Goal: Task Accomplishment & Management: Manage orders

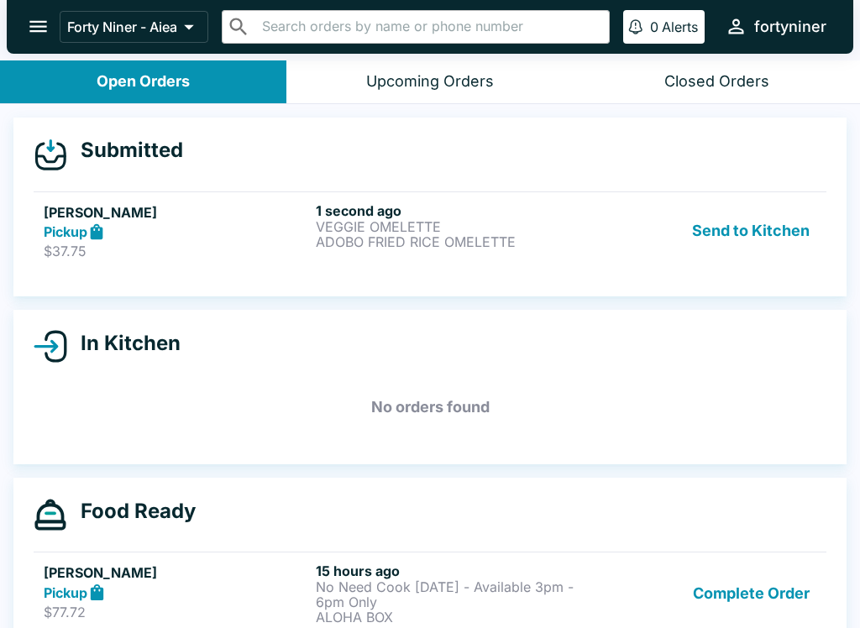
click at [224, 218] on h5 "[PERSON_NAME]" at bounding box center [176, 212] width 265 height 20
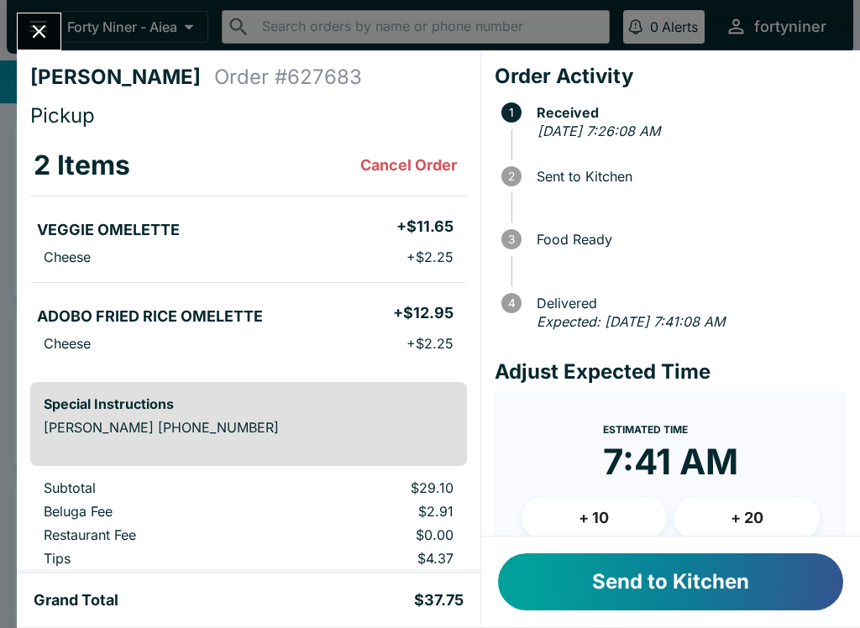
click at [567, 577] on button "Send to Kitchen" at bounding box center [670, 581] width 345 height 57
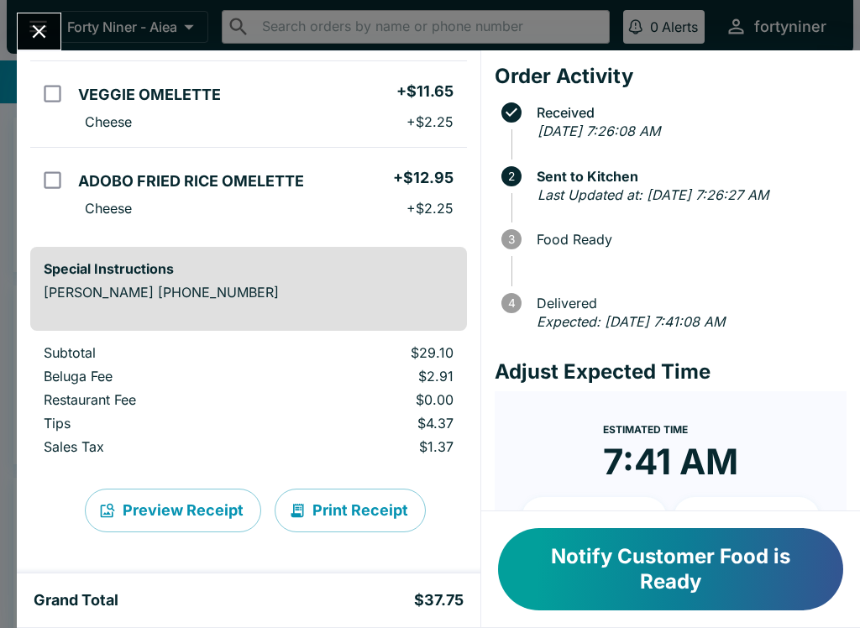
scroll to position [135, 0]
click at [46, 11] on div "[PERSON_NAME] Order # 627683 Pickup 2 Items VEGGIE OMELETTE + $11.65 Cheese + $…" at bounding box center [430, 314] width 860 height 628
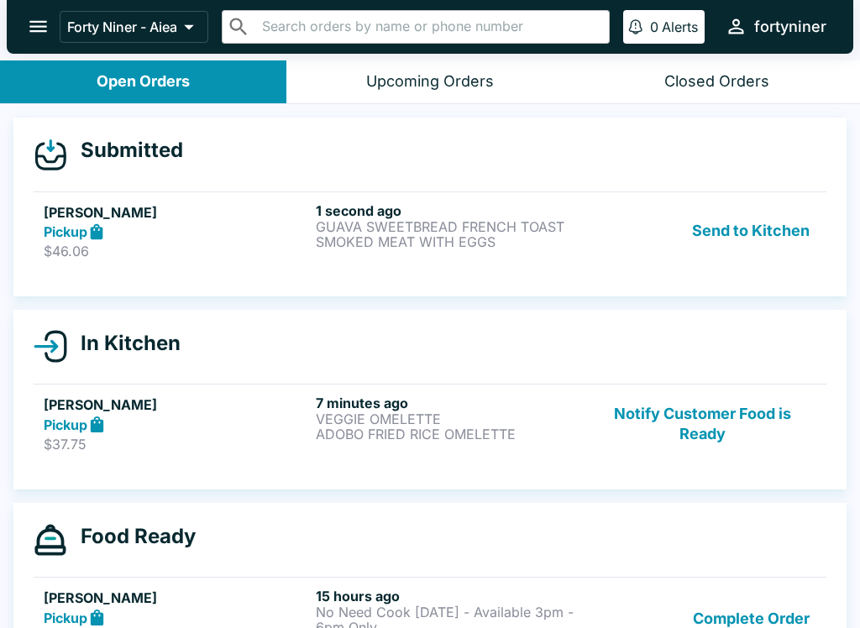
click at [275, 212] on h5 "[PERSON_NAME]" at bounding box center [176, 212] width 265 height 20
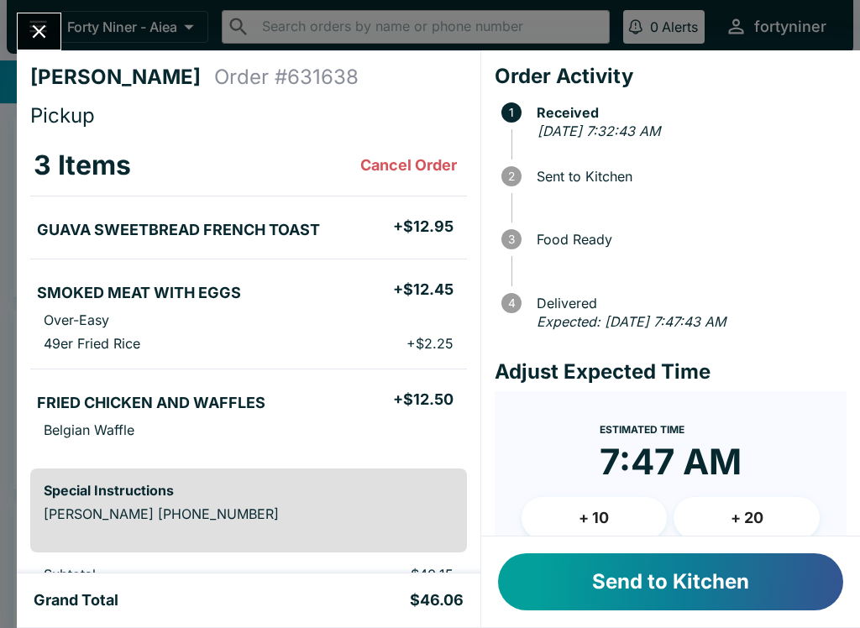
click at [589, 499] on button "+ 10" at bounding box center [594, 518] width 146 height 42
click at [591, 565] on button "Send to Kitchen" at bounding box center [670, 581] width 345 height 57
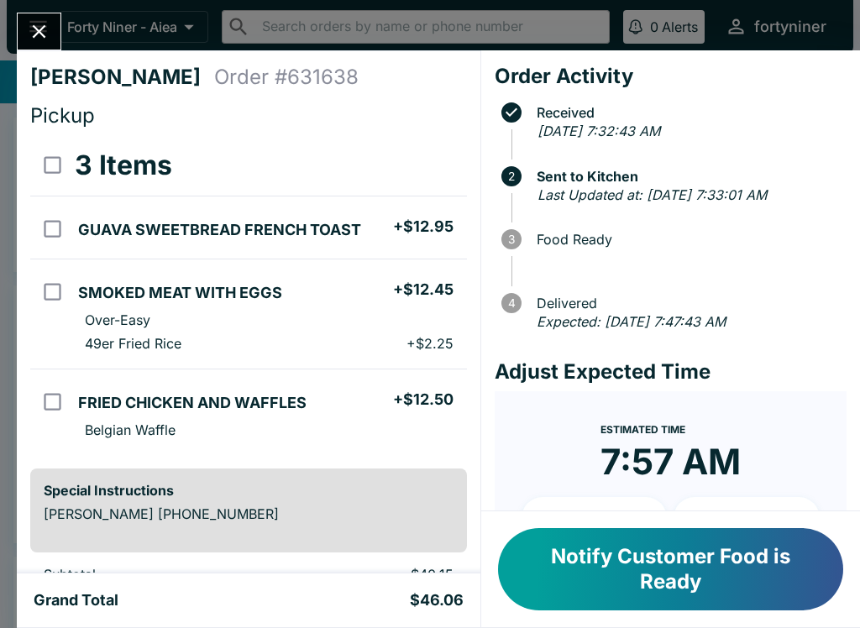
click at [37, 8] on div "[PERSON_NAME] Order # 631638 Pickup 3 Items GUAVA SWEETBREAD FRENCH TOAST + $12…" at bounding box center [430, 314] width 860 height 628
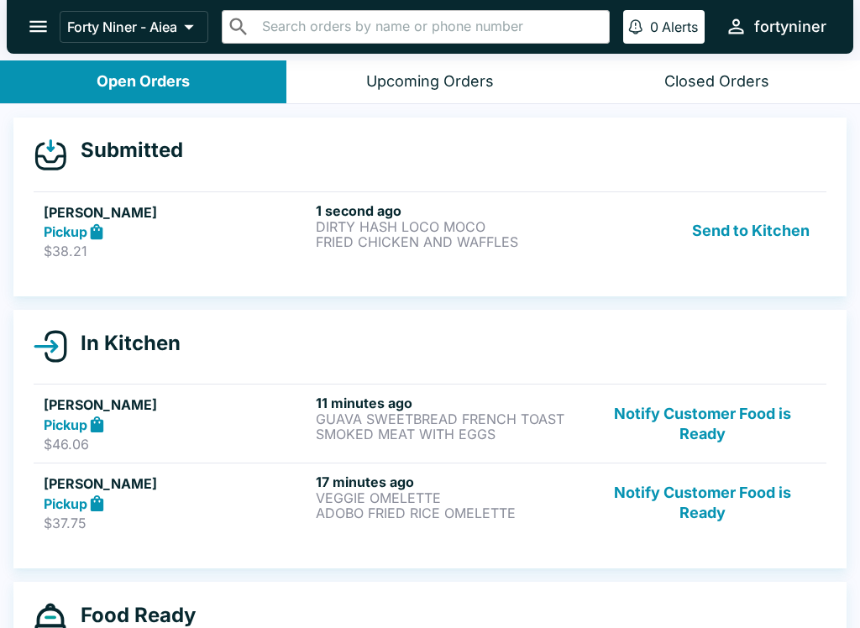
click at [280, 210] on h5 "[PERSON_NAME]" at bounding box center [176, 212] width 265 height 20
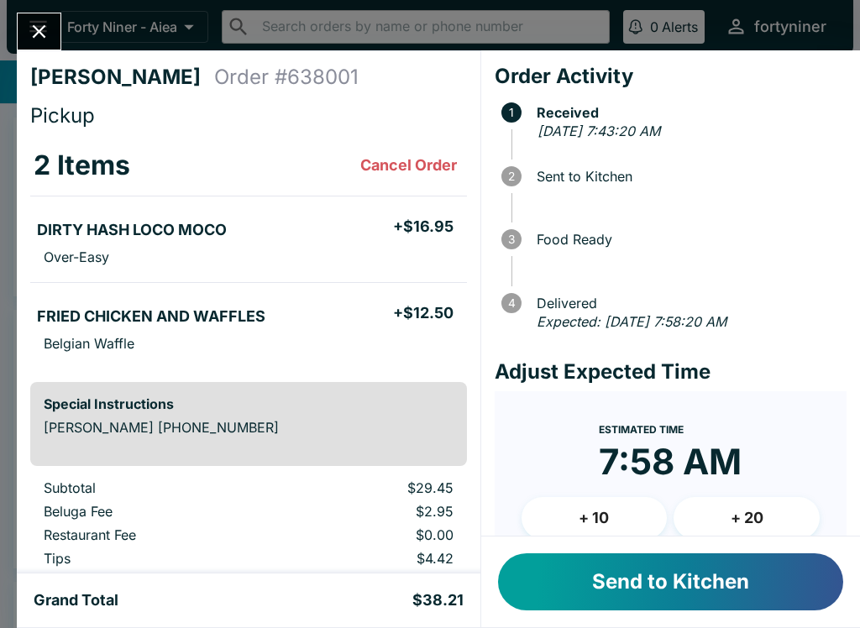
click at [592, 515] on button "+ 10" at bounding box center [594, 518] width 146 height 42
click at [597, 570] on button "Send to Kitchen" at bounding box center [670, 581] width 345 height 57
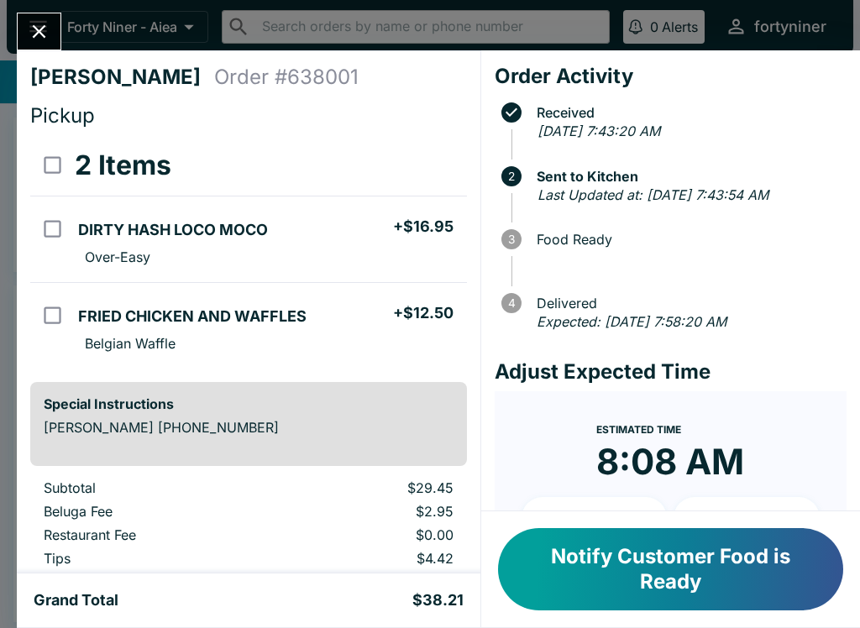
click at [27, 19] on button "Close" at bounding box center [39, 31] width 43 height 36
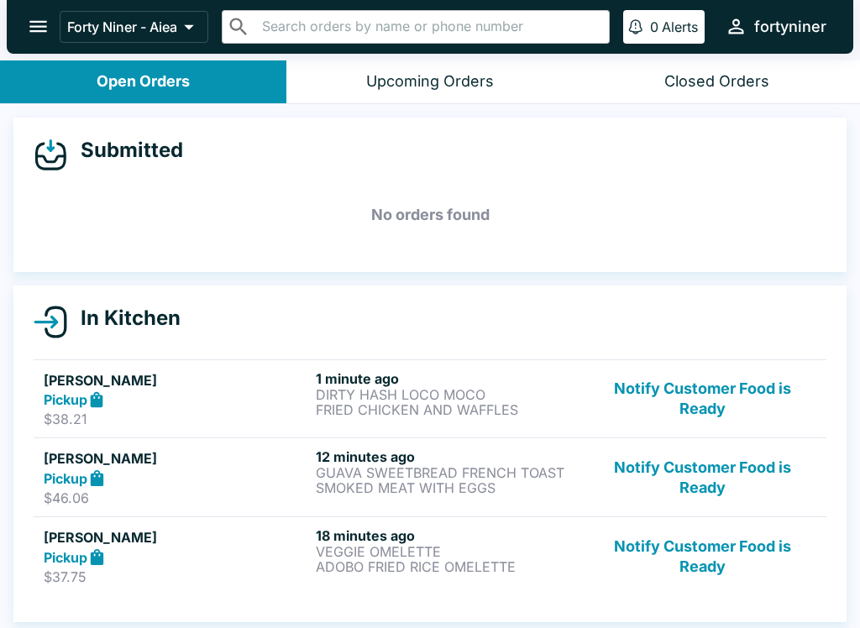
click at [707, 424] on button "Notify Customer Food is Ready" at bounding box center [701, 399] width 227 height 58
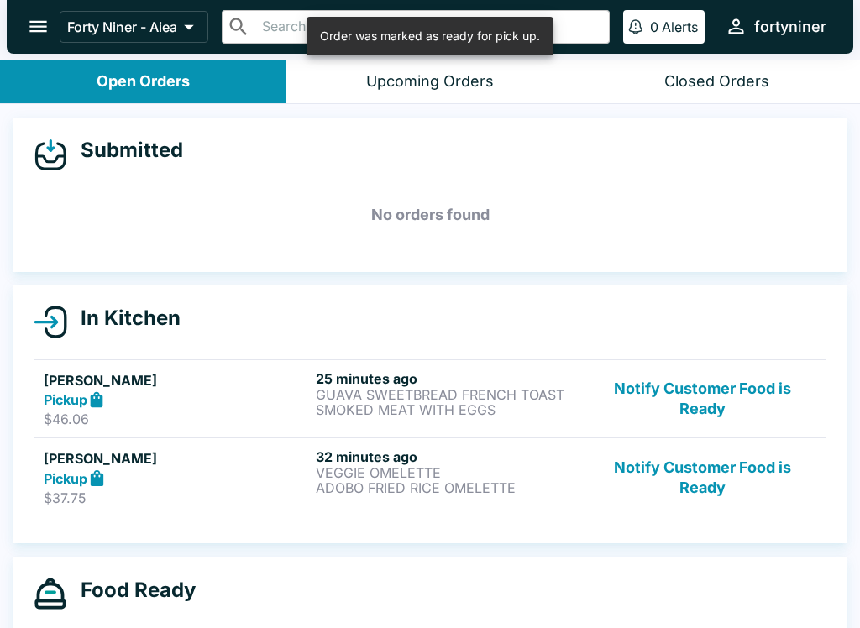
click at [701, 391] on button "Notify Customer Food is Ready" at bounding box center [701, 399] width 227 height 58
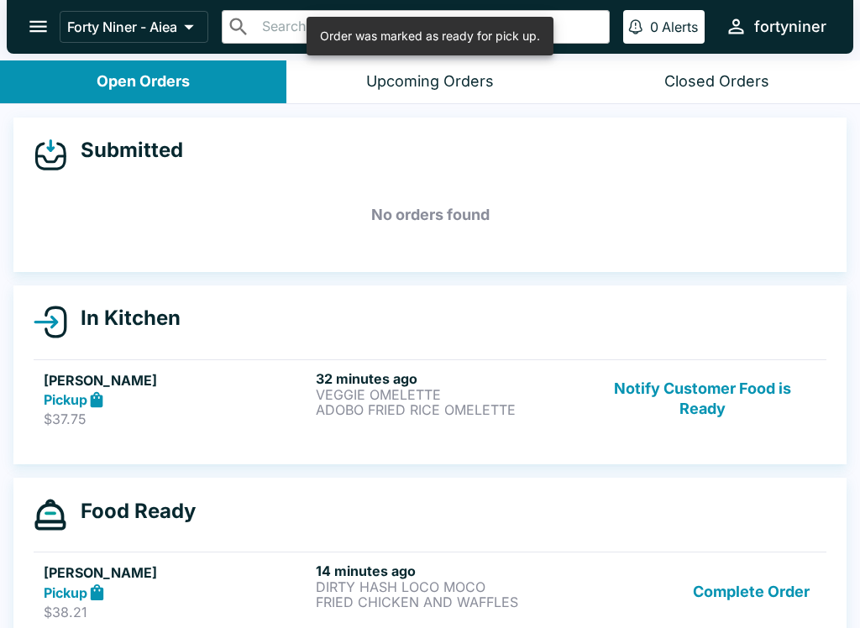
click at [714, 390] on button "Notify Customer Food is Ready" at bounding box center [701, 399] width 227 height 58
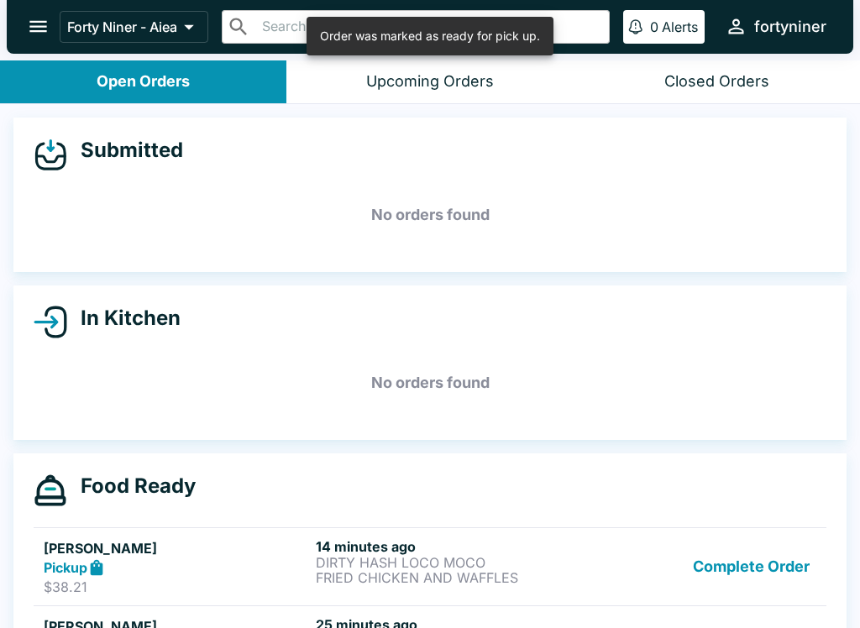
click at [744, 552] on button "Complete Order" at bounding box center [751, 567] width 130 height 58
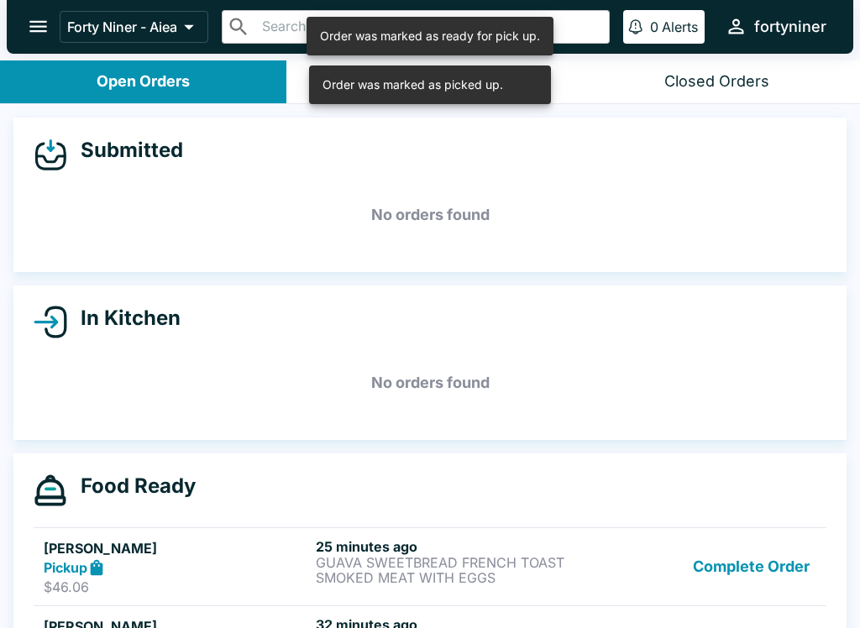
click at [738, 578] on button "Complete Order" at bounding box center [751, 567] width 130 height 58
click at [740, 577] on button "Complete Order" at bounding box center [751, 567] width 130 height 58
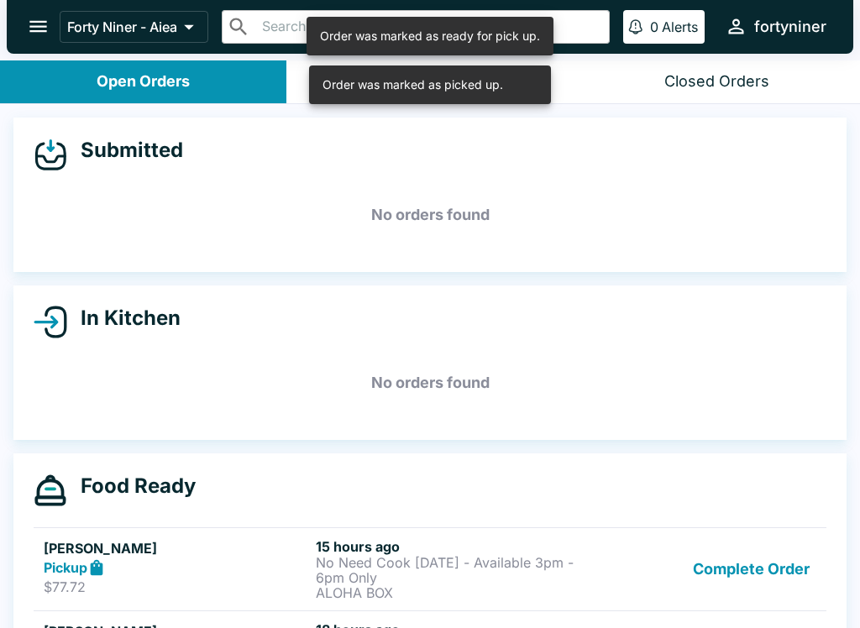
click at [741, 573] on button "Complete Order" at bounding box center [751, 569] width 130 height 62
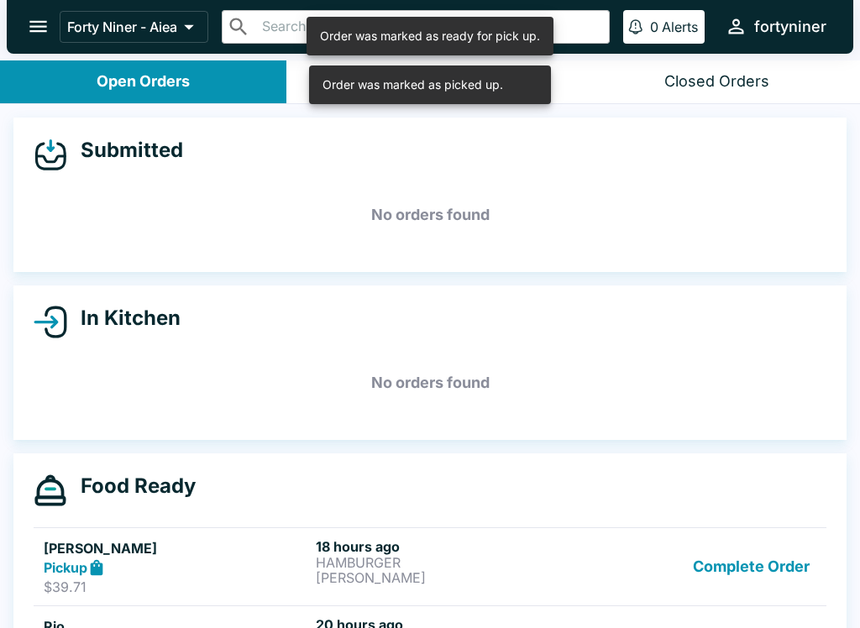
click at [740, 580] on button "Complete Order" at bounding box center [751, 567] width 130 height 58
click at [743, 572] on button "Complete Order" at bounding box center [751, 567] width 130 height 58
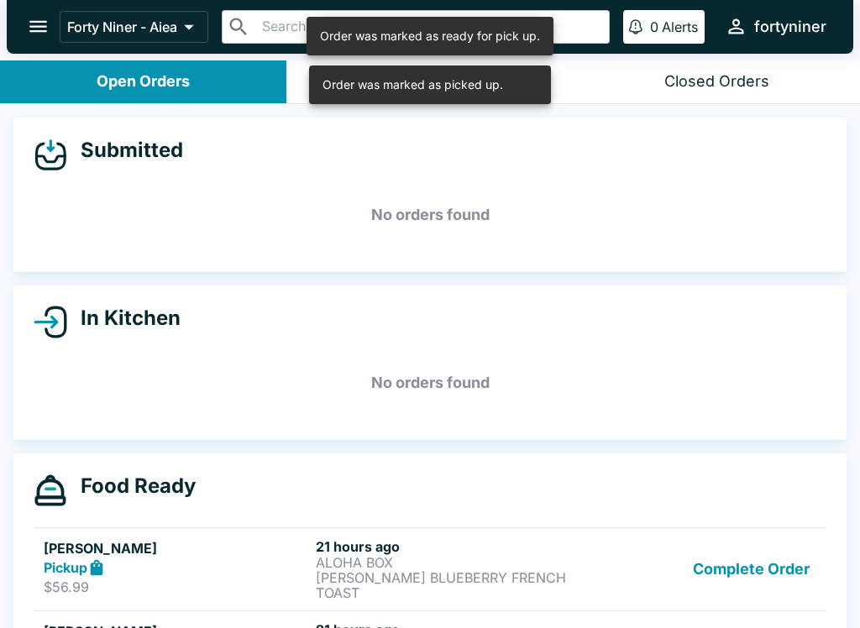
click at [743, 572] on link "[PERSON_NAME] Pickup $56.99 21 hours ago ALOHA BOX [PERSON_NAME] BLUEBERRY FREN…" at bounding box center [430, 568] width 792 height 83
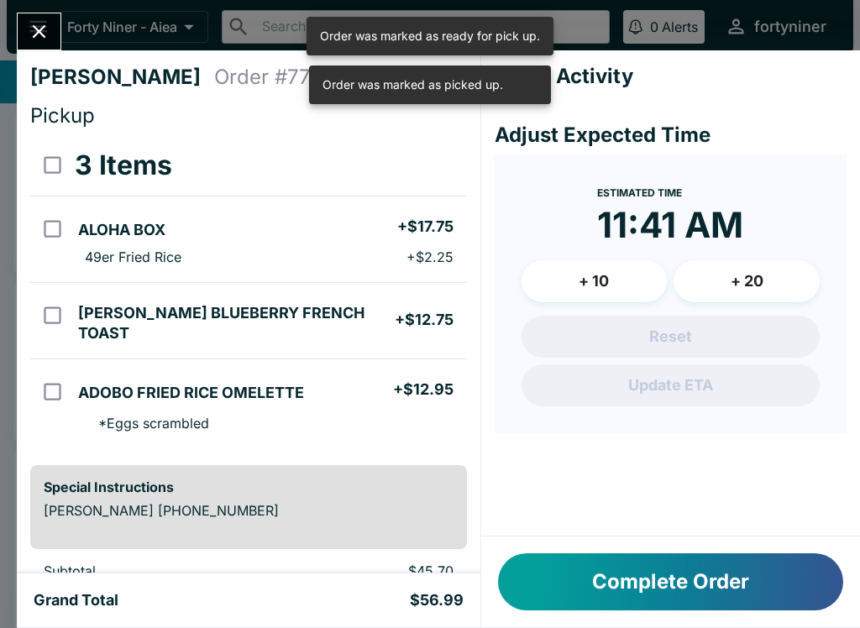
click at [747, 574] on button "Complete Order" at bounding box center [670, 581] width 345 height 57
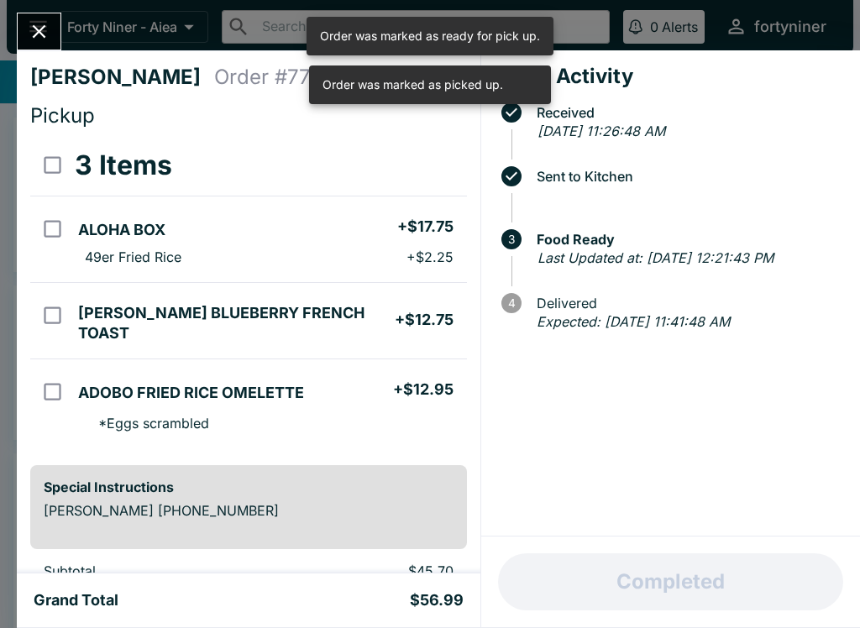
click at [751, 578] on div "Completed" at bounding box center [670, 581] width 379 height 91
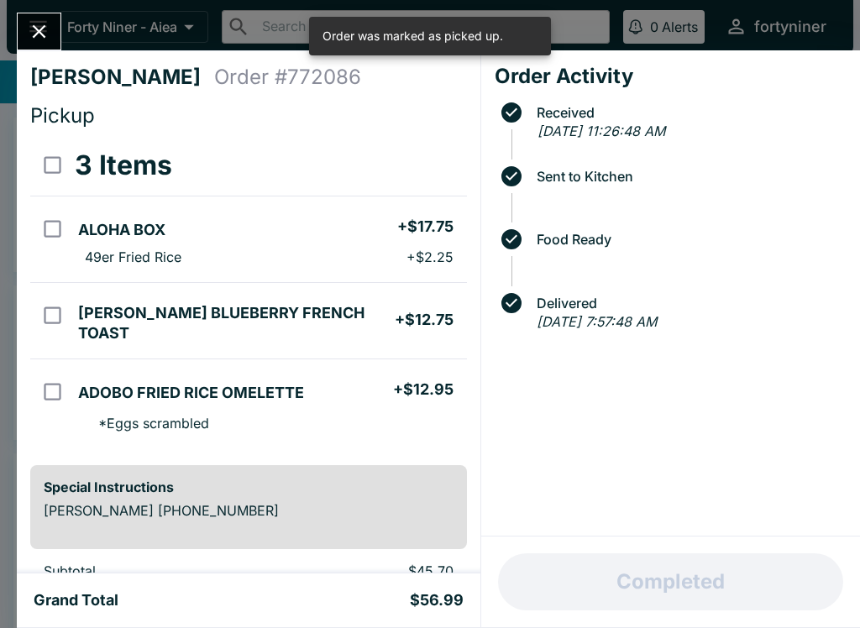
click at [37, 31] on icon "Close" at bounding box center [39, 31] width 23 height 23
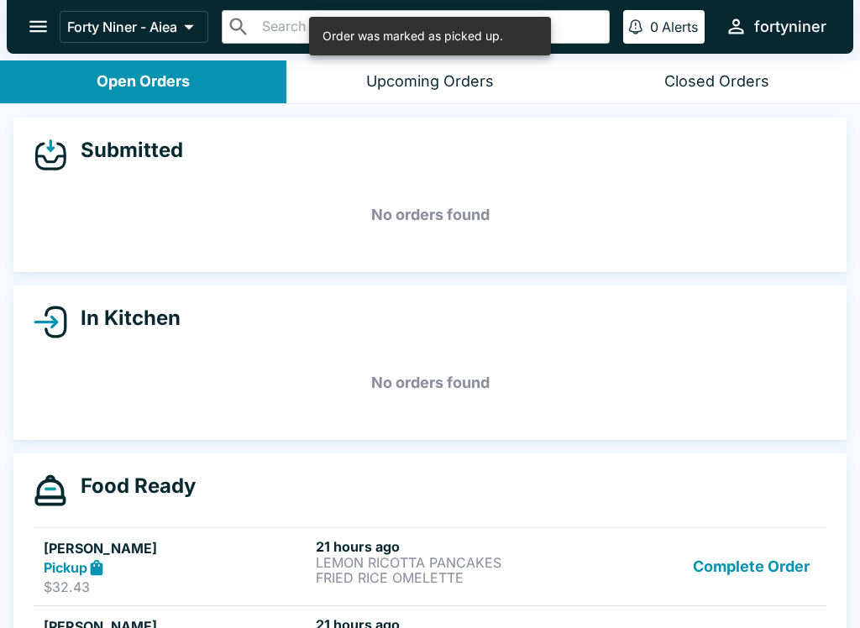
click at [703, 557] on button "Complete Order" at bounding box center [751, 567] width 130 height 58
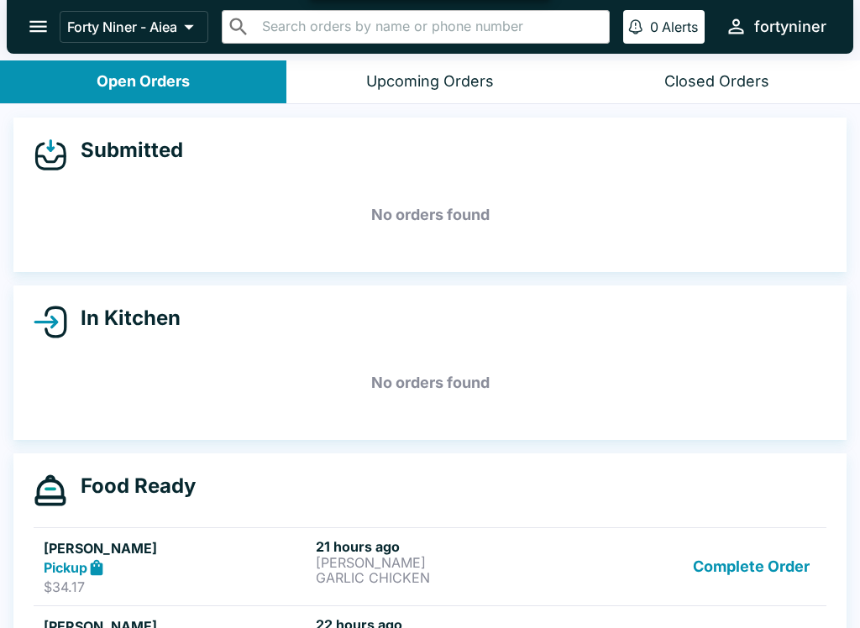
click at [703, 557] on link "[PERSON_NAME] Pickup $34.17 21 hours ago [PERSON_NAME] GARLIC CHICKEN Complete …" at bounding box center [430, 566] width 792 height 79
click at [724, 562] on button "Complete Order" at bounding box center [751, 567] width 130 height 58
click at [724, 561] on button "Complete Order" at bounding box center [751, 567] width 130 height 58
click at [749, 565] on button "Complete Order" at bounding box center [751, 567] width 130 height 58
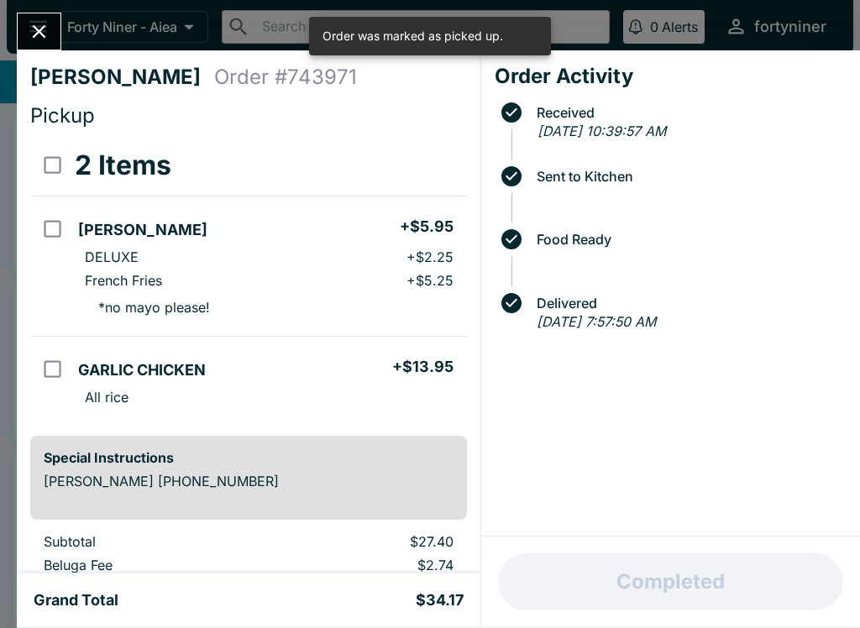
click at [43, 18] on button "Close" at bounding box center [39, 31] width 43 height 36
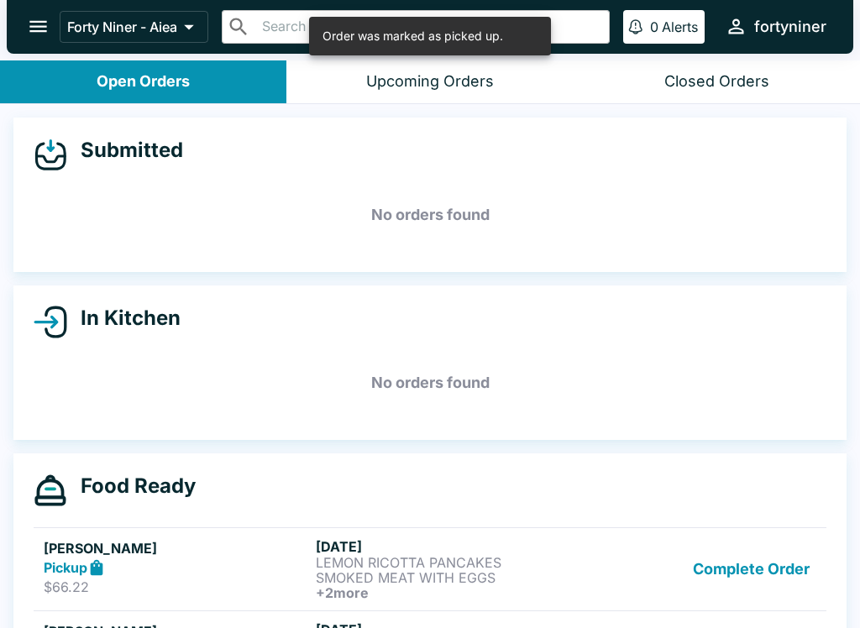
click at [720, 573] on button "Complete Order" at bounding box center [751, 569] width 130 height 62
click at [725, 583] on button "Complete Order" at bounding box center [751, 569] width 130 height 62
click at [725, 583] on link "[PERSON_NAME] Pickup $89.93 [DATE] FORTY NINER LOCO MOCO HAMSTEAK AND EGGS + 3 …" at bounding box center [430, 568] width 792 height 83
click at [719, 567] on button "Complete Order" at bounding box center [751, 569] width 130 height 62
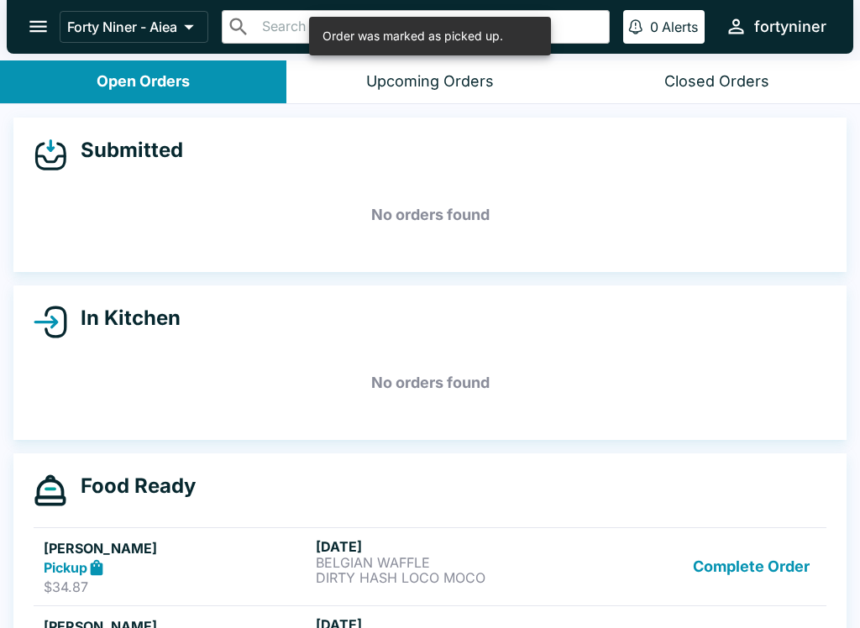
click at [719, 567] on button "Complete Order" at bounding box center [751, 569] width 130 height 62
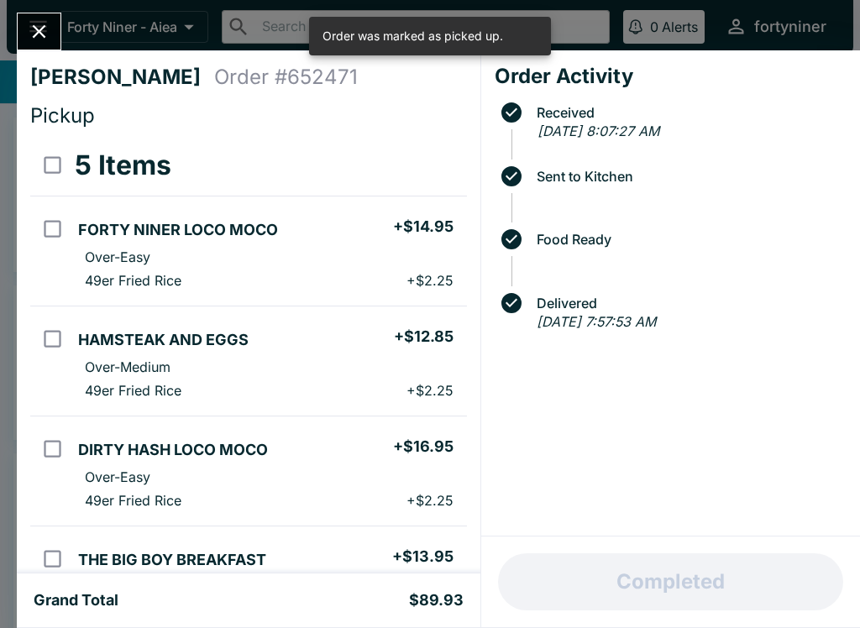
click at [33, 28] on icon "Close" at bounding box center [39, 31] width 23 height 23
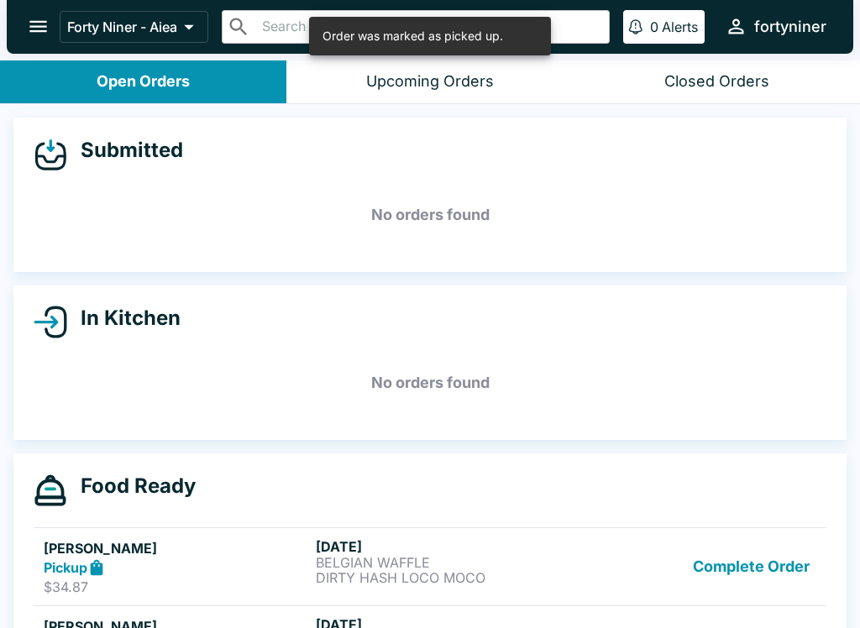
click at [709, 545] on button "Complete Order" at bounding box center [751, 567] width 130 height 58
click at [721, 572] on button "Complete Order" at bounding box center [751, 567] width 130 height 58
click at [735, 571] on button "Complete Order" at bounding box center [751, 567] width 130 height 58
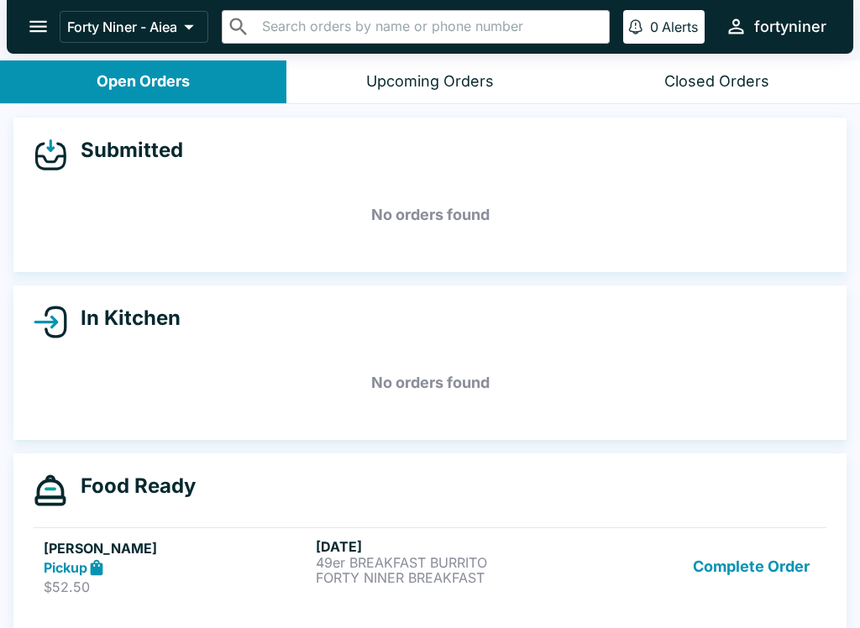
click at [762, 554] on button "Complete Order" at bounding box center [751, 567] width 130 height 58
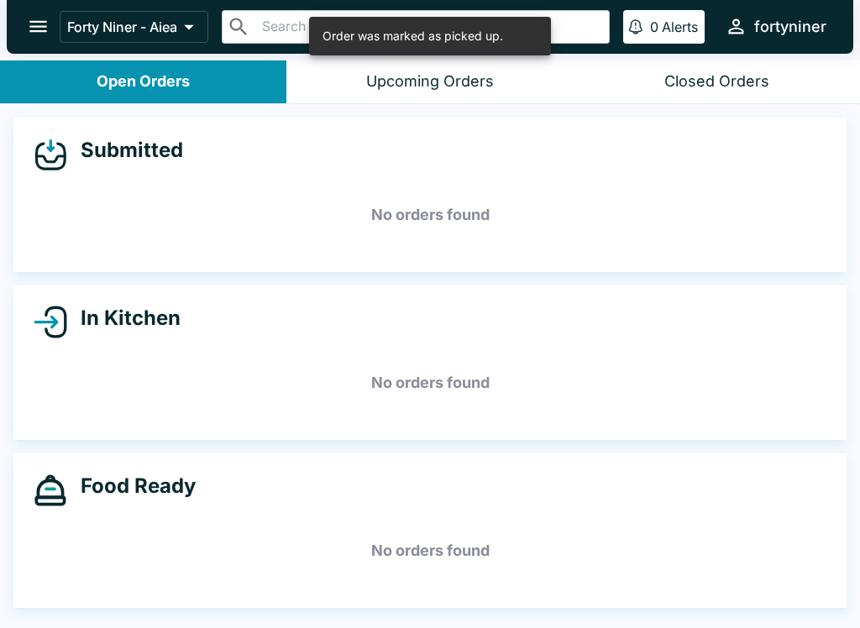
click at [742, 576] on h5 "No orders found" at bounding box center [430, 550] width 792 height 60
click at [34, 27] on icon "open drawer" at bounding box center [38, 27] width 18 height 12
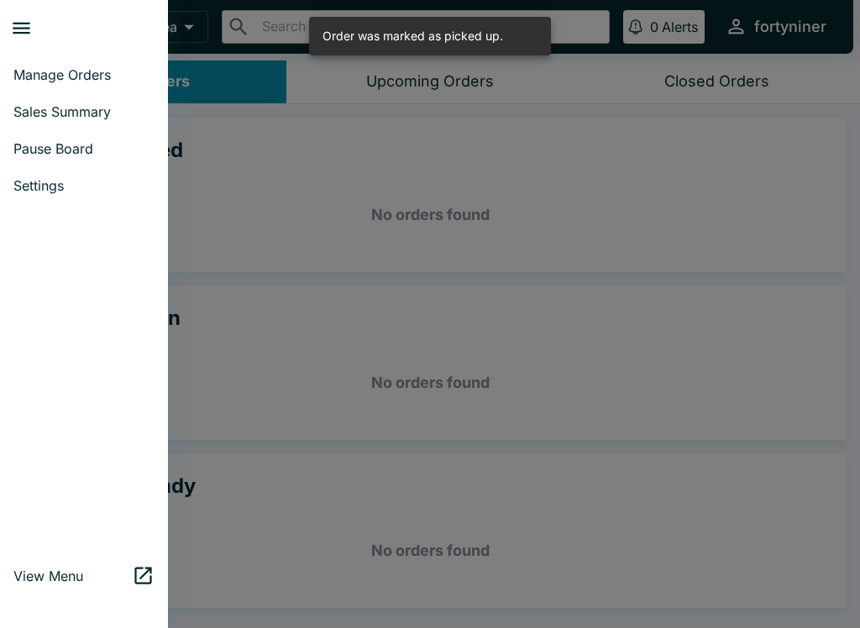
click at [70, 112] on span "Sales Summary" at bounding box center [83, 111] width 141 height 17
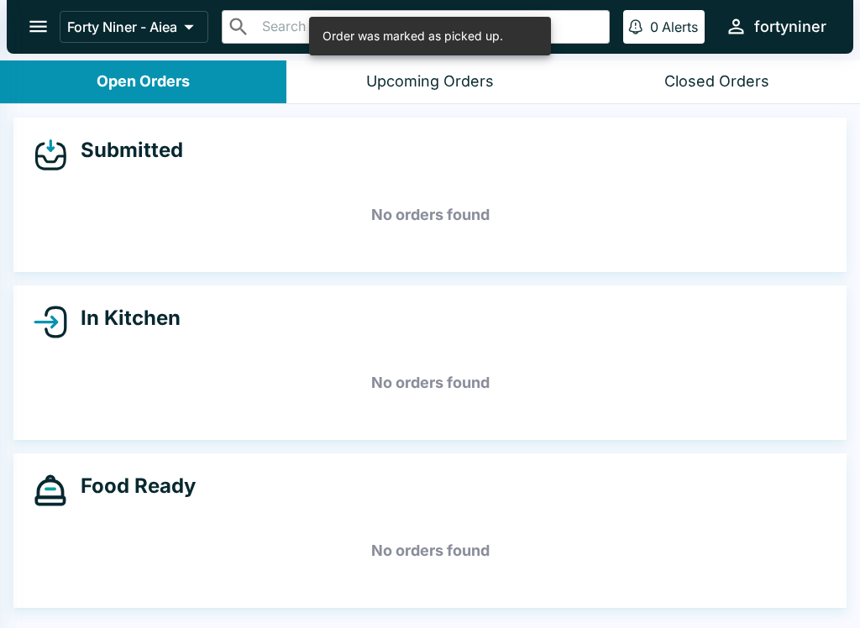
select select "03:00"
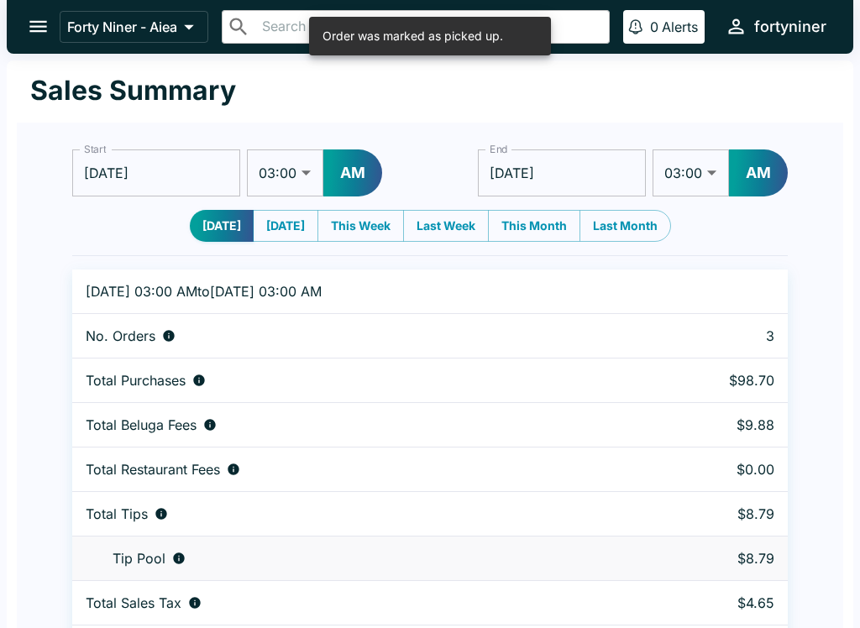
click at [32, 22] on icon "open drawer" at bounding box center [38, 27] width 18 height 12
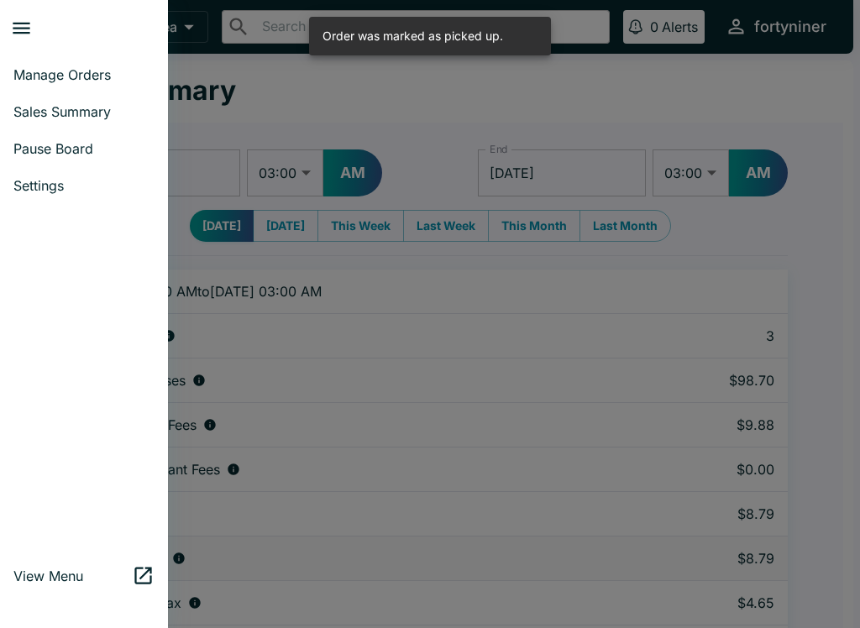
click at [69, 59] on link "Manage Orders" at bounding box center [84, 74] width 168 height 37
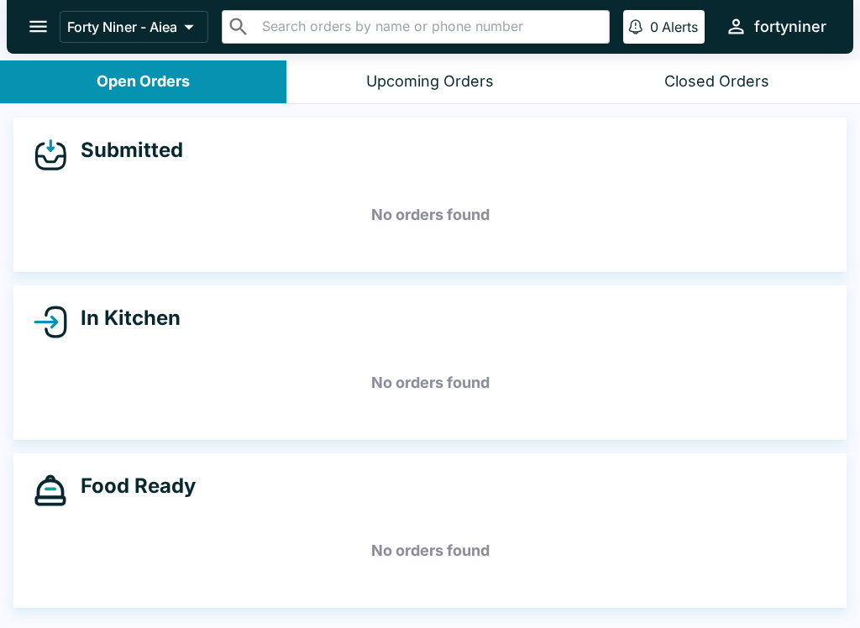
click at [857, 324] on div "In Kitchen No orders found" at bounding box center [430, 362] width 860 height 154
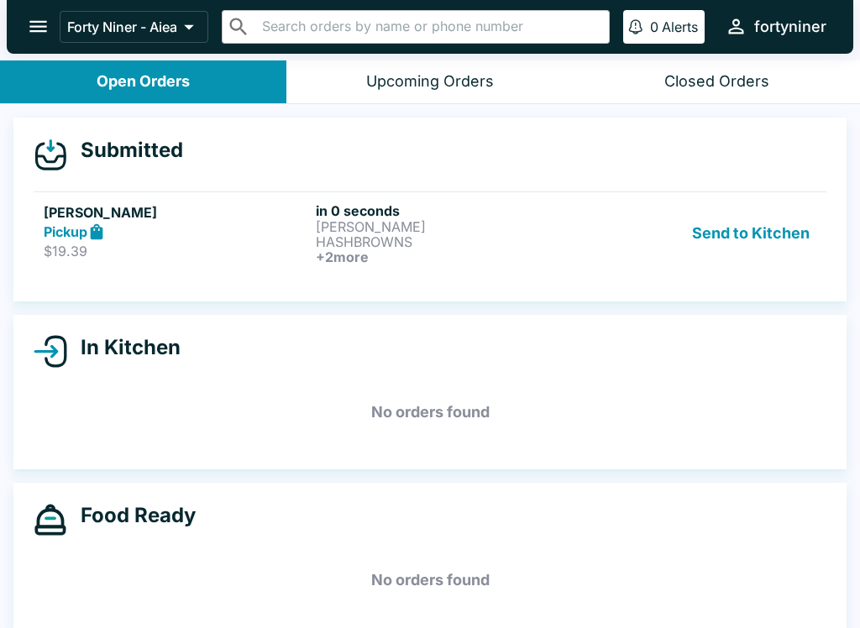
click at [322, 270] on link "[PERSON_NAME] Pickup $19.39 in 0 seconds [PERSON_NAME] HASHBROWNS + 2 more Send…" at bounding box center [430, 232] width 792 height 83
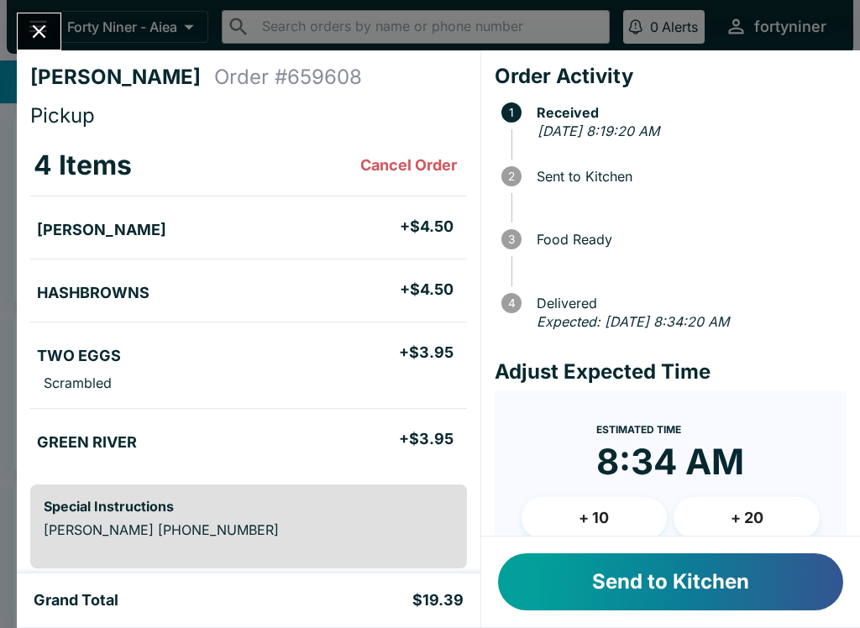
click at [565, 594] on button "Send to Kitchen" at bounding box center [670, 581] width 345 height 57
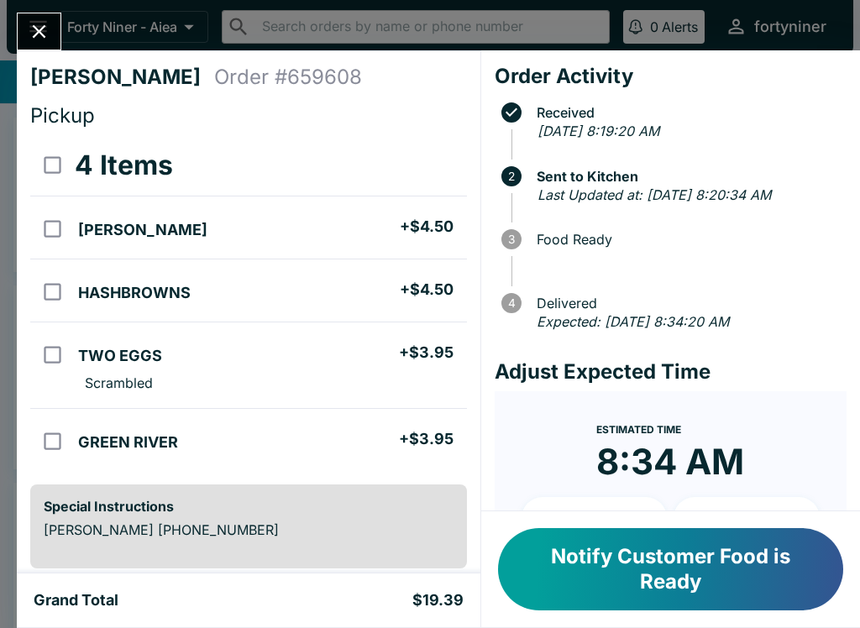
click at [29, 27] on icon "Close" at bounding box center [39, 31] width 23 height 23
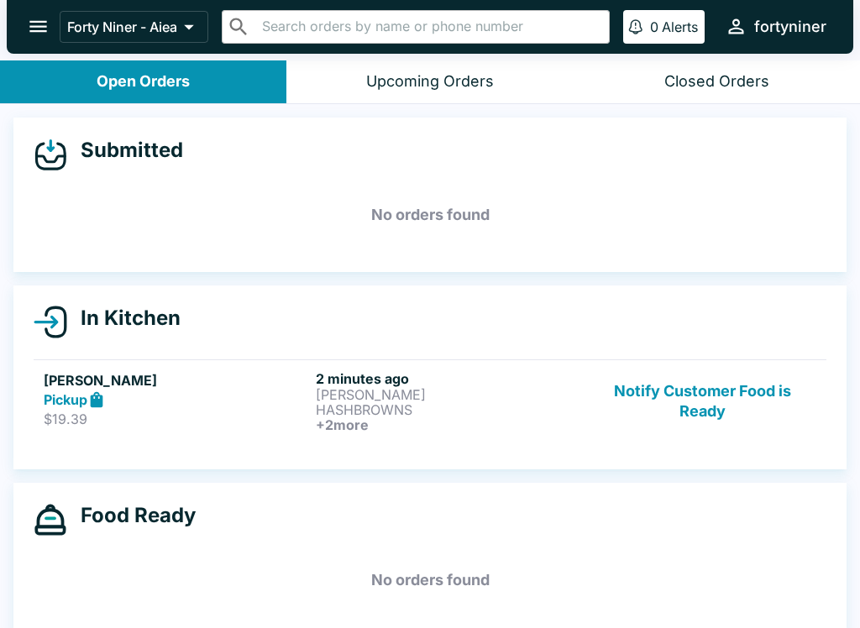
click at [698, 429] on button "Notify Customer Food is Ready" at bounding box center [701, 401] width 227 height 62
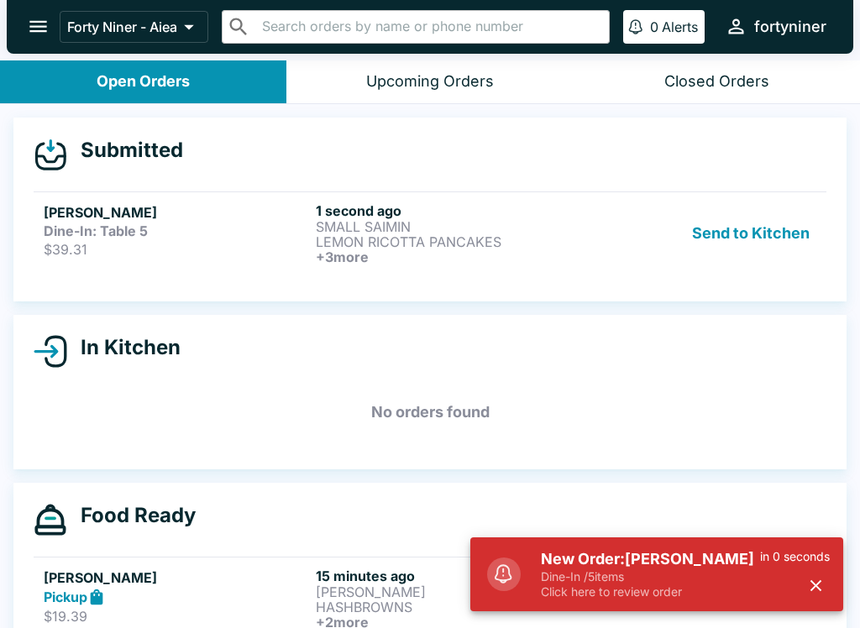
click at [463, 265] on link "[PERSON_NAME]-In: Table 5 $39.31 1 second ago SMALL SAIMIN LEMON RICOTTA PANCAK…" at bounding box center [430, 232] width 792 height 83
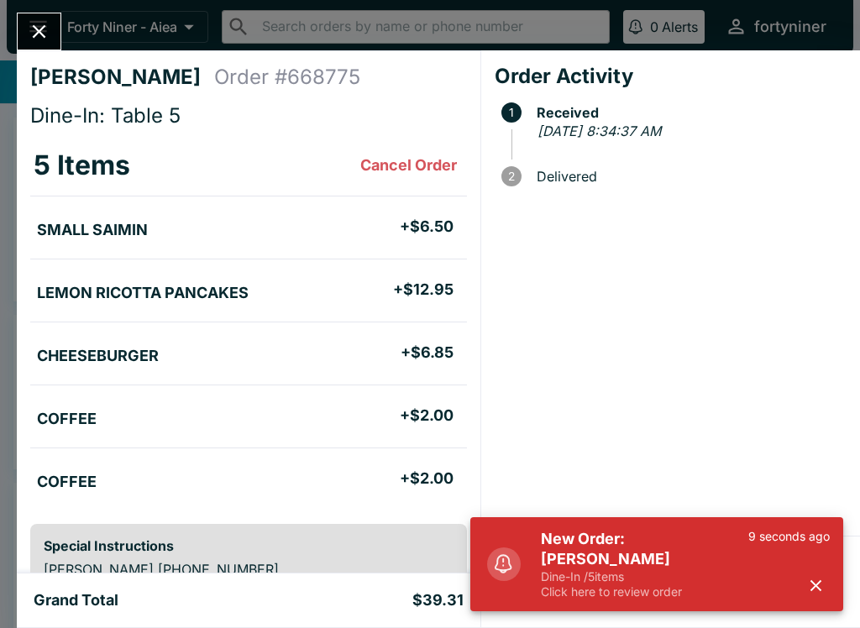
click at [812, 581] on icon "button" at bounding box center [815, 585] width 11 height 11
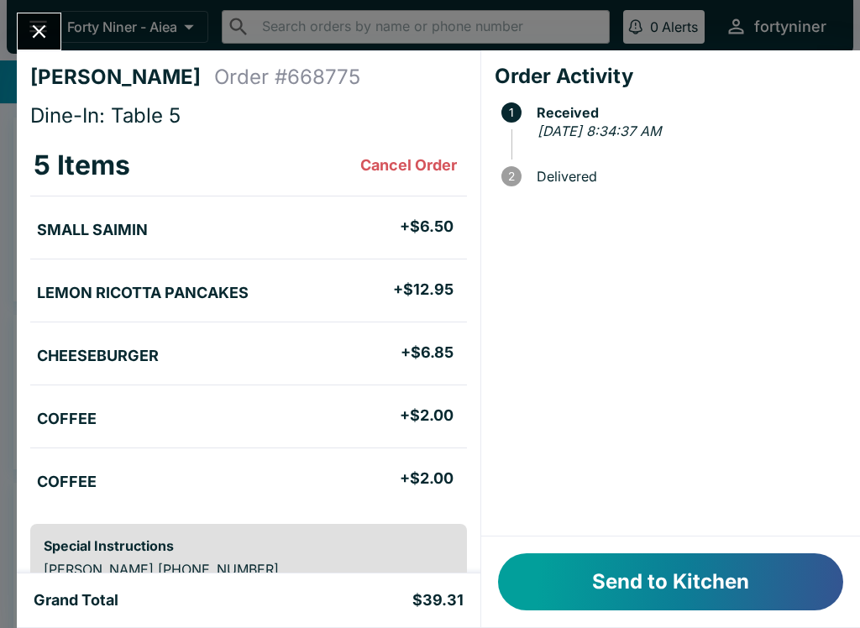
click at [703, 581] on button "Send to Kitchen" at bounding box center [670, 581] width 345 height 57
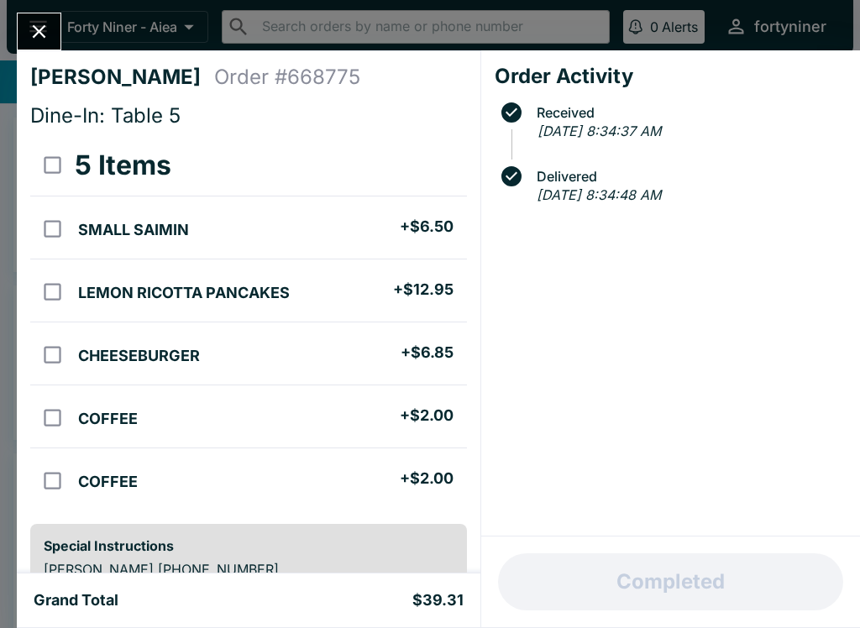
click at [55, 63] on div "[PERSON_NAME] Order # 668775 Dine-In: Table 5 5 Items SMALL SAIMIN + $6.50 LEMO…" at bounding box center [248, 311] width 463 height 523
click at [60, 16] on div at bounding box center [39, 32] width 44 height 38
click at [40, 40] on icon "Close" at bounding box center [39, 31] width 23 height 23
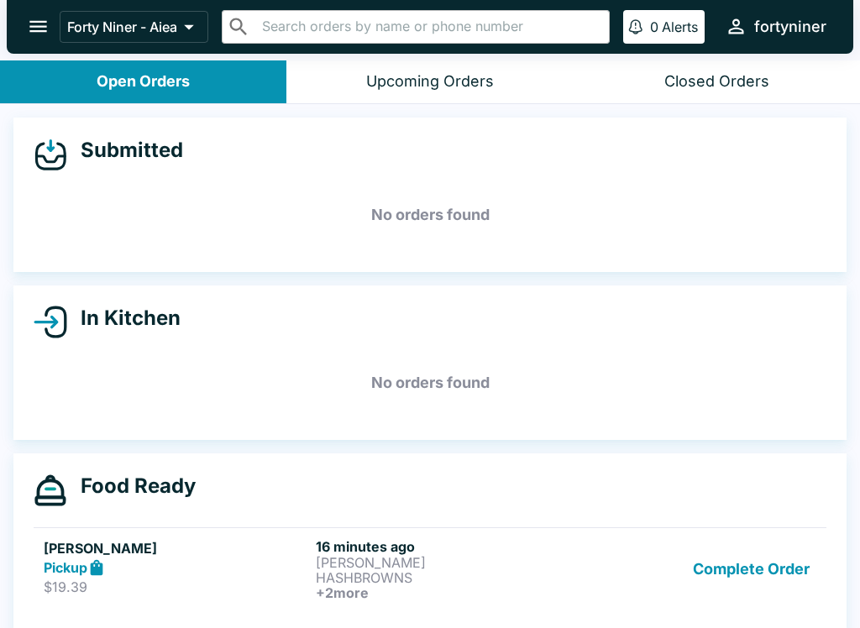
click at [332, 579] on p "HASHBROWNS" at bounding box center [448, 577] width 265 height 15
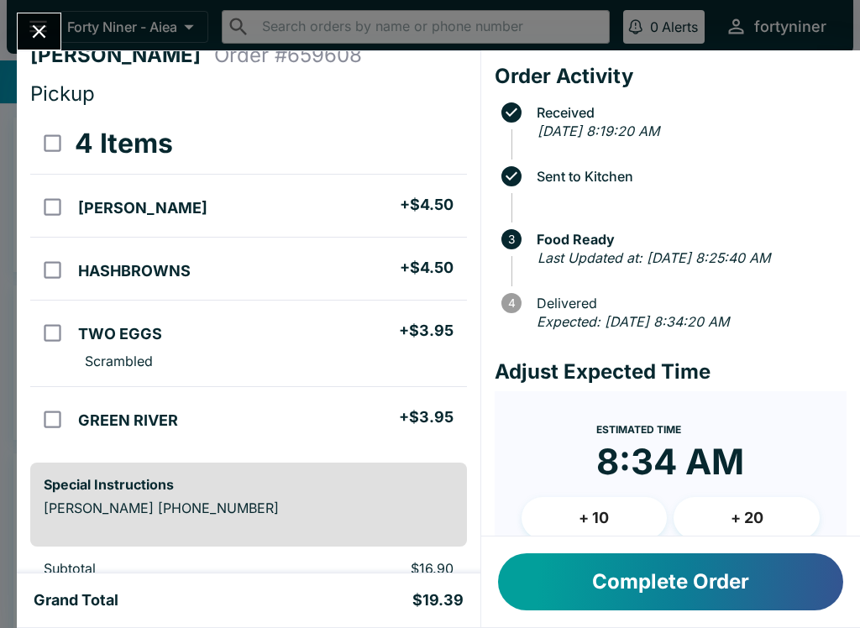
scroll to position [13, 0]
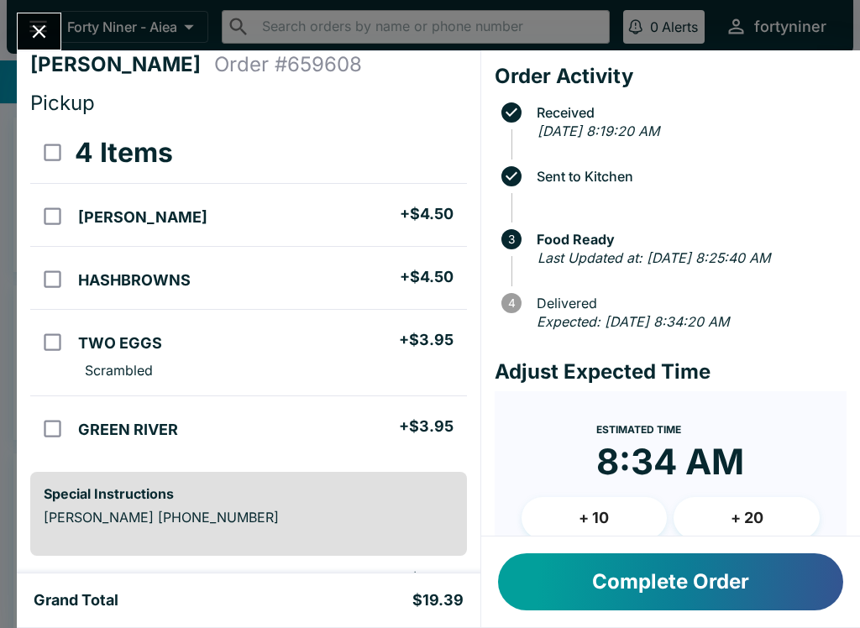
click at [27, 29] on button "Close" at bounding box center [39, 31] width 43 height 36
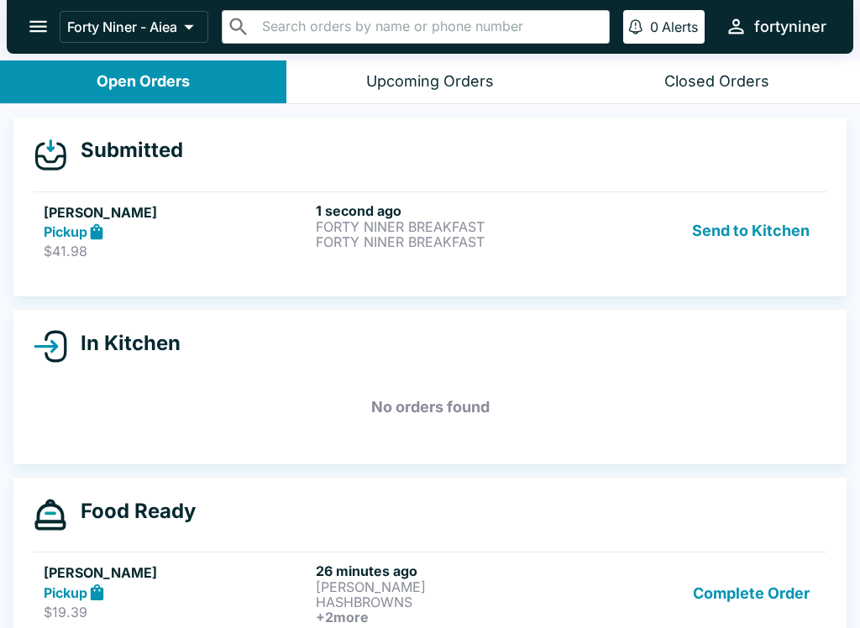
click at [400, 214] on h6 "1 second ago" at bounding box center [448, 210] width 265 height 17
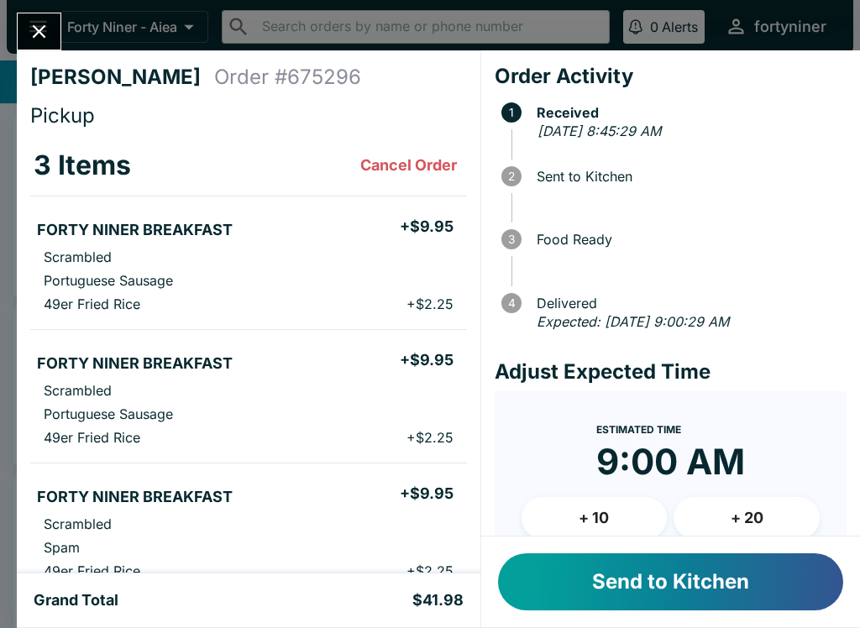
click at [578, 573] on button "Send to Kitchen" at bounding box center [670, 581] width 345 height 57
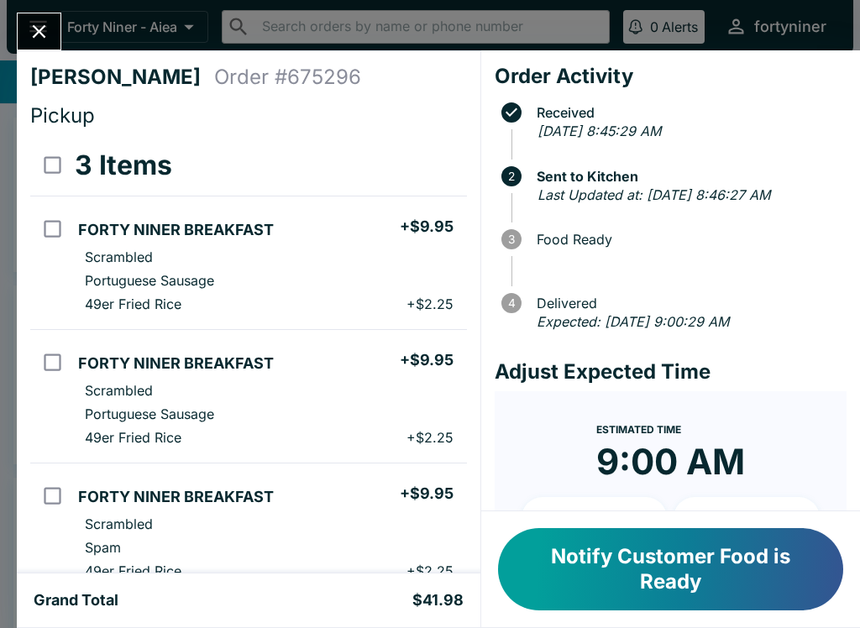
click at [43, 47] on button "Close" at bounding box center [39, 31] width 43 height 36
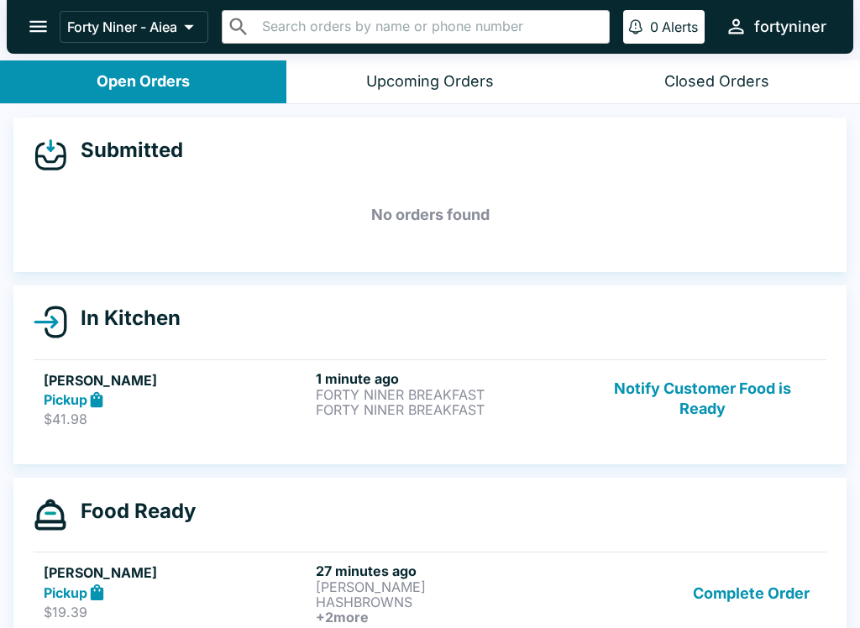
click at [700, 422] on button "Notify Customer Food is Ready" at bounding box center [701, 399] width 227 height 58
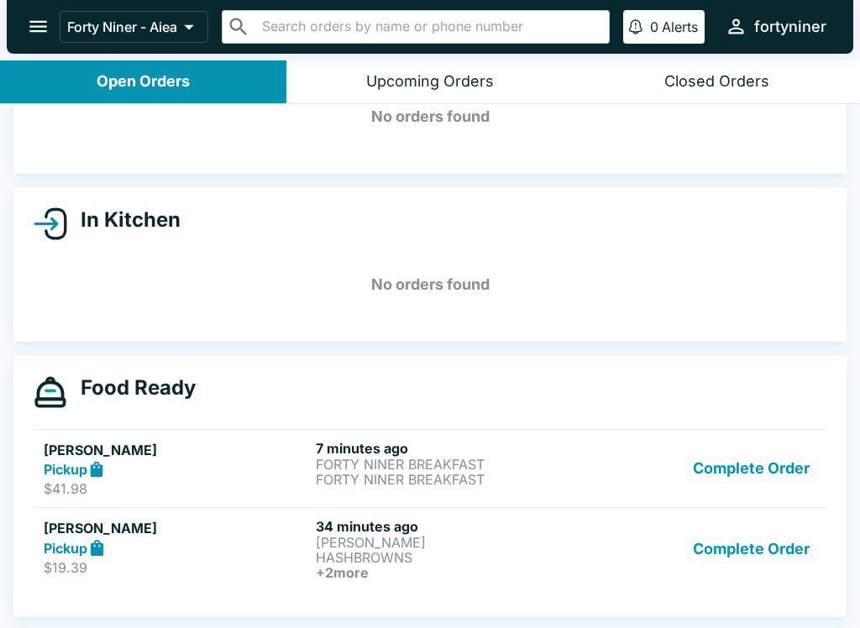
click at [777, 561] on button "Complete Order" at bounding box center [751, 549] width 130 height 62
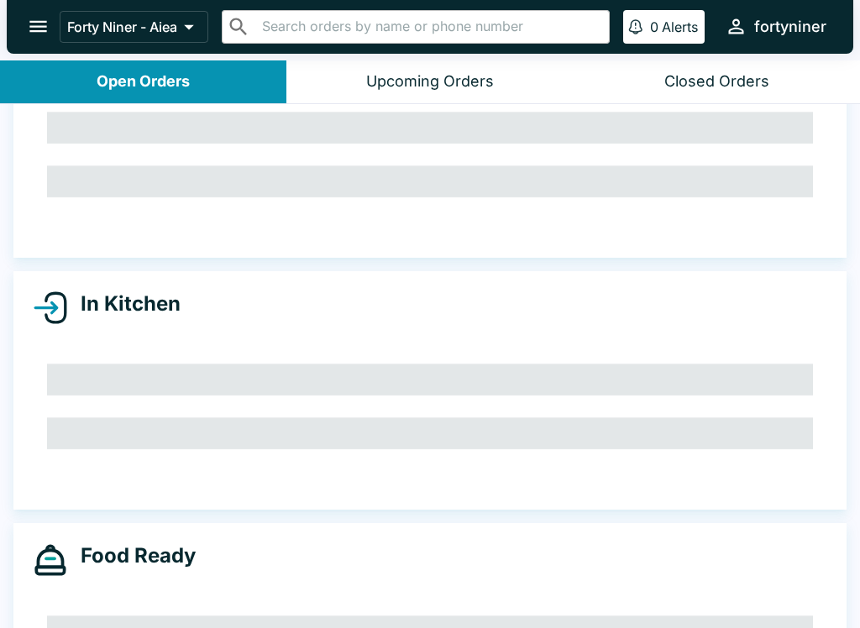
scroll to position [15, 0]
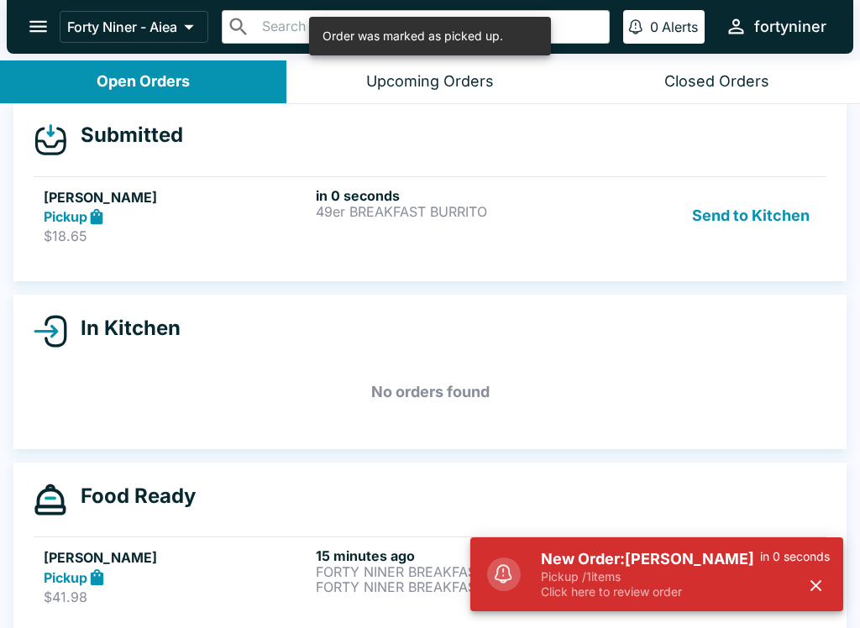
click at [501, 222] on div "in 0 seconds 49er BREAKFAST [PERSON_NAME]" at bounding box center [448, 216] width 265 height 58
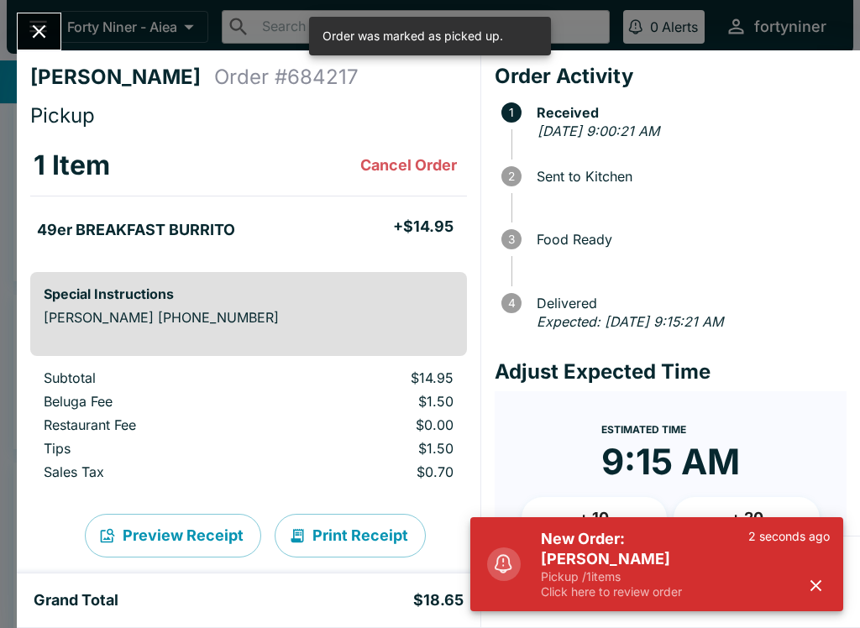
click at [822, 580] on icon "button" at bounding box center [815, 585] width 19 height 19
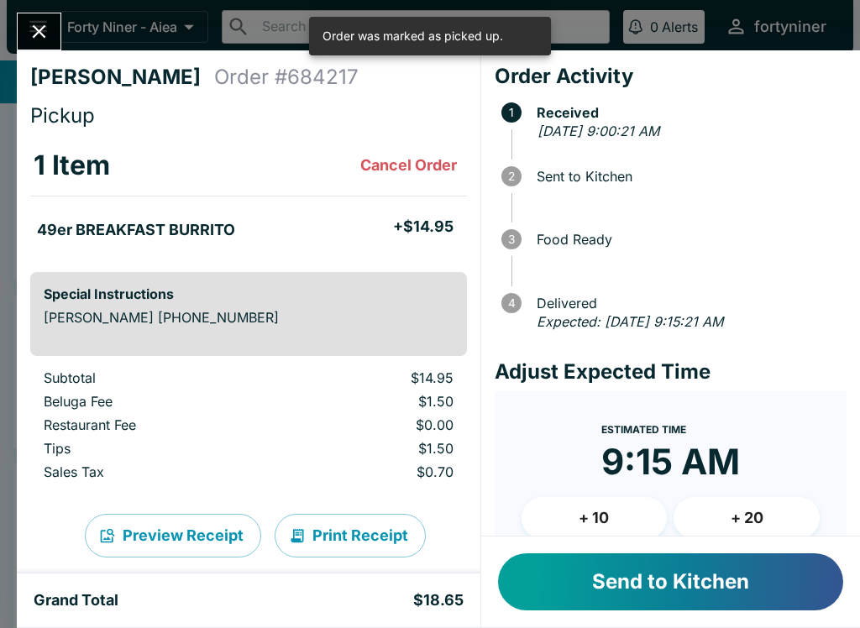
click at [801, 587] on button "Send to Kitchen" at bounding box center [670, 581] width 345 height 57
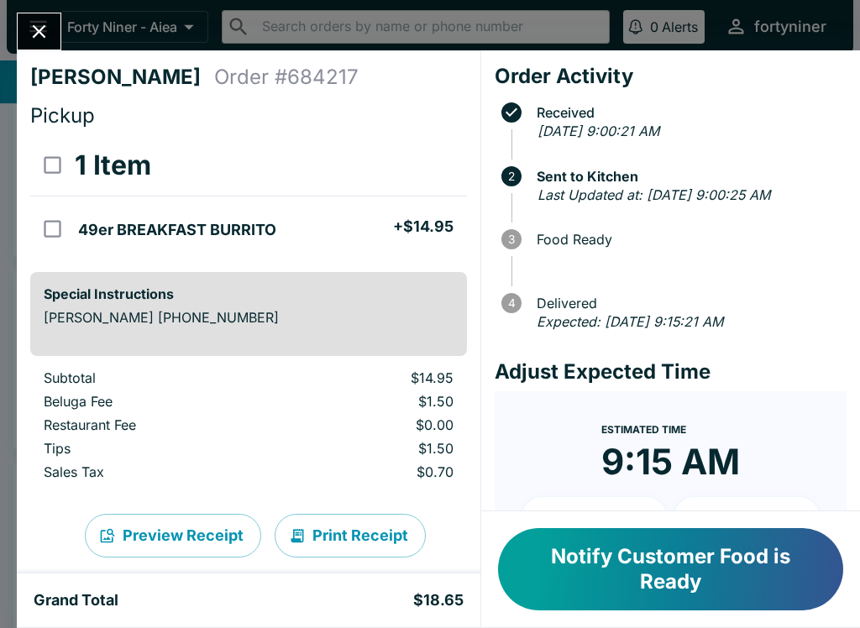
click at [36, 17] on button "Close" at bounding box center [39, 31] width 43 height 36
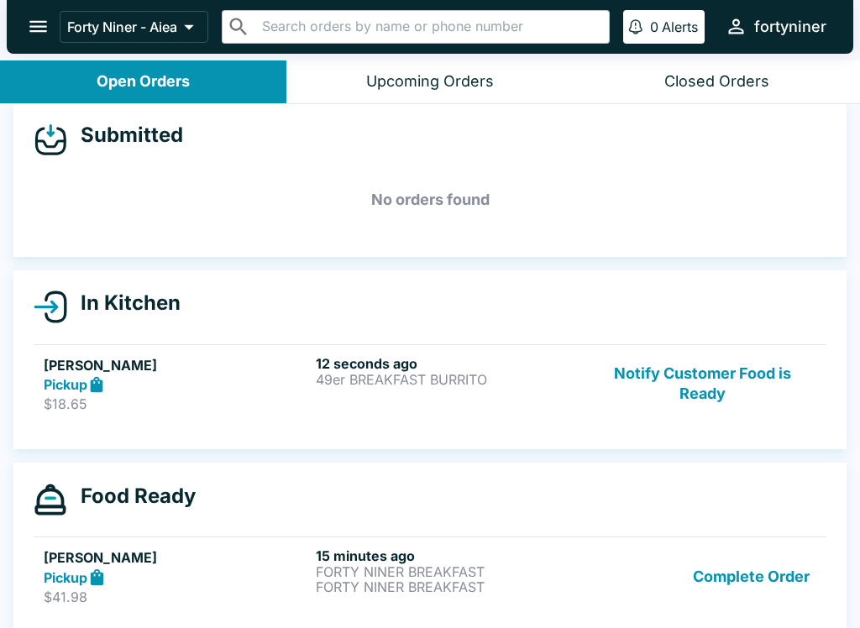
click at [374, 405] on div "12 seconds ago 49er BREAKFAST [PERSON_NAME]" at bounding box center [448, 384] width 265 height 58
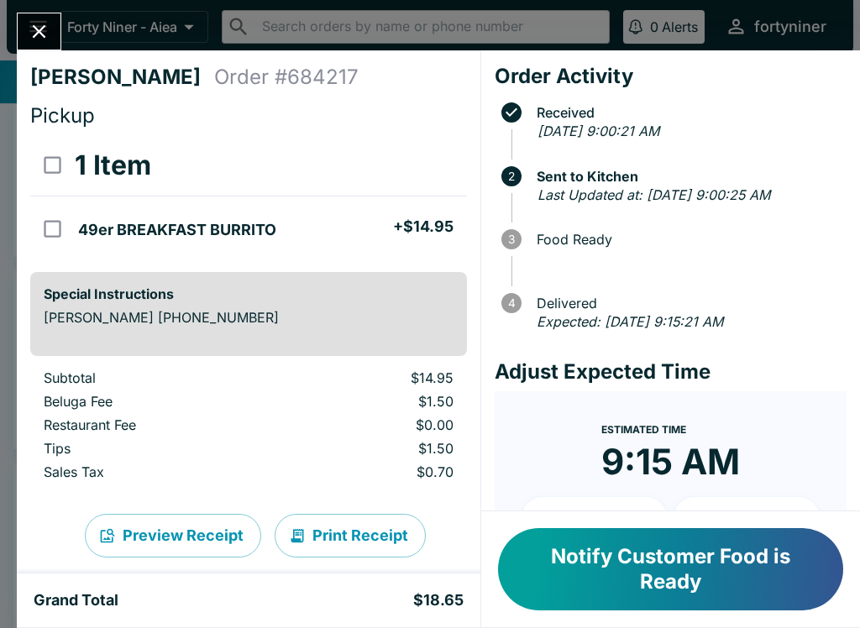
click at [45, 40] on icon "Close" at bounding box center [39, 31] width 23 height 23
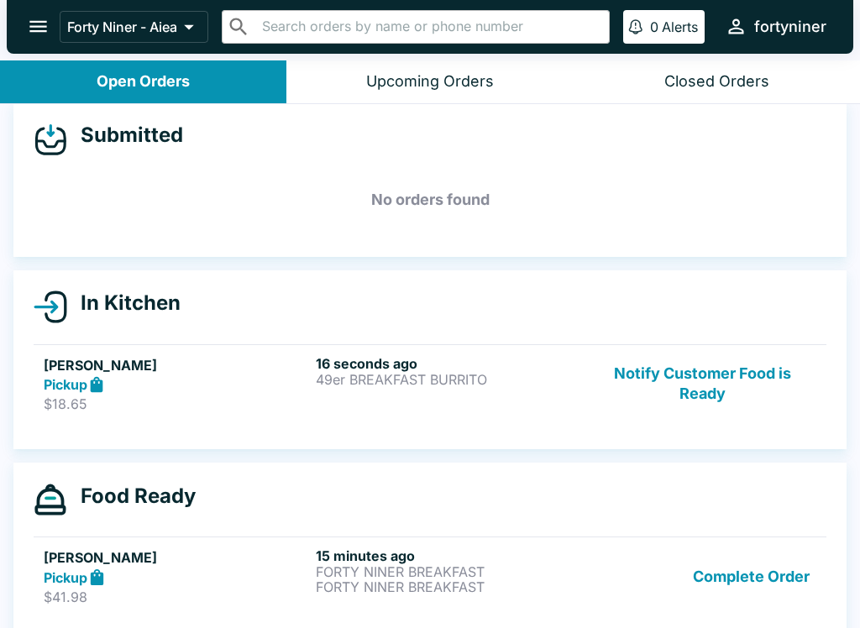
click at [682, 394] on button "Notify Customer Food is Ready" at bounding box center [701, 384] width 227 height 58
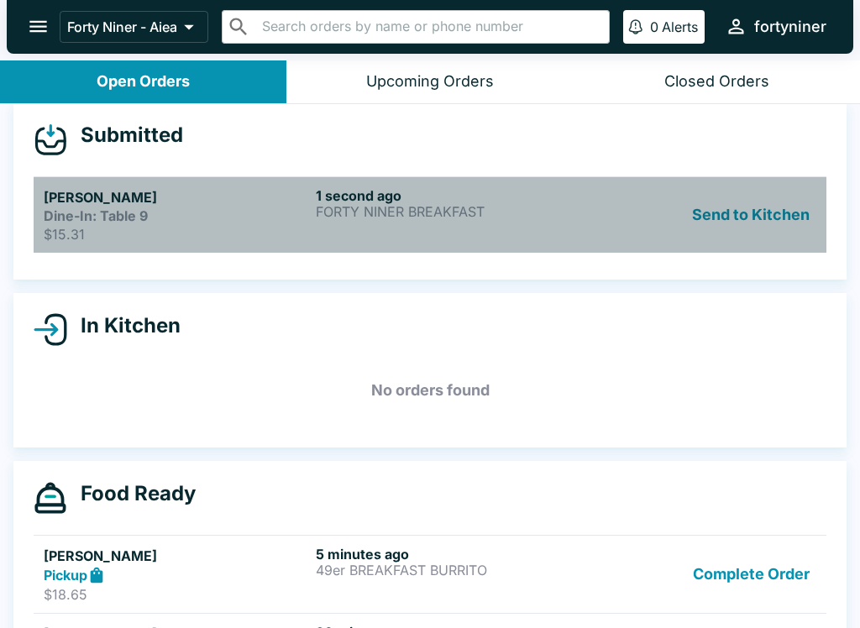
click at [209, 193] on h5 "[PERSON_NAME]" at bounding box center [176, 197] width 265 height 20
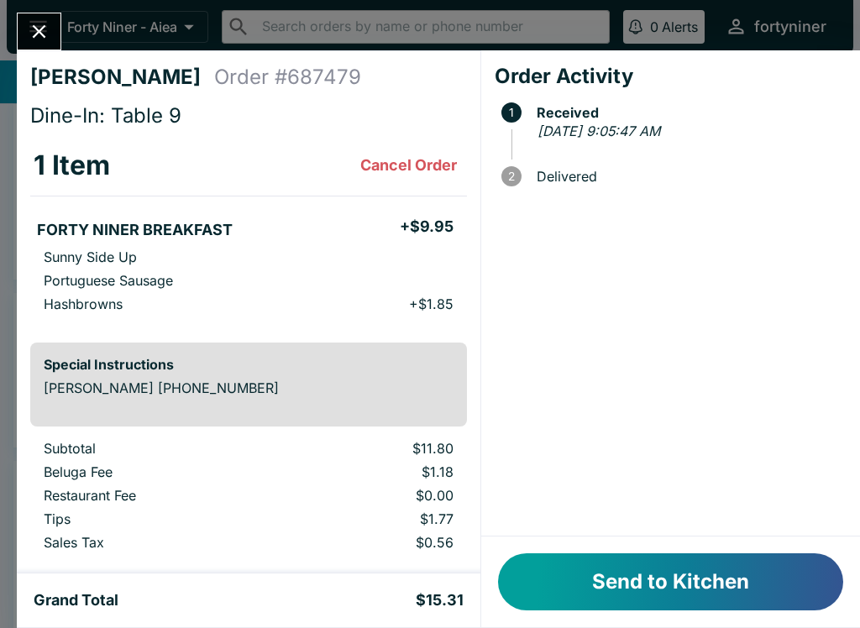
click at [650, 571] on button "Send to Kitchen" at bounding box center [670, 581] width 345 height 57
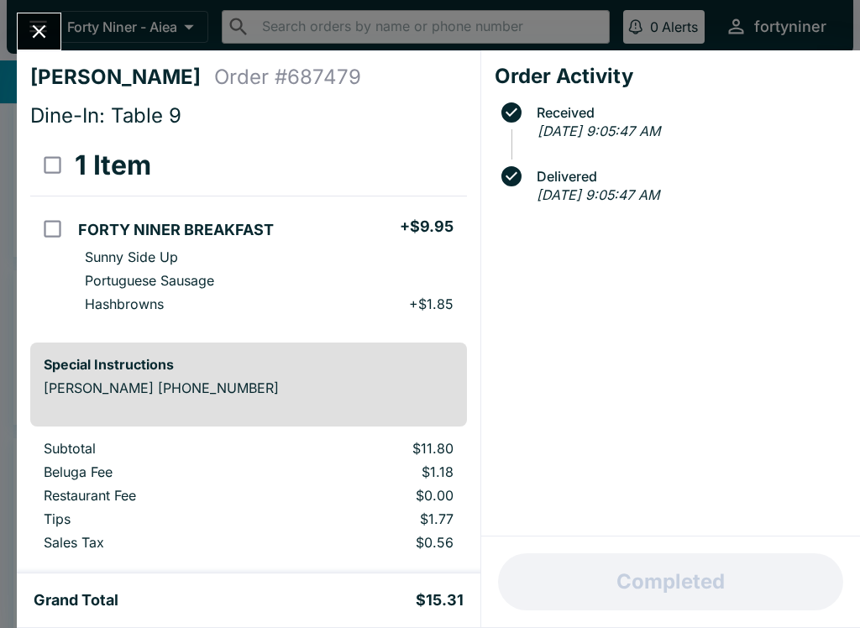
click at [26, 50] on div at bounding box center [39, 32] width 44 height 38
click at [20, 4] on div "[PERSON_NAME] Order # 687479 Dine-In: Table 9 1 Item FORTY NINER BREAKFAST + $9…" at bounding box center [430, 314] width 860 height 628
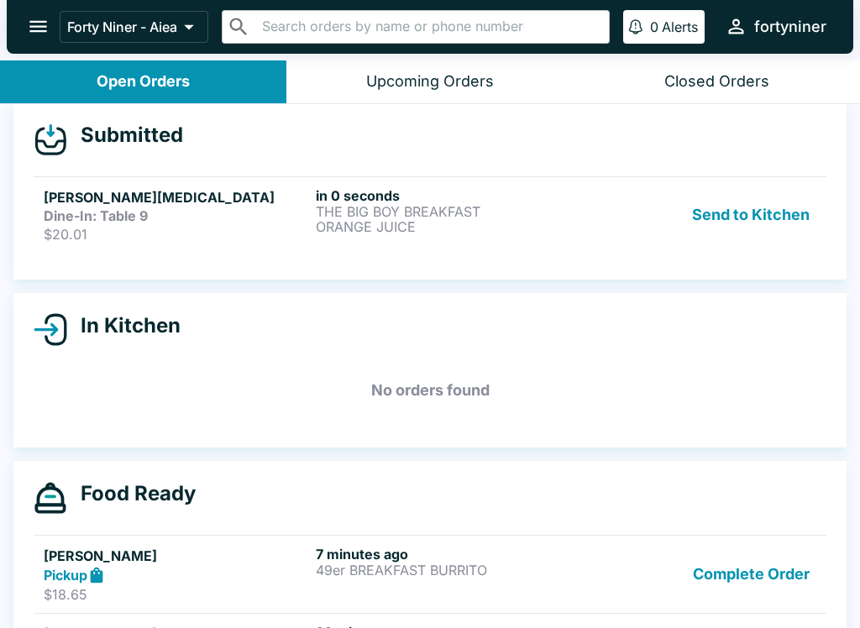
click at [384, 223] on p "ORANGE JUICE" at bounding box center [448, 226] width 265 height 15
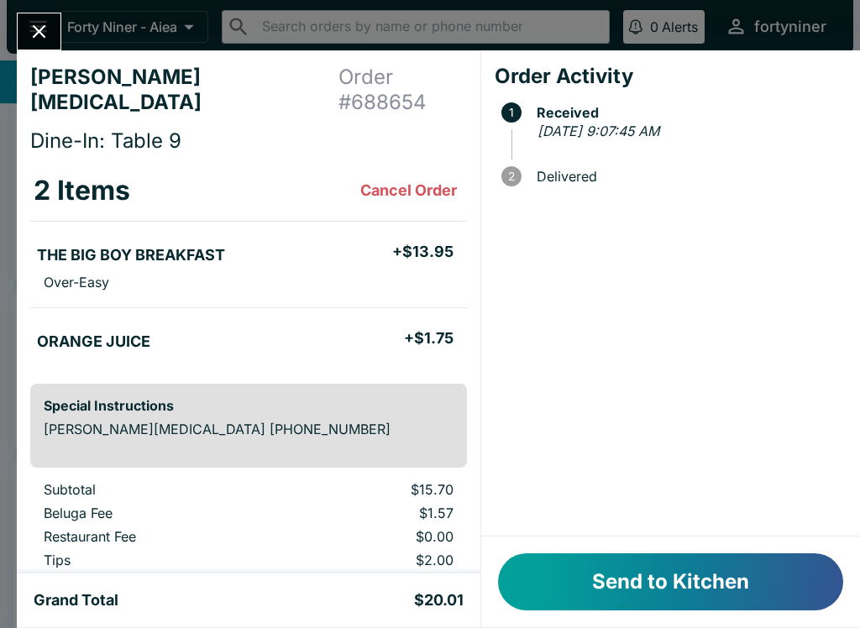
click at [567, 565] on button "Send to Kitchen" at bounding box center [670, 581] width 345 height 57
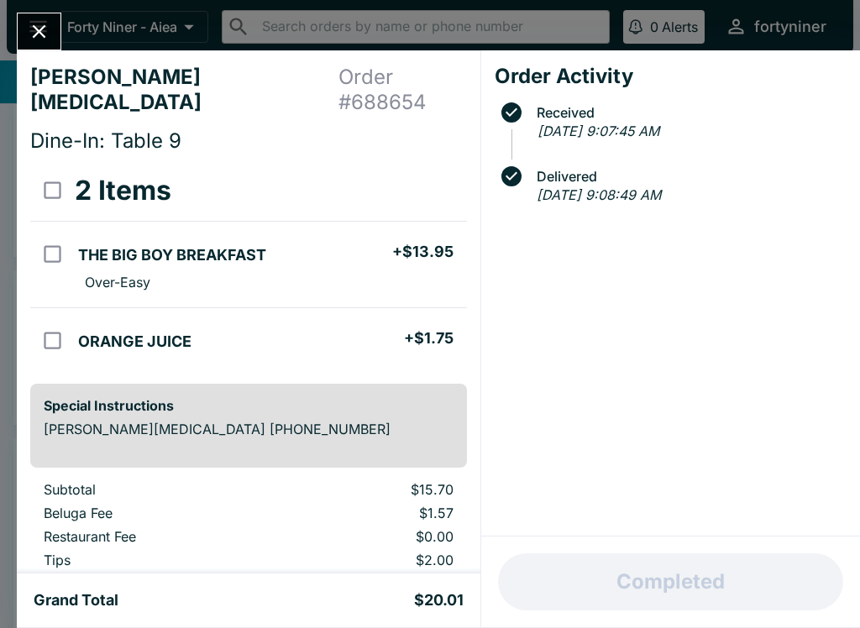
click at [32, 37] on icon "Close" at bounding box center [39, 31] width 23 height 23
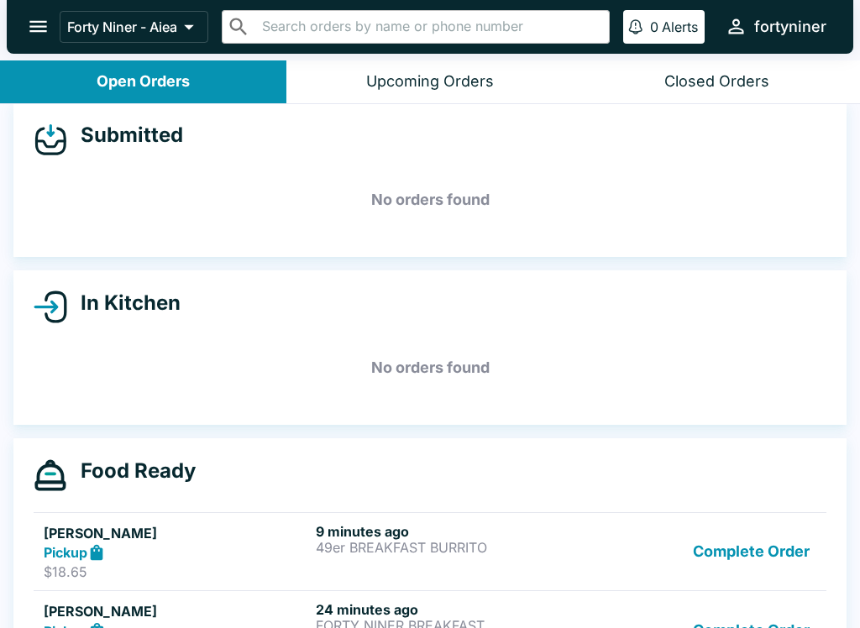
click at [36, 12] on button "open drawer" at bounding box center [38, 26] width 43 height 43
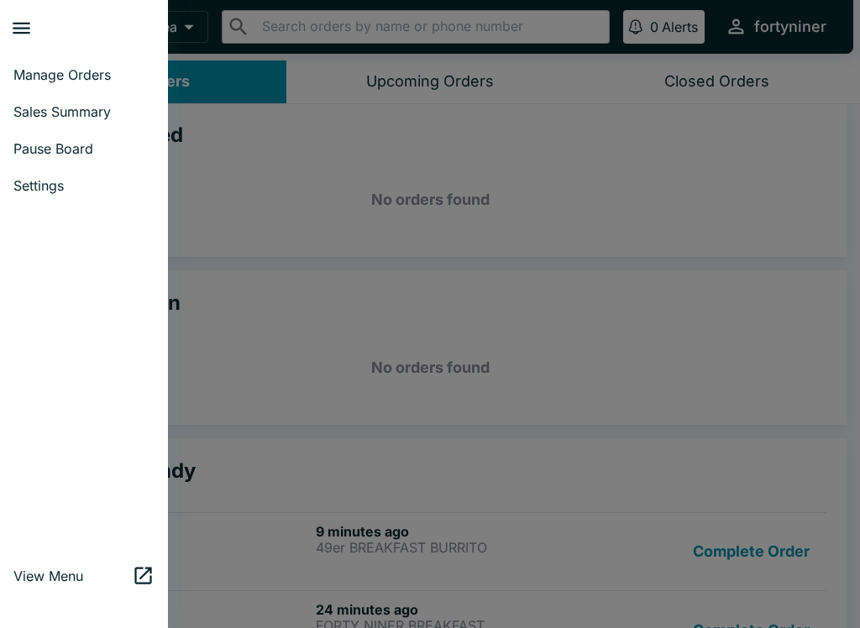
click at [42, 159] on link "Pause Board" at bounding box center [84, 148] width 168 height 37
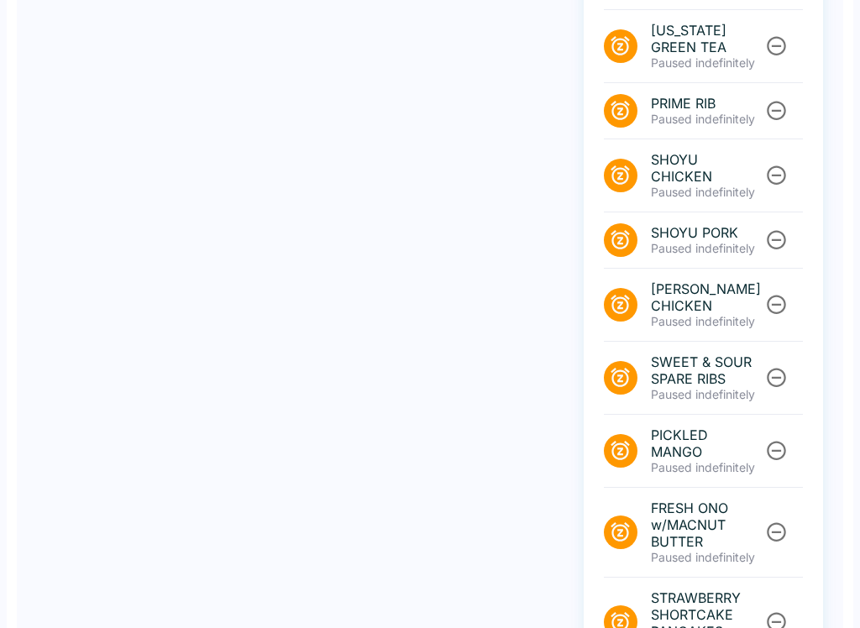
scroll to position [709, 0]
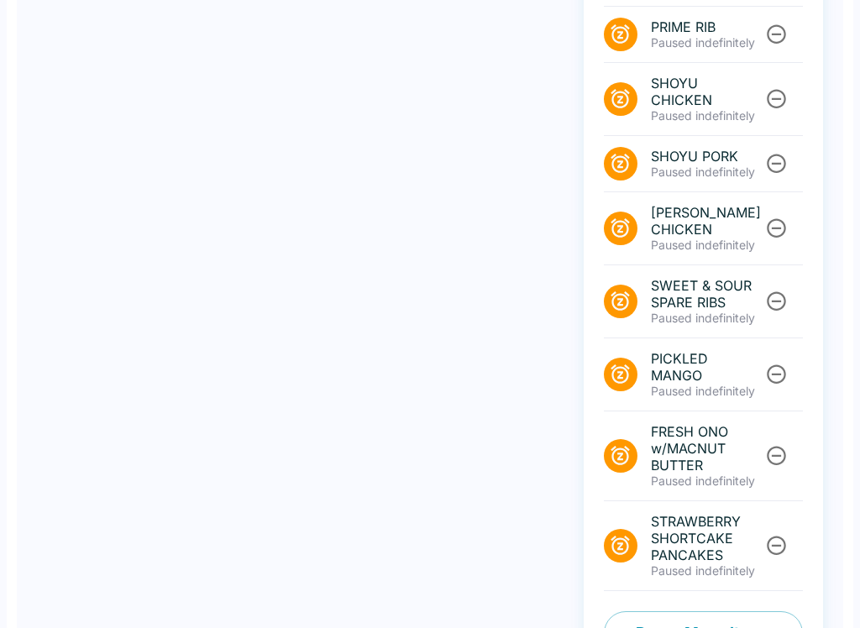
click at [671, 555] on div "PASTELE STEW Paused indefinitely BONELESS CHICKEN w/ GRAVY Paused indefinitely …" at bounding box center [702, 70] width 239 height 1196
click at [644, 611] on button "Pause Menu Items" at bounding box center [703, 633] width 199 height 44
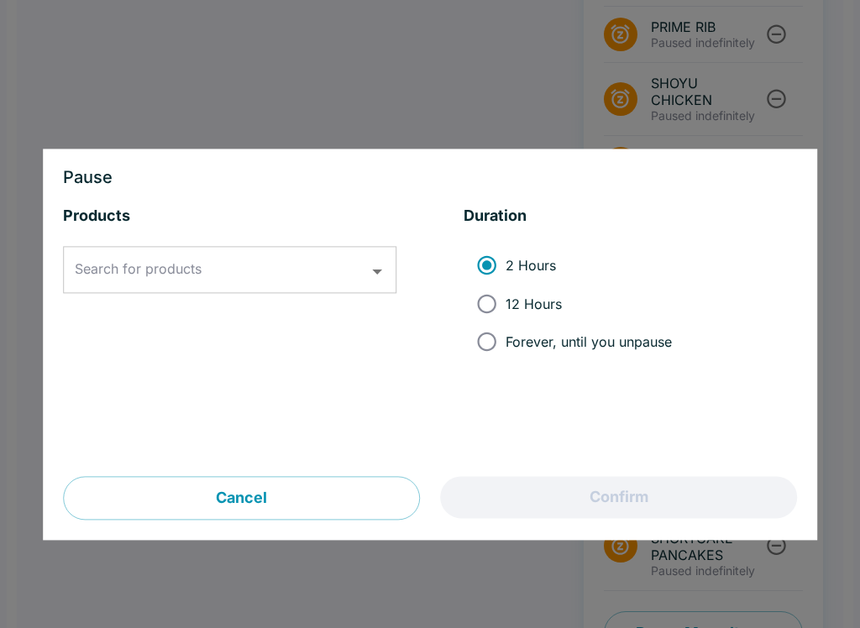
click at [518, 286] on label "12 Hours" at bounding box center [570, 304] width 204 height 38
click at [505, 286] on input "12 Hours" at bounding box center [487, 304] width 38 height 38
radio input "true"
click at [264, 283] on input "Search for products" at bounding box center [217, 270] width 293 height 32
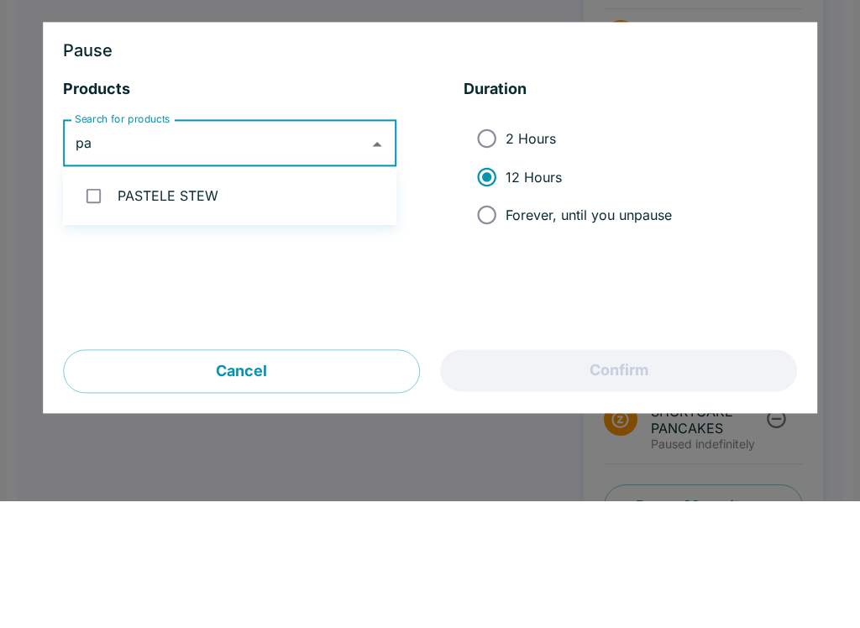
type input "p"
type input "oran"
click at [90, 306] on input "checkbox" at bounding box center [93, 323] width 34 height 34
checkbox input "true"
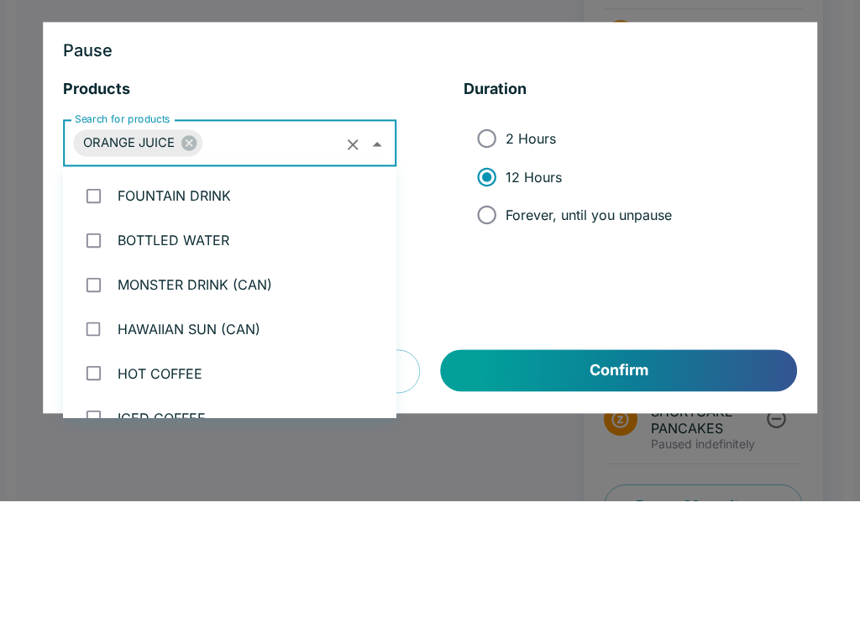
scroll to position [2418, 0]
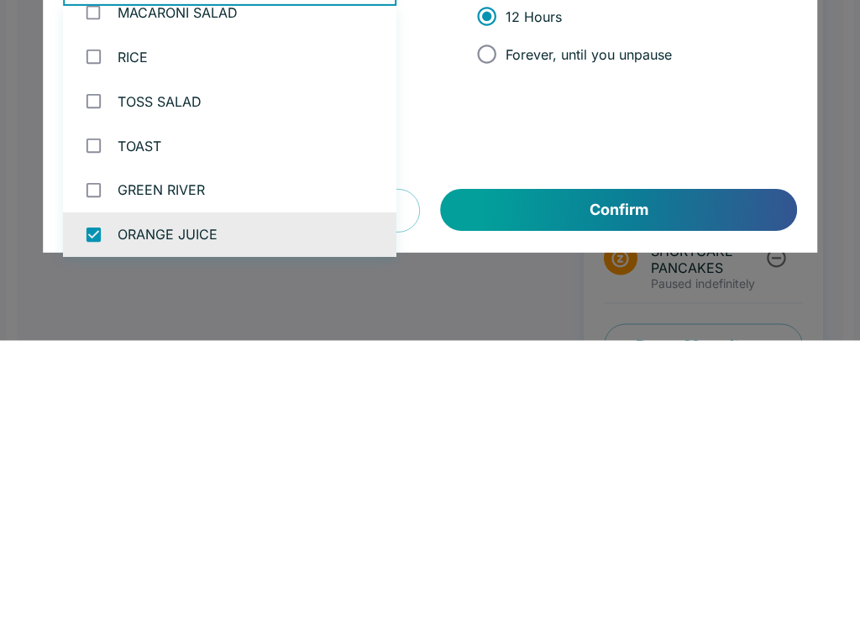
click at [504, 477] on button "Confirm" at bounding box center [619, 498] width 356 height 42
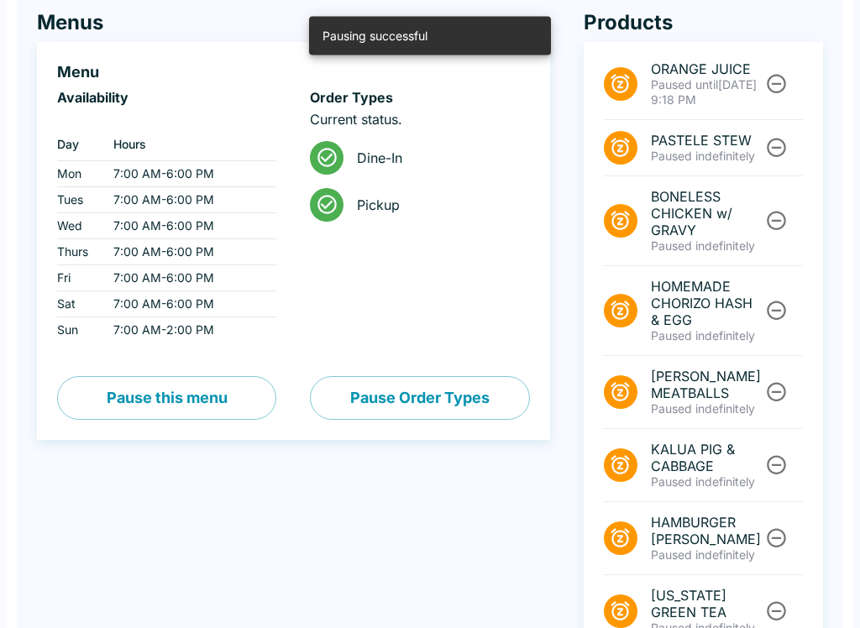
scroll to position [0, 0]
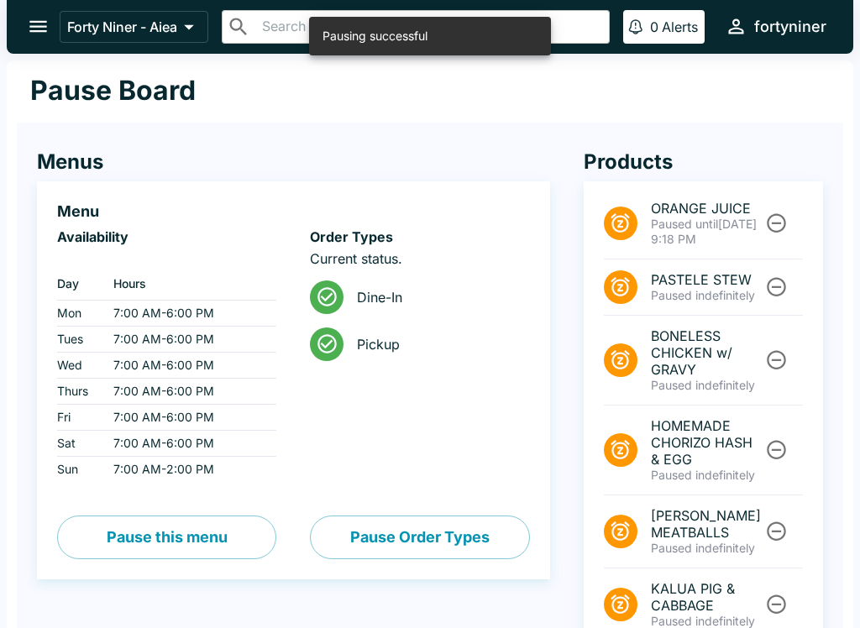
click at [44, 24] on icon "open drawer" at bounding box center [38, 26] width 23 height 23
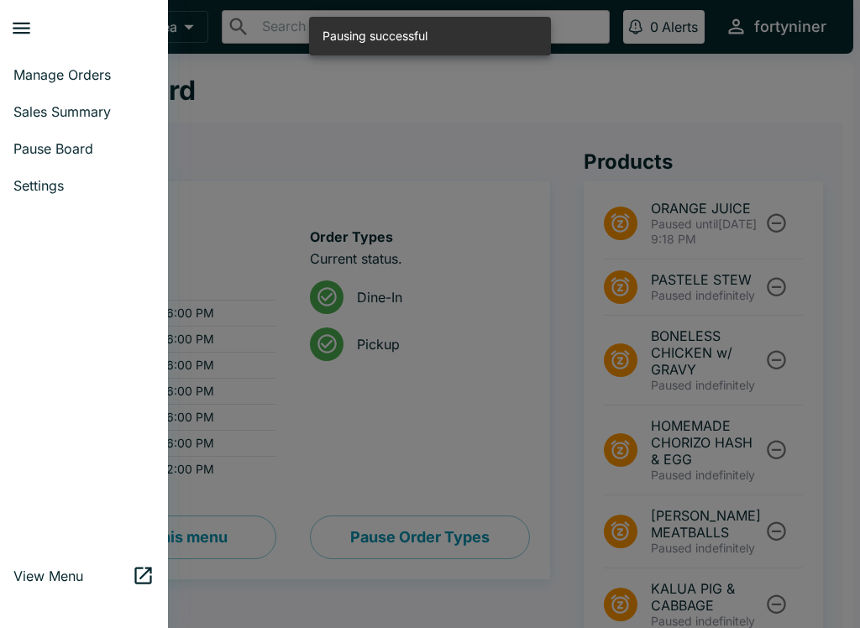
click at [80, 76] on span "Manage Orders" at bounding box center [83, 74] width 141 height 17
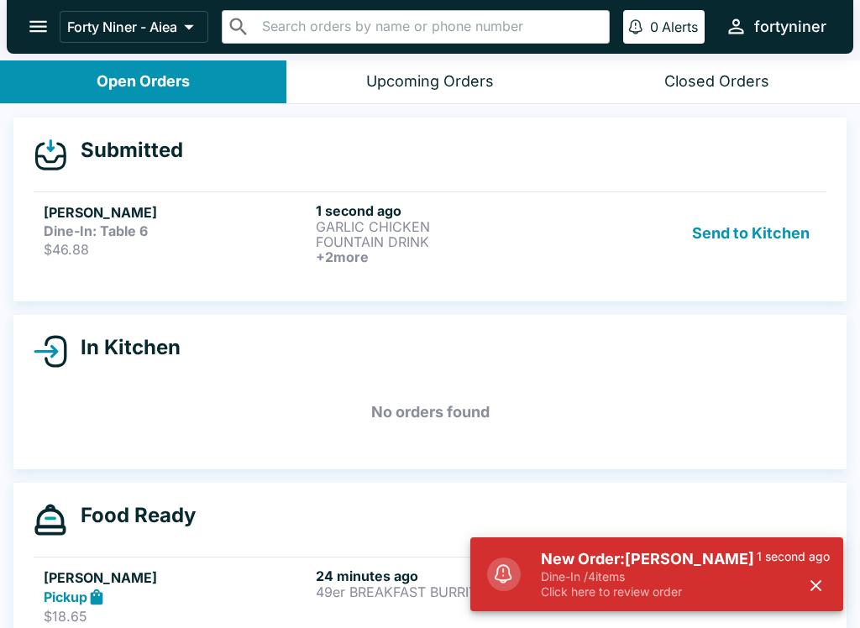
click at [818, 594] on icon "button" at bounding box center [815, 585] width 19 height 19
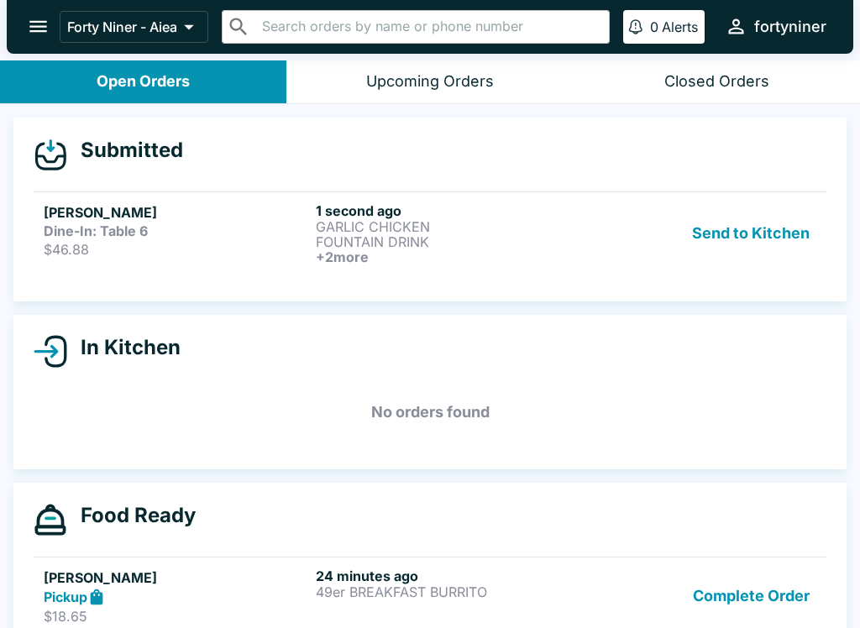
click at [454, 206] on h6 "1 second ago" at bounding box center [448, 210] width 265 height 17
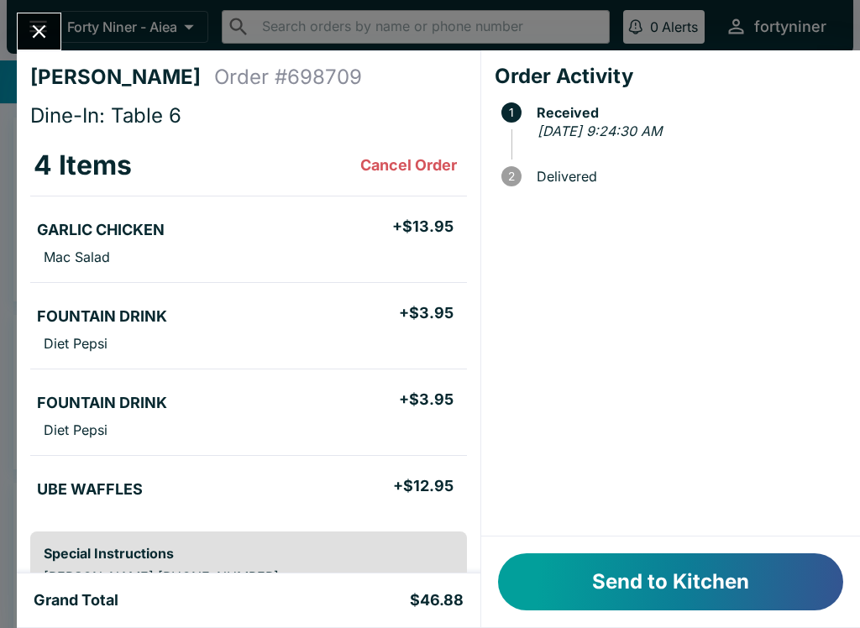
click at [664, 591] on button "Send to Kitchen" at bounding box center [670, 581] width 345 height 57
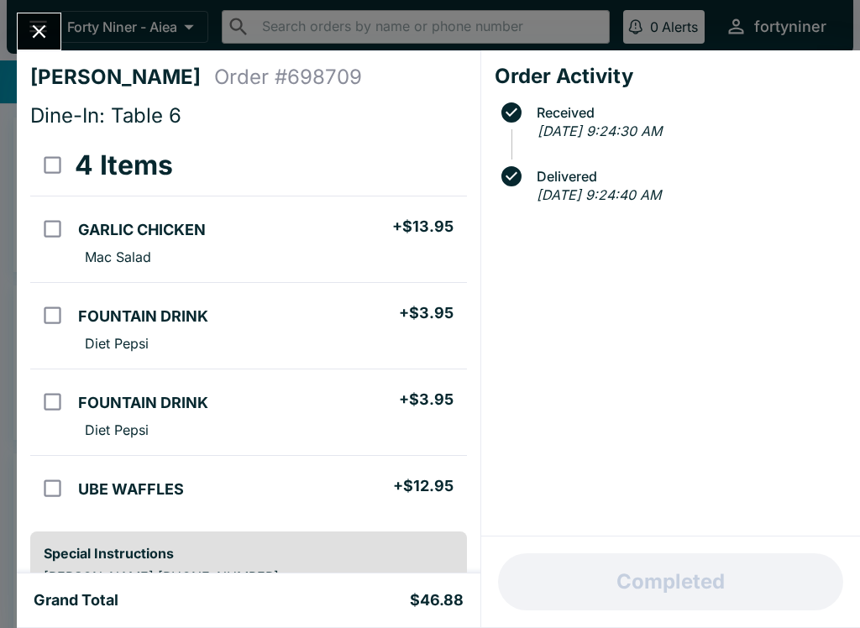
click at [44, 23] on icon "Close" at bounding box center [39, 31] width 23 height 23
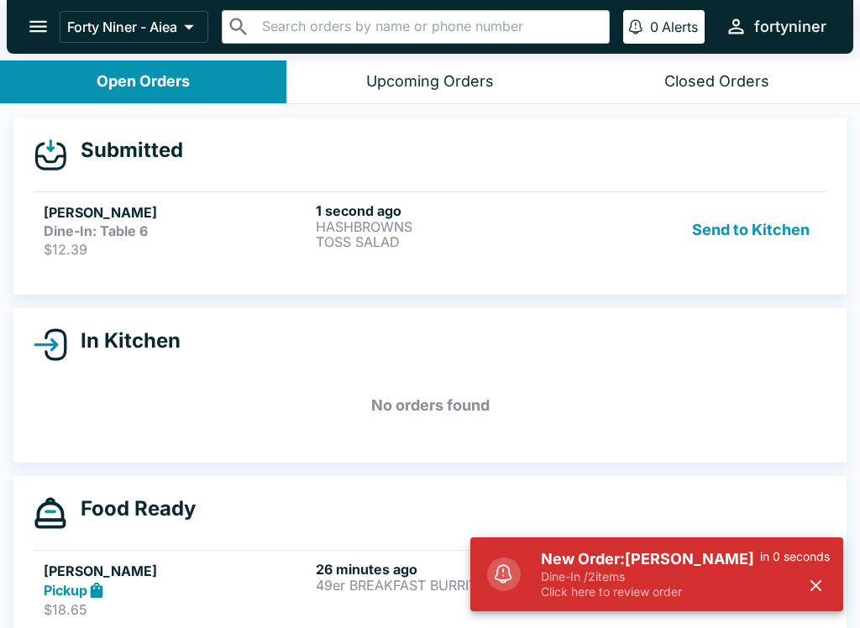
click at [309, 253] on p "$12.39" at bounding box center [176, 249] width 265 height 17
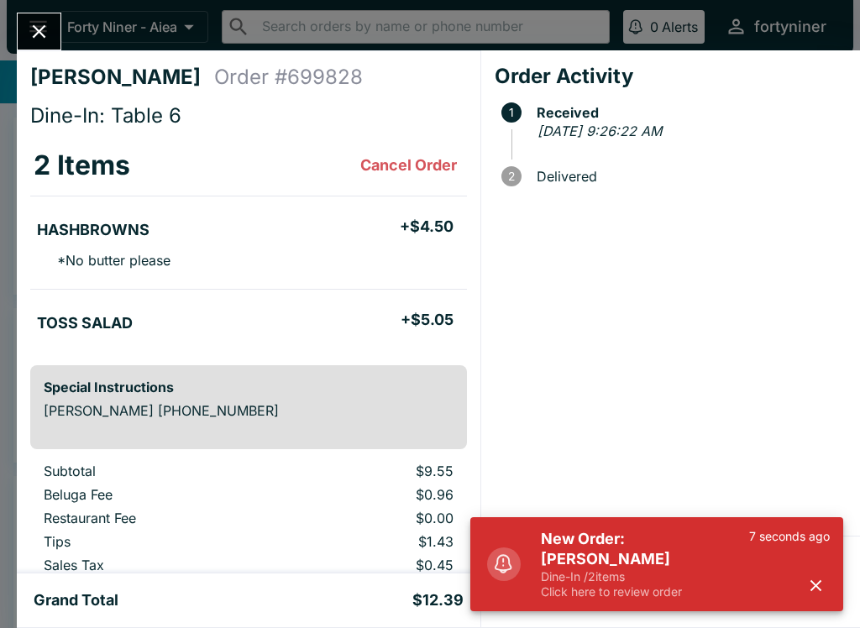
click at [828, 584] on button "button" at bounding box center [816, 586] width 28 height 28
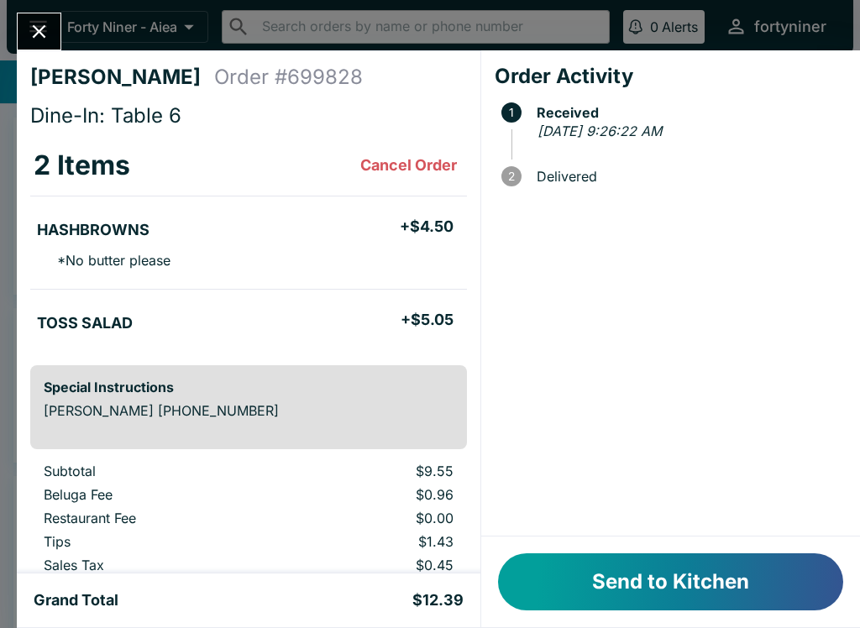
click at [710, 588] on button "Send to Kitchen" at bounding box center [670, 581] width 345 height 57
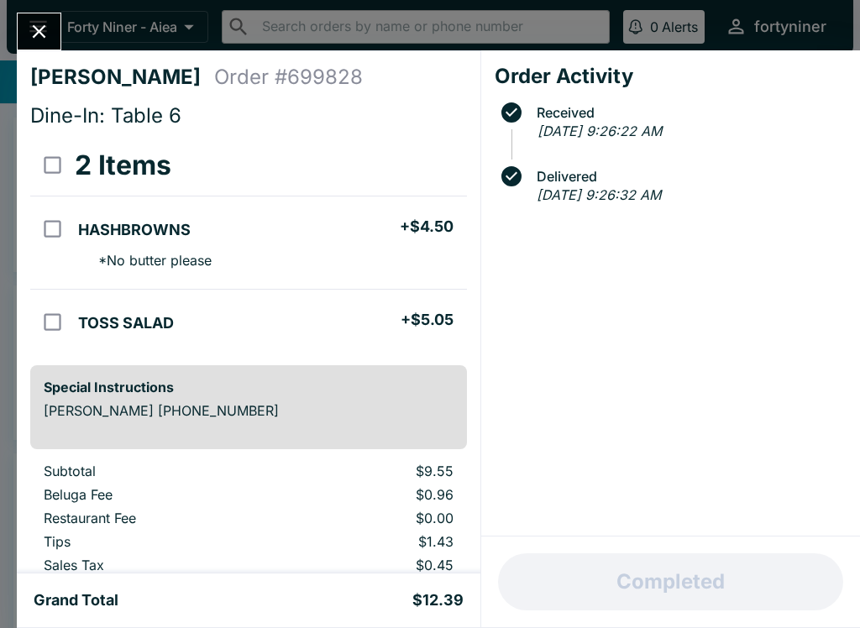
click at [46, 30] on icon "Close" at bounding box center [39, 31] width 23 height 23
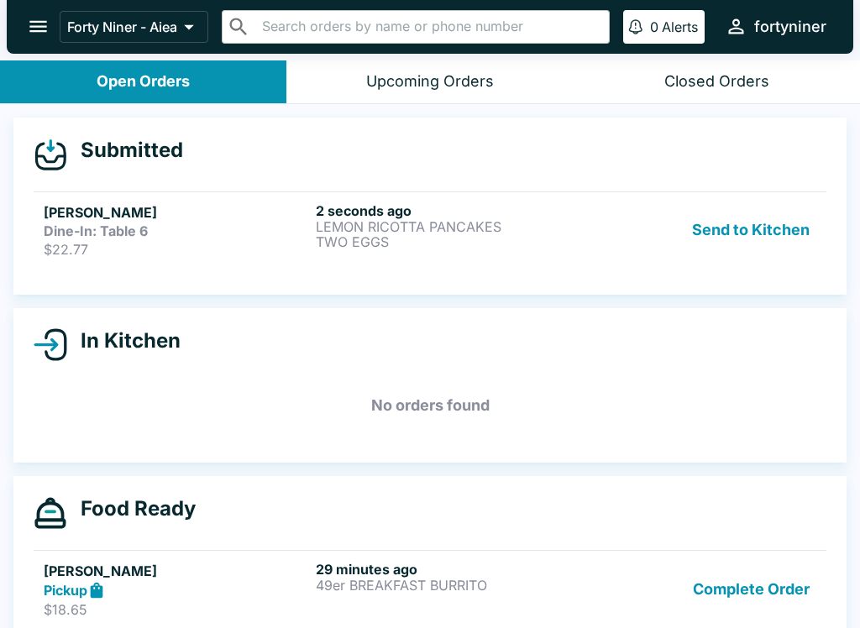
click at [229, 233] on div "Dine-In: Table 6" at bounding box center [176, 230] width 265 height 17
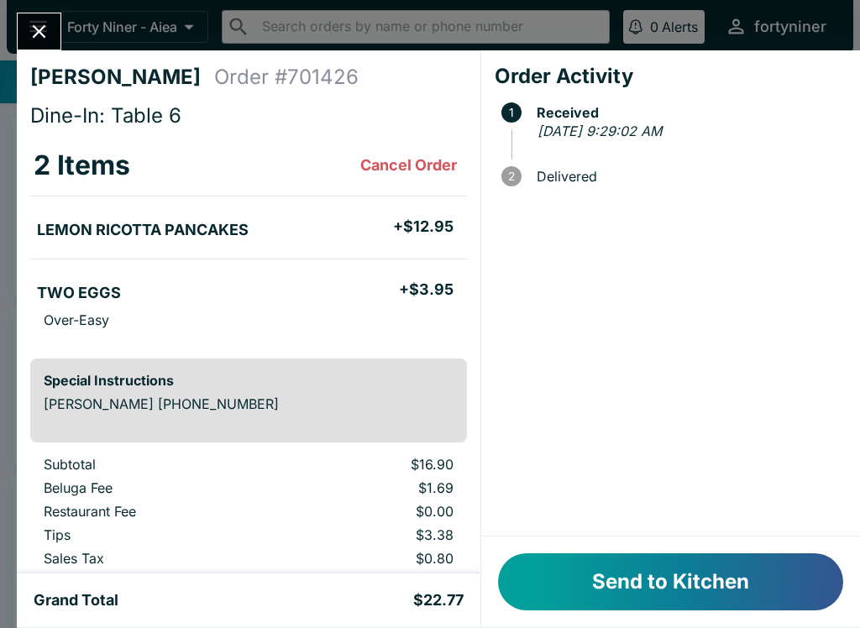
click at [679, 578] on button "Send to Kitchen" at bounding box center [670, 581] width 345 height 57
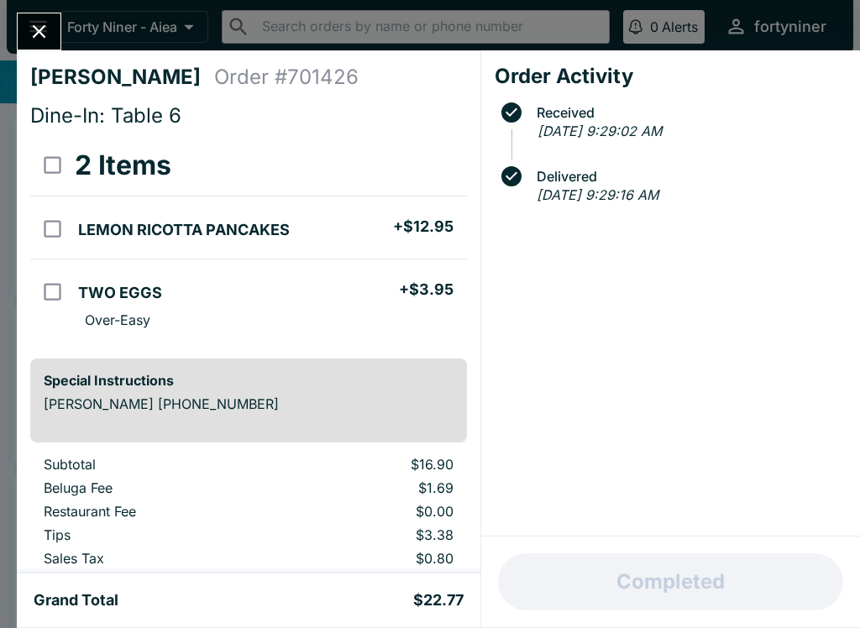
click at [42, 27] on icon "Close" at bounding box center [39, 31] width 23 height 23
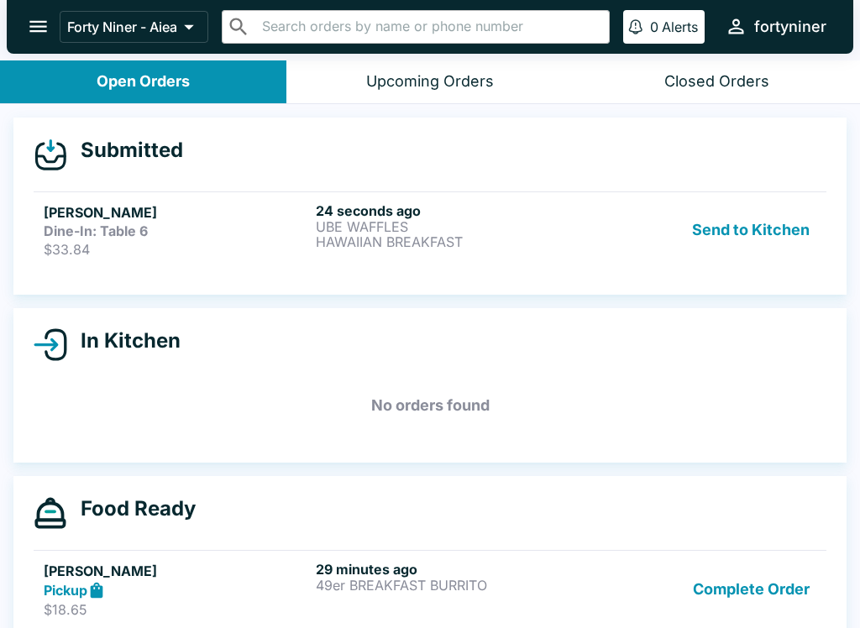
click at [73, 227] on strong "Dine-In: Table 6" at bounding box center [96, 230] width 104 height 17
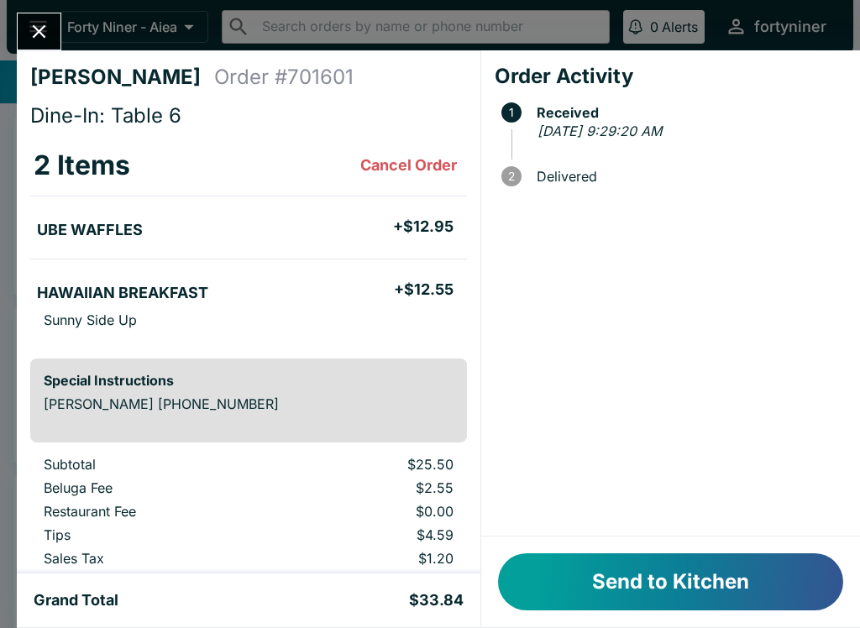
click at [563, 560] on button "Send to Kitchen" at bounding box center [670, 581] width 345 height 57
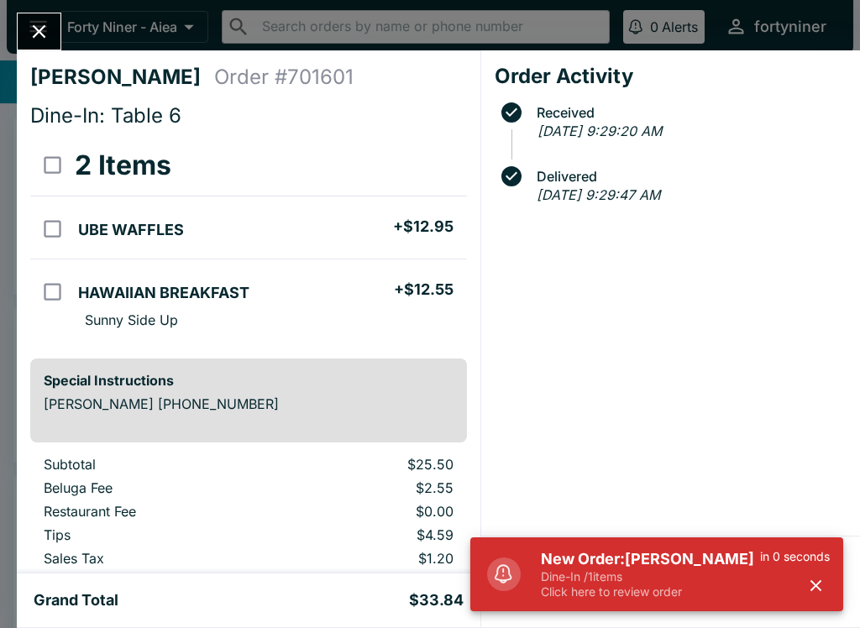
click at [44, 24] on icon "Close" at bounding box center [39, 31] width 23 height 23
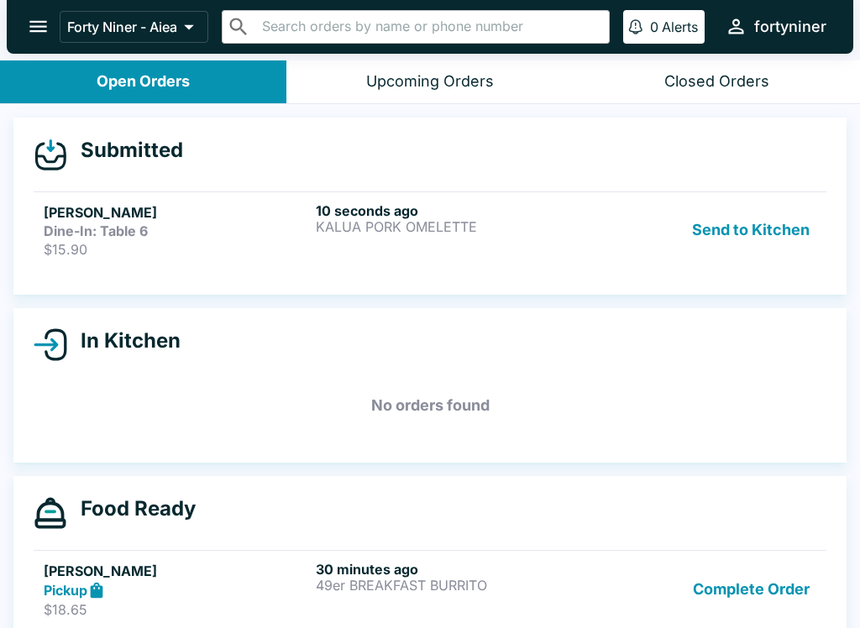
click at [112, 228] on strong "Dine-In: Table 6" at bounding box center [96, 230] width 104 height 17
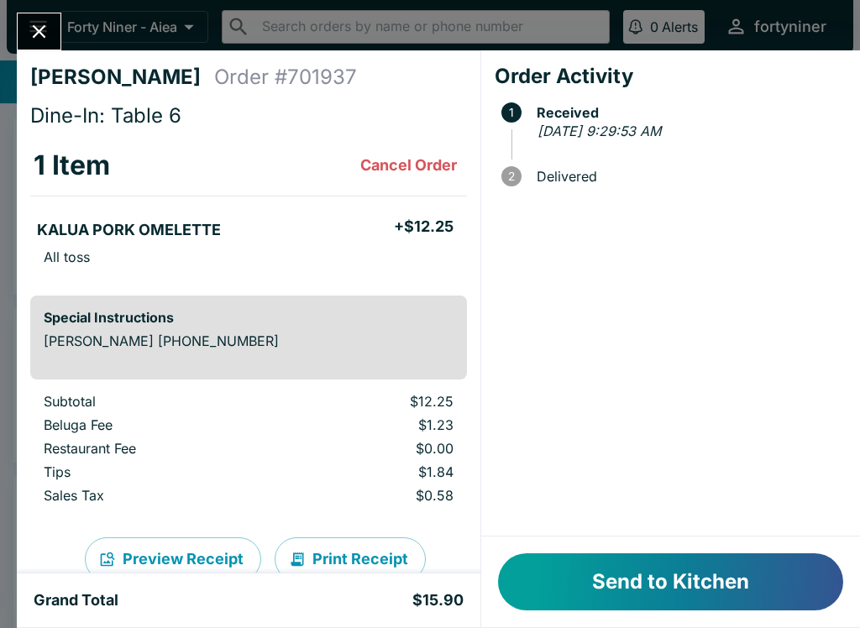
click at [636, 592] on button "Send to Kitchen" at bounding box center [670, 581] width 345 height 57
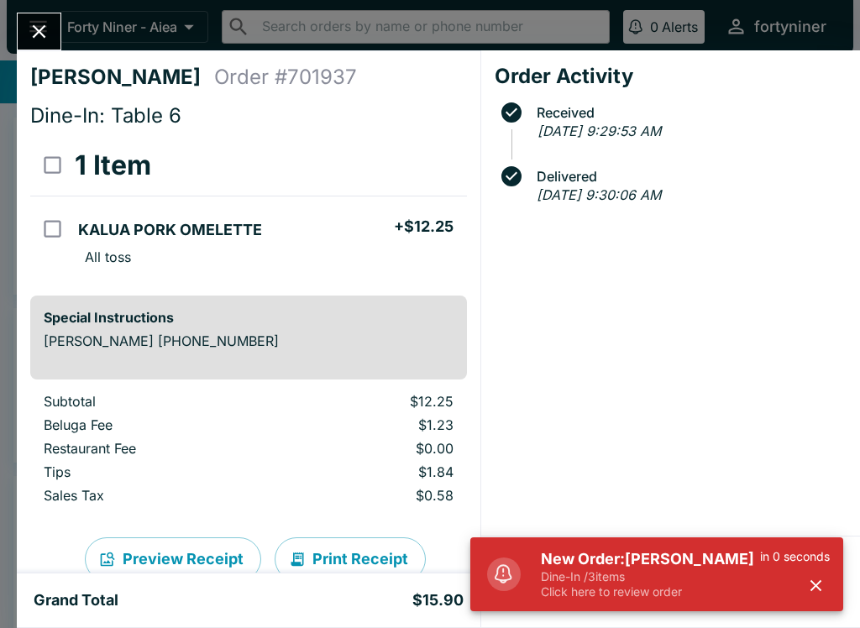
click at [30, 18] on button "Close" at bounding box center [39, 31] width 43 height 36
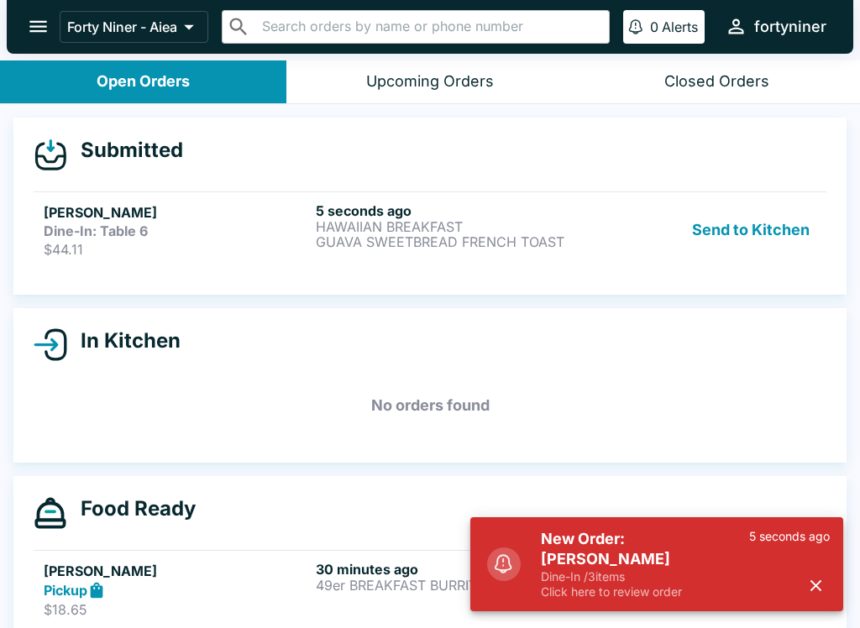
click at [103, 214] on h5 "[PERSON_NAME]" at bounding box center [176, 212] width 265 height 20
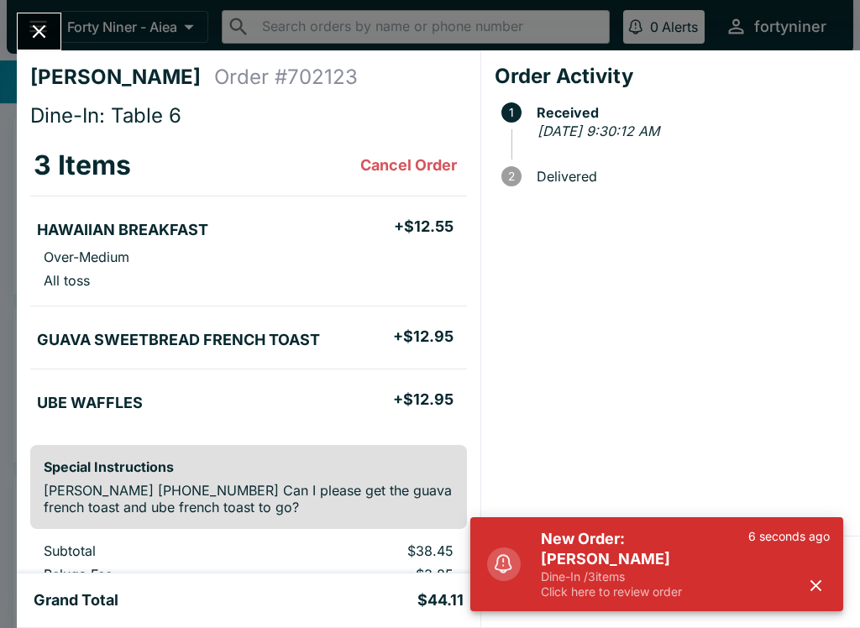
click at [832, 570] on div "New Order: [PERSON_NAME] Dine-In / 3 items Click here to review order 6 seconds…" at bounding box center [685, 564] width 302 height 84
click at [803, 571] on div "6 seconds ago" at bounding box center [788, 564] width 81 height 71
click at [817, 573] on button "button" at bounding box center [816, 586] width 28 height 28
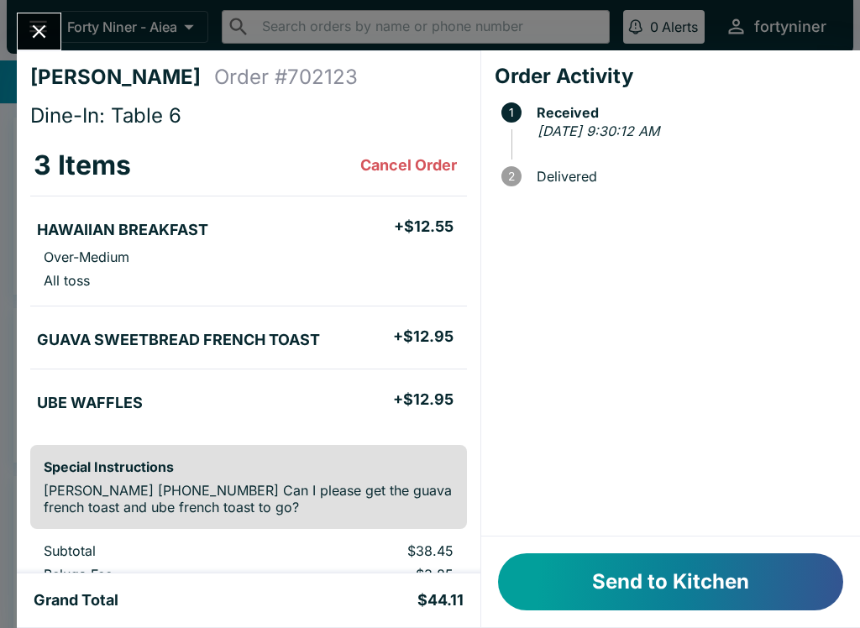
click at [666, 578] on button "Send to Kitchen" at bounding box center [670, 581] width 345 height 57
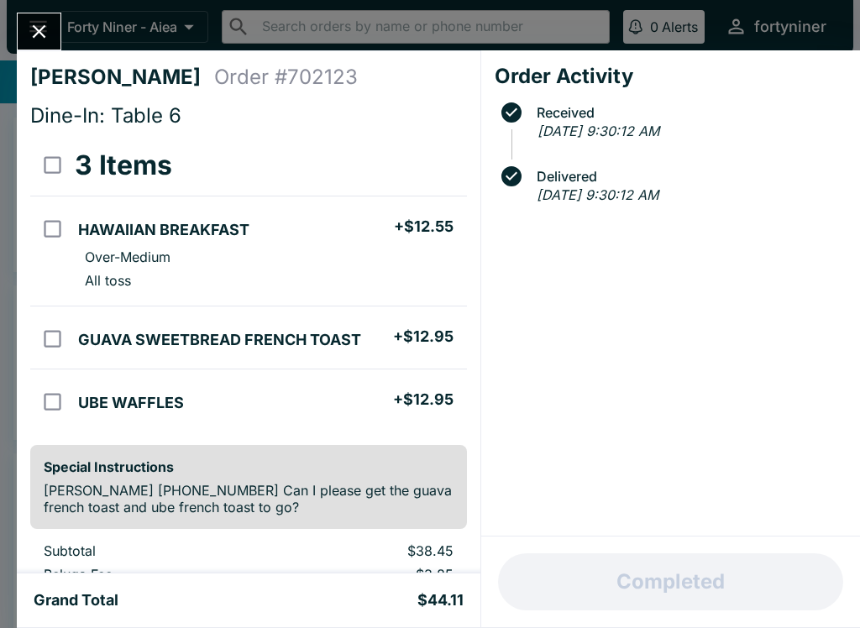
click at [31, 16] on button "Close" at bounding box center [39, 31] width 43 height 36
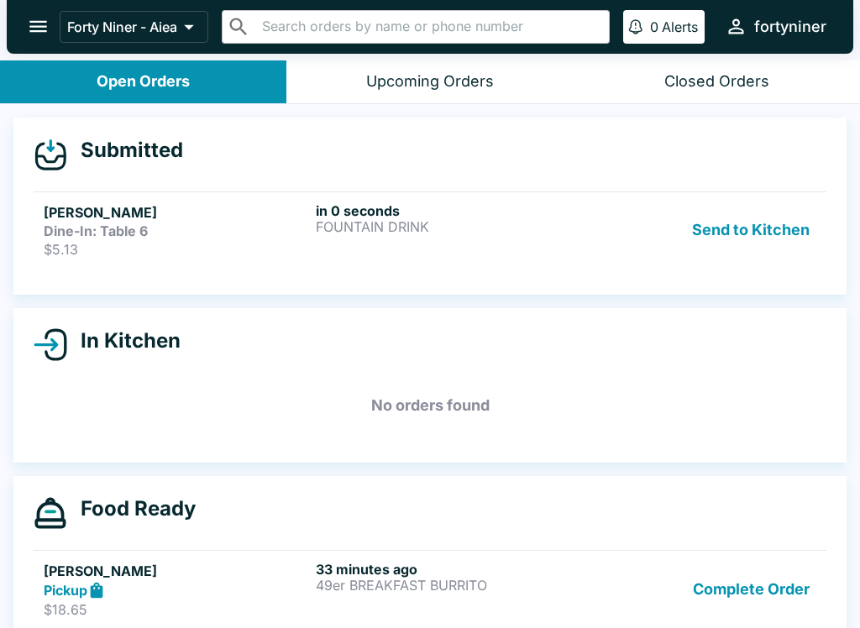
click at [170, 212] on h5 "[PERSON_NAME]" at bounding box center [176, 212] width 265 height 20
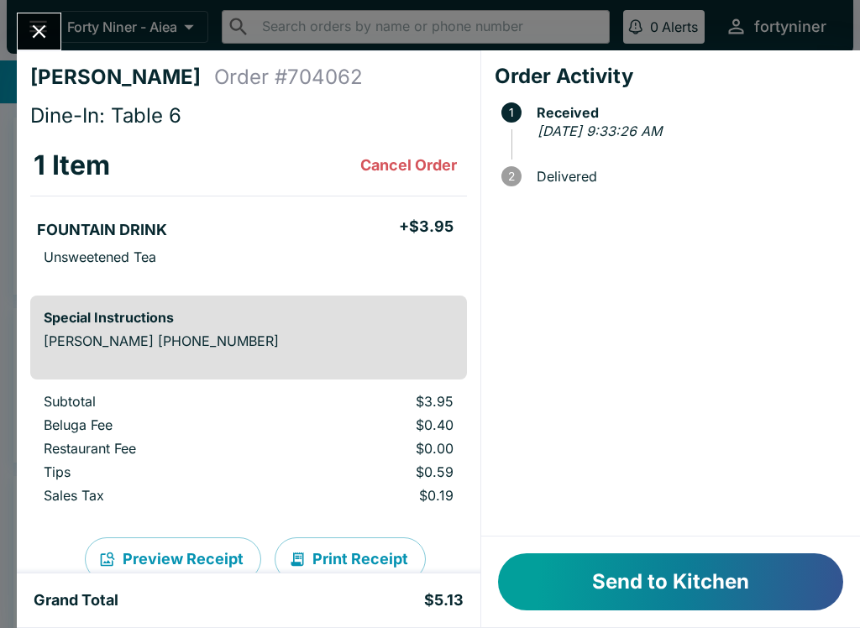
click at [672, 577] on button "Send to Kitchen" at bounding box center [670, 581] width 345 height 57
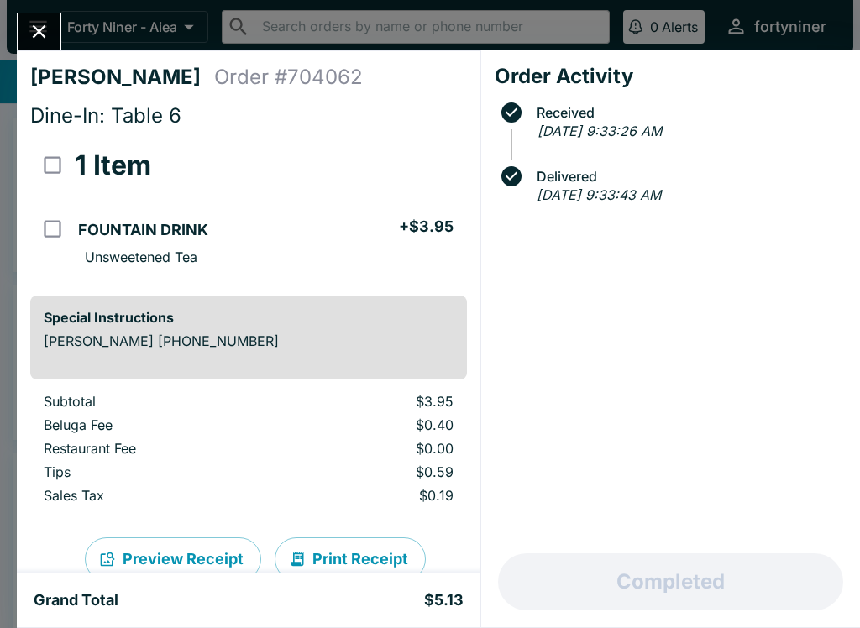
click at [42, 29] on icon "Close" at bounding box center [39, 31] width 13 height 13
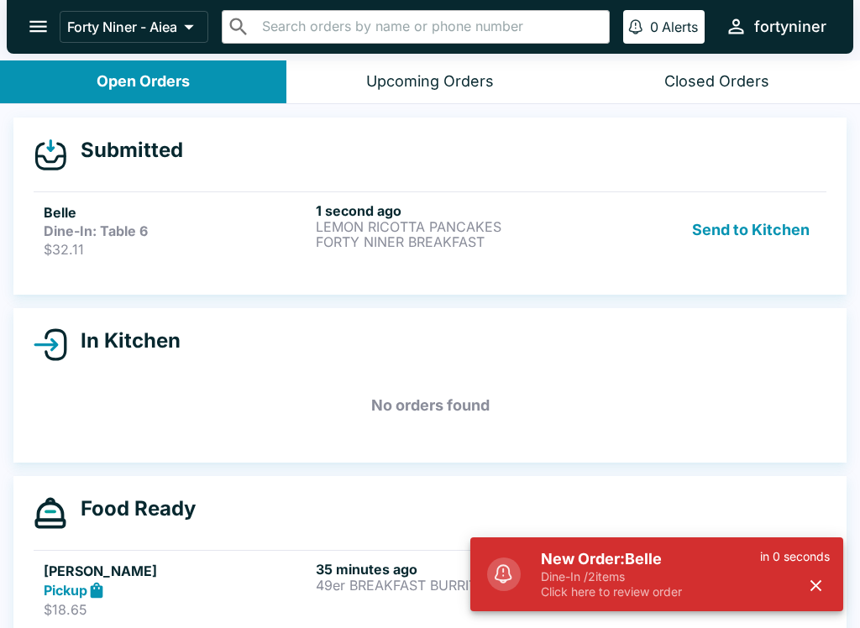
click at [401, 247] on p "FORTY NINER BREAKFAST" at bounding box center [448, 241] width 265 height 15
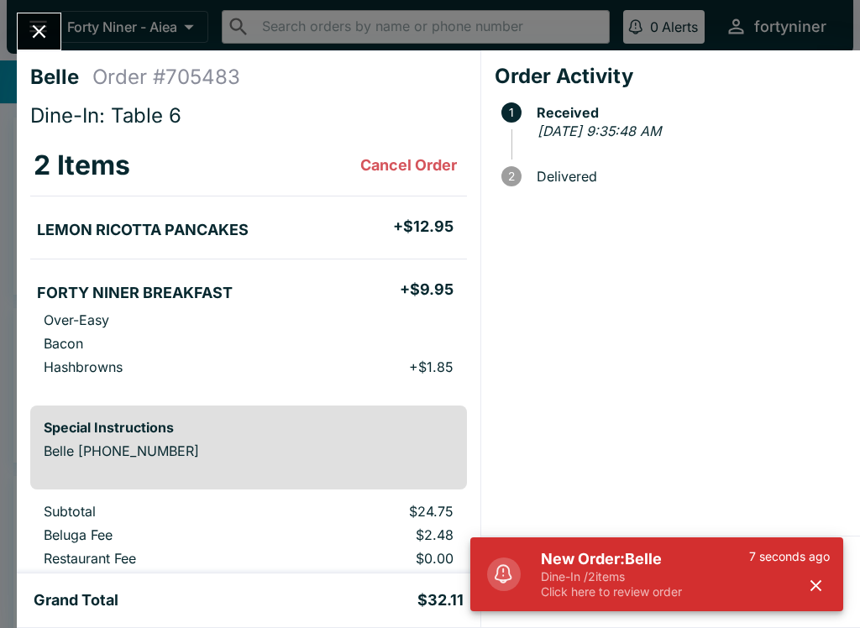
click at [801, 573] on div "7 seconds ago" at bounding box center [789, 574] width 81 height 50
click at [818, 584] on icon "button" at bounding box center [815, 585] width 11 height 11
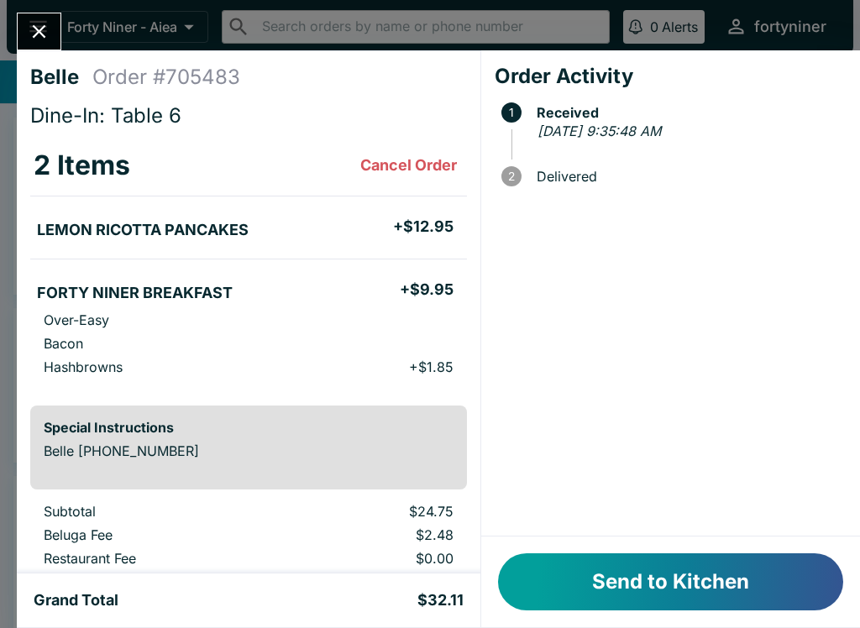
click at [728, 594] on button "Send to Kitchen" at bounding box center [670, 581] width 345 height 57
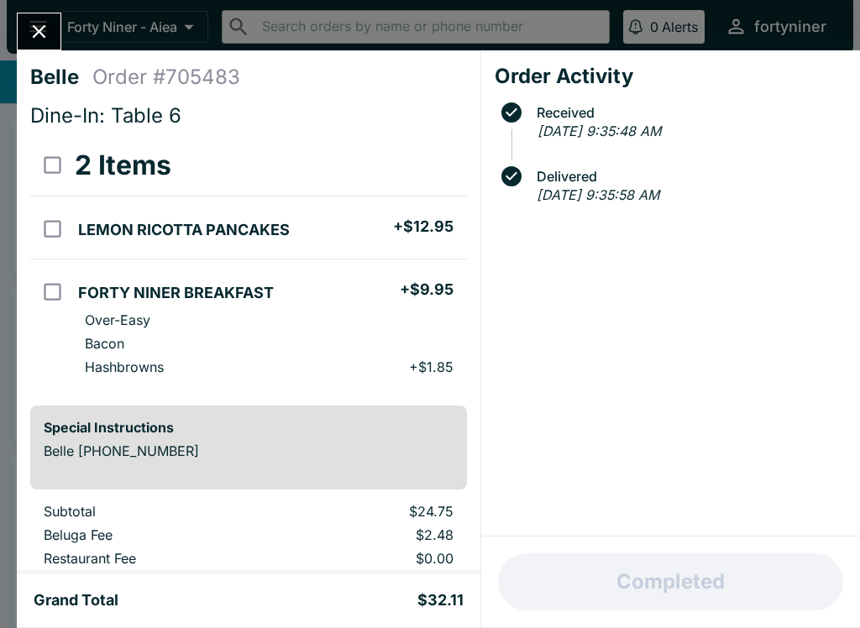
click at [36, 35] on icon "Close" at bounding box center [39, 31] width 13 height 13
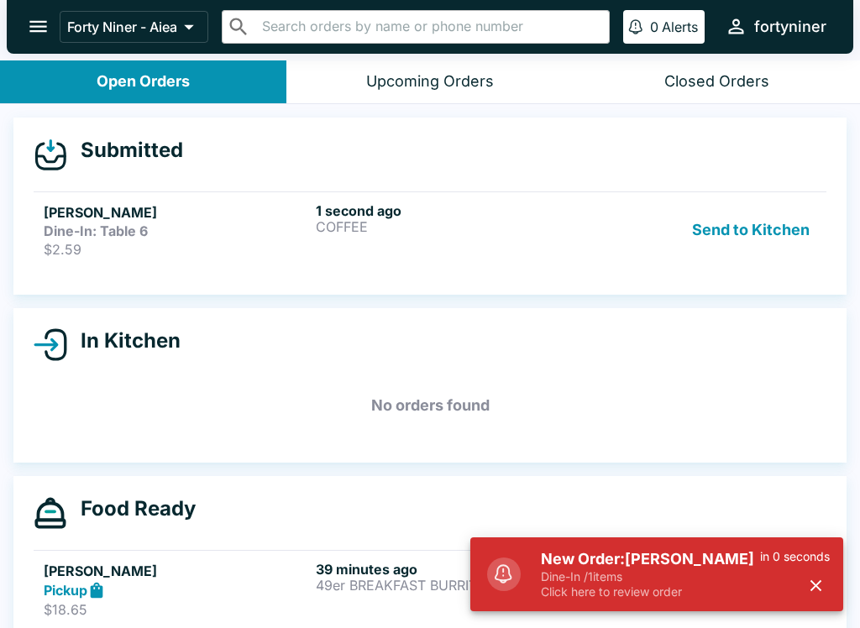
click at [178, 232] on div "Dine-In: Table 6" at bounding box center [176, 230] width 265 height 17
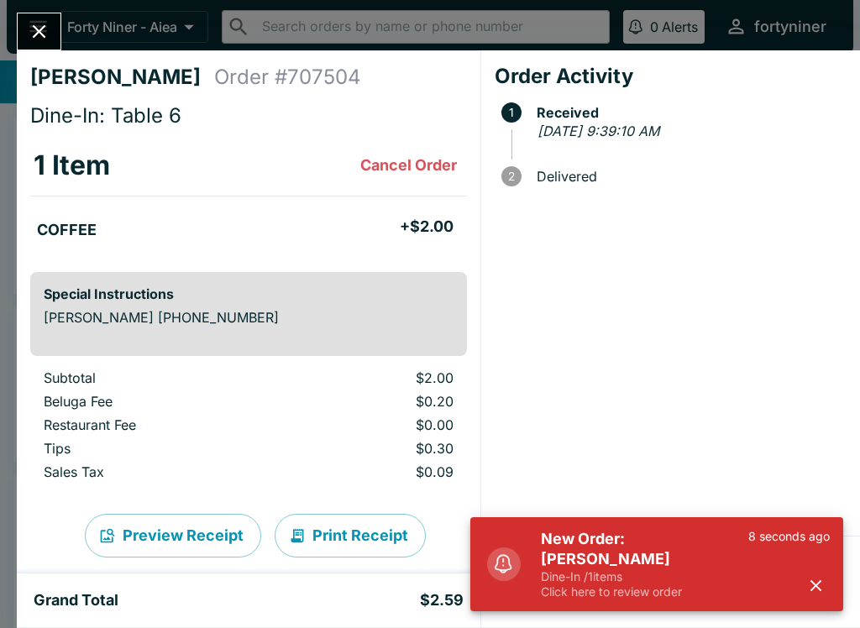
click at [821, 579] on icon "button" at bounding box center [815, 585] width 19 height 19
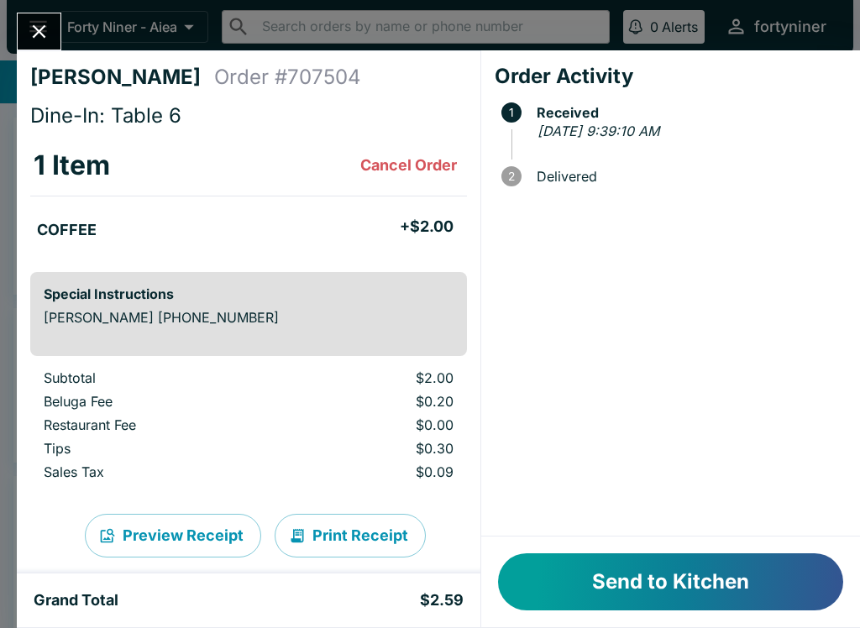
click at [630, 565] on button "Send to Kitchen" at bounding box center [670, 581] width 345 height 57
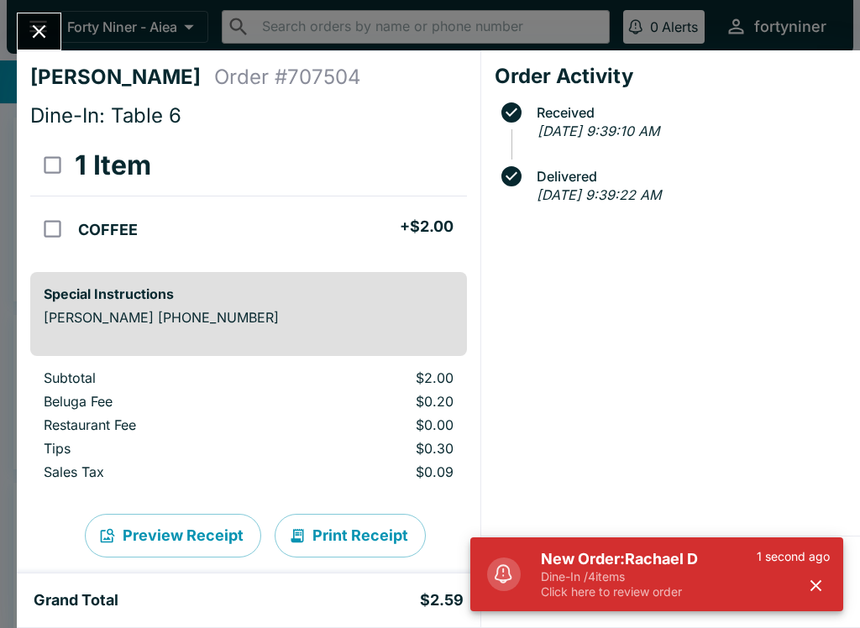
click at [33, 16] on button "Close" at bounding box center [39, 31] width 43 height 36
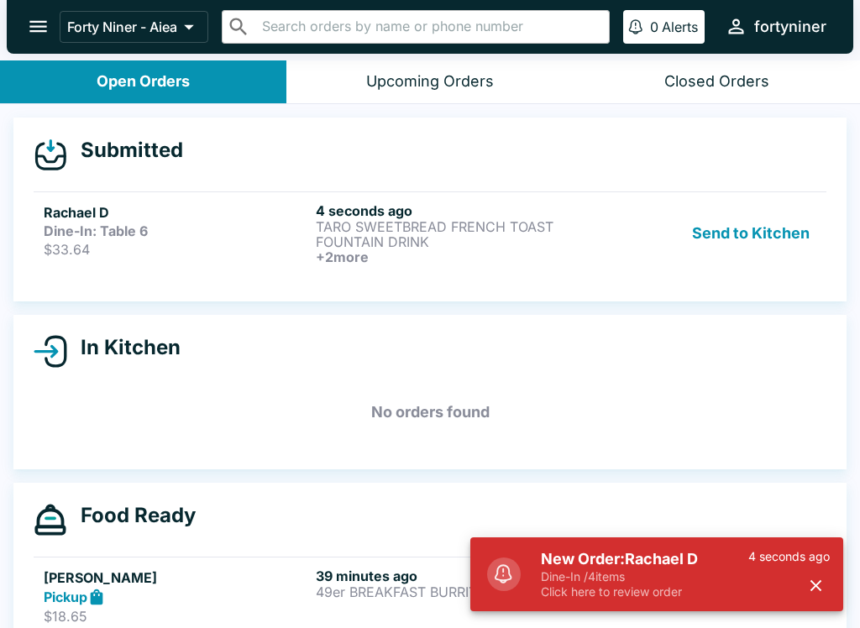
click at [802, 582] on button "button" at bounding box center [816, 586] width 28 height 28
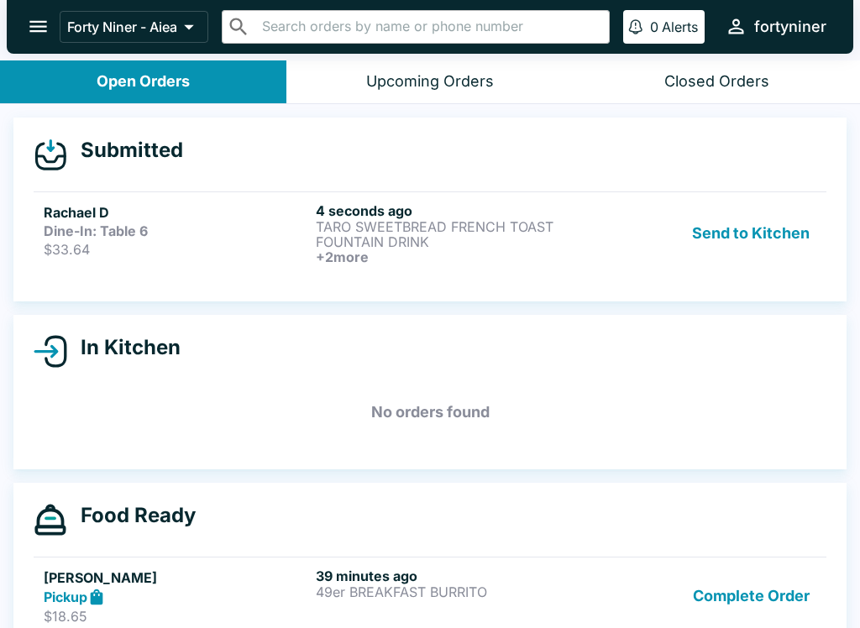
click at [246, 217] on h5 "Rachael D" at bounding box center [176, 212] width 265 height 20
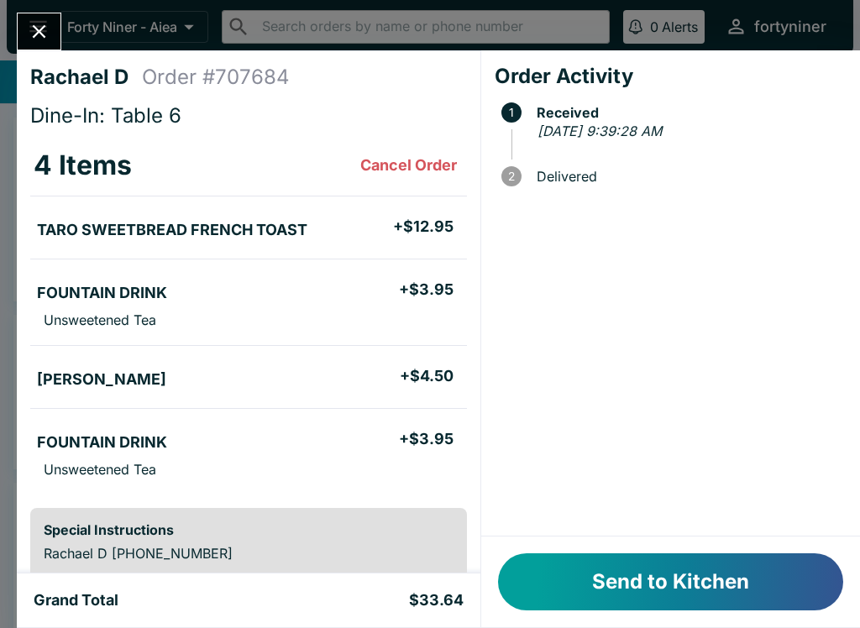
click at [567, 567] on button "Send to Kitchen" at bounding box center [670, 581] width 345 height 57
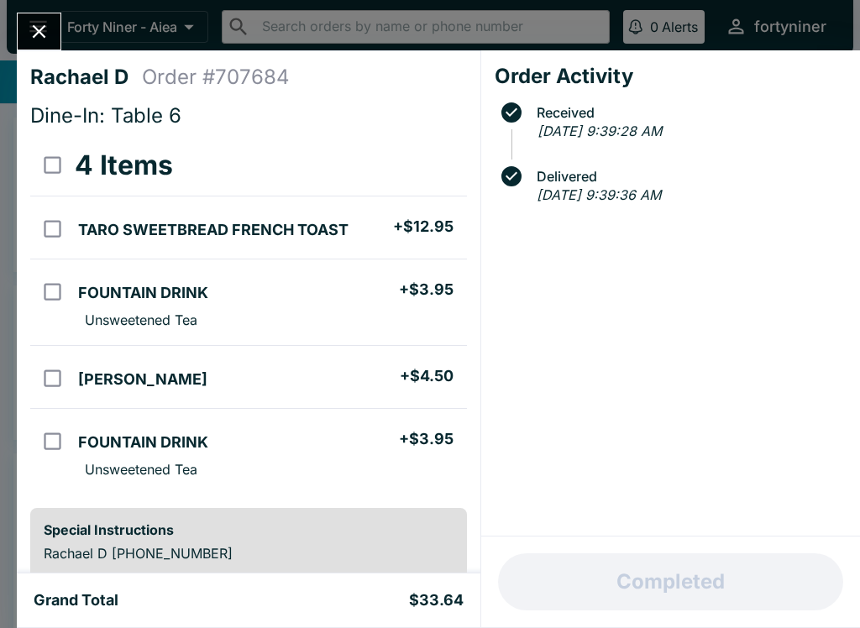
click at [29, 25] on icon "Close" at bounding box center [39, 31] width 23 height 23
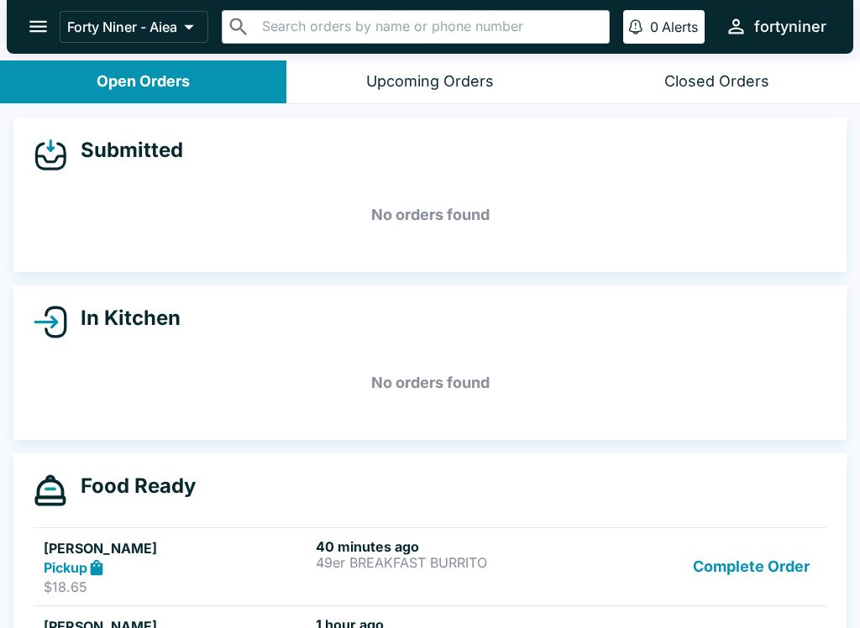
click at [694, 72] on div "Closed Orders" at bounding box center [716, 81] width 105 height 19
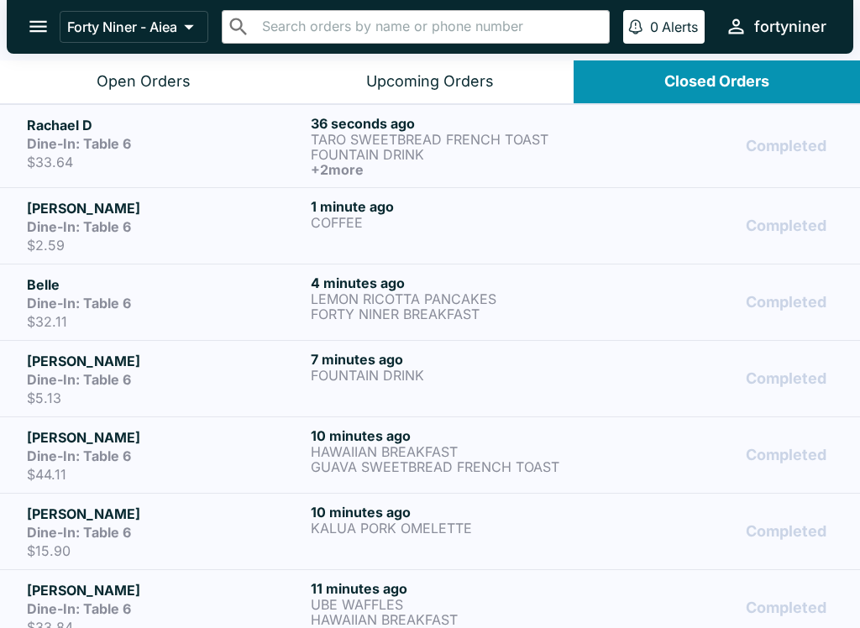
click at [115, 73] on div "Open Orders" at bounding box center [144, 81] width 94 height 19
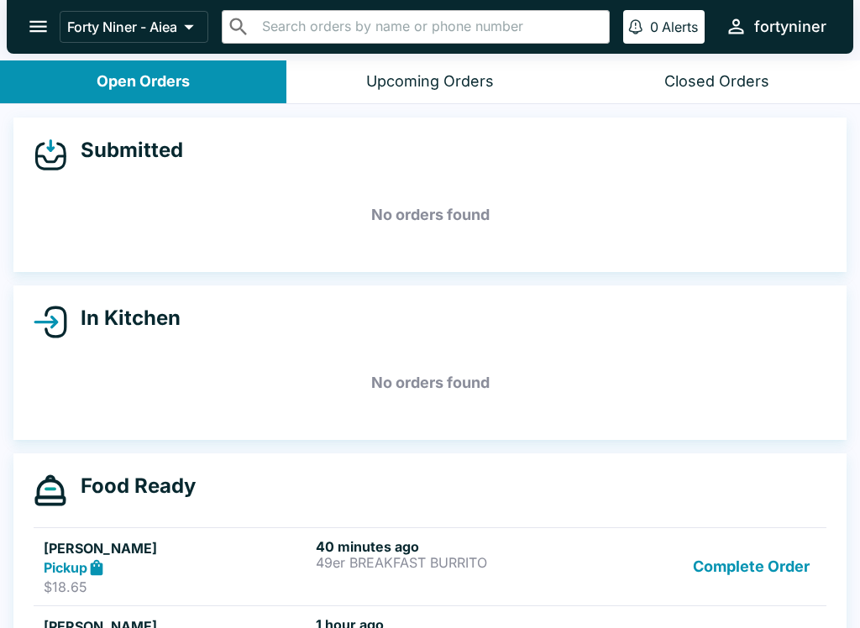
click at [710, 85] on div "Closed Orders" at bounding box center [716, 81] width 105 height 19
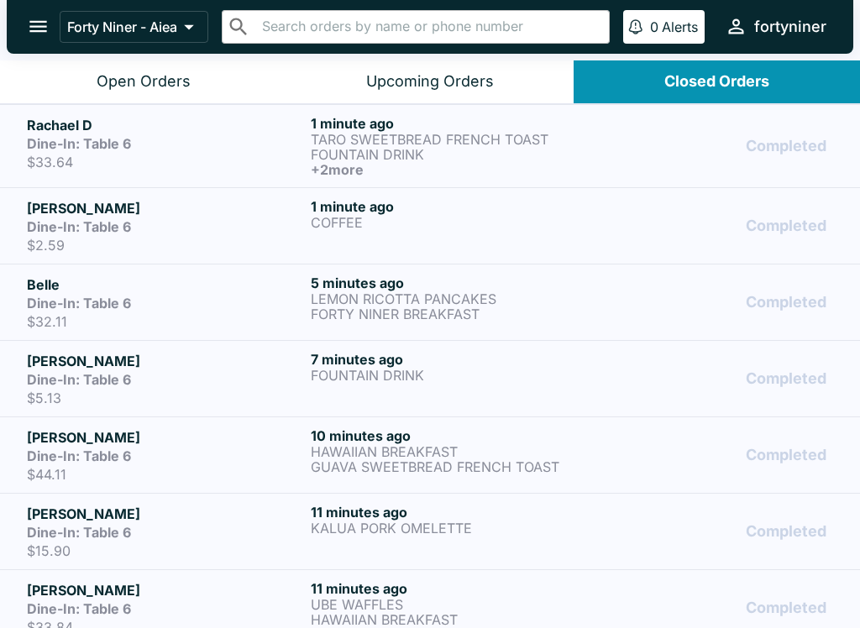
click at [140, 88] on div "Open Orders" at bounding box center [144, 81] width 94 height 19
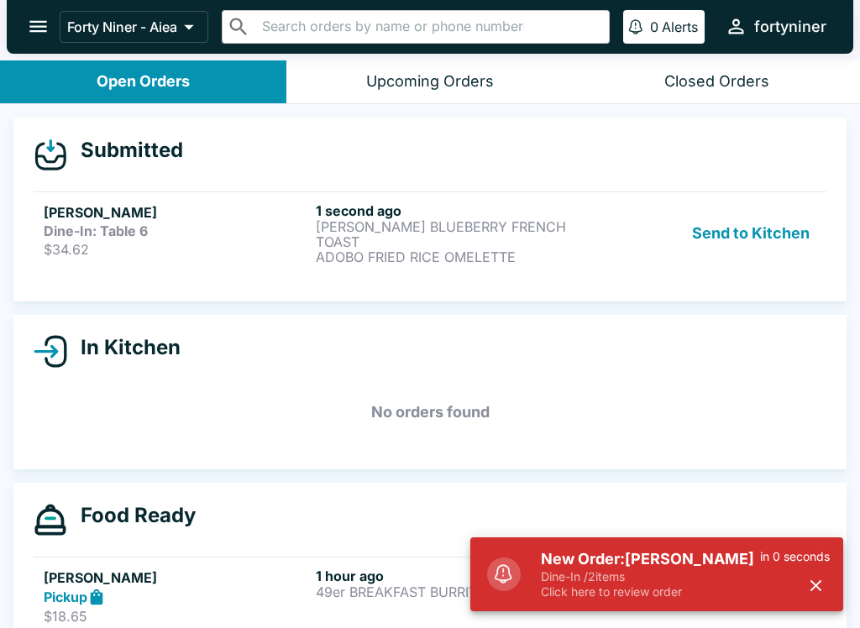
click at [191, 222] on div "Dine-In: Table 6" at bounding box center [176, 230] width 265 height 17
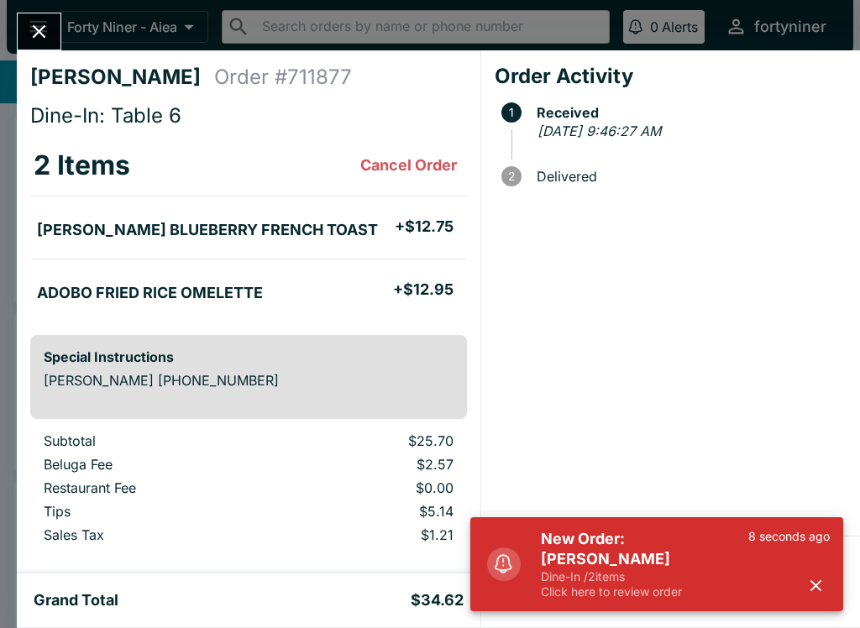
click at [815, 573] on button "button" at bounding box center [816, 586] width 28 height 28
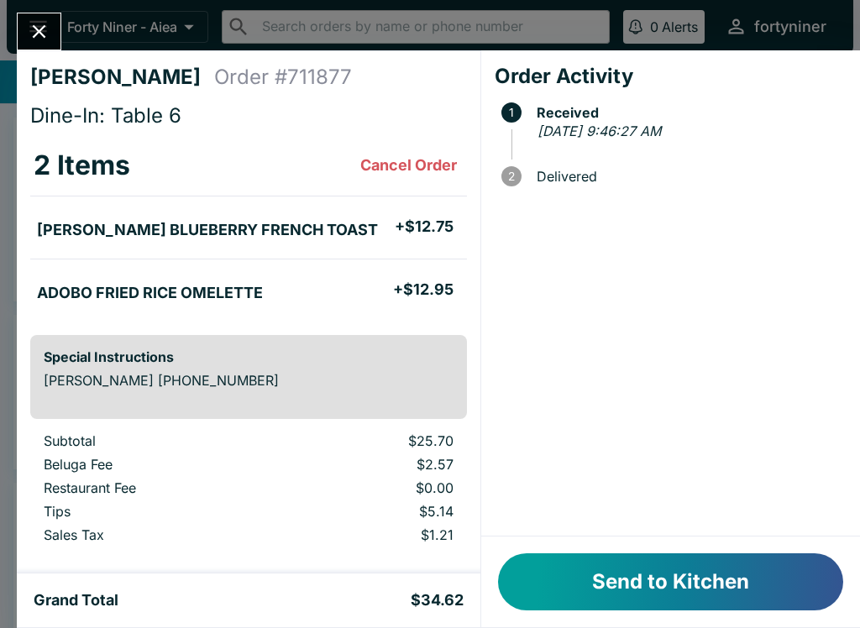
click at [594, 598] on button "Send to Kitchen" at bounding box center [670, 581] width 345 height 57
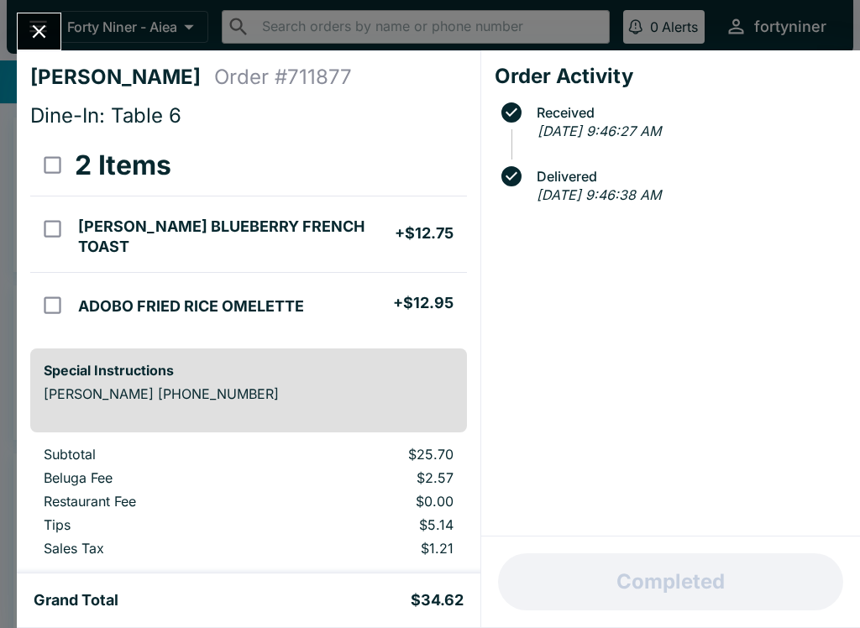
click at [21, 43] on div at bounding box center [39, 32] width 44 height 38
click at [19, 24] on button "Close" at bounding box center [39, 31] width 43 height 36
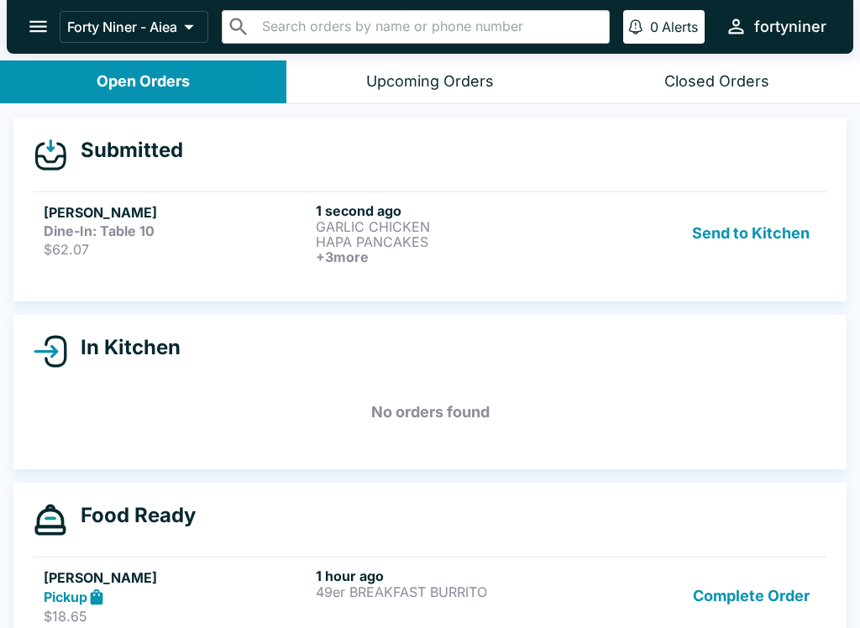
click at [279, 251] on p "$62.07" at bounding box center [176, 249] width 265 height 17
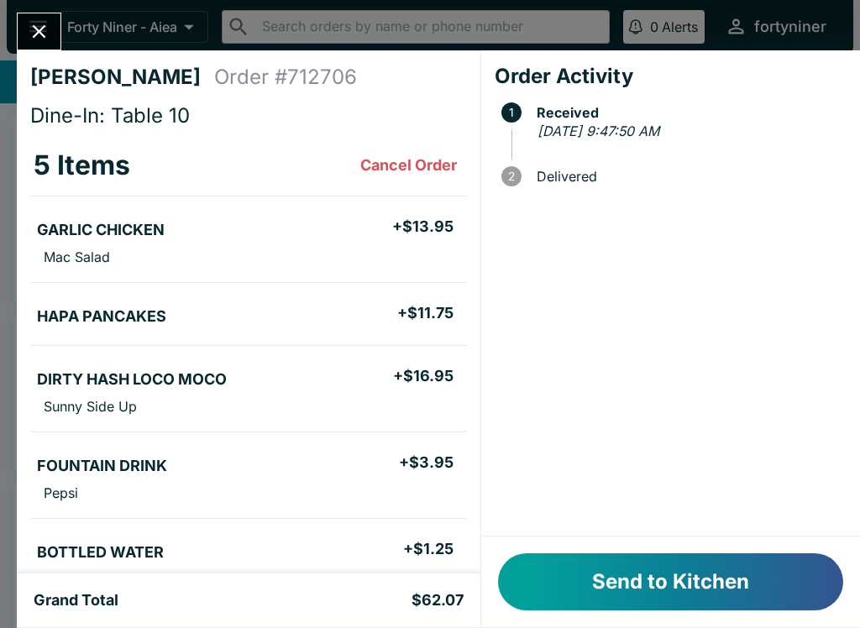
click at [661, 555] on button "Send to Kitchen" at bounding box center [670, 581] width 345 height 57
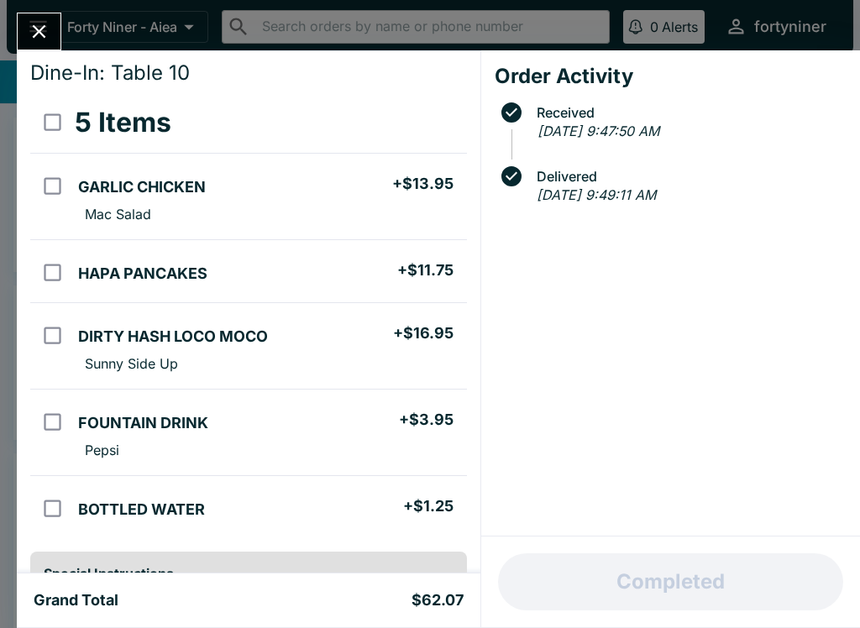
scroll to position [44, 0]
click at [57, 509] on input "orders table" at bounding box center [53, 508] width 38 height 38
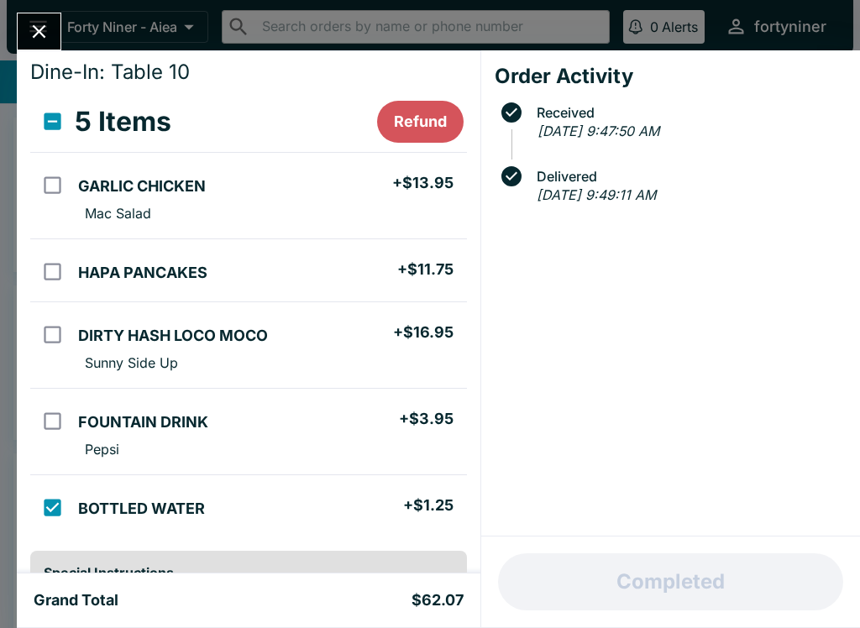
click at [434, 109] on button "Refund" at bounding box center [420, 122] width 86 height 42
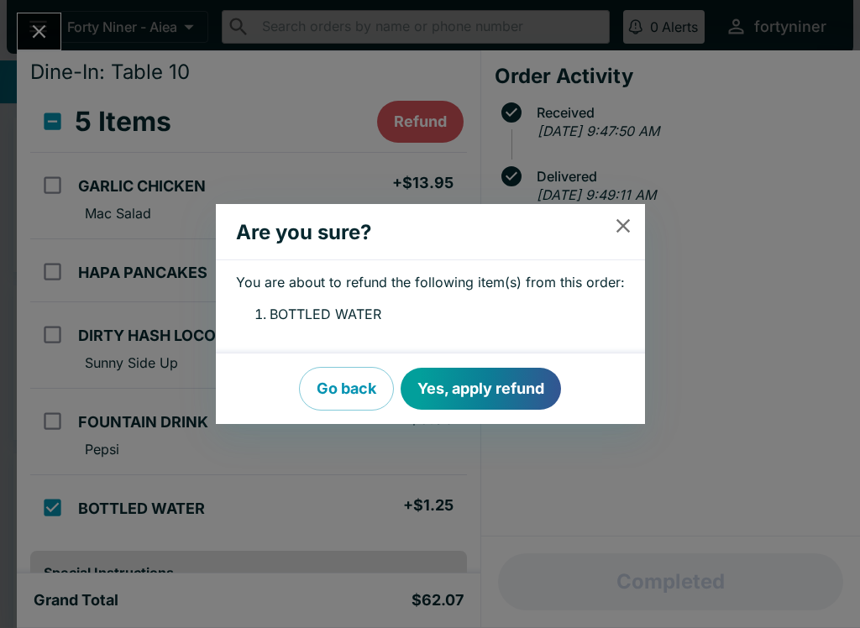
click at [462, 389] on button "Yes, apply refund" at bounding box center [480, 389] width 160 height 42
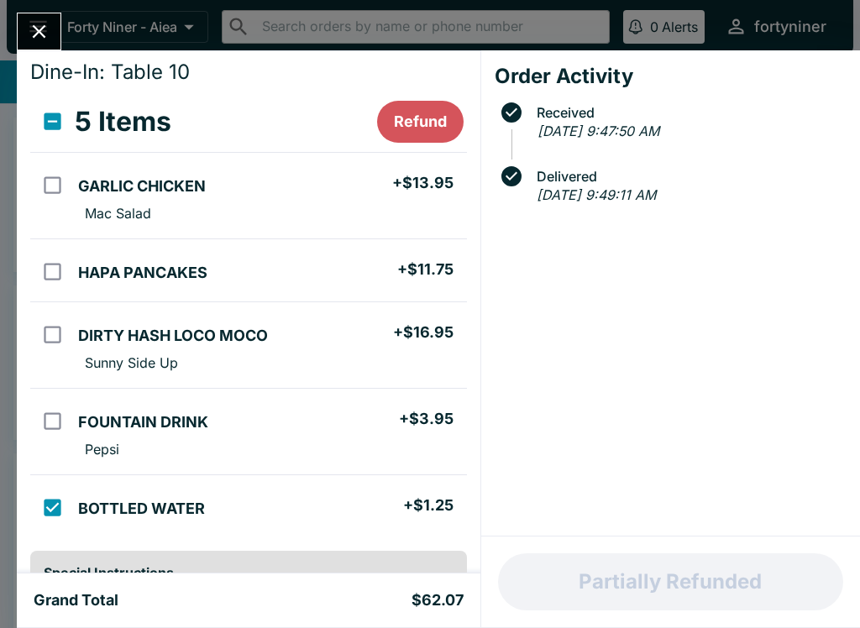
checkbox input "false"
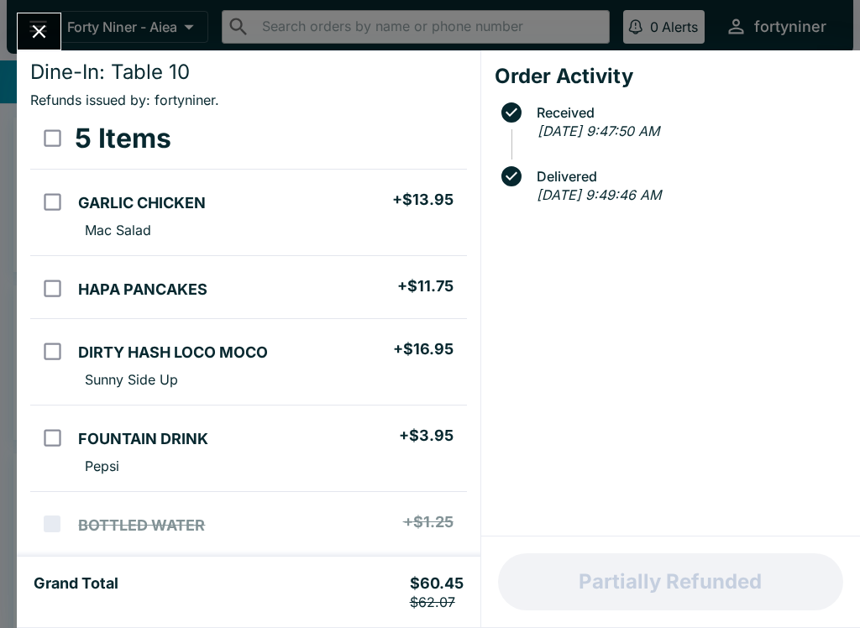
click at [34, 40] on icon "Close" at bounding box center [39, 31] width 23 height 23
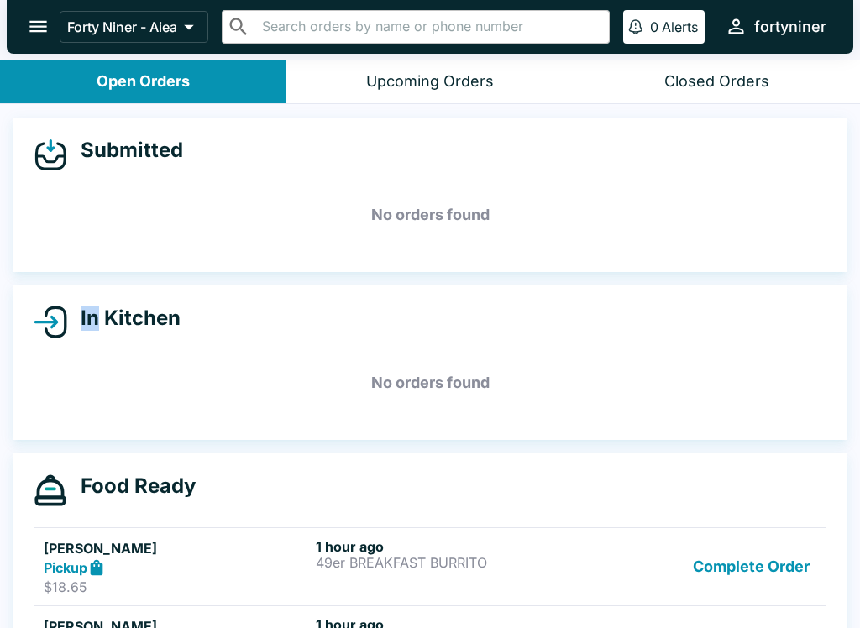
click at [22, 297] on div "In Kitchen No orders found" at bounding box center [429, 362] width 833 height 154
click at [783, 578] on button "Complete Order" at bounding box center [751, 567] width 130 height 58
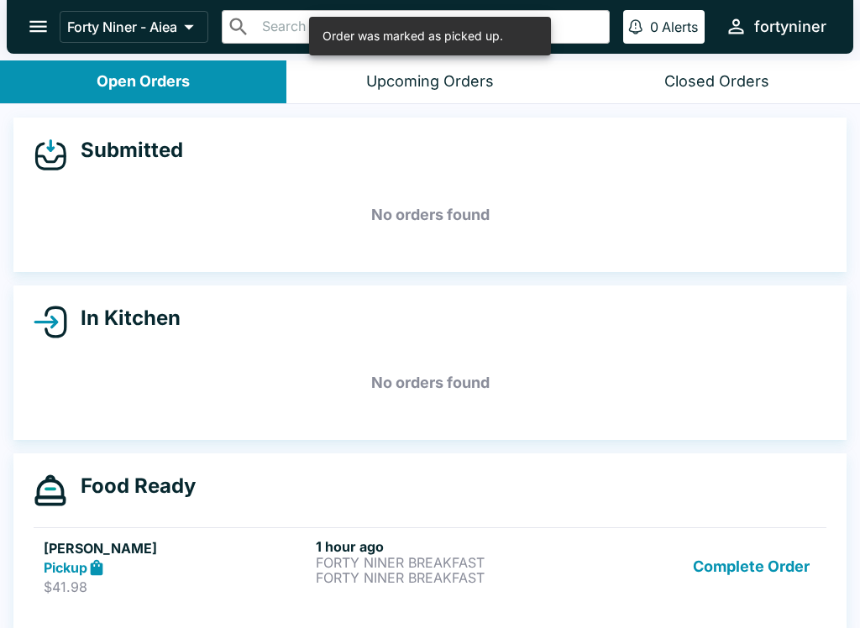
click at [780, 581] on button "Complete Order" at bounding box center [751, 567] width 130 height 58
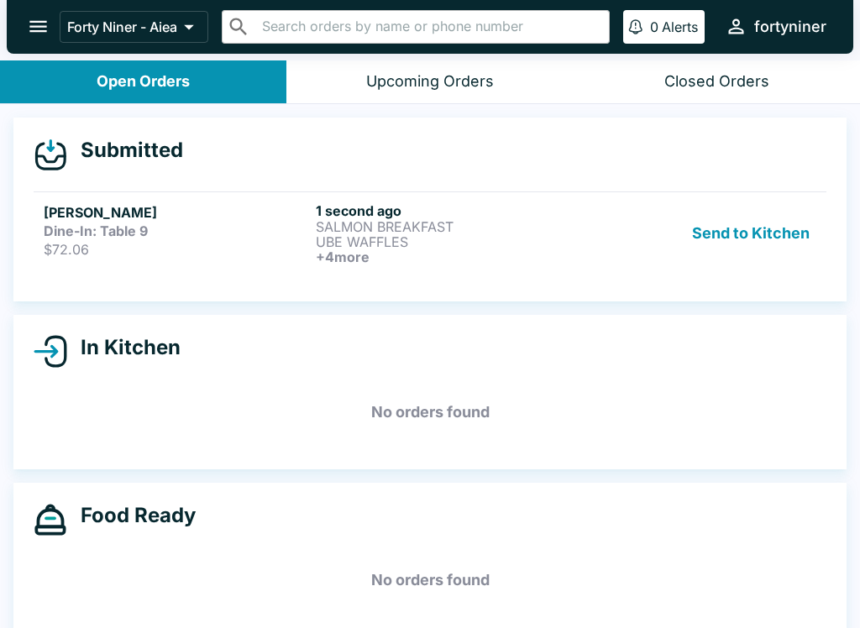
click at [384, 242] on p "UBE WAFFLES" at bounding box center [448, 241] width 265 height 15
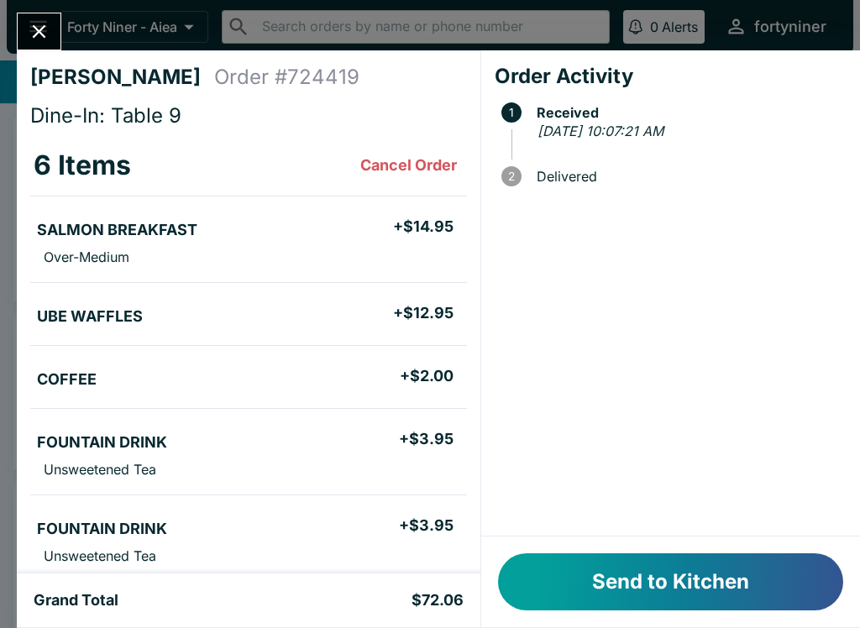
click at [628, 621] on div "Send to Kitchen" at bounding box center [670, 581] width 379 height 91
click at [521, 585] on button "Send to Kitchen" at bounding box center [670, 581] width 345 height 57
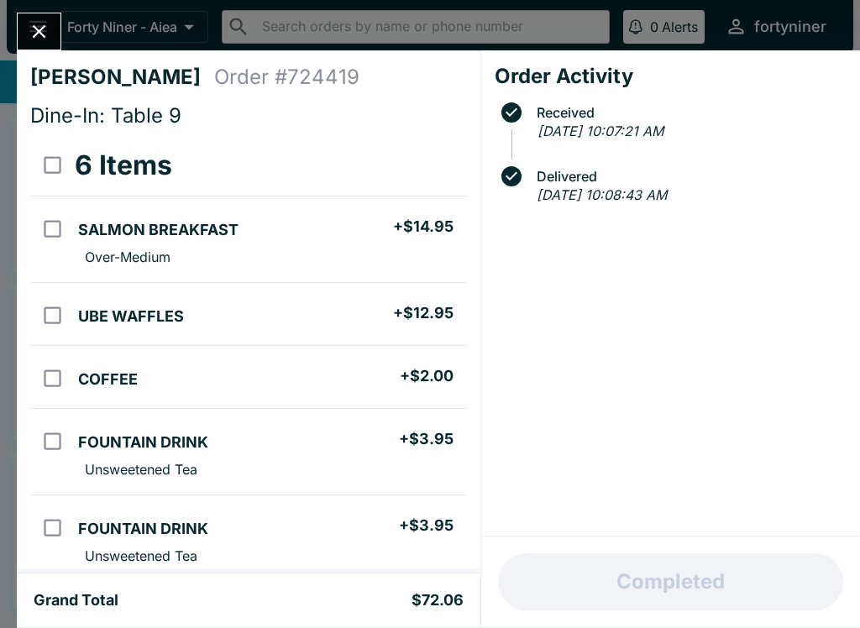
click at [36, 25] on icon "Close" at bounding box center [39, 31] width 23 height 23
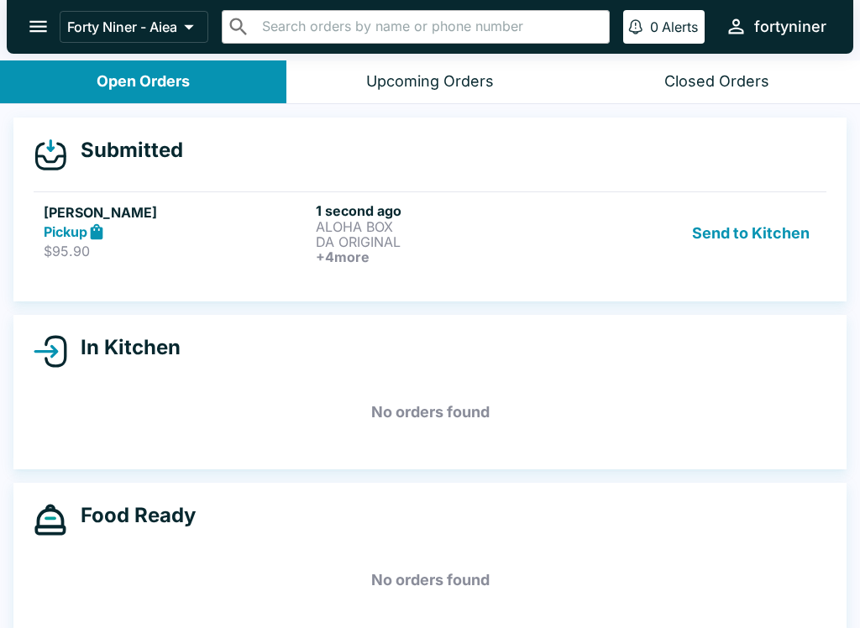
click at [463, 253] on h6 "+ 4 more" at bounding box center [448, 256] width 265 height 15
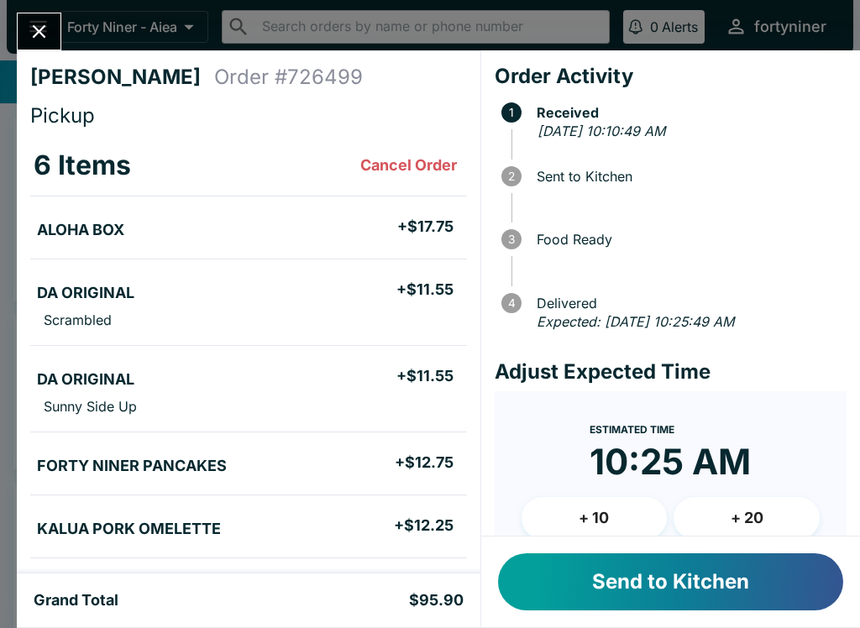
click at [631, 590] on button "Send to Kitchen" at bounding box center [670, 581] width 345 height 57
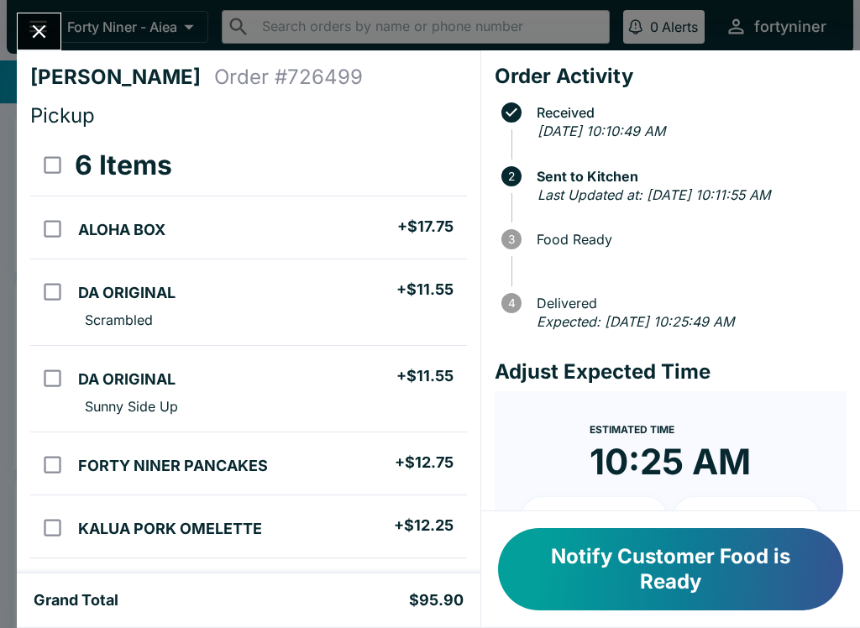
click at [52, 30] on button "Close" at bounding box center [39, 31] width 43 height 36
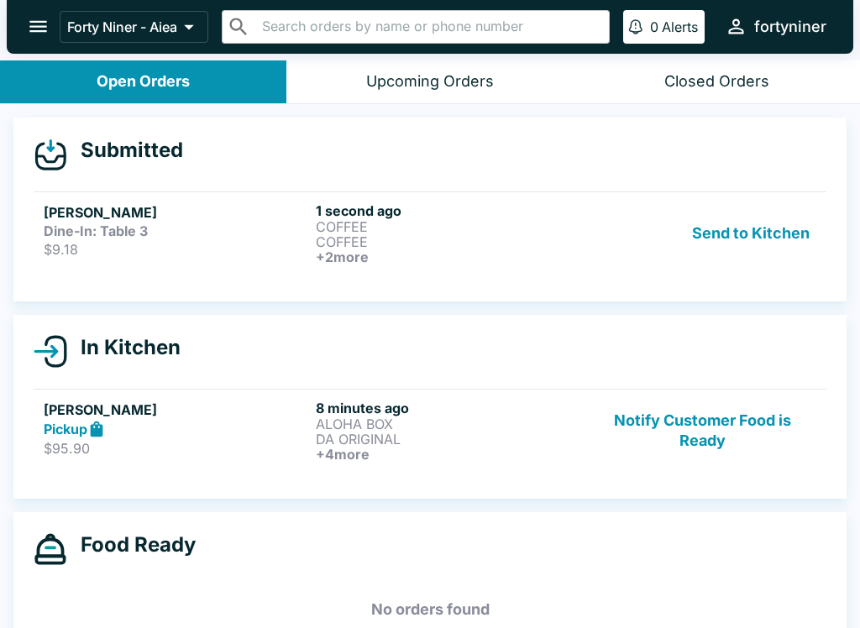
click at [456, 212] on h6 "1 second ago" at bounding box center [448, 210] width 265 height 17
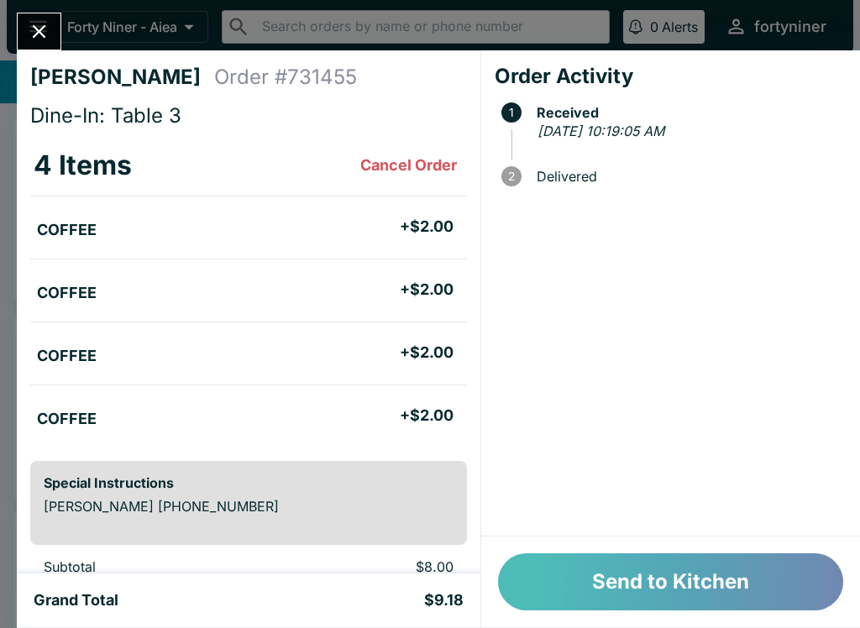
click at [698, 605] on button "Send to Kitchen" at bounding box center [670, 581] width 345 height 57
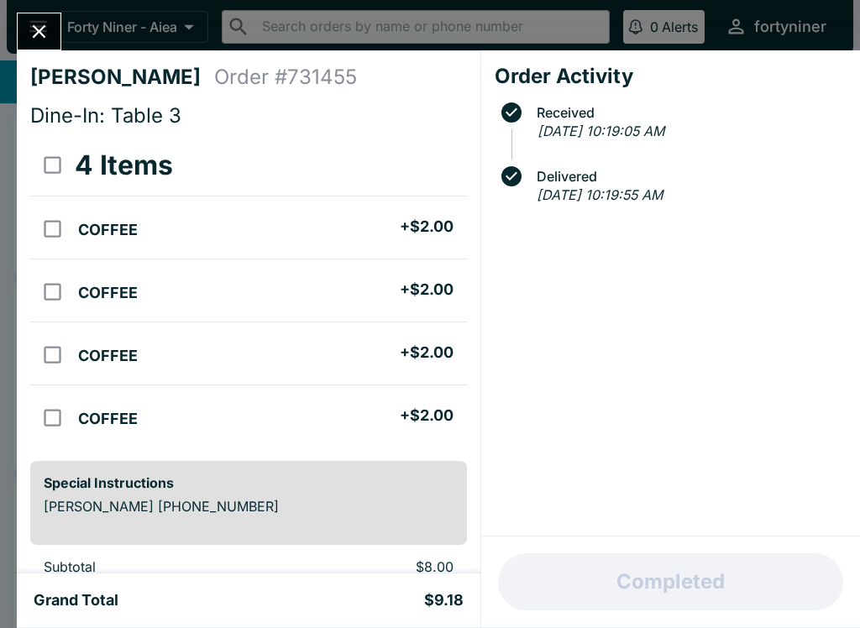
click at [58, 30] on button "Close" at bounding box center [39, 31] width 43 height 36
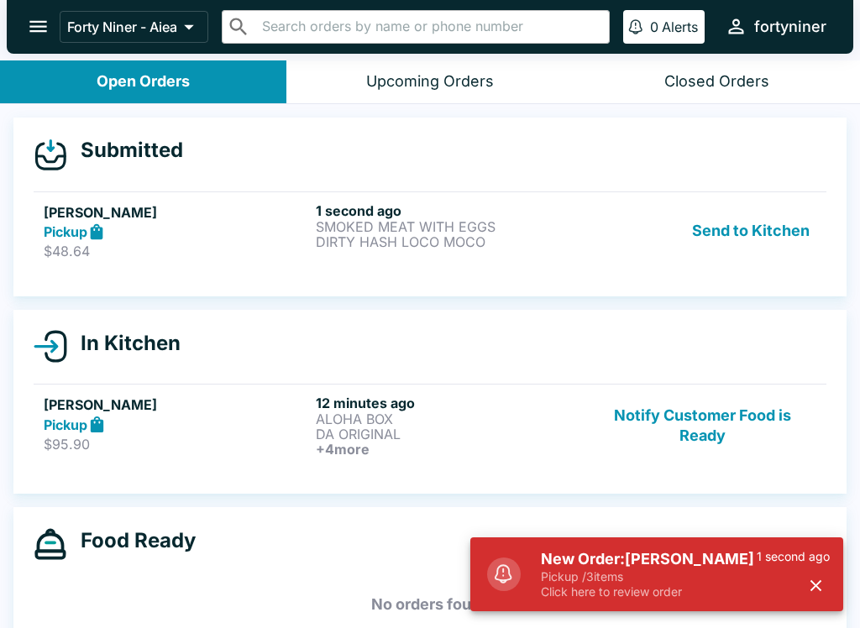
click at [403, 232] on p "SMOKED MEAT WITH EGGS" at bounding box center [448, 226] width 265 height 15
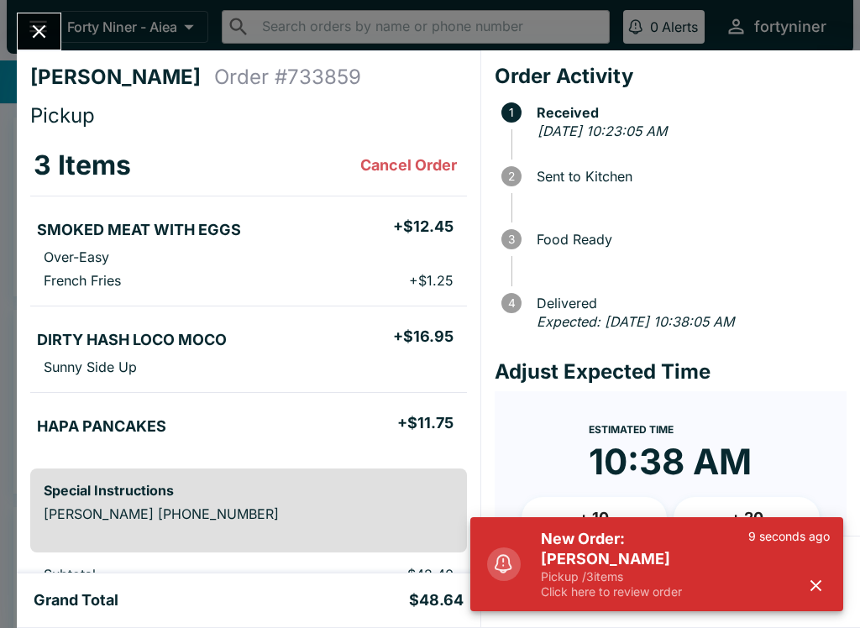
click at [807, 596] on button "button" at bounding box center [816, 586] width 28 height 28
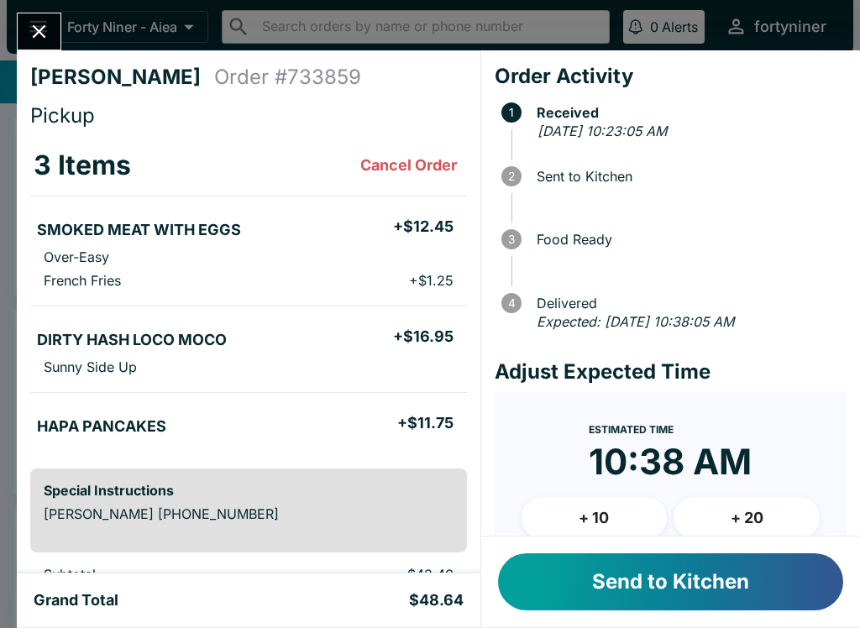
click at [751, 581] on button "Send to Kitchen" at bounding box center [670, 581] width 345 height 57
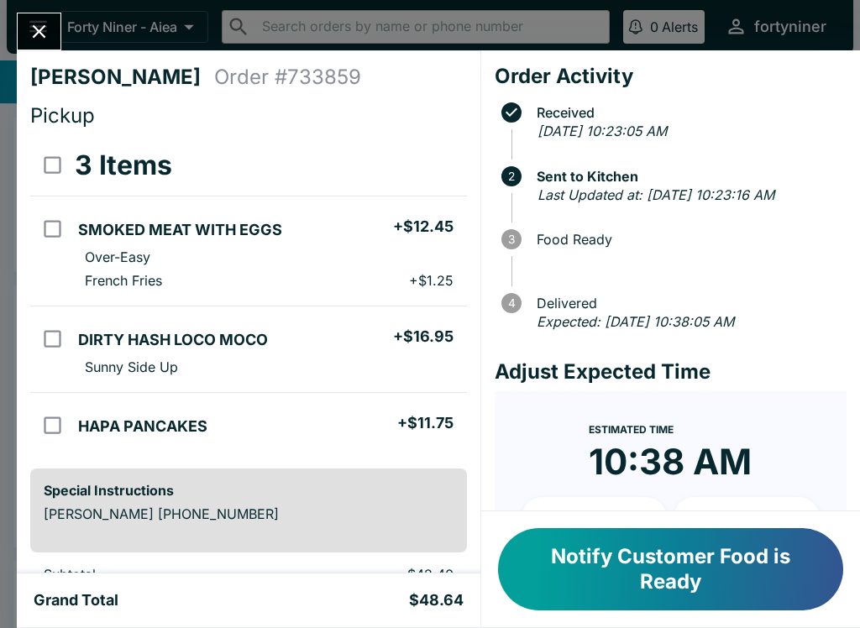
click at [36, 6] on div "[PERSON_NAME] Order # 733859 Pickup 3 Items SMOKED MEAT WITH EGGS + $12.45 Over…" at bounding box center [430, 314] width 860 height 628
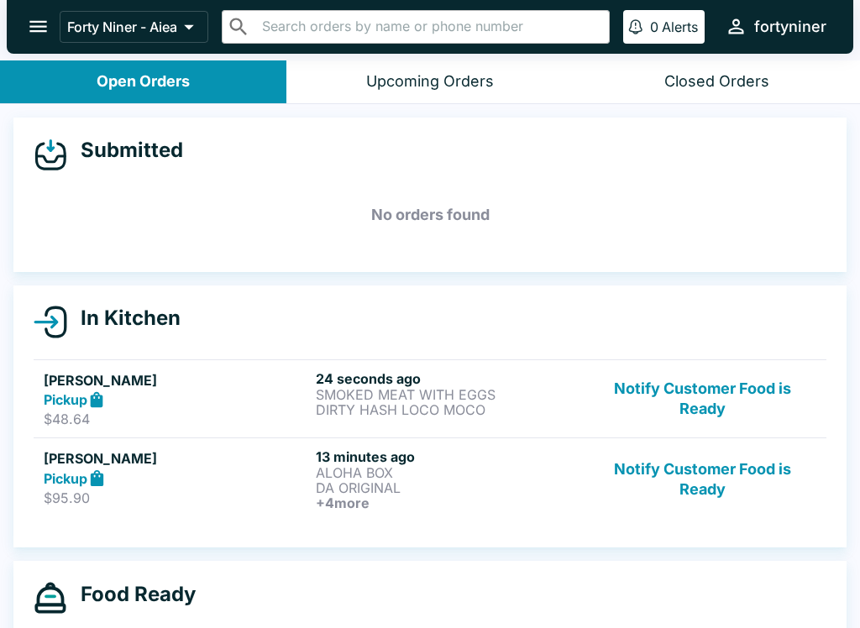
click at [687, 505] on button "Notify Customer Food is Ready" at bounding box center [701, 479] width 227 height 62
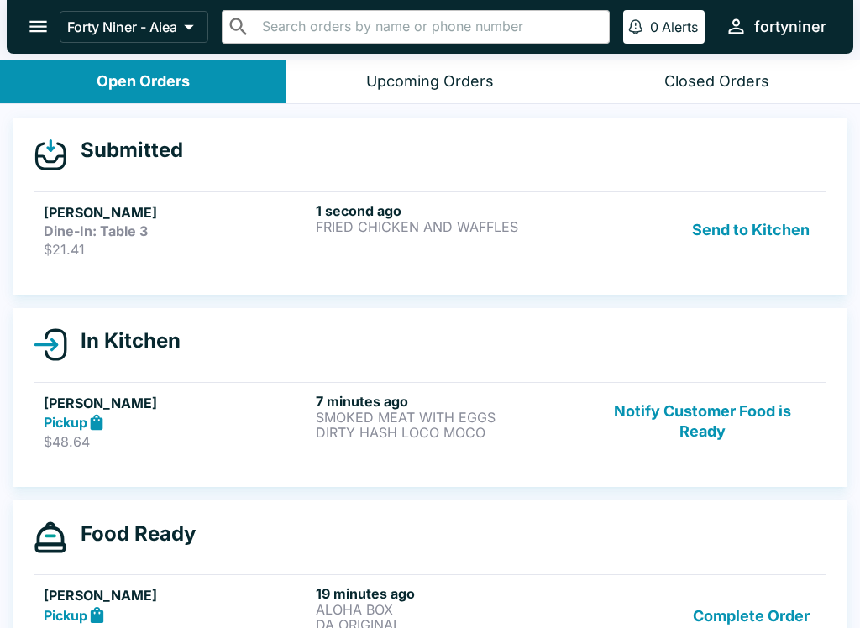
click at [222, 225] on div "Dine-In: Table 3" at bounding box center [176, 230] width 265 height 17
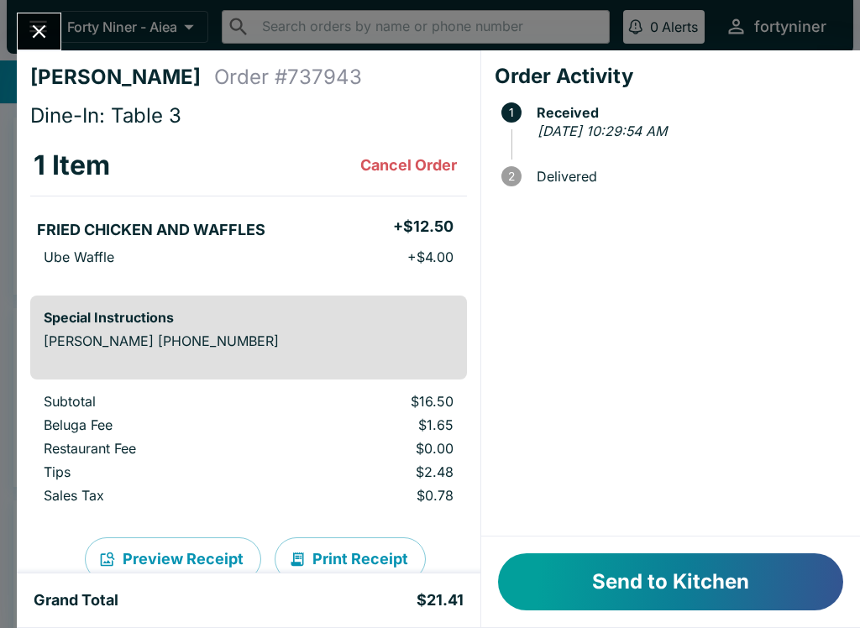
click at [587, 567] on button "Send to Kitchen" at bounding box center [670, 581] width 345 height 57
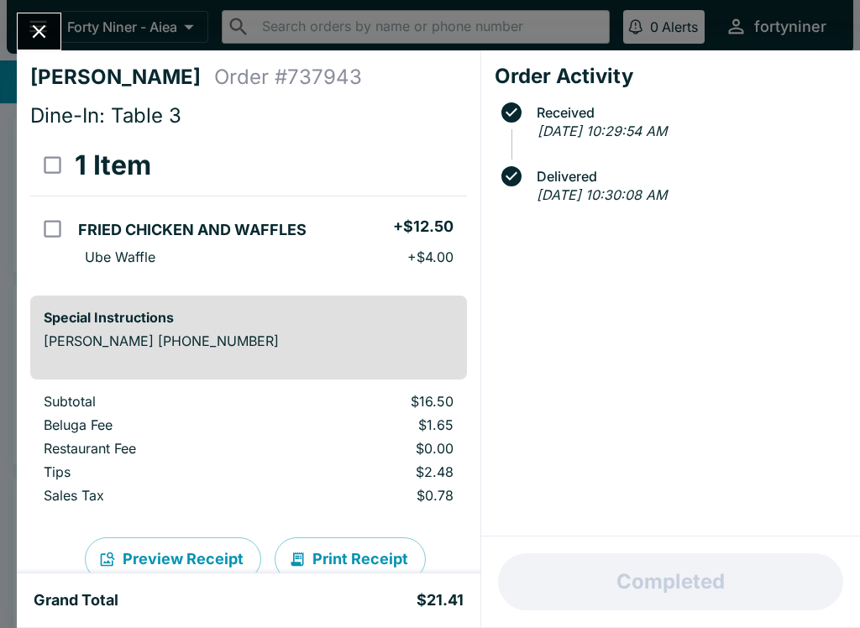
click at [42, 29] on icon "Close" at bounding box center [39, 31] width 13 height 13
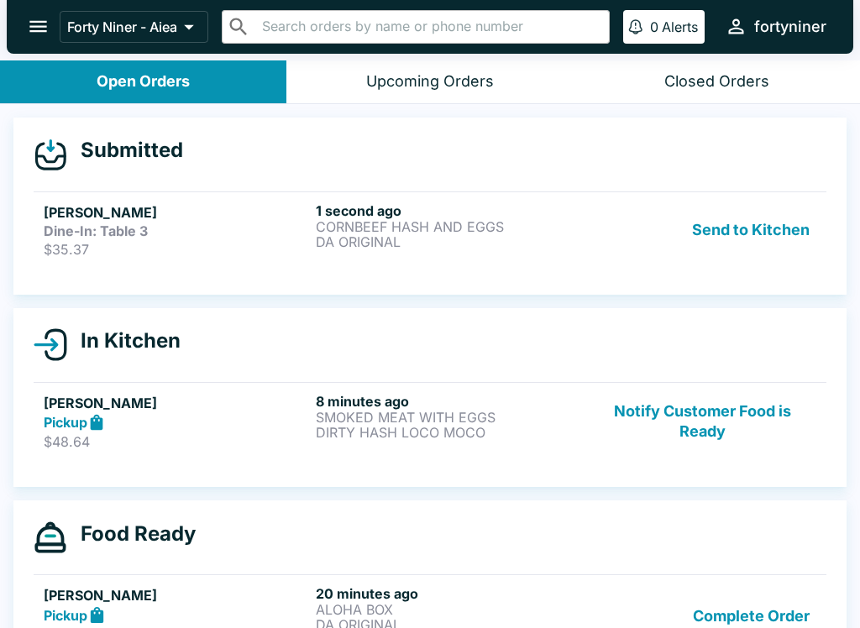
click at [408, 200] on link "[PERSON_NAME] Dine-In: Table 3 $35.37 1 second ago CORNBEEF HASH AND EGGS DA OR…" at bounding box center [430, 229] width 792 height 76
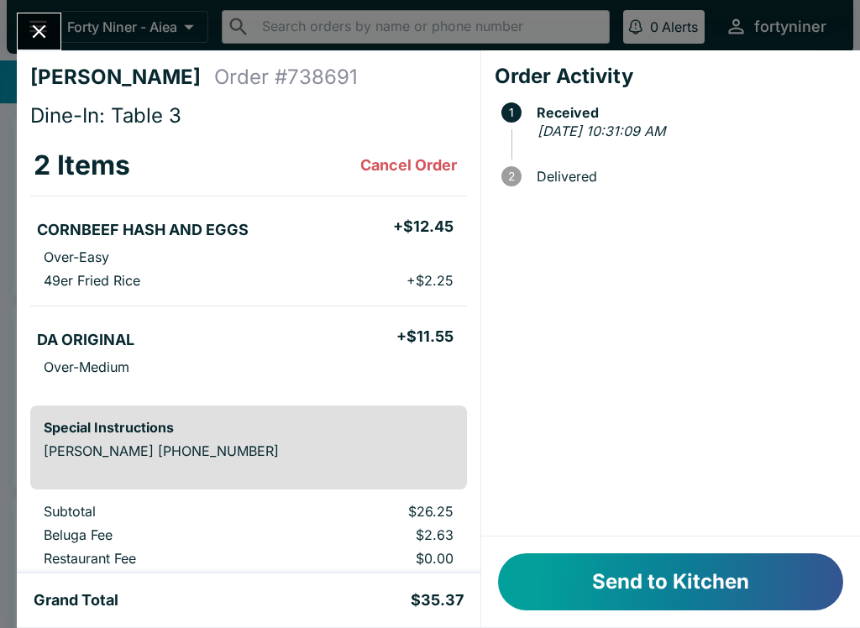
click at [756, 577] on button "Send to Kitchen" at bounding box center [670, 581] width 345 height 57
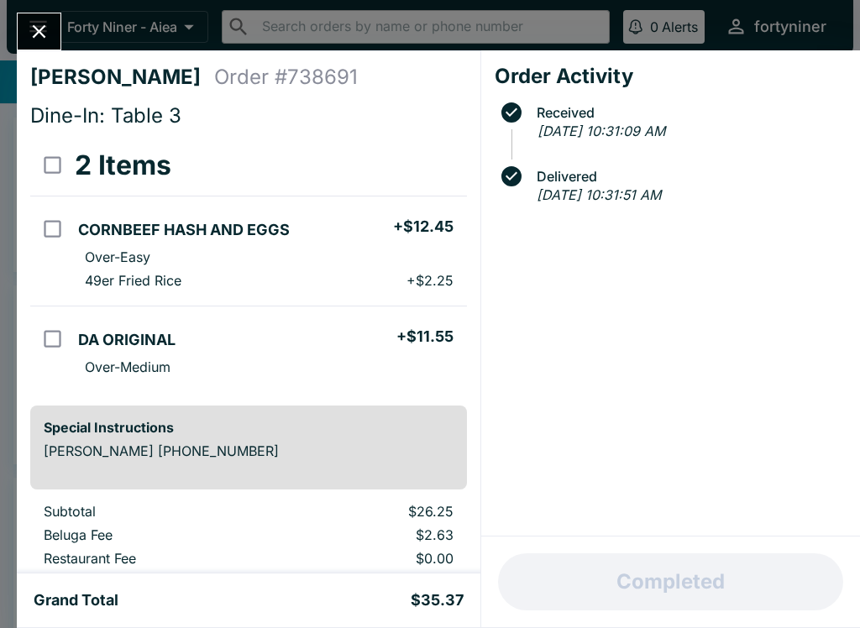
click at [40, 63] on div "[PERSON_NAME] Order # 738691 Dine-In: Table 3 2 Items CORNBEEF HASH AND EGGS + …" at bounding box center [248, 311] width 463 height 523
click at [40, 35] on icon "Close" at bounding box center [39, 31] width 23 height 23
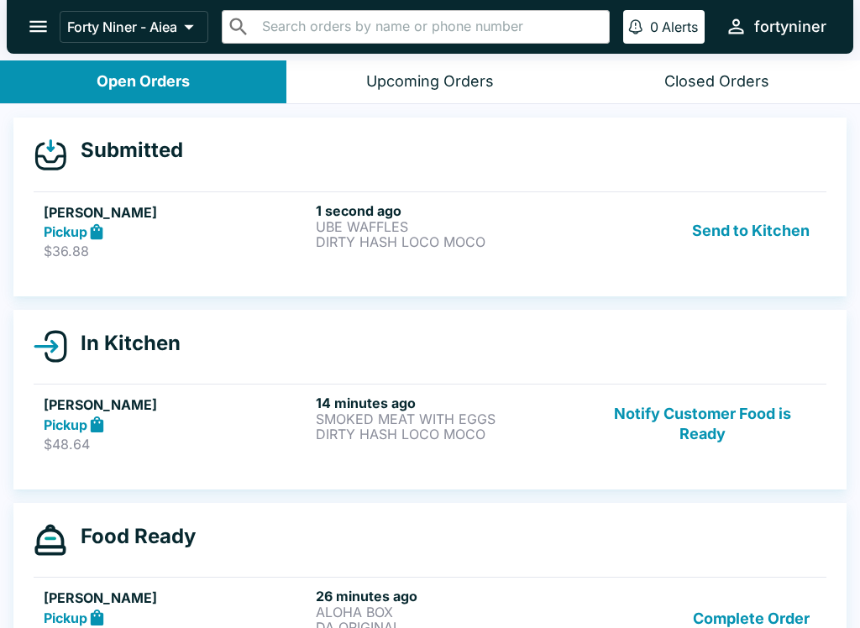
click at [421, 244] on p "DIRTY HASH LOCO MOCO" at bounding box center [448, 241] width 265 height 15
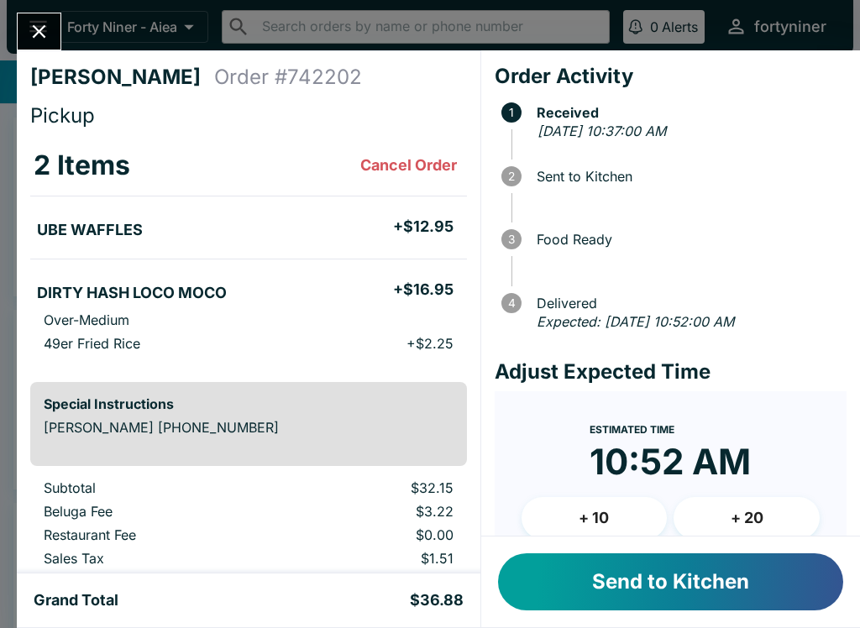
click at [609, 576] on button "Send to Kitchen" at bounding box center [670, 581] width 345 height 57
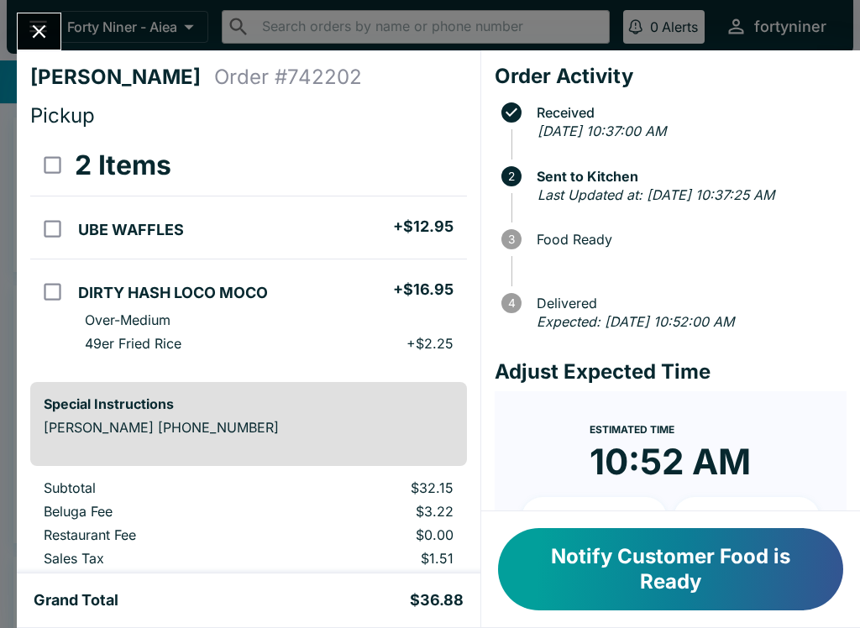
click at [40, 14] on button "Close" at bounding box center [39, 31] width 43 height 36
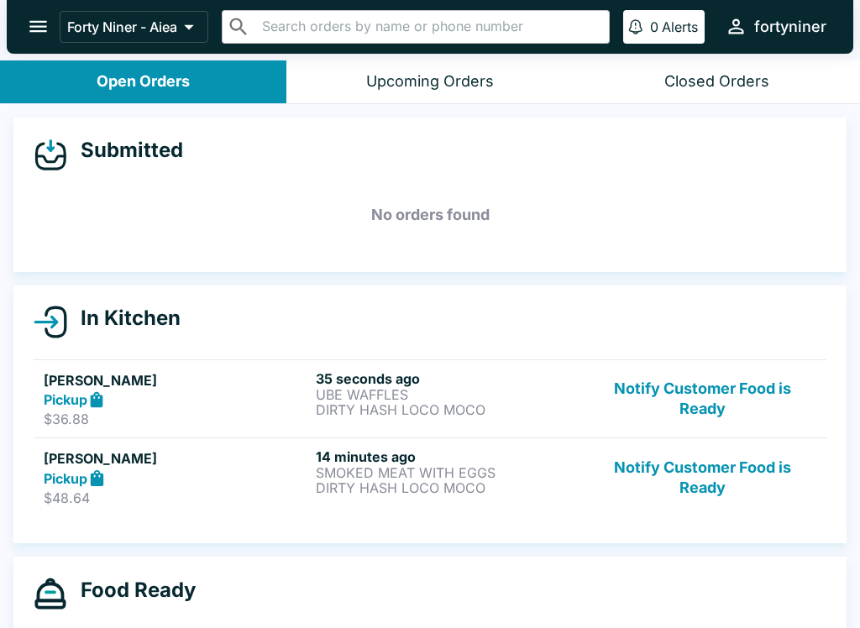
click at [761, 465] on button "Notify Customer Food is Ready" at bounding box center [701, 477] width 227 height 58
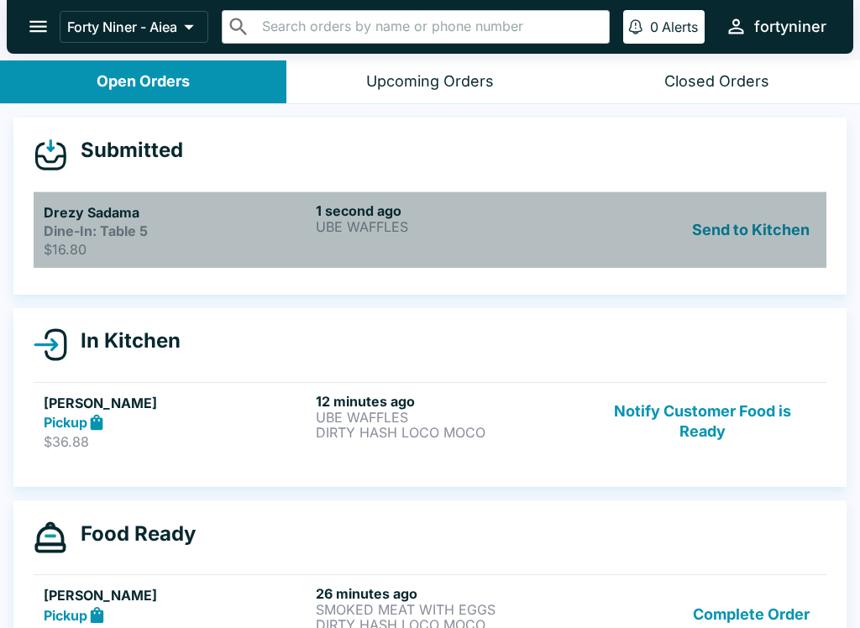
click at [474, 209] on h6 "1 second ago" at bounding box center [448, 210] width 265 height 17
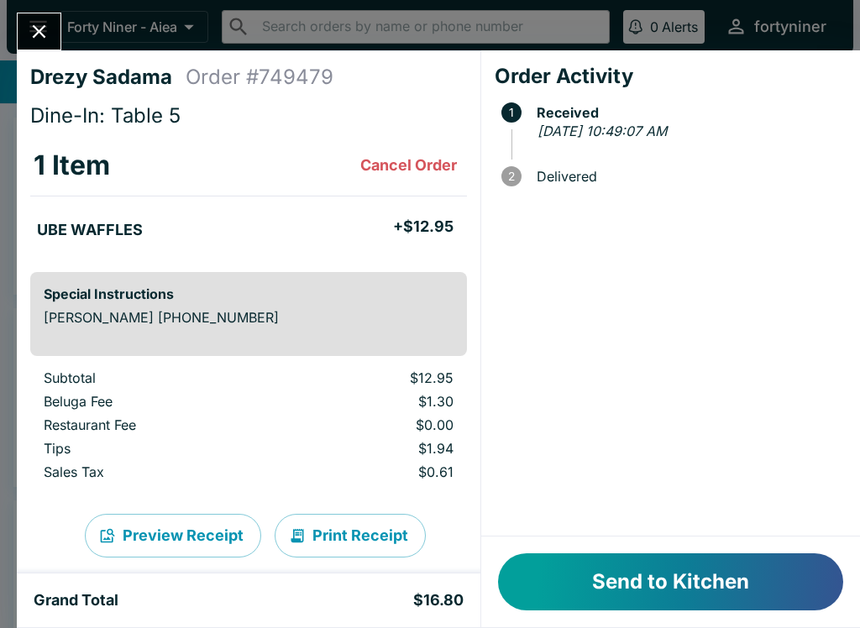
click at [677, 591] on button "Send to Kitchen" at bounding box center [670, 581] width 345 height 57
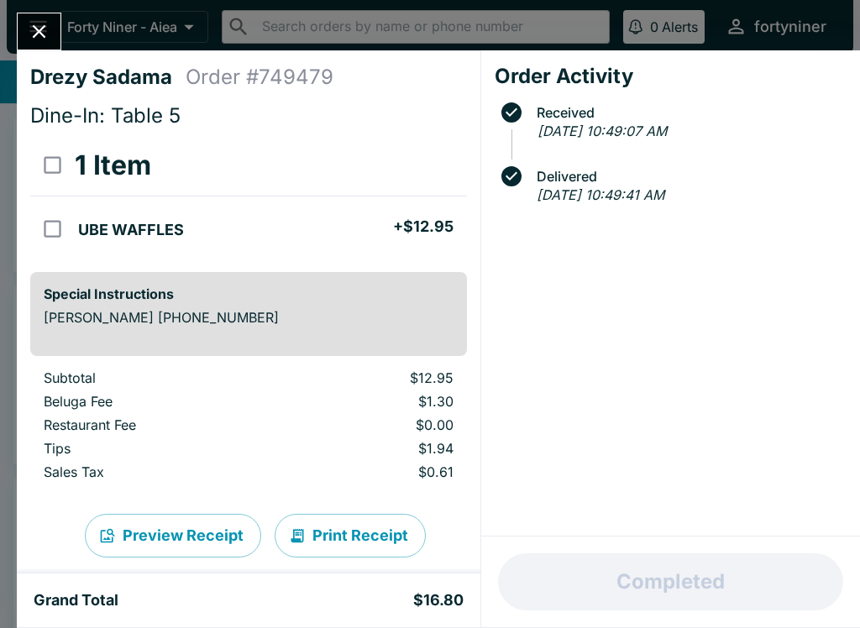
click at [20, 38] on button "Close" at bounding box center [39, 31] width 43 height 36
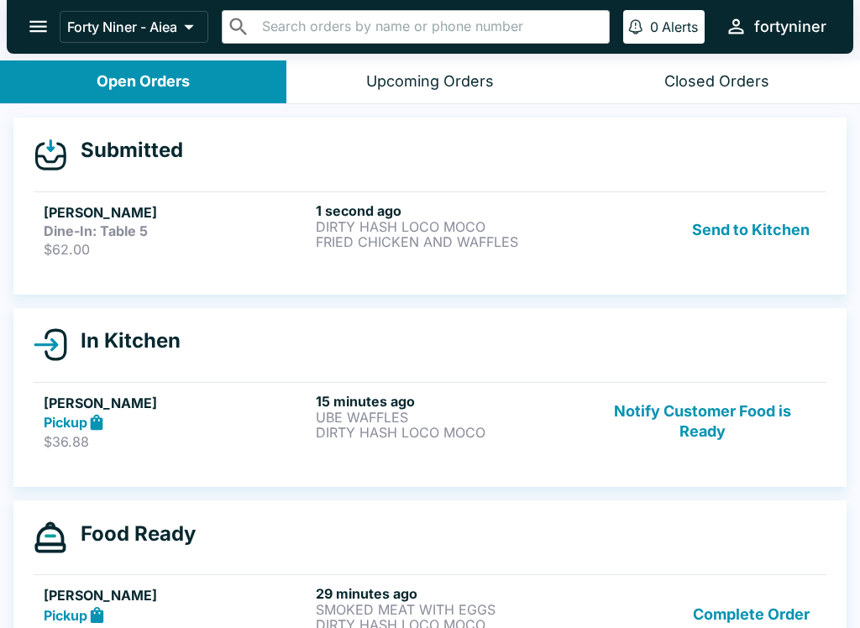
click at [213, 209] on h5 "[PERSON_NAME]" at bounding box center [176, 212] width 265 height 20
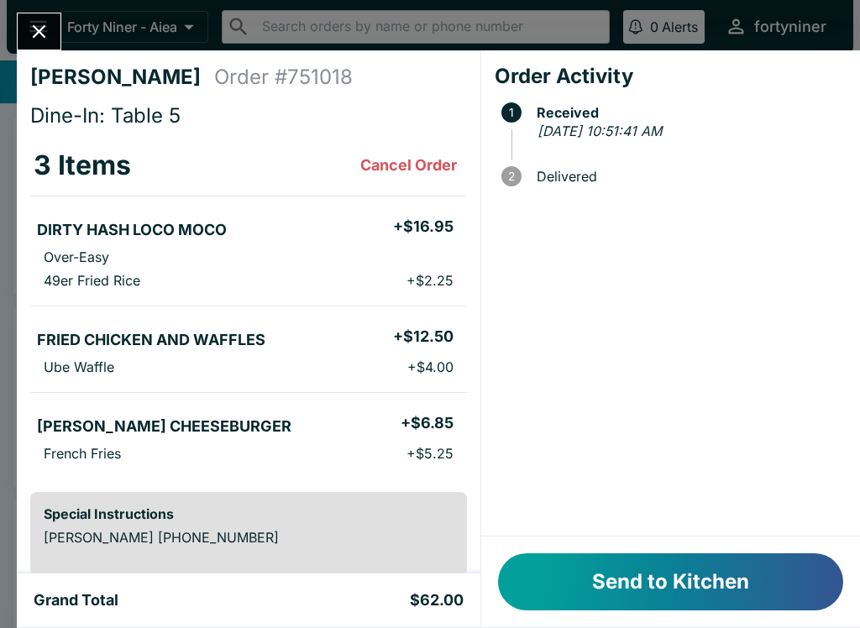
click at [640, 578] on button "Send to Kitchen" at bounding box center [670, 581] width 345 height 57
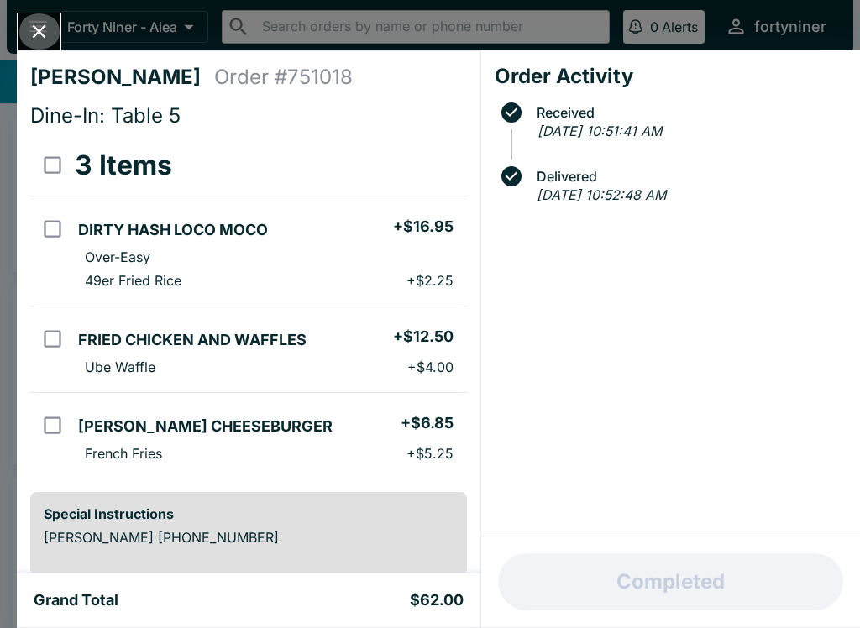
click at [41, 29] on icon "Close" at bounding box center [39, 31] width 13 height 13
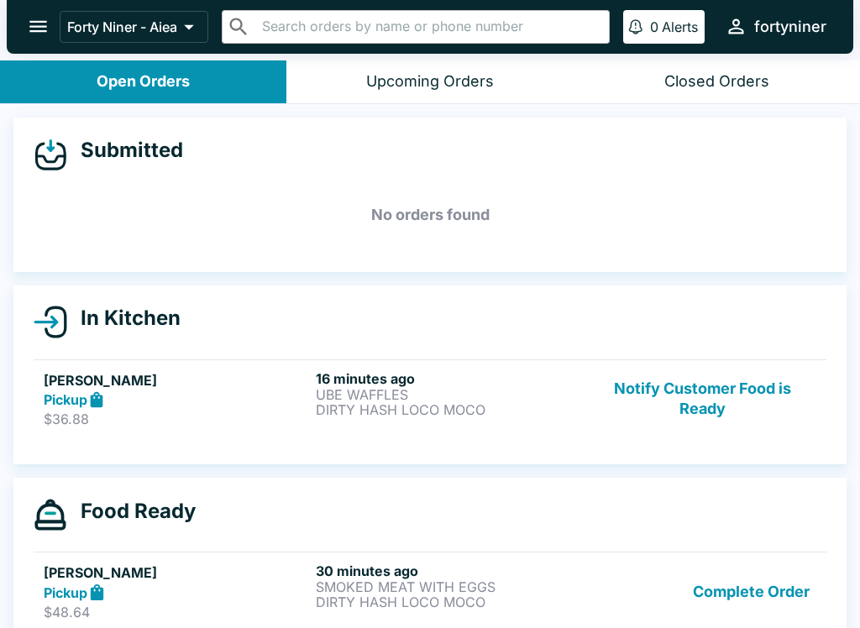
click at [711, 404] on button "Notify Customer Food is Ready" at bounding box center [701, 399] width 227 height 58
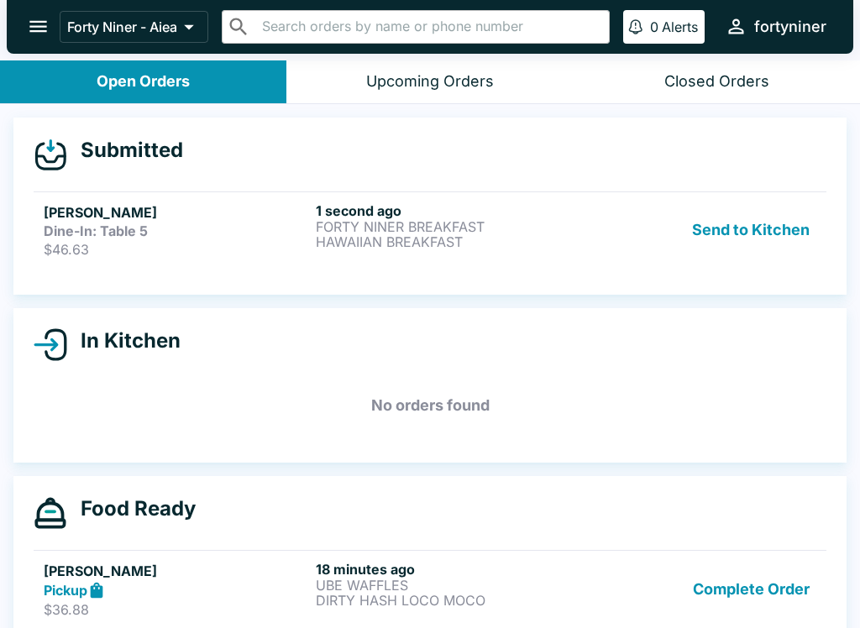
click at [420, 210] on h6 "1 second ago" at bounding box center [448, 210] width 265 height 17
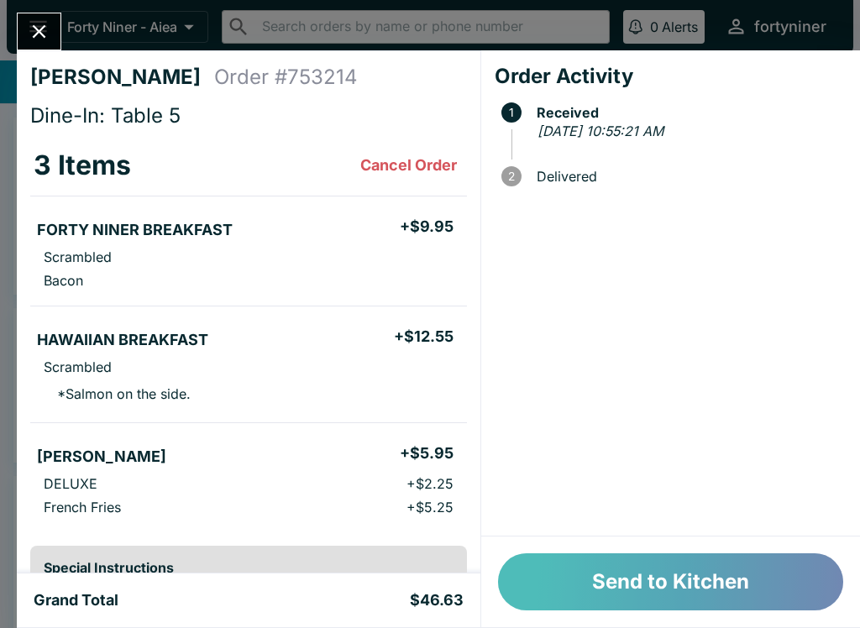
click at [564, 585] on button "Send to Kitchen" at bounding box center [670, 581] width 345 height 57
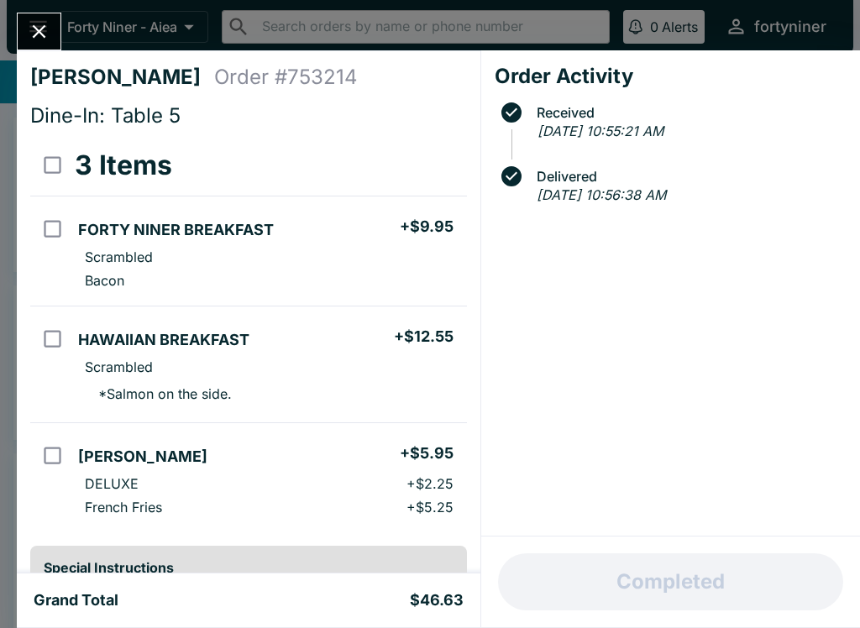
click at [42, 43] on icon "Close" at bounding box center [39, 31] width 23 height 23
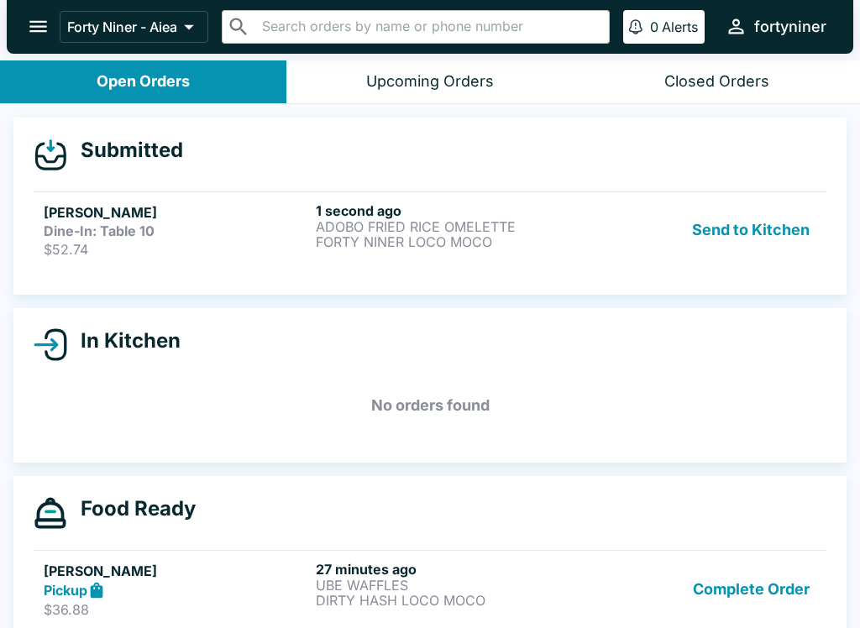
click at [147, 211] on h5 "[PERSON_NAME]" at bounding box center [176, 212] width 265 height 20
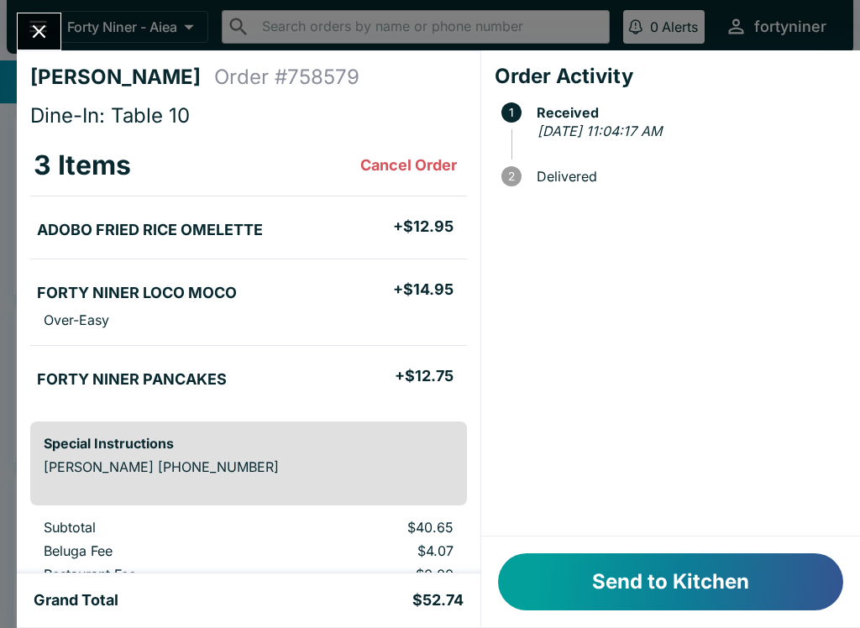
click at [646, 569] on button "Send to Kitchen" at bounding box center [670, 581] width 345 height 57
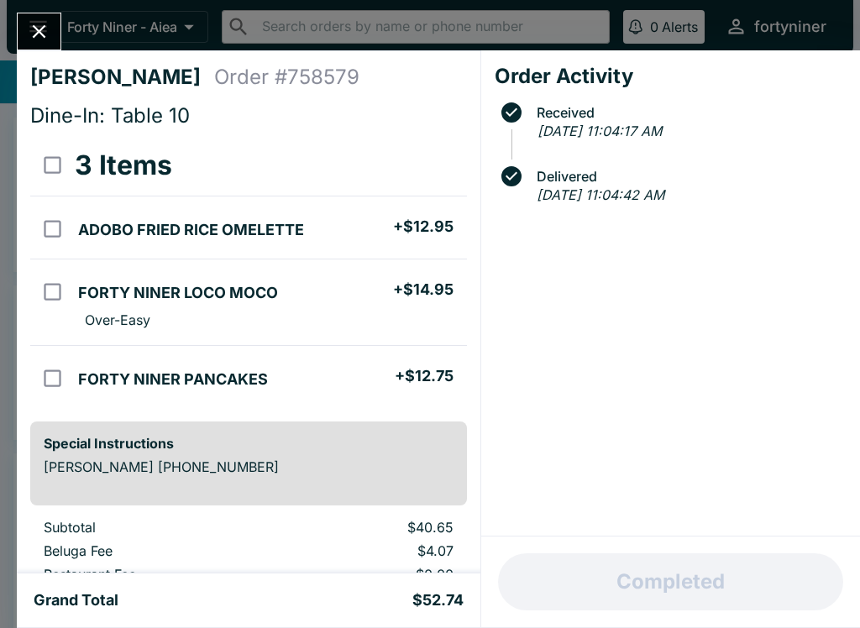
click at [49, 31] on icon "Close" at bounding box center [39, 31] width 23 height 23
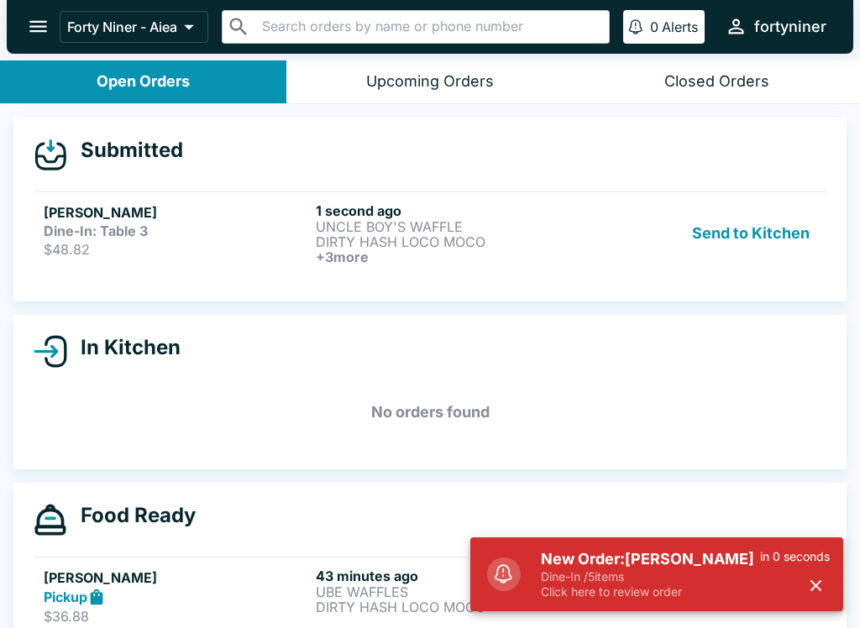
click at [415, 217] on h6 "1 second ago" at bounding box center [448, 210] width 265 height 17
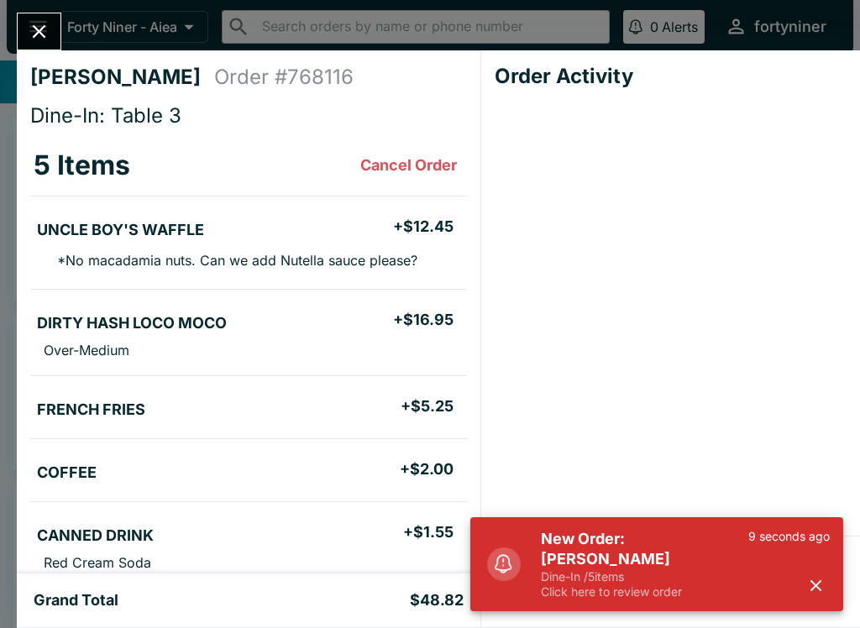
click at [812, 597] on button "button" at bounding box center [816, 586] width 28 height 28
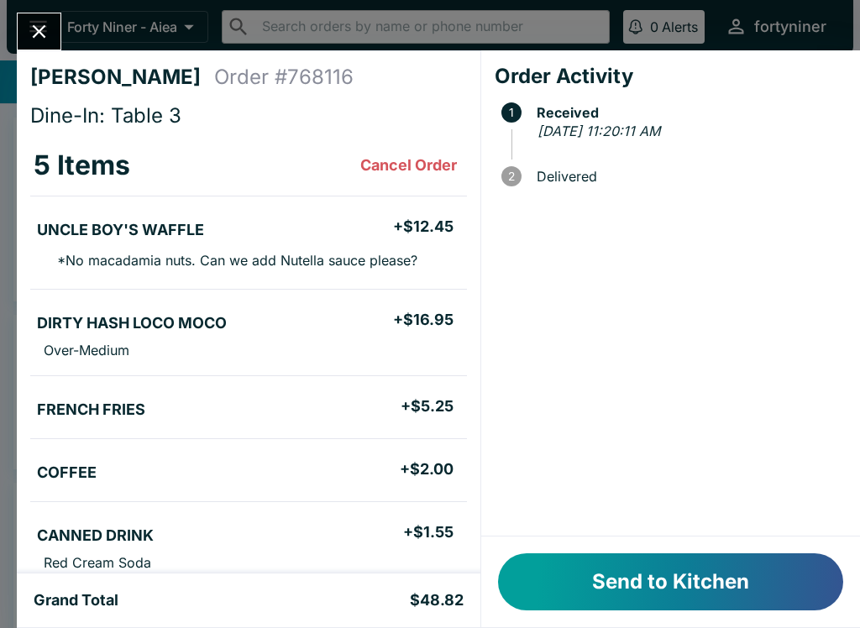
click at [719, 604] on button "Send to Kitchen" at bounding box center [670, 581] width 345 height 57
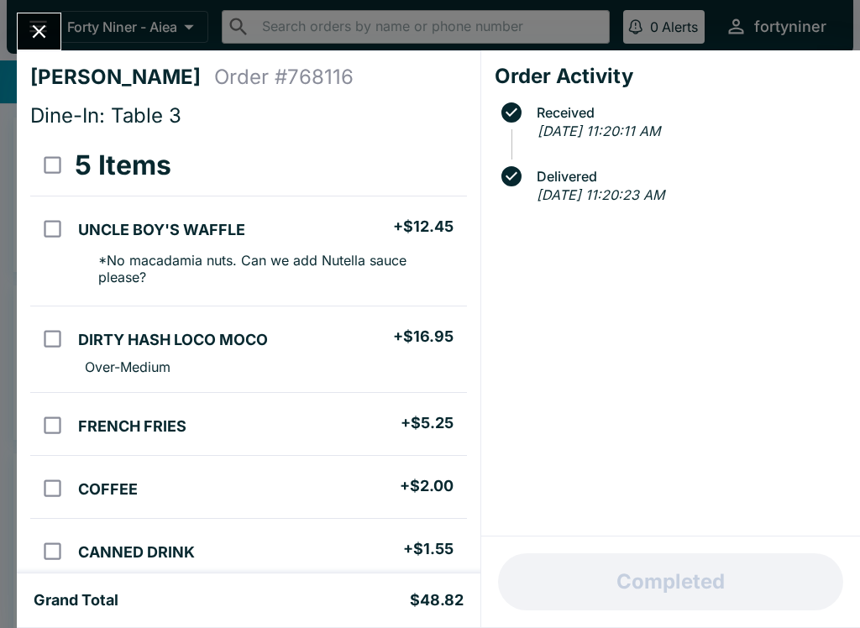
click at [30, 55] on div "[PERSON_NAME] Order # 768116 Dine-In: Table 3 5 Items UNCLE BOY'S WAFFLE + $12.…" at bounding box center [248, 311] width 463 height 523
click at [39, 39] on icon "Close" at bounding box center [39, 31] width 23 height 23
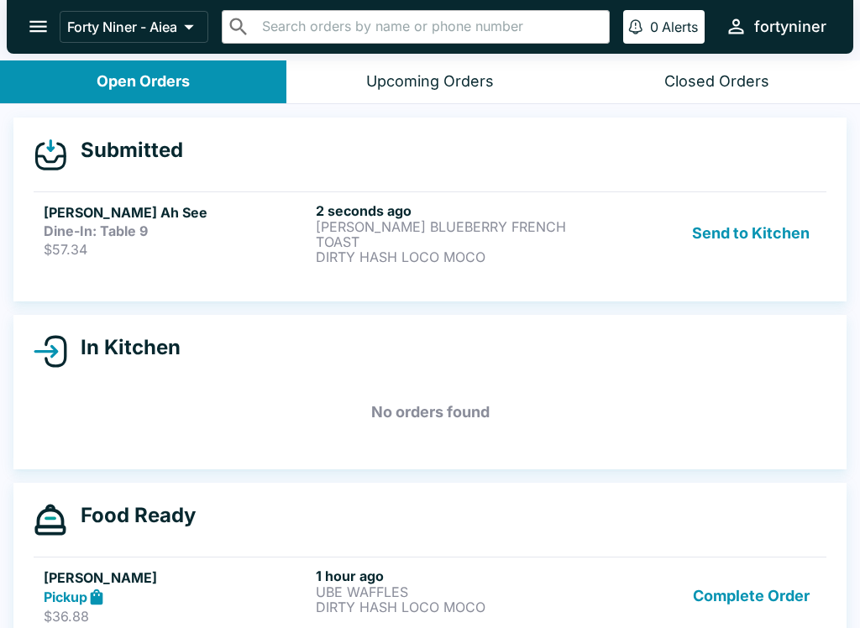
click at [136, 254] on p "$57.34" at bounding box center [176, 249] width 265 height 17
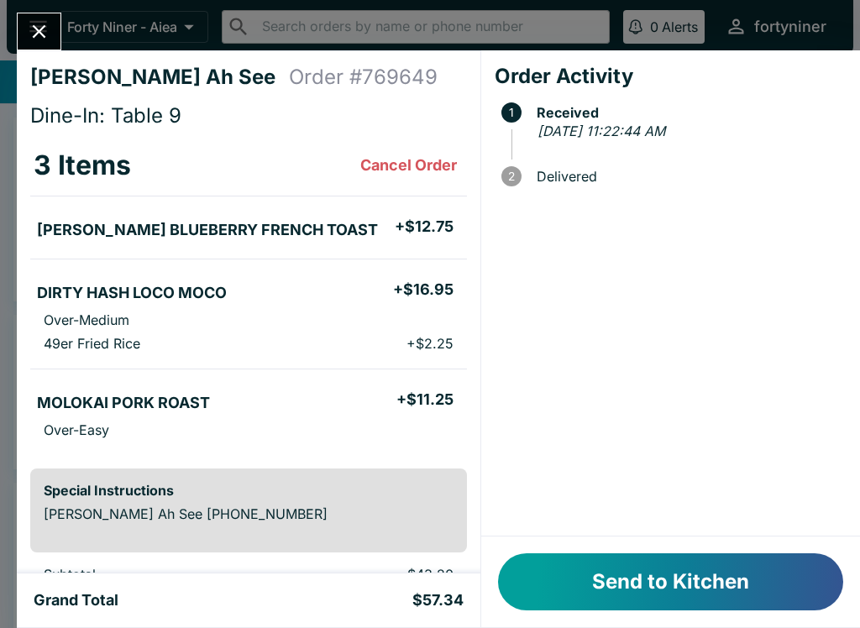
click at [631, 584] on button "Send to Kitchen" at bounding box center [670, 581] width 345 height 57
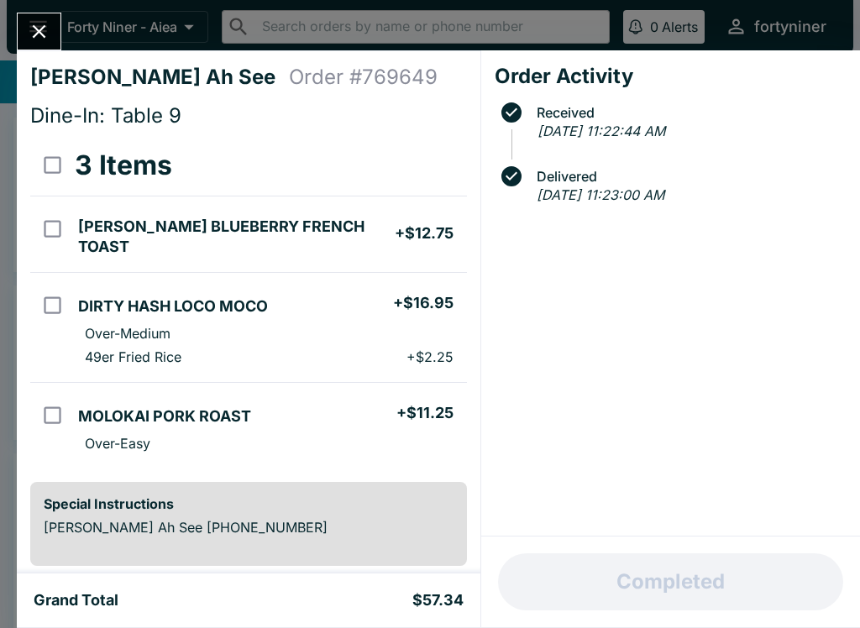
click at [44, 18] on button "Close" at bounding box center [39, 31] width 43 height 36
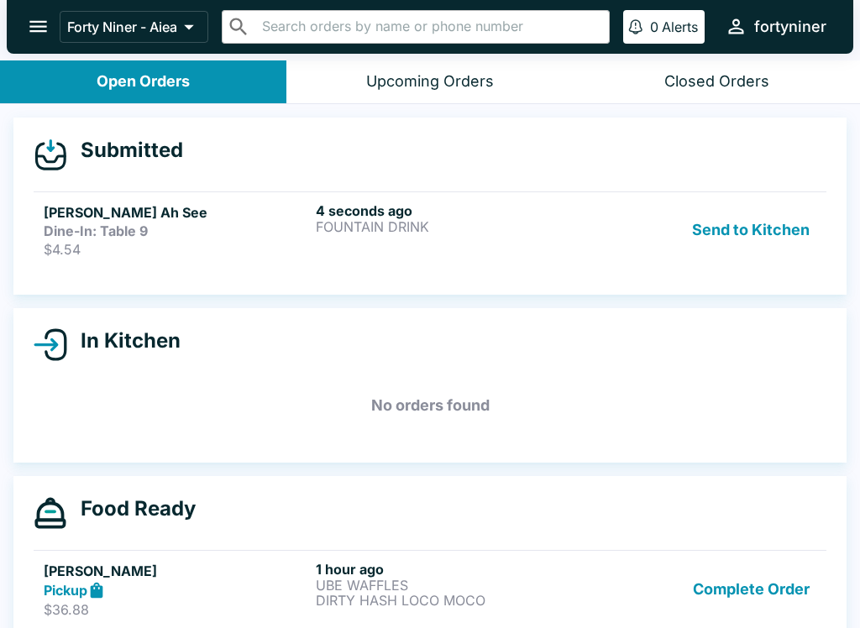
click at [334, 170] on div "Submitted" at bounding box center [430, 155] width 792 height 34
click at [407, 233] on p "FOUNTAIN DRINK" at bounding box center [448, 226] width 265 height 15
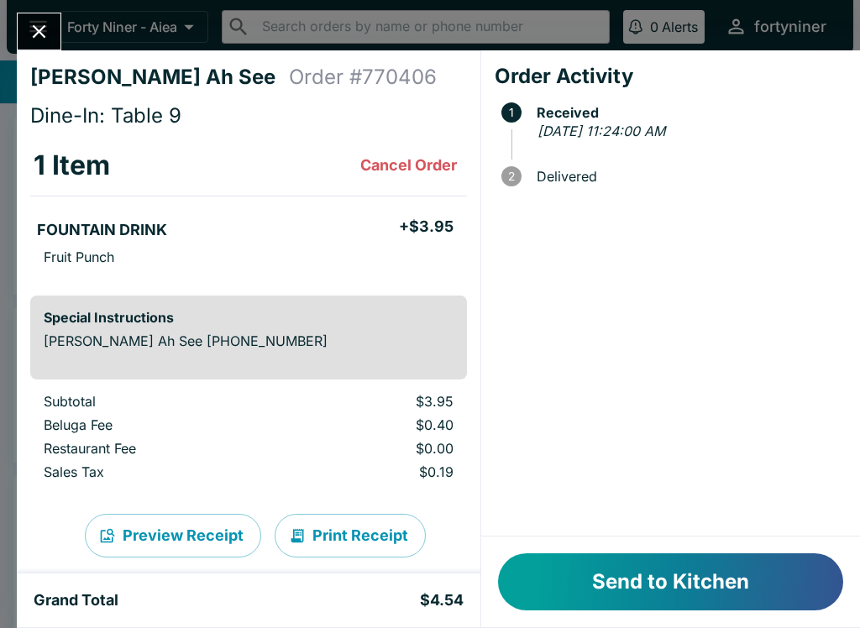
click at [668, 598] on button "Send to Kitchen" at bounding box center [670, 581] width 345 height 57
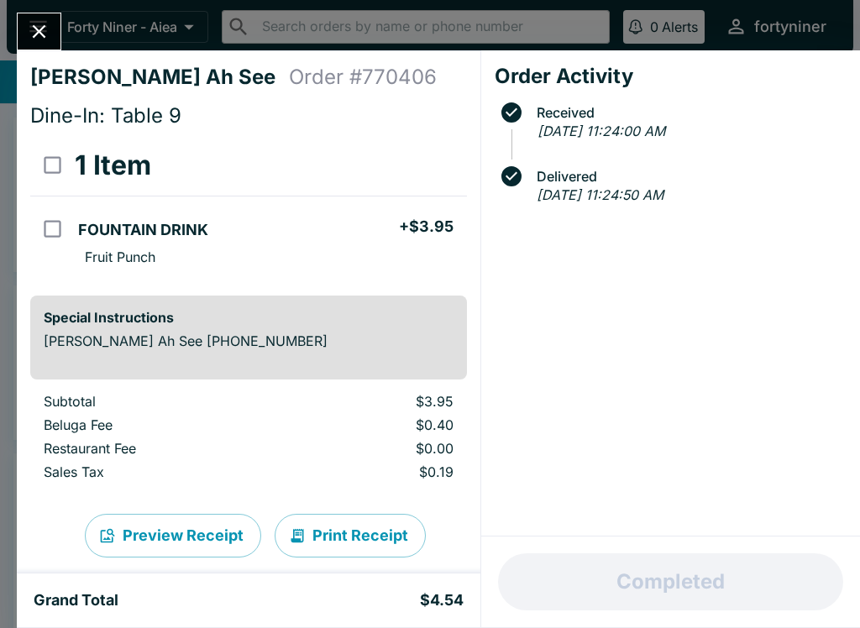
click at [44, 32] on icon "Close" at bounding box center [39, 31] width 23 height 23
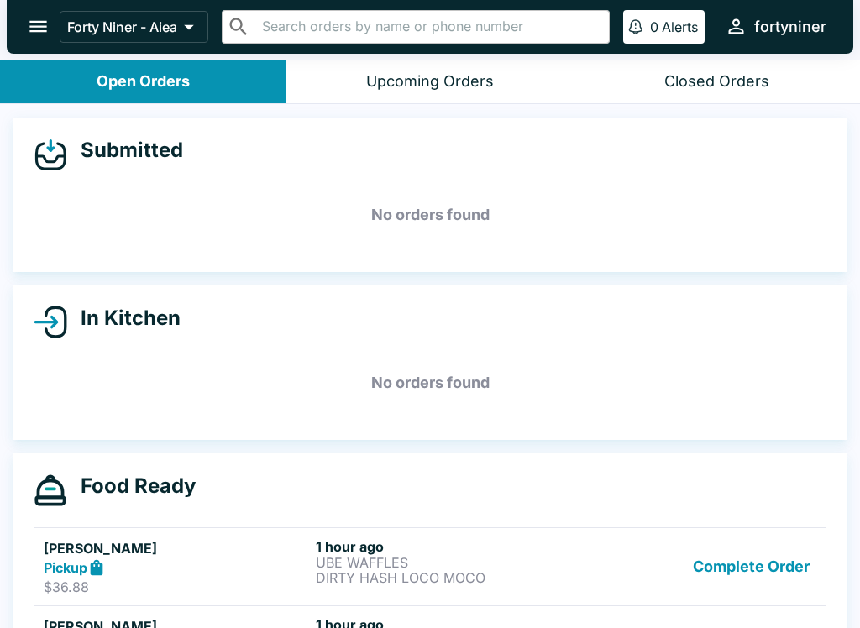
click at [716, 71] on button "Closed Orders" at bounding box center [716, 81] width 286 height 43
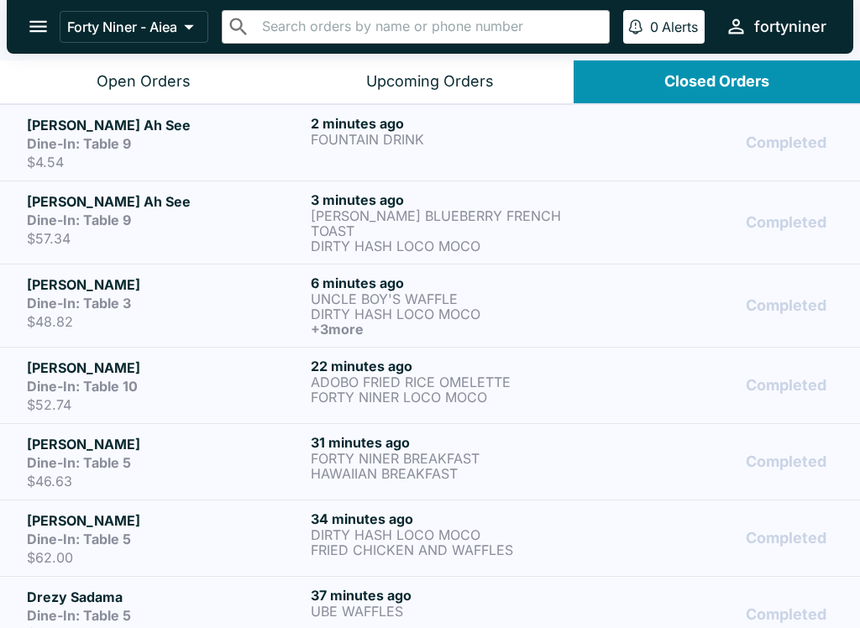
click at [484, 146] on div "2 minutes ago FOUNTAIN DRINK" at bounding box center [449, 142] width 277 height 55
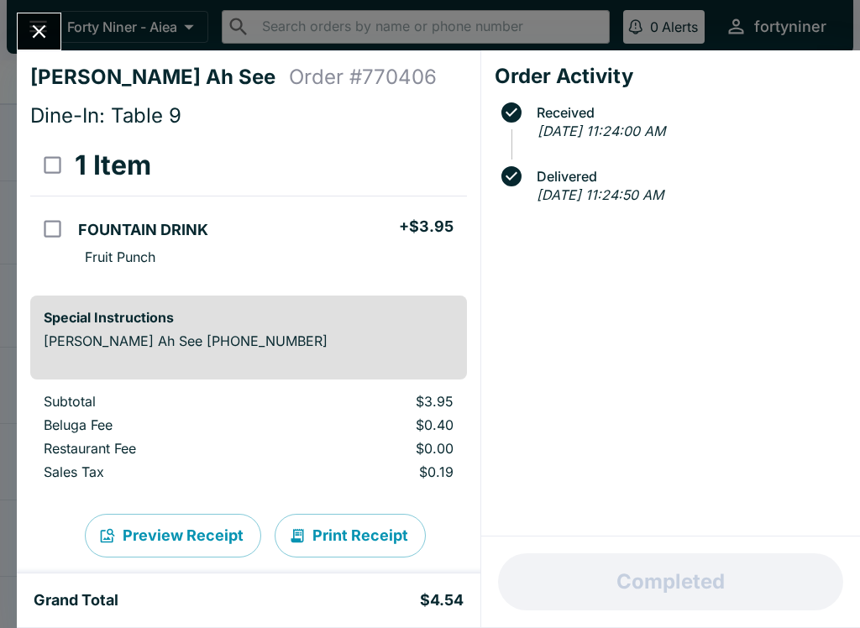
click at [25, 29] on button "Close" at bounding box center [39, 31] width 43 height 36
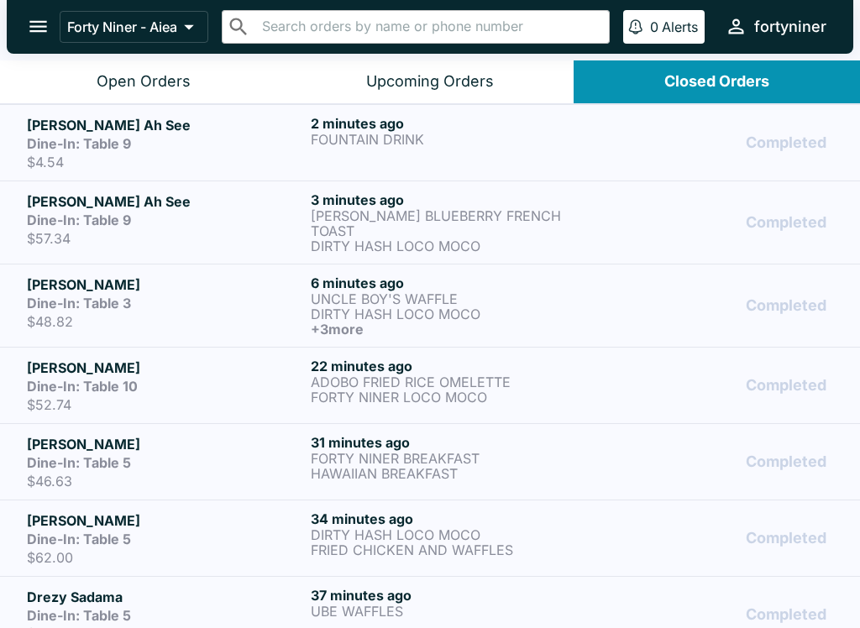
click at [398, 76] on div "Upcoming Orders" at bounding box center [430, 81] width 128 height 19
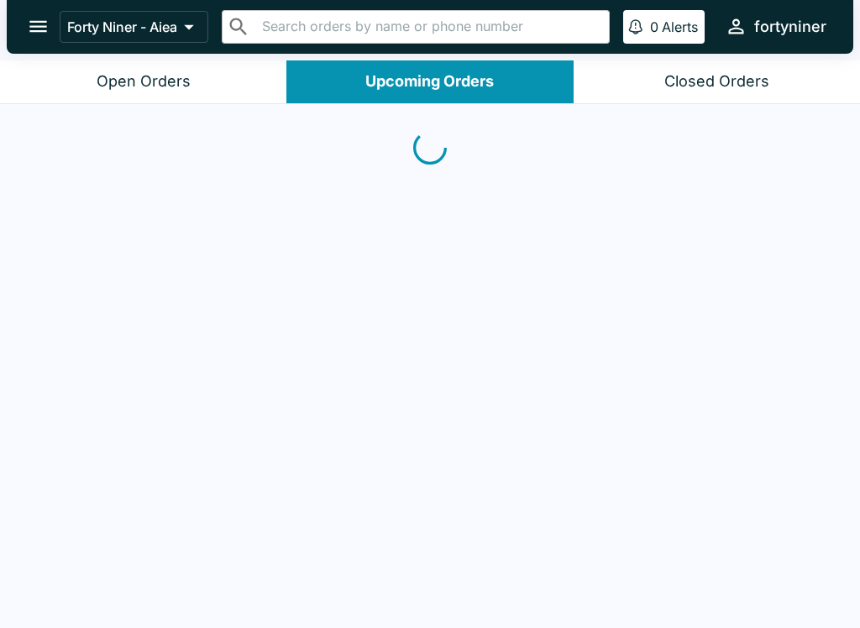
click at [170, 56] on header "Forty Niner - Aiea ​ ​ 0 Alerts fortyniner" at bounding box center [430, 30] width 860 height 60
click at [180, 94] on button "Open Orders" at bounding box center [143, 81] width 286 height 43
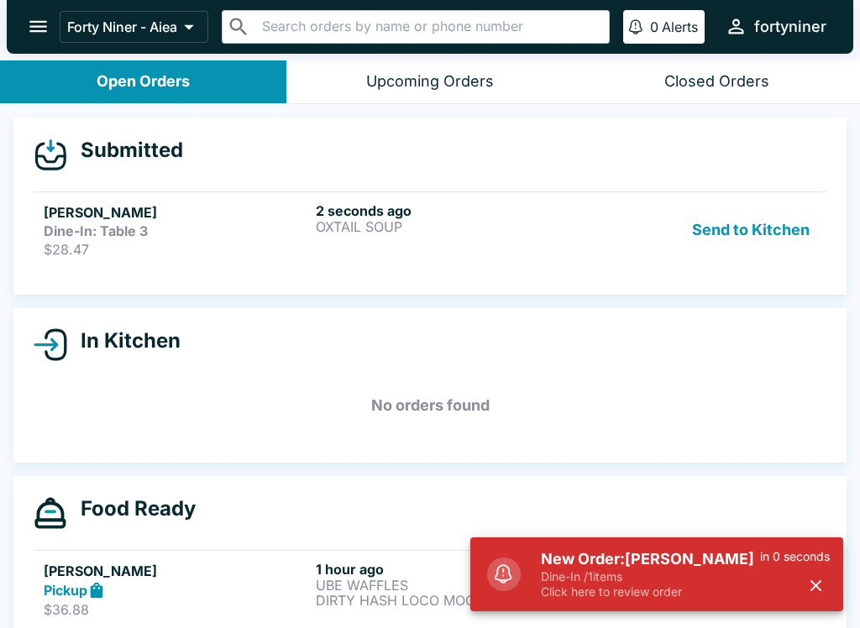
click at [460, 222] on p "OXTAIL SOUP" at bounding box center [448, 226] width 265 height 15
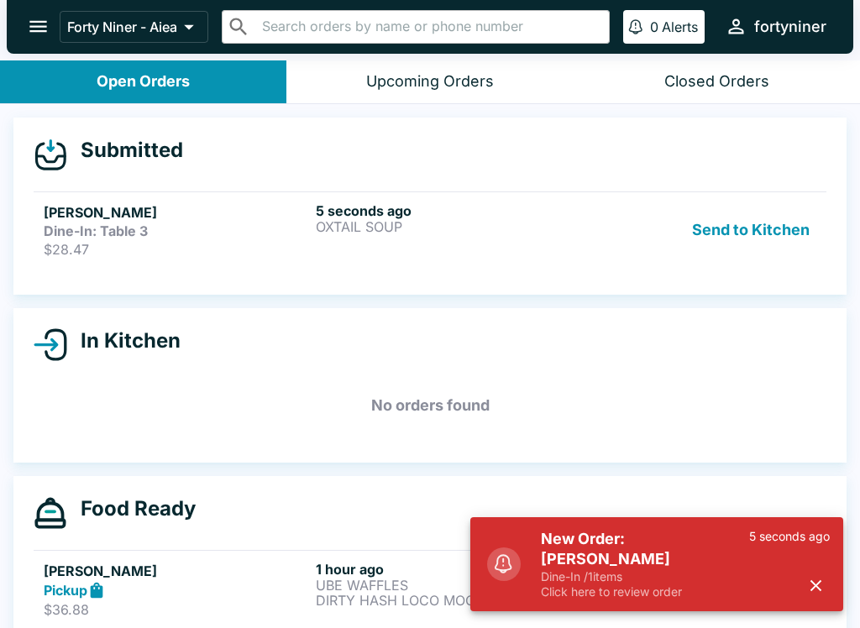
click at [812, 598] on button "button" at bounding box center [816, 586] width 28 height 28
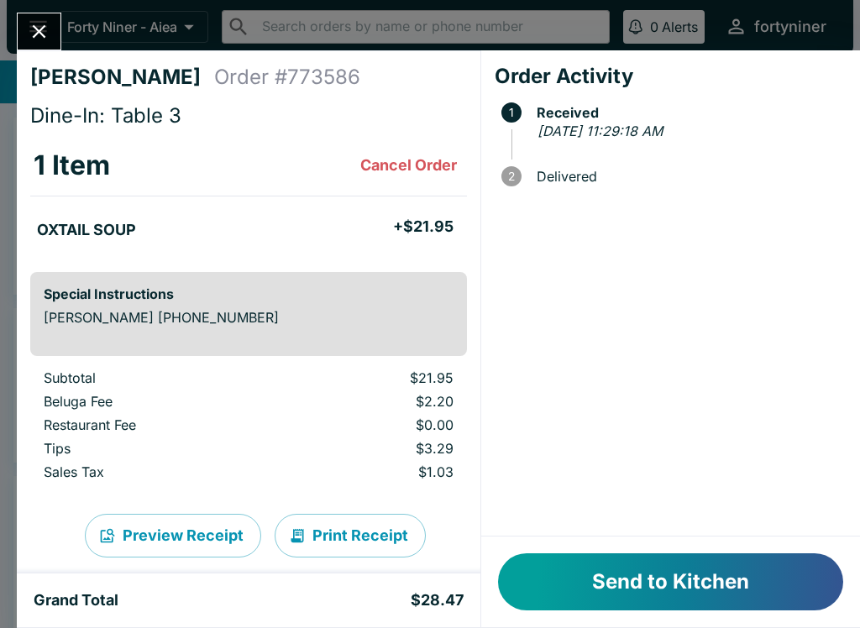
click at [481, 226] on div "Order Activity 1 Received [DATE] 11:29:18 AM 2 Delivered" at bounding box center [670, 293] width 379 height 486
click at [636, 580] on button "Send to Kitchen" at bounding box center [670, 581] width 345 height 57
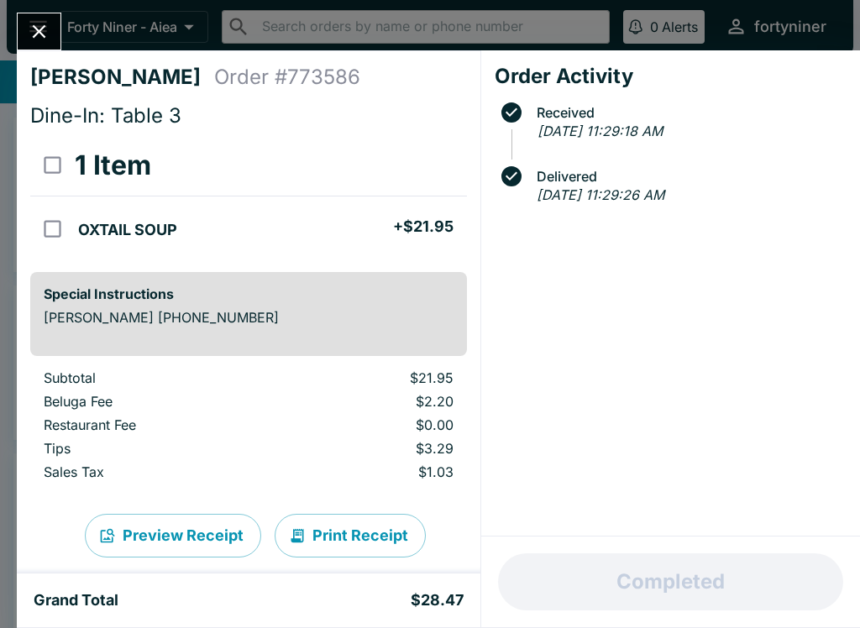
click at [47, 44] on button "Close" at bounding box center [39, 31] width 43 height 36
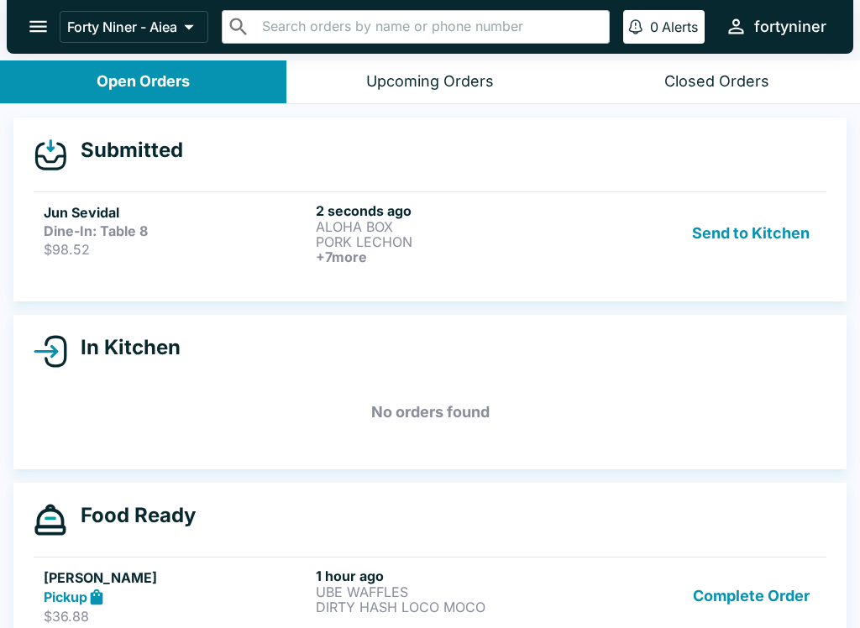
click at [397, 242] on p "PORK LECHON" at bounding box center [448, 241] width 265 height 15
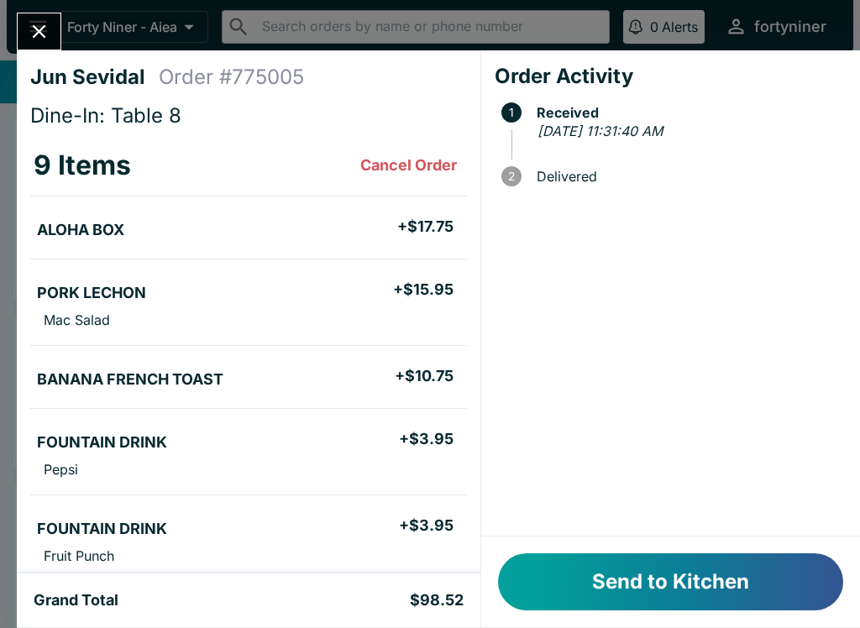
click at [701, 594] on button "Send to Kitchen" at bounding box center [670, 581] width 345 height 57
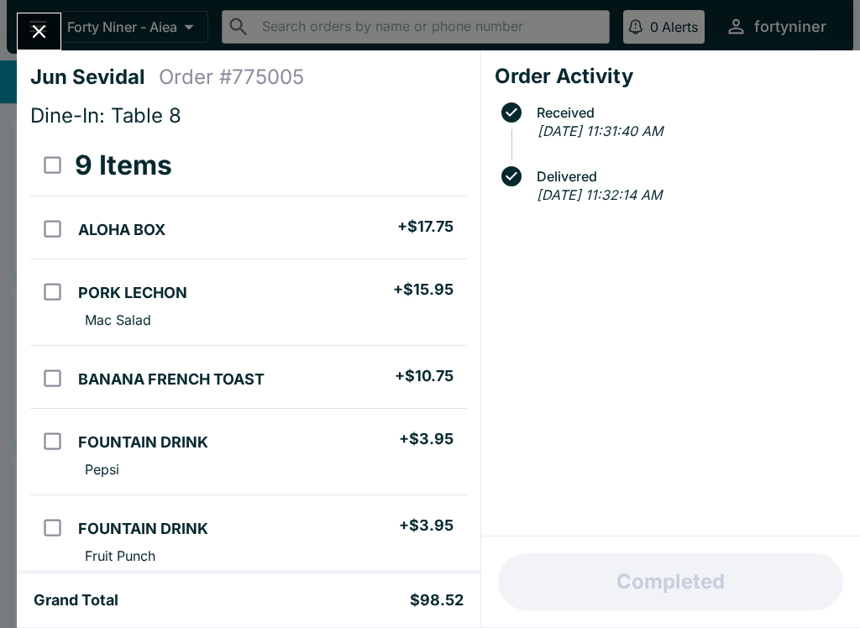
click at [18, 40] on div at bounding box center [39, 32] width 44 height 38
click at [26, 28] on button "Close" at bounding box center [39, 31] width 43 height 36
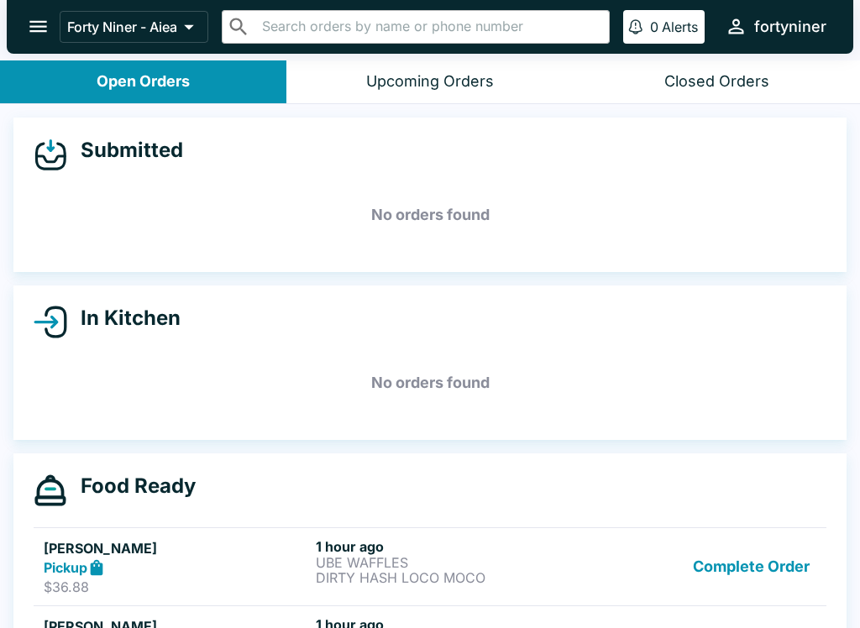
click at [30, 30] on icon "open drawer" at bounding box center [38, 26] width 23 height 23
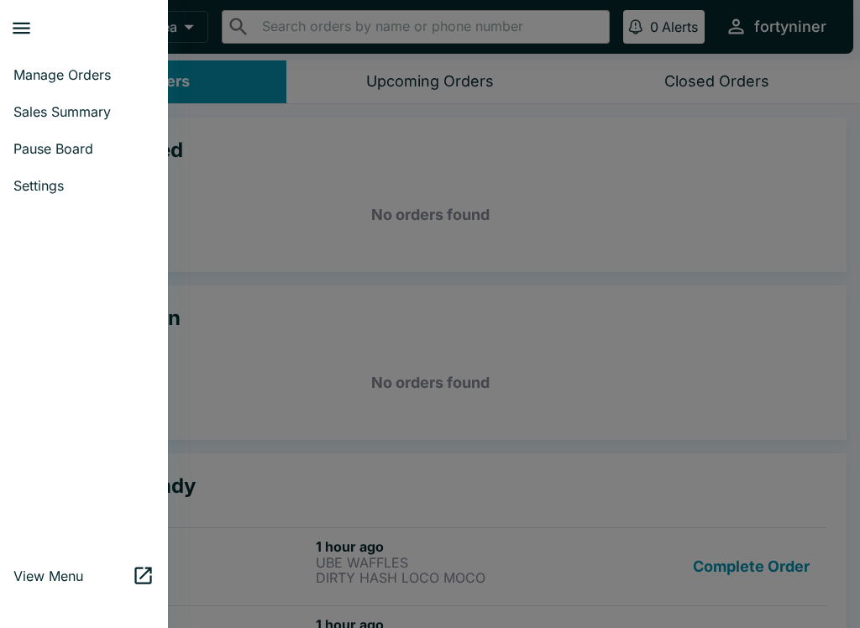
click at [43, 120] on link "Sales Summary" at bounding box center [84, 111] width 168 height 37
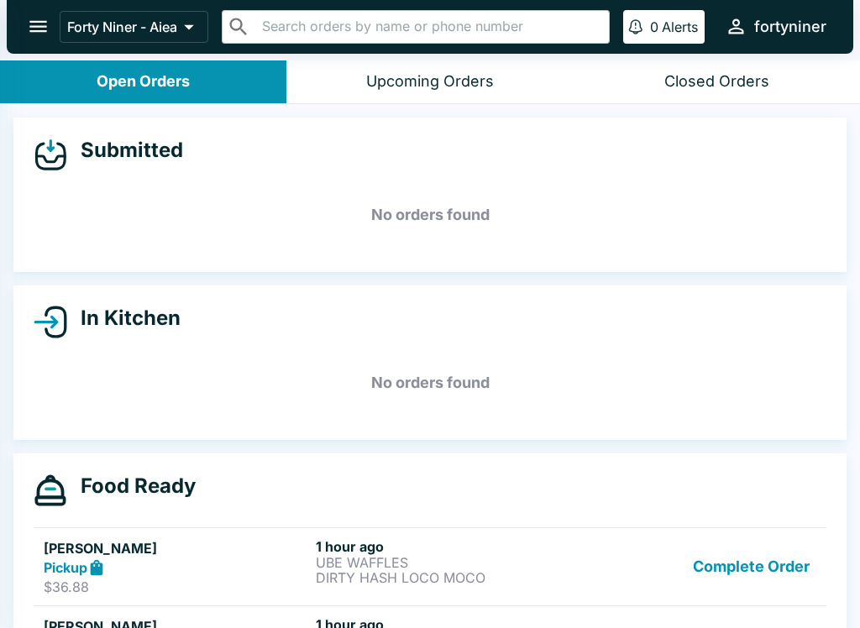
select select "03:00"
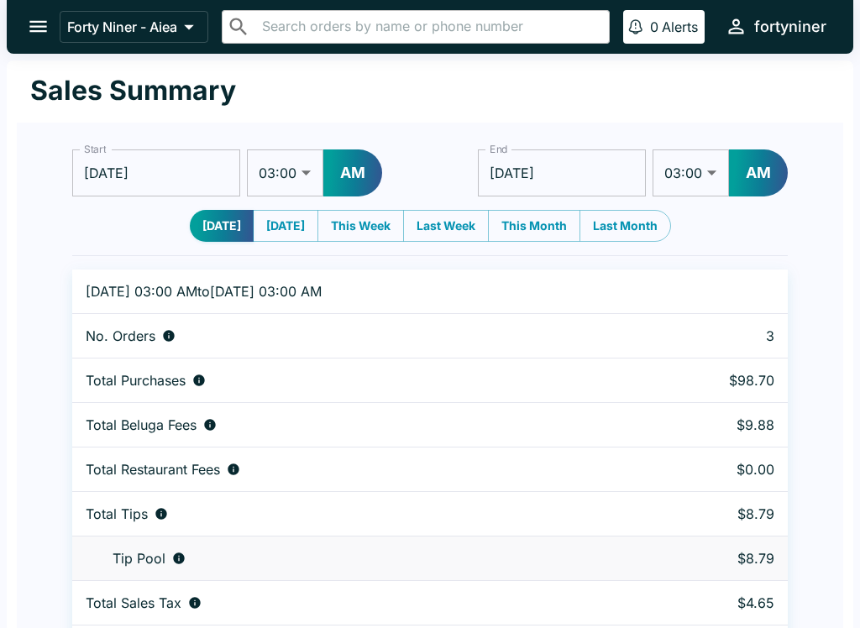
click at [24, 33] on button "open drawer" at bounding box center [38, 26] width 43 height 43
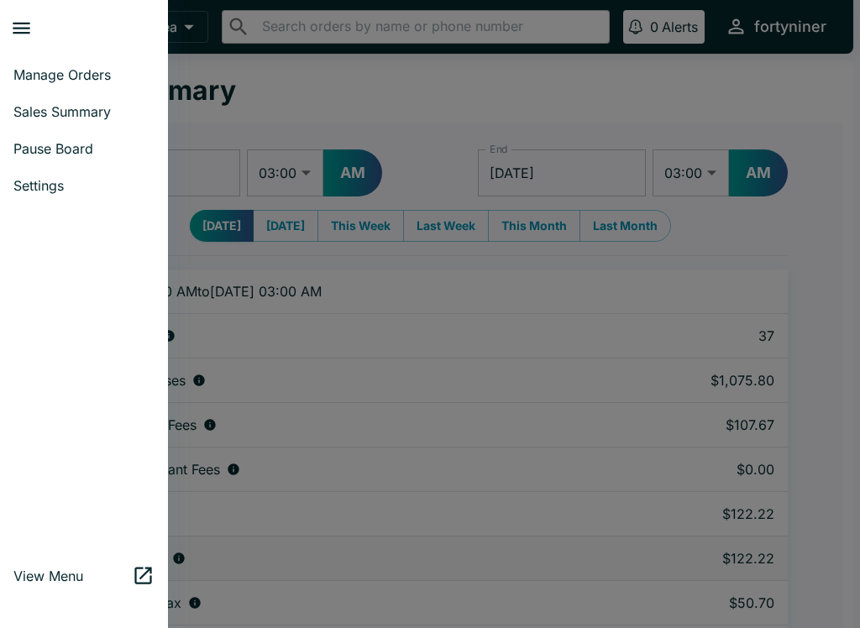
click at [57, 153] on span "Pause Board" at bounding box center [83, 148] width 141 height 17
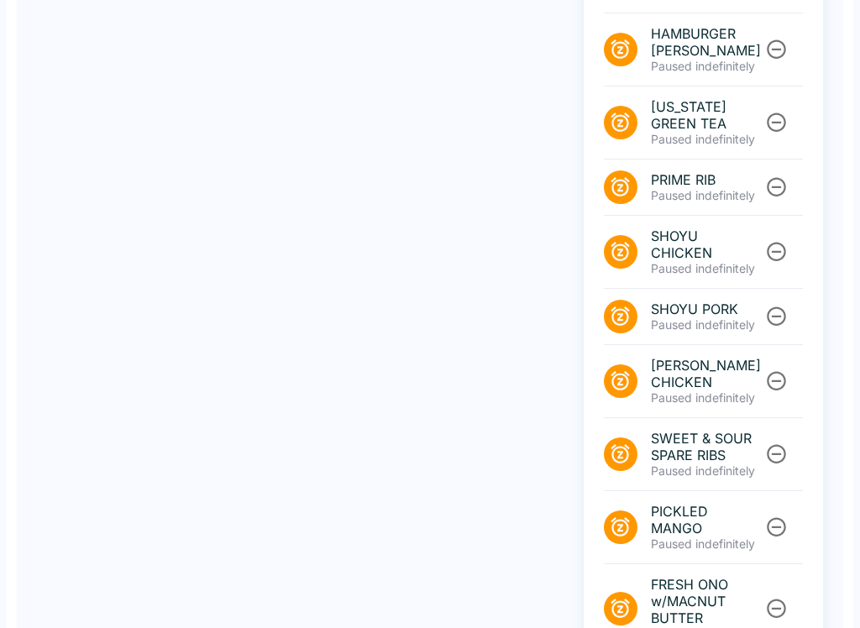
scroll to position [781, 0]
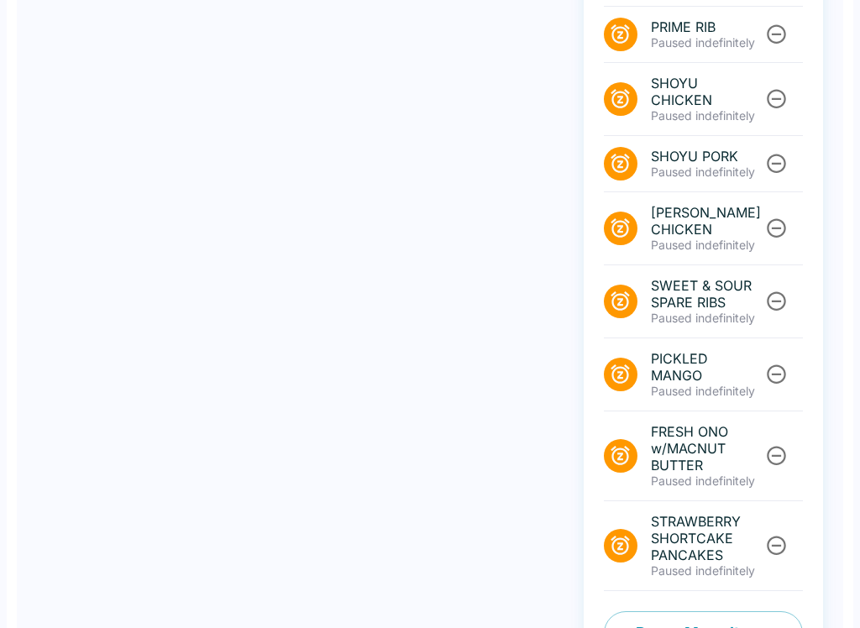
click at [729, 611] on button "Pause Menu Items" at bounding box center [703, 633] width 199 height 44
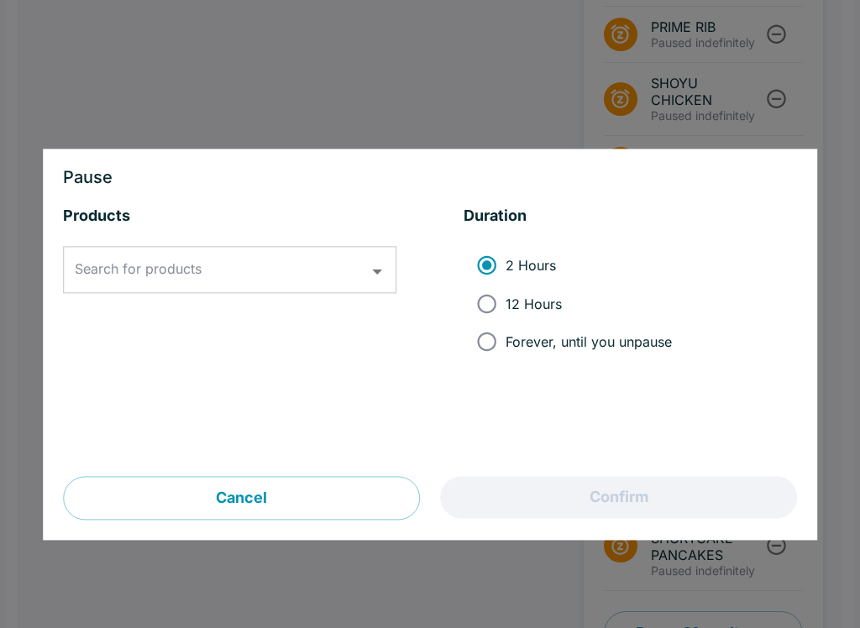
click at [495, 309] on input "12 Hours" at bounding box center [487, 304] width 38 height 38
radio input "true"
click at [262, 280] on input "Search for products" at bounding box center [217, 270] width 293 height 32
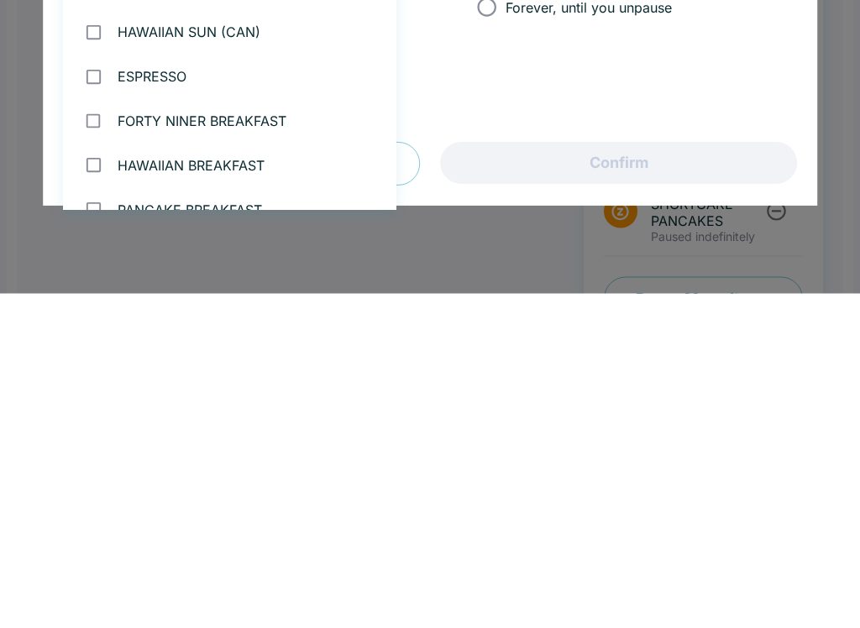
type input "s"
click at [426, 202] on div "Pause Products Search for products s Search for products Duration 2 Hours 12 Ho…" at bounding box center [430, 344] width 774 height 391
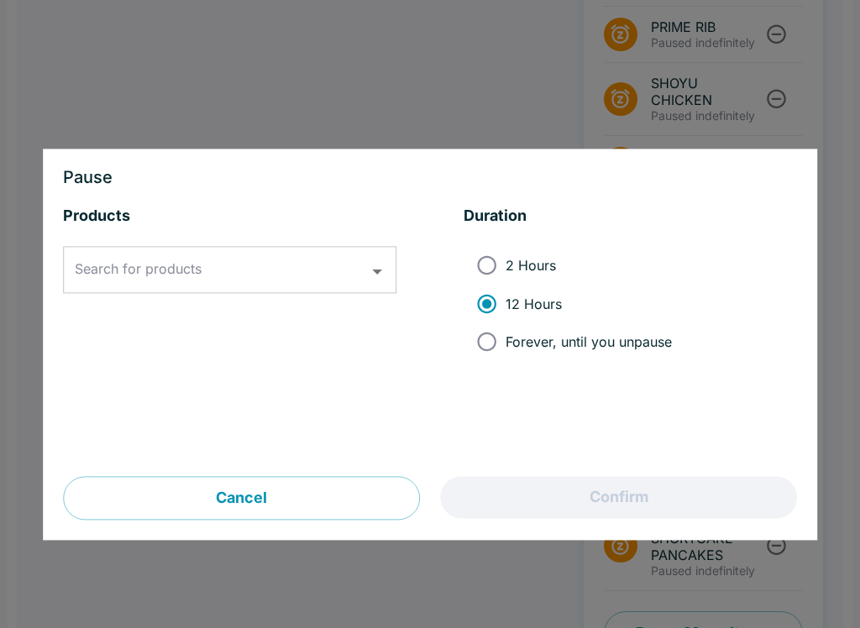
click at [311, 470] on div "Products Search for products Search for products" at bounding box center [229, 342] width 333 height 270
click at [320, 487] on button "Cancel" at bounding box center [241, 499] width 357 height 44
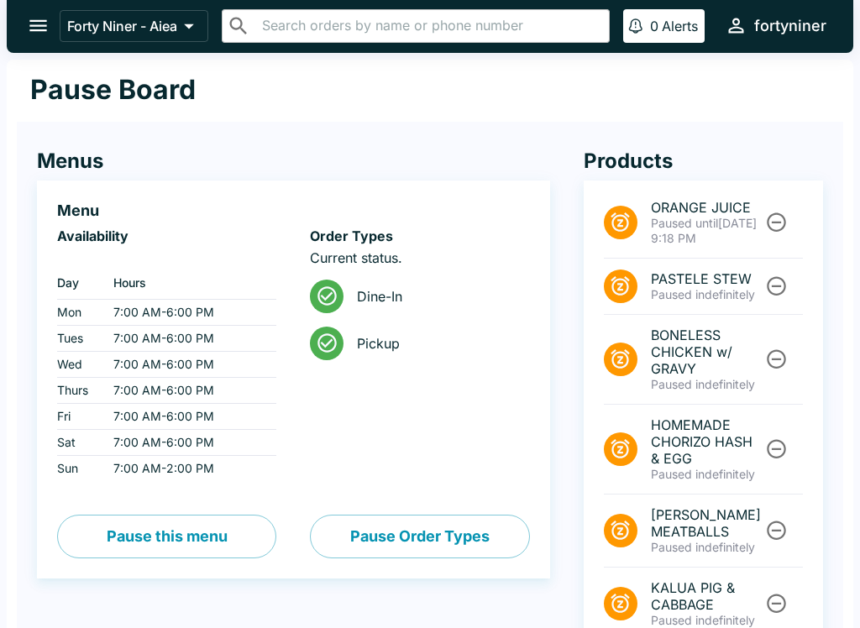
scroll to position [0, 0]
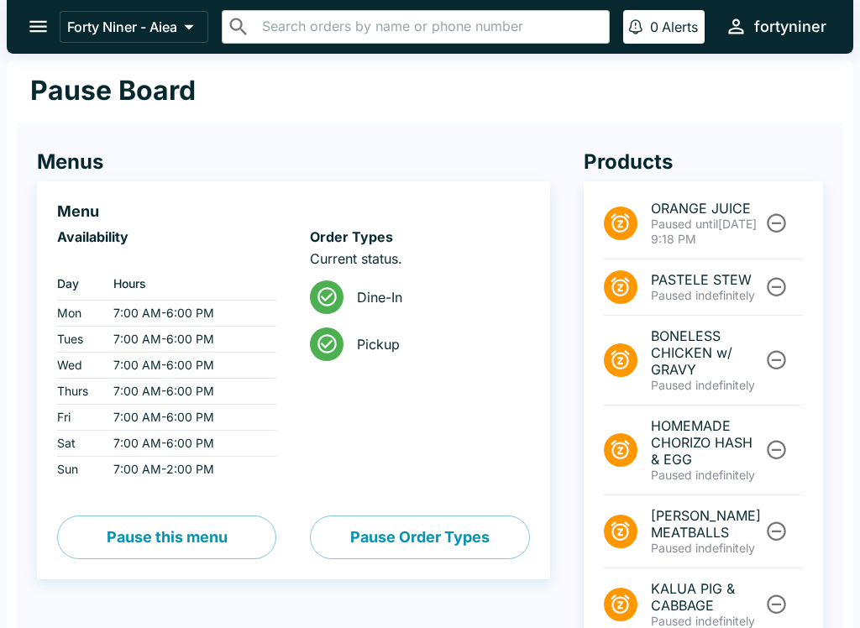
click at [43, 23] on icon "open drawer" at bounding box center [38, 27] width 18 height 12
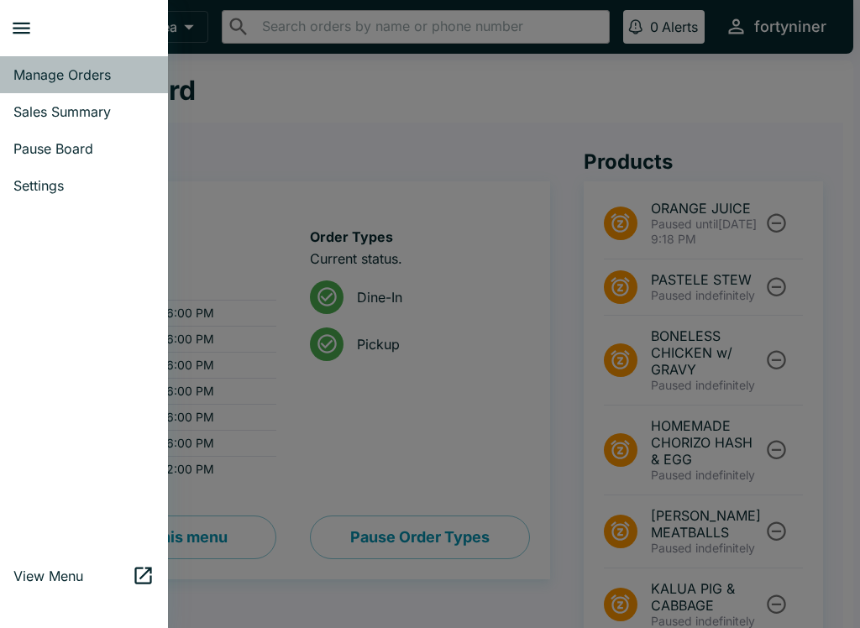
click at [60, 60] on link "Manage Orders" at bounding box center [84, 74] width 168 height 37
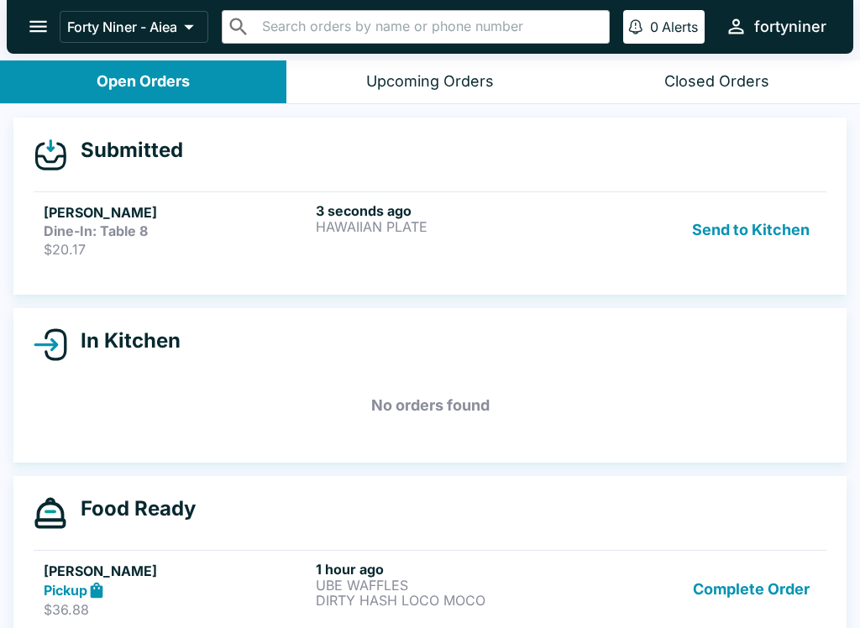
click at [369, 221] on p "HAWAIIAN PLATE" at bounding box center [448, 226] width 265 height 15
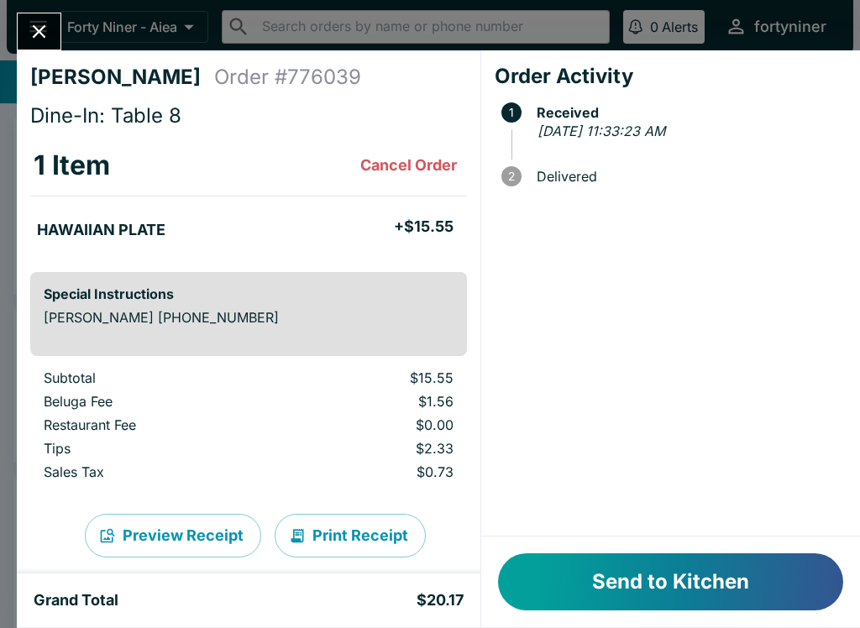
click at [557, 576] on button "Send to Kitchen" at bounding box center [670, 581] width 345 height 57
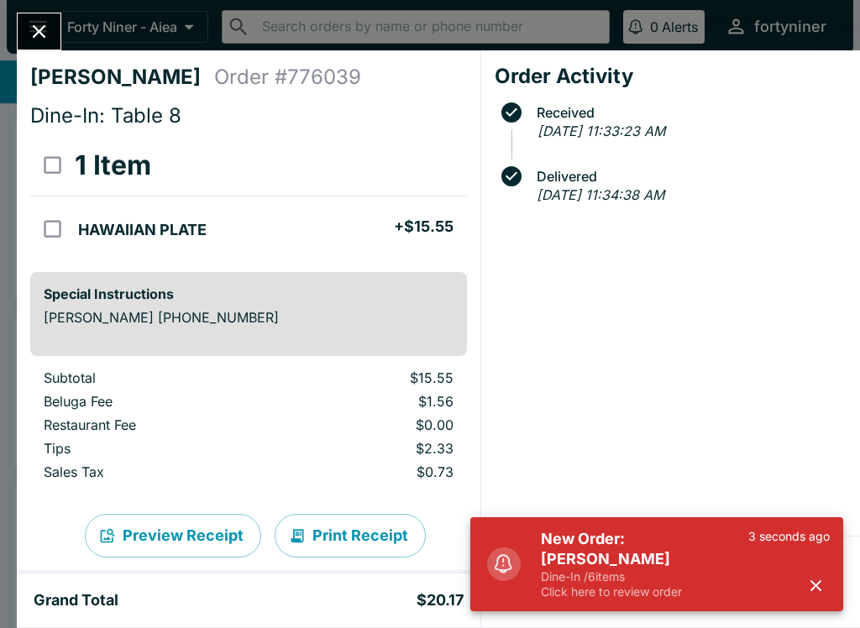
click at [52, 32] on button "Close" at bounding box center [39, 31] width 43 height 36
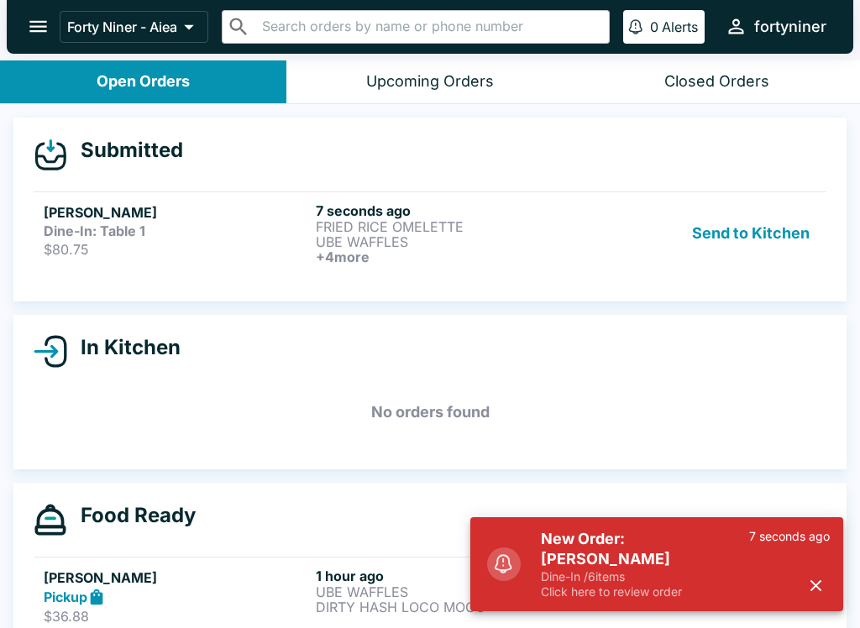
click at [368, 220] on p "FRIED RICE OMELETTE" at bounding box center [448, 226] width 265 height 15
click at [827, 584] on button "button" at bounding box center [816, 586] width 28 height 28
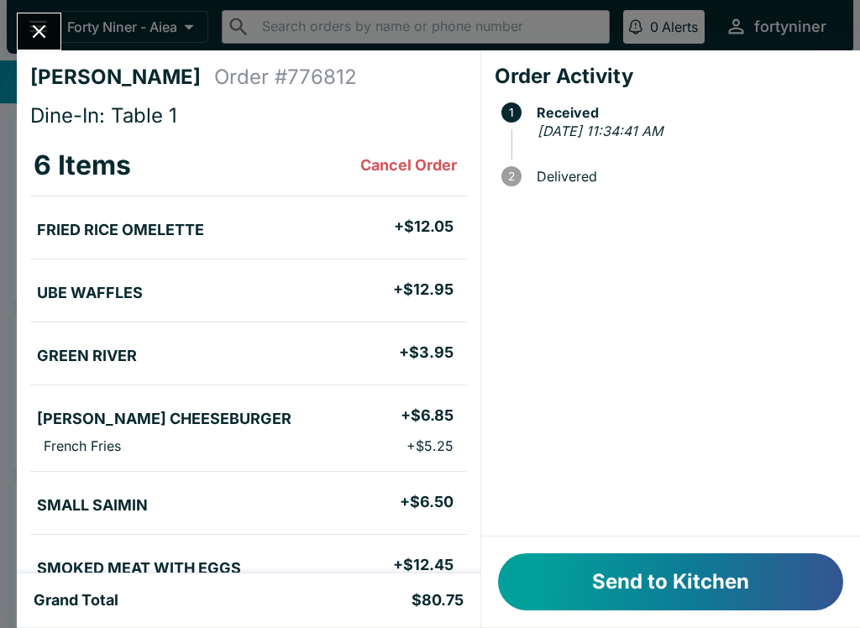
click at [748, 596] on button "Send to Kitchen" at bounding box center [670, 581] width 345 height 57
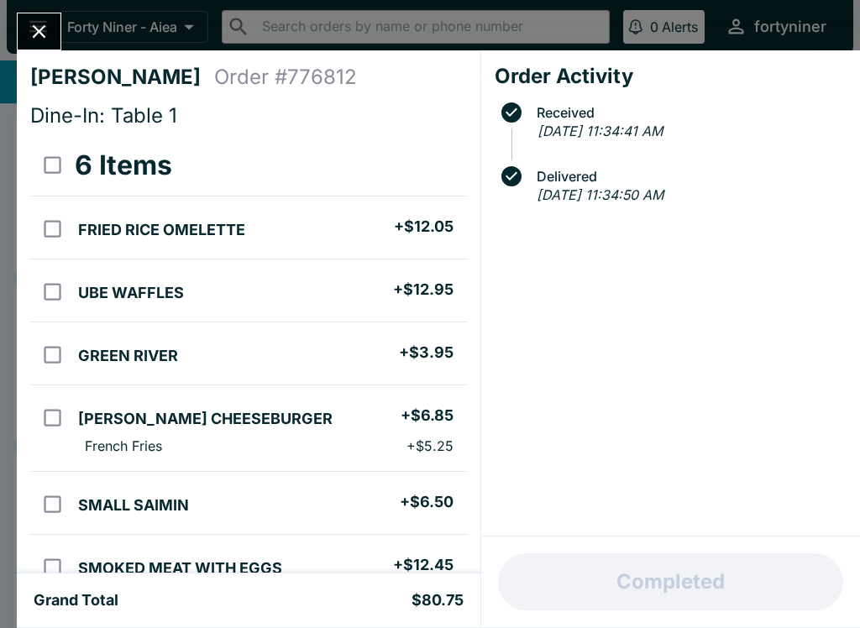
click at [25, 18] on button "Close" at bounding box center [39, 31] width 43 height 36
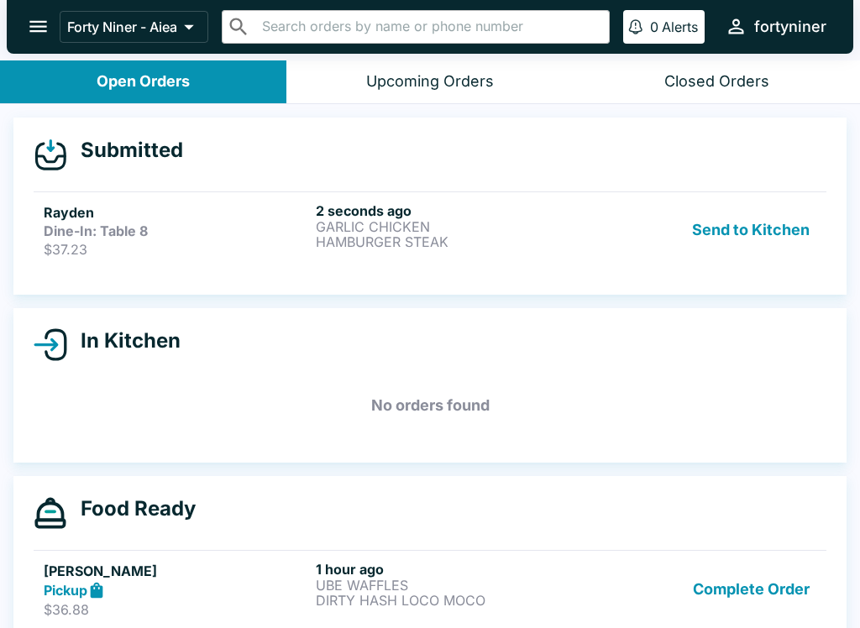
click at [100, 243] on p "$37.23" at bounding box center [176, 249] width 265 height 17
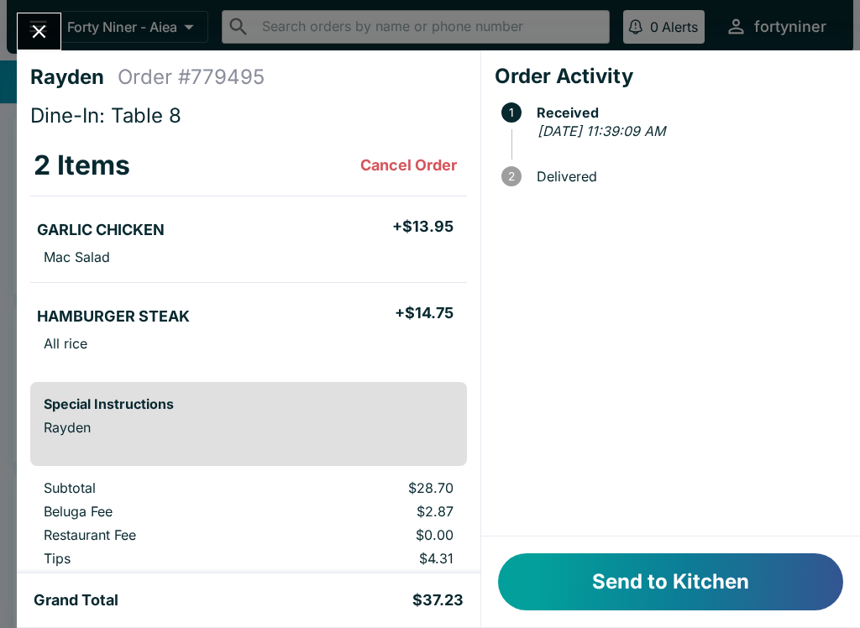
click at [565, 570] on button "Send to Kitchen" at bounding box center [670, 581] width 345 height 57
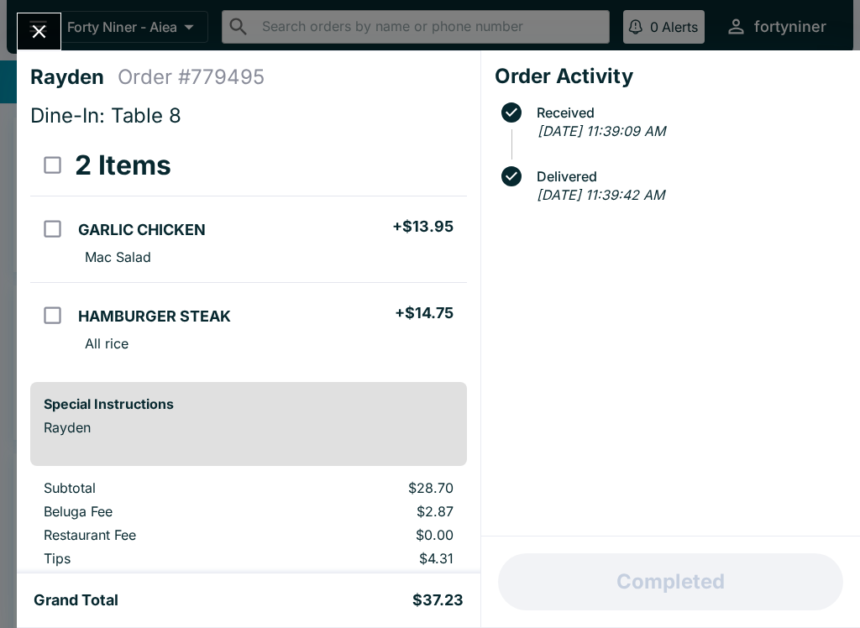
click at [34, 25] on icon "Close" at bounding box center [39, 31] width 23 height 23
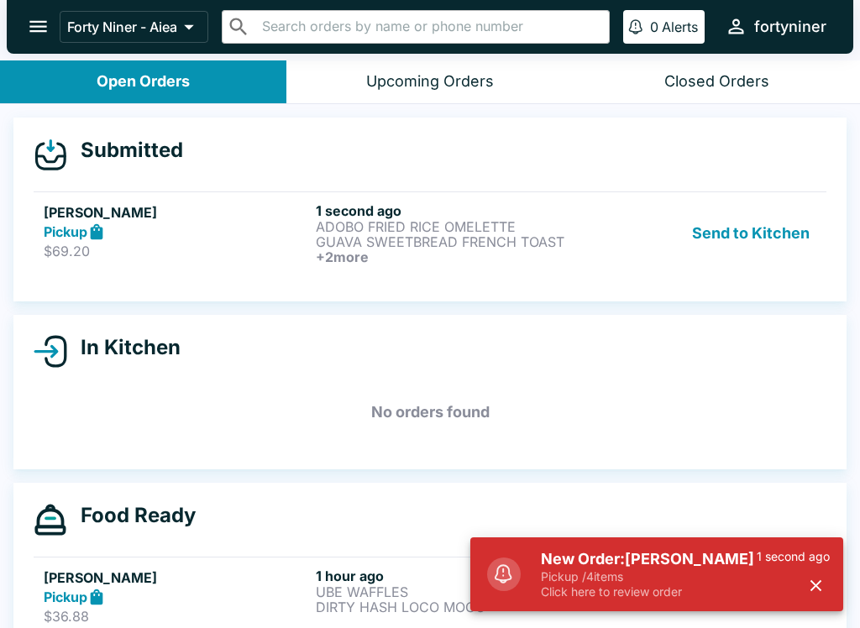
click at [272, 227] on div "Pickup" at bounding box center [176, 231] width 265 height 19
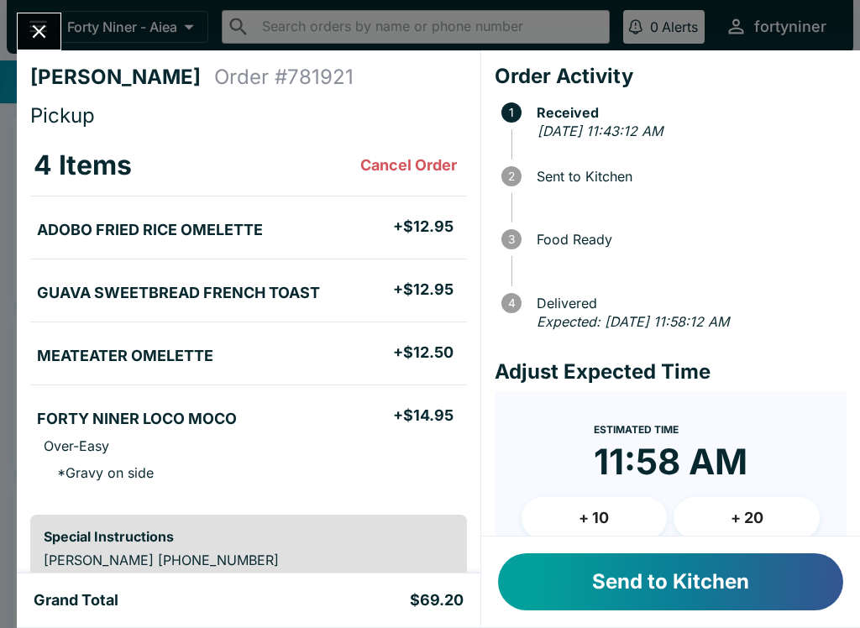
click at [584, 514] on button "+ 10" at bounding box center [594, 518] width 146 height 42
click at [586, 571] on button "Send to Kitchen" at bounding box center [670, 581] width 345 height 57
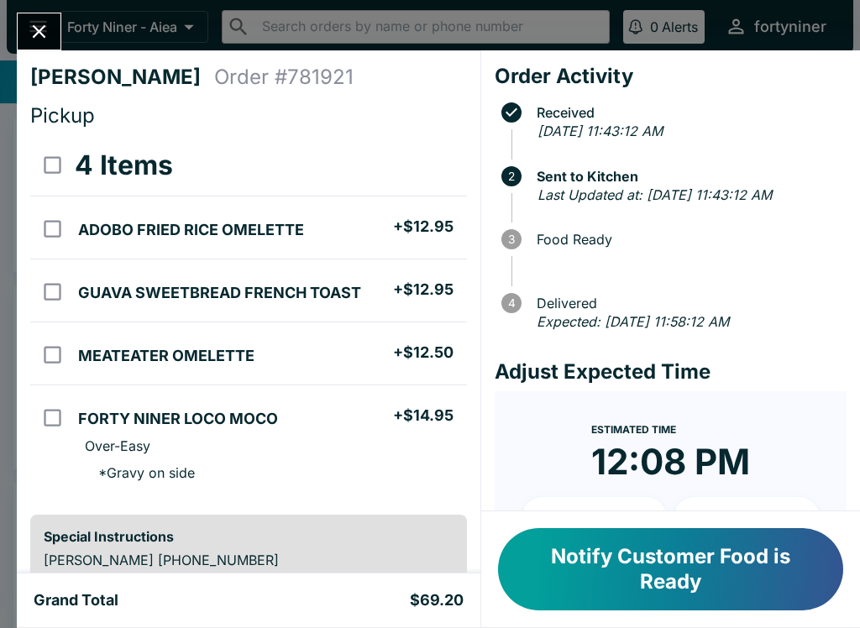
click at [33, 31] on icon "Close" at bounding box center [39, 31] width 23 height 23
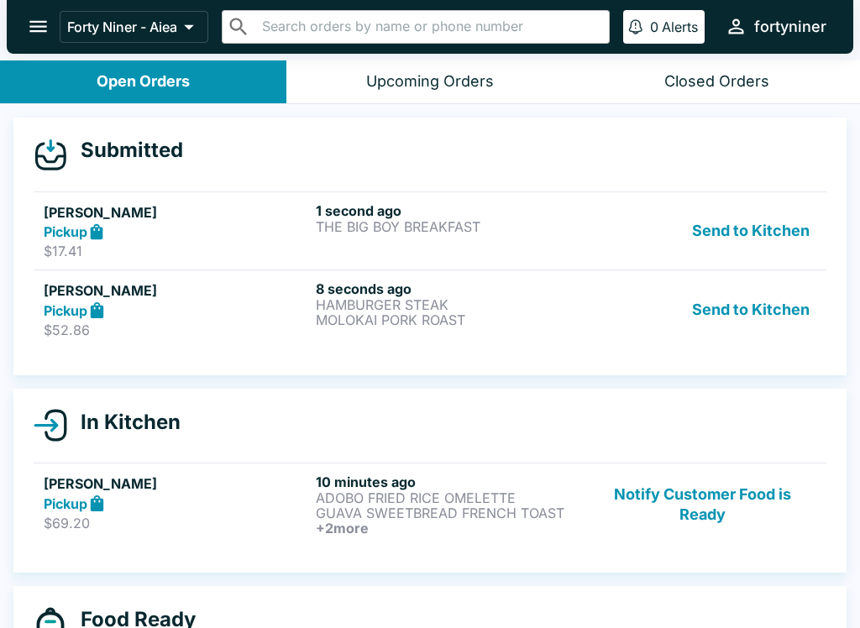
click at [348, 320] on p "MOLOKAI PORK ROAST" at bounding box center [448, 319] width 265 height 15
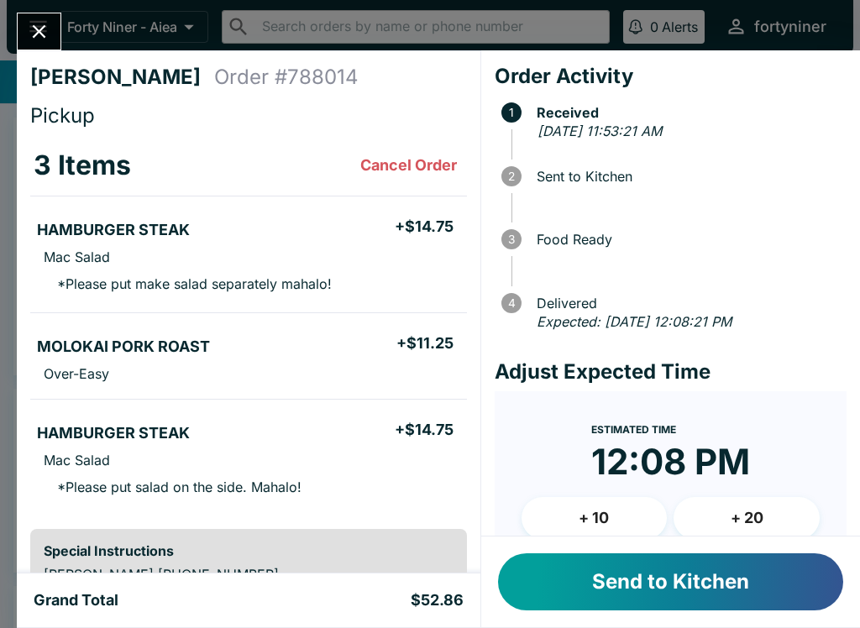
click at [574, 504] on button "+ 10" at bounding box center [594, 518] width 146 height 42
click at [617, 557] on button "Send to Kitchen" at bounding box center [670, 581] width 345 height 57
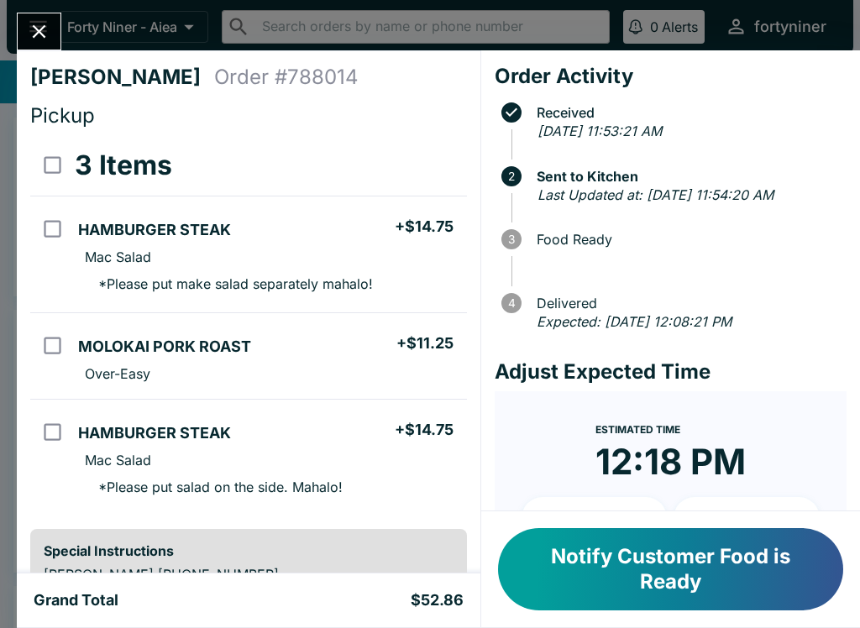
click at [34, 29] on icon "Close" at bounding box center [39, 31] width 23 height 23
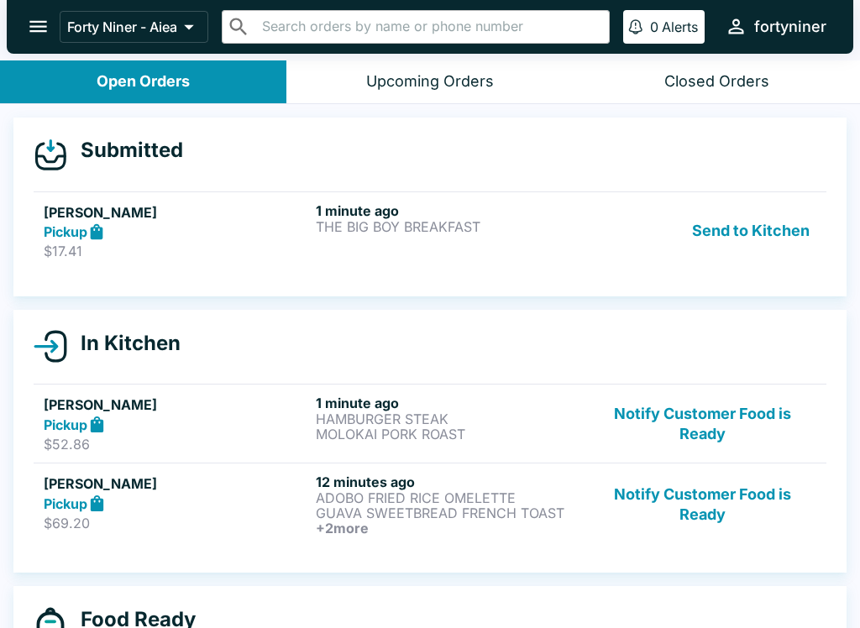
click at [148, 239] on div "Pickup" at bounding box center [176, 231] width 265 height 19
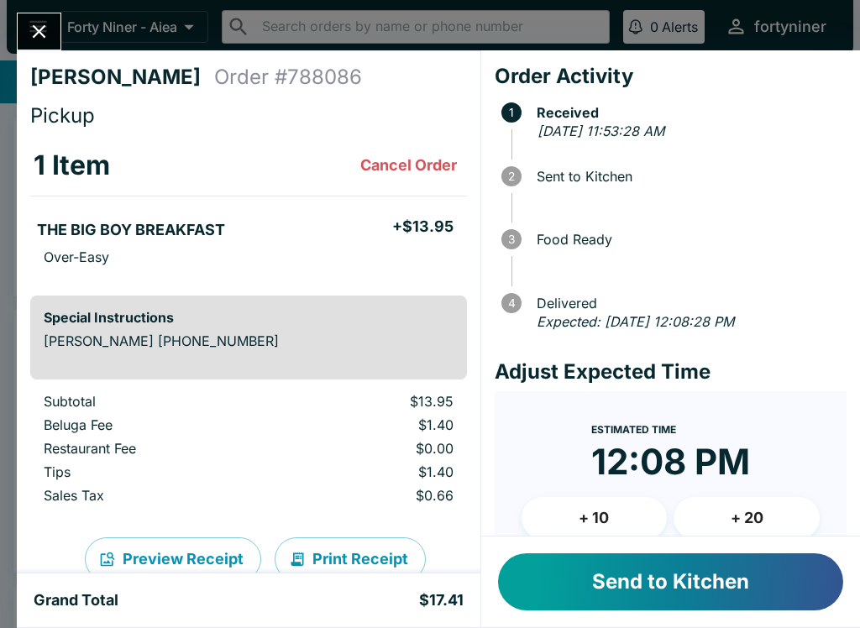
click at [589, 526] on button "+ 10" at bounding box center [594, 518] width 146 height 42
click at [605, 572] on button "Send to Kitchen" at bounding box center [670, 581] width 345 height 57
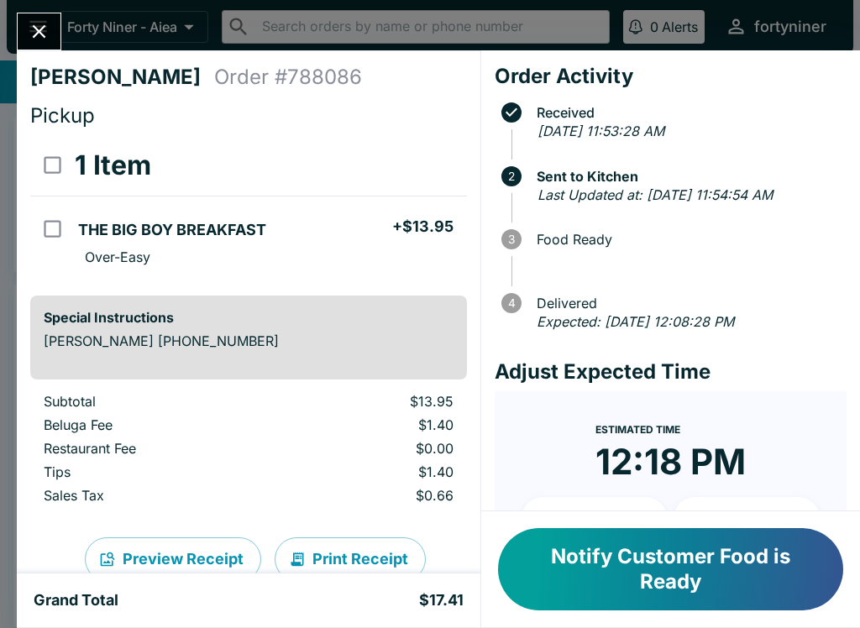
click at [22, 19] on button "Close" at bounding box center [39, 31] width 43 height 36
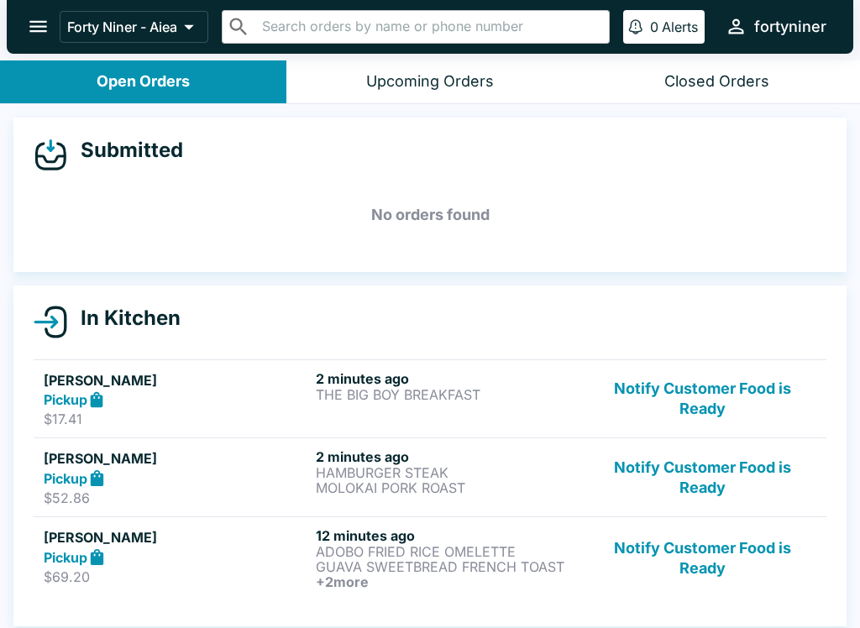
click at [691, 547] on button "Notify Customer Food is Ready" at bounding box center [701, 558] width 227 height 62
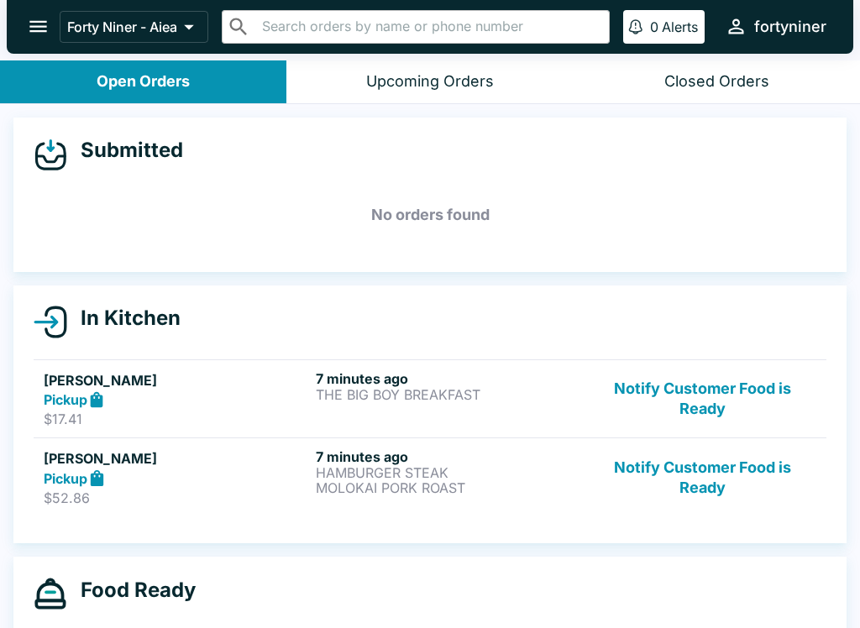
click at [723, 479] on button "Notify Customer Food is Ready" at bounding box center [701, 477] width 227 height 58
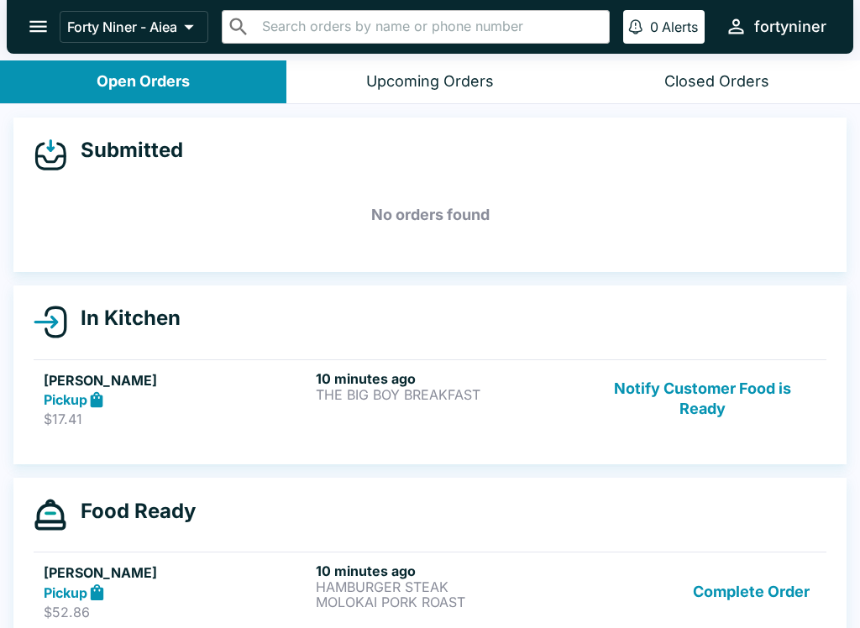
click at [718, 398] on button "Notify Customer Food is Ready" at bounding box center [701, 399] width 227 height 58
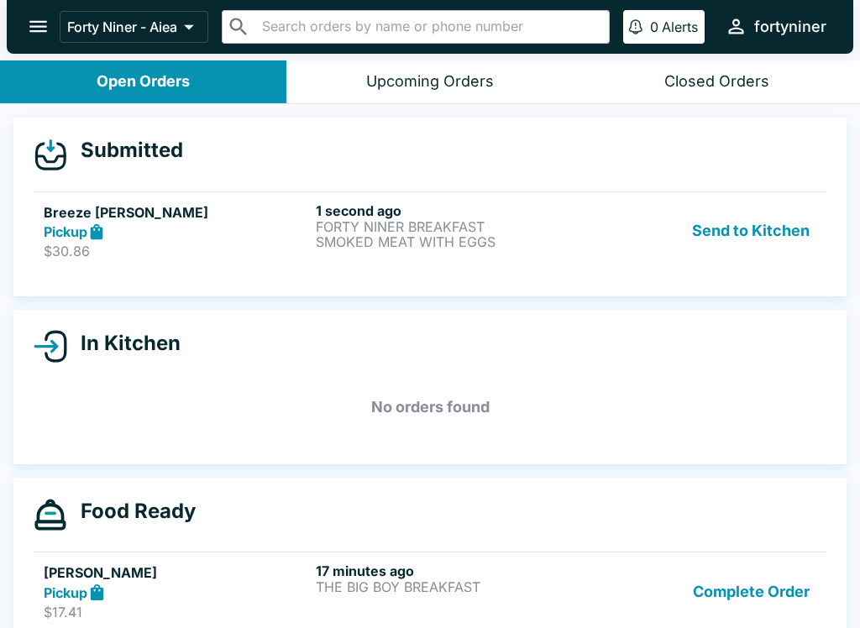
click at [362, 221] on p "FORTY NINER BREAKFAST" at bounding box center [448, 226] width 265 height 15
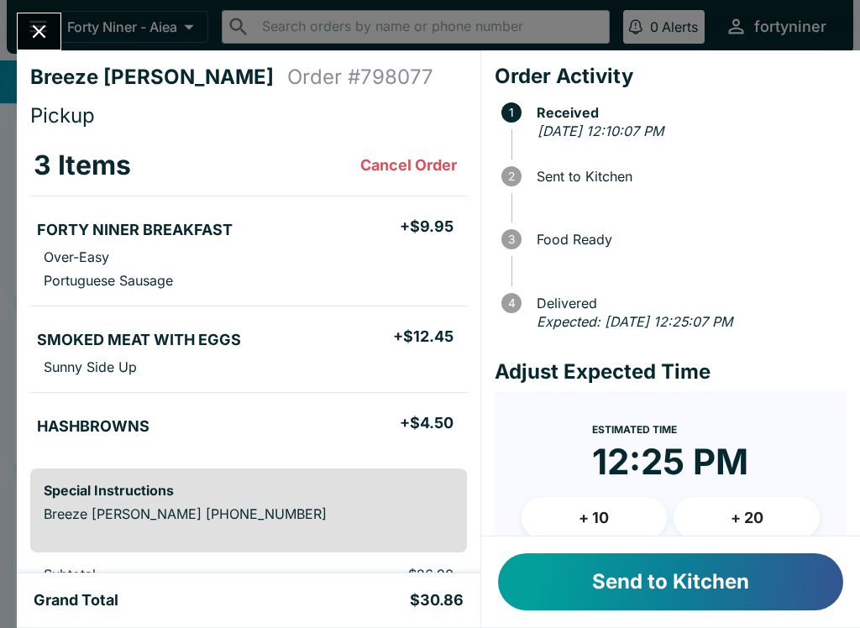
click at [593, 568] on button "Send to Kitchen" at bounding box center [670, 581] width 345 height 57
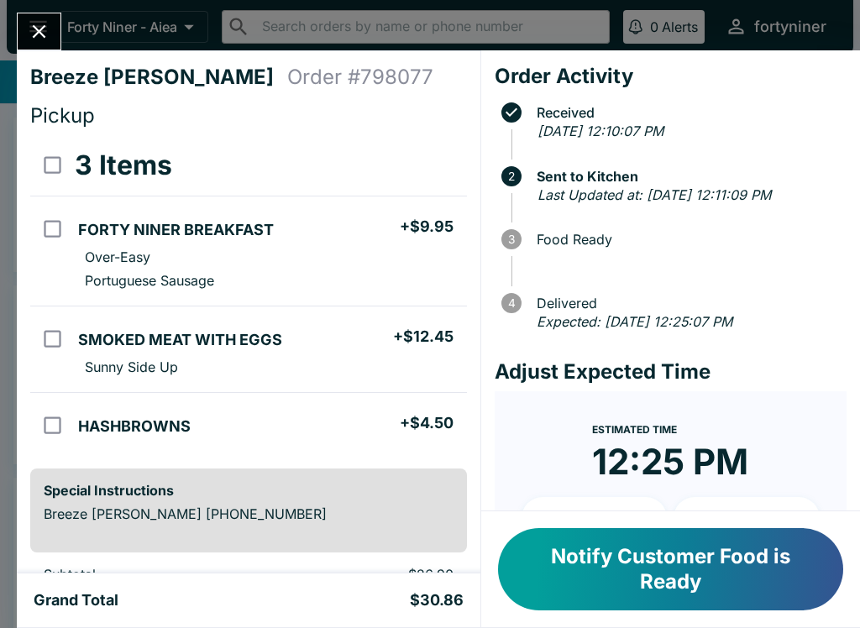
click at [24, 29] on button "Close" at bounding box center [39, 31] width 43 height 36
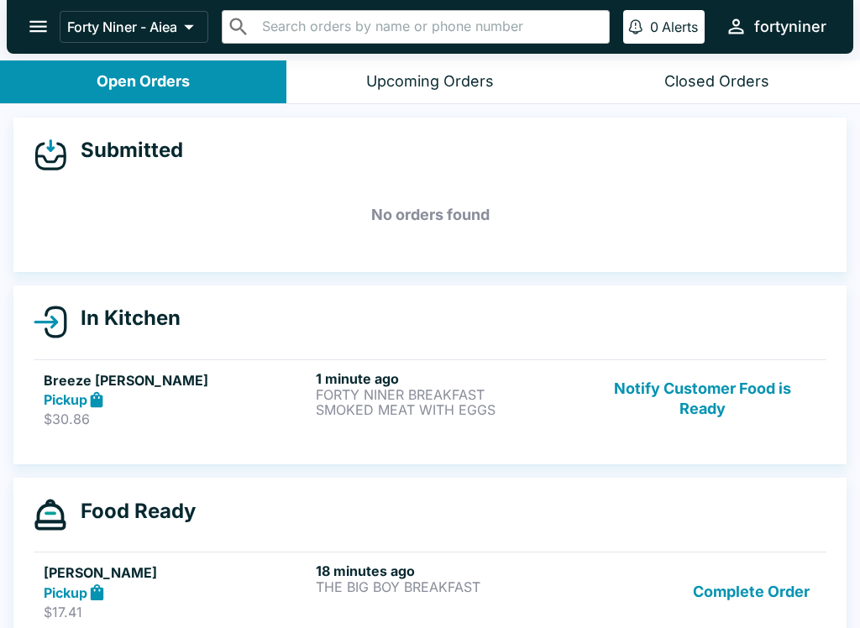
click at [682, 400] on button "Notify Customer Food is Ready" at bounding box center [701, 399] width 227 height 58
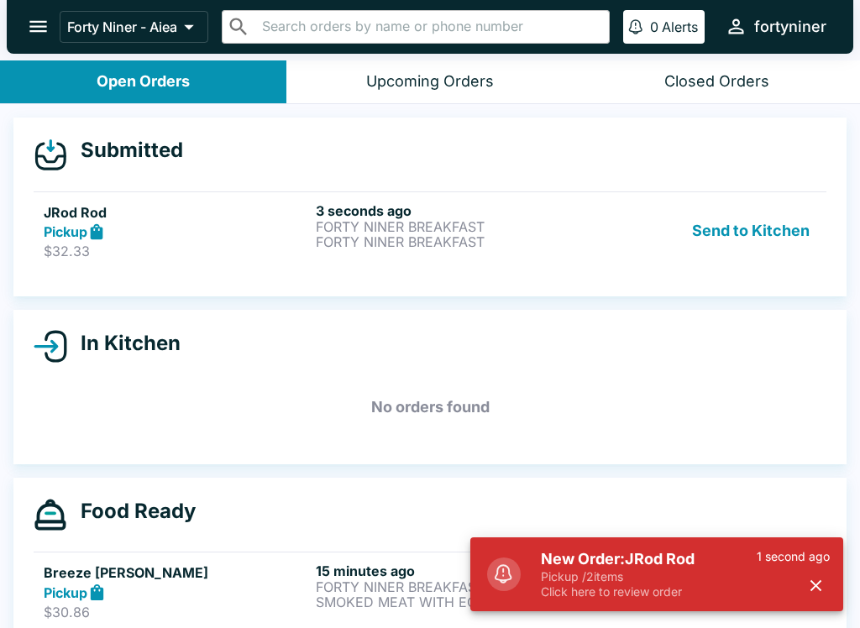
click at [560, 283] on div "Submitted JRod Rod Pickup $32.33 3 seconds ago FORTY NINER BREAKFAST FORTY NINE…" at bounding box center [429, 208] width 833 height 180
click at [823, 587] on icon "button" at bounding box center [815, 585] width 19 height 19
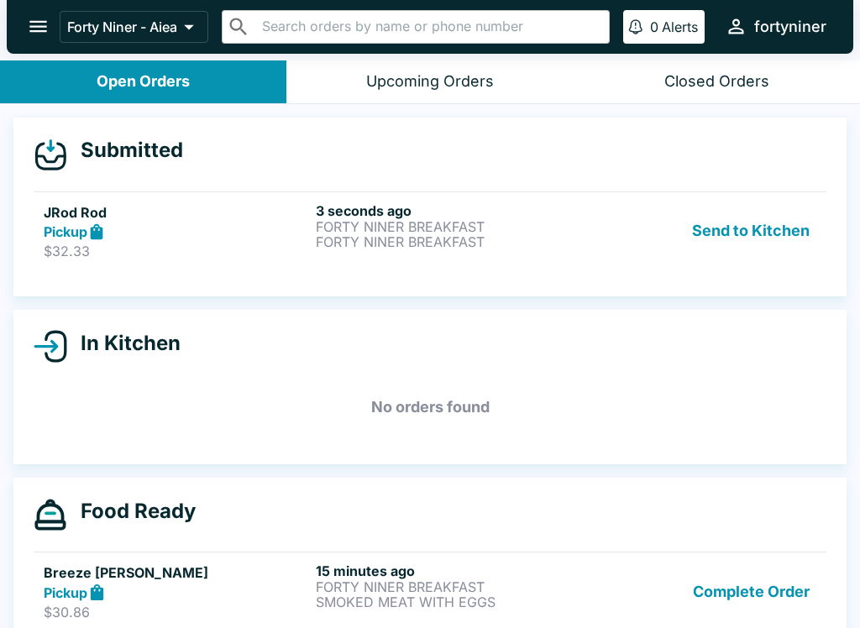
click at [585, 227] on div "JRod Rod Pickup $32.33 3 seconds ago FORTY NINER BREAKFAST FORTY NINER BREAKFAS…" at bounding box center [430, 231] width 772 height 58
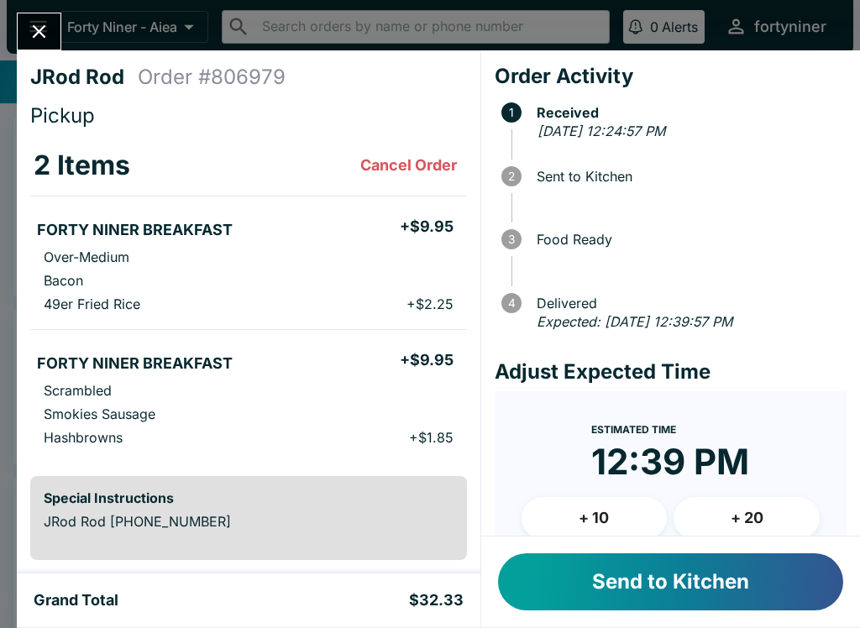
click at [723, 585] on button "Send to Kitchen" at bounding box center [670, 581] width 345 height 57
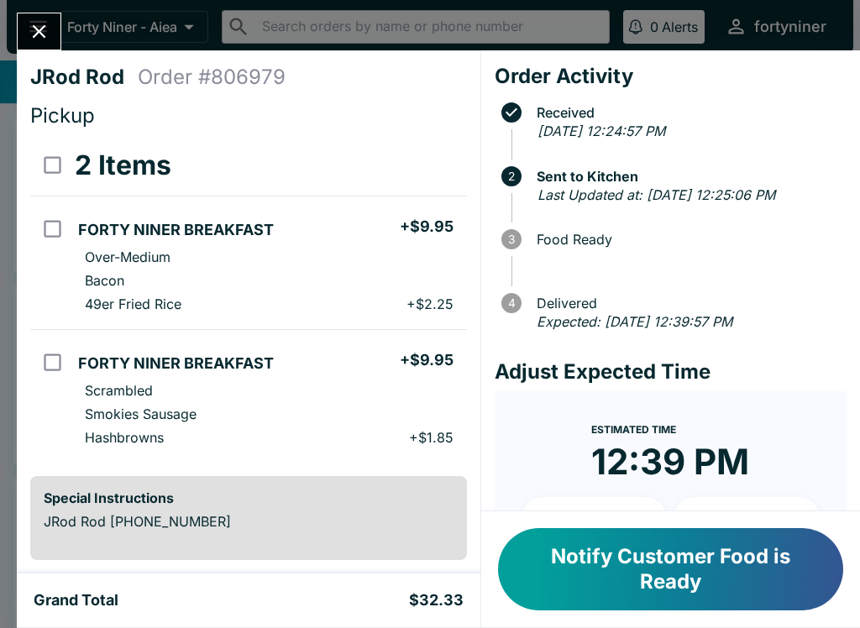
click at [33, 39] on icon "Close" at bounding box center [39, 31] width 23 height 23
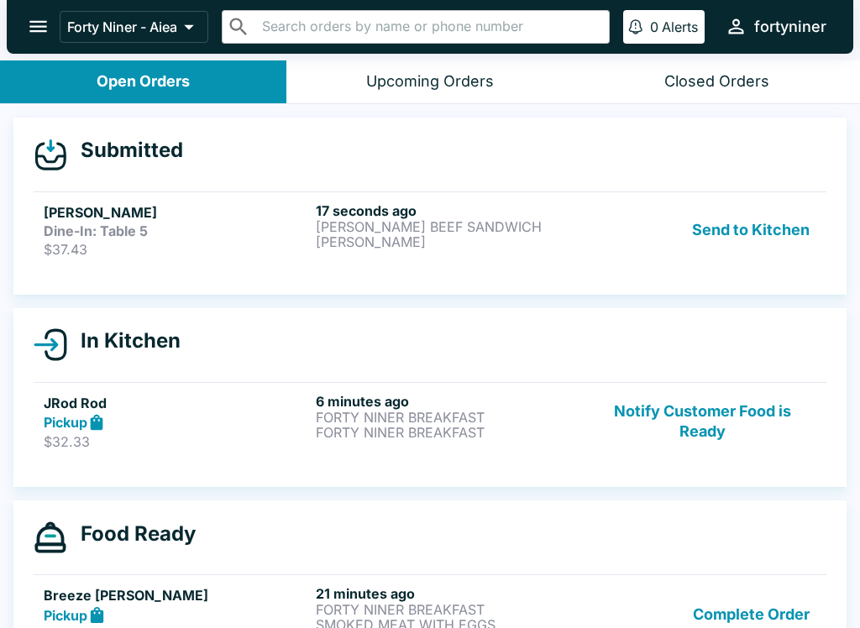
click at [186, 239] on div "[PERSON_NAME] Dine-In: Table 5 $37.43" at bounding box center [176, 229] width 265 height 55
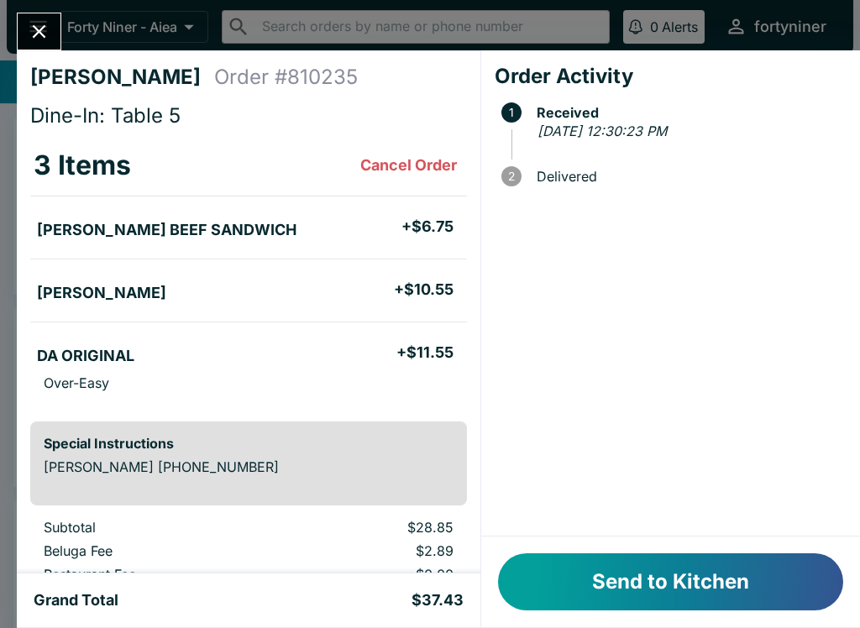
click at [617, 569] on button "Send to Kitchen" at bounding box center [670, 581] width 345 height 57
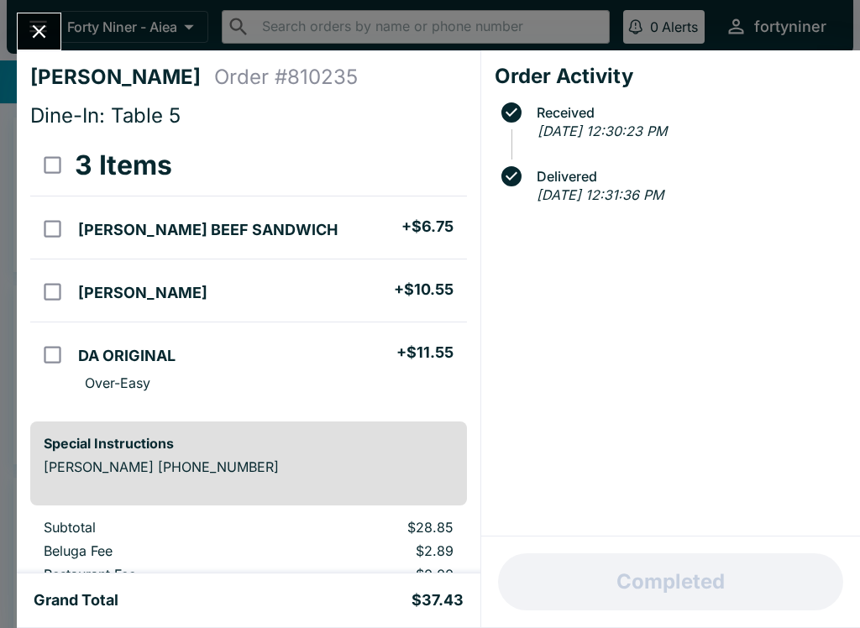
click at [43, 18] on button "Close" at bounding box center [39, 31] width 43 height 36
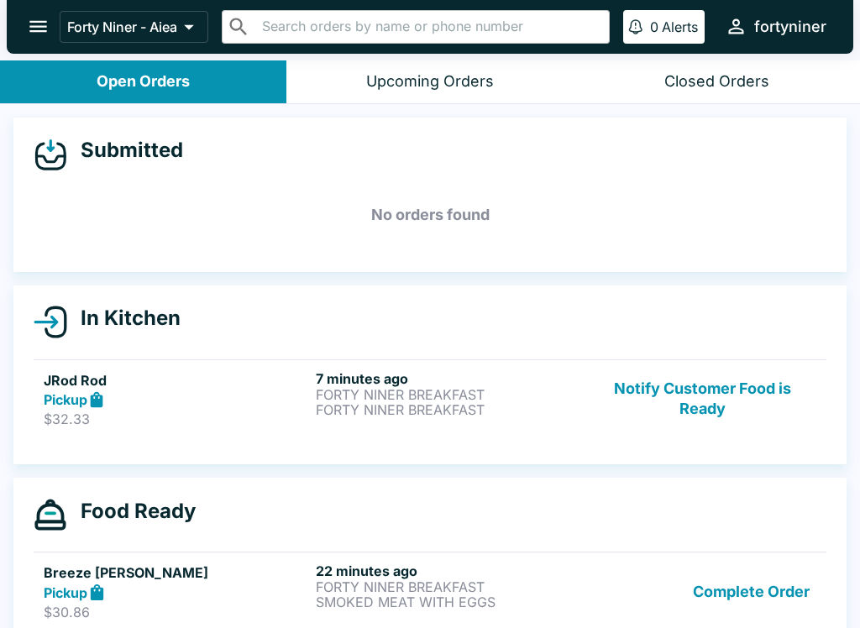
click at [693, 385] on button "Notify Customer Food is Ready" at bounding box center [701, 399] width 227 height 58
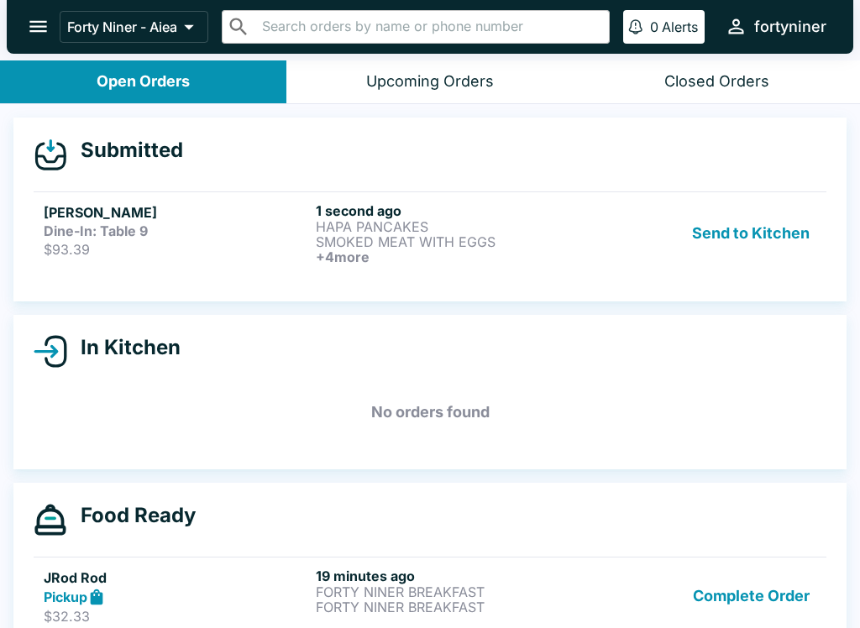
click at [133, 212] on h5 "[PERSON_NAME]" at bounding box center [176, 212] width 265 height 20
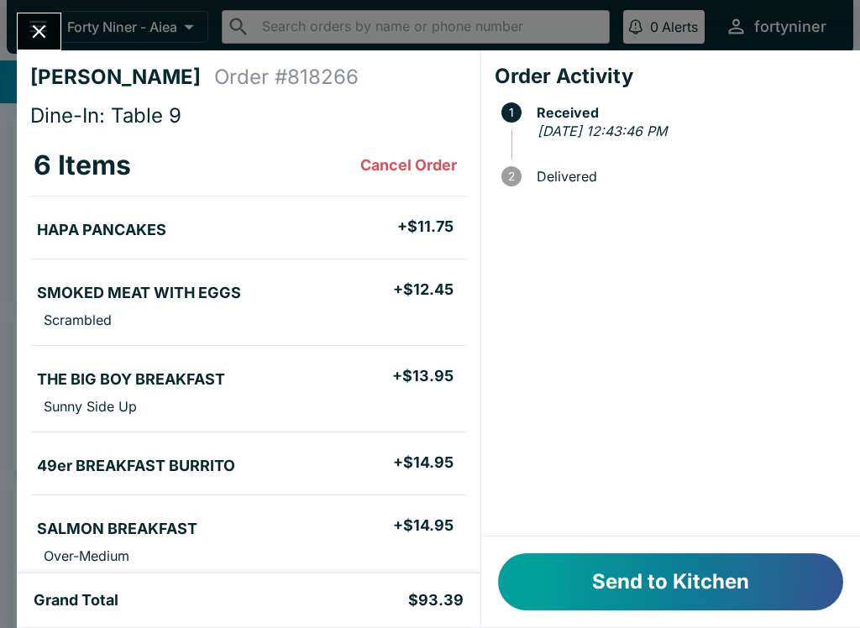
click at [594, 585] on button "Send to Kitchen" at bounding box center [670, 581] width 345 height 57
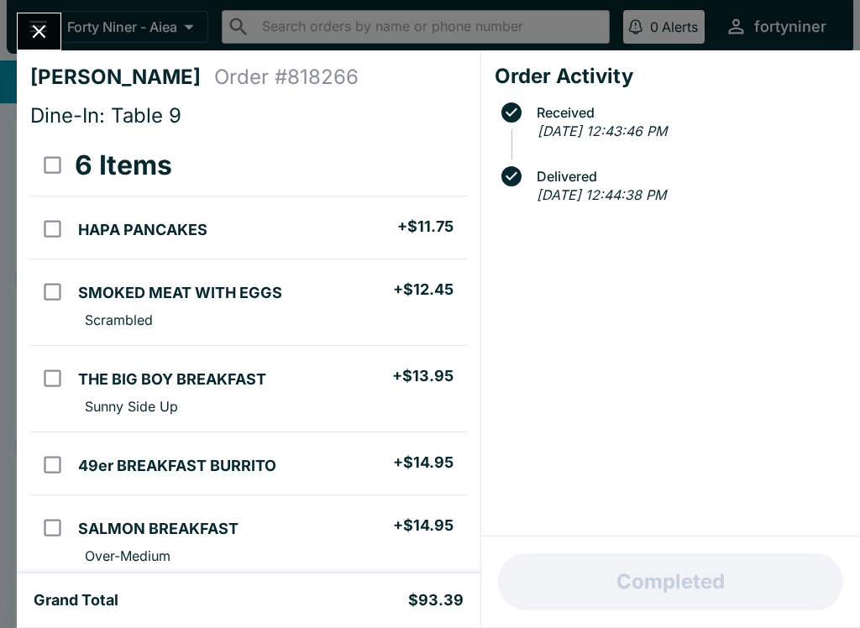
click at [32, 15] on button "Close" at bounding box center [39, 31] width 43 height 36
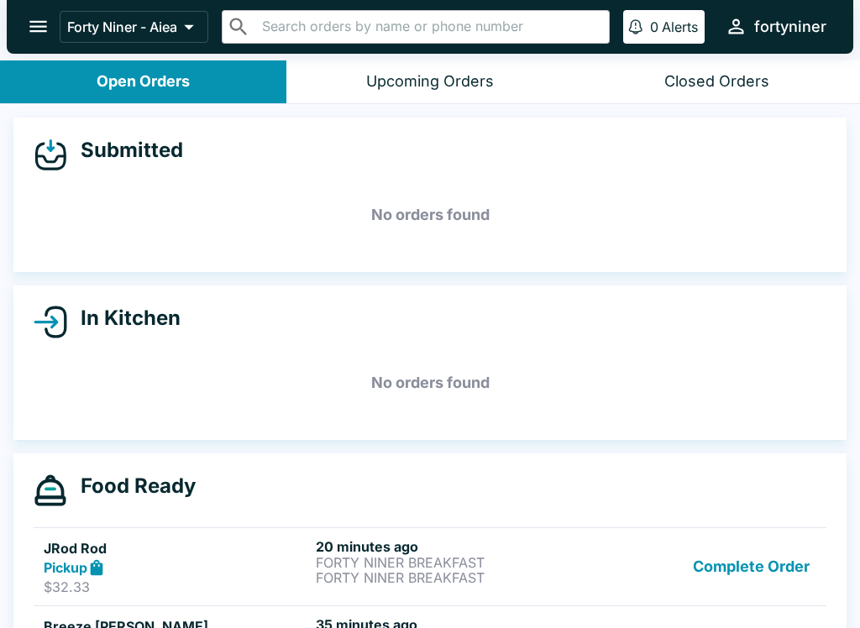
click at [694, 76] on div "Closed Orders" at bounding box center [716, 81] width 105 height 19
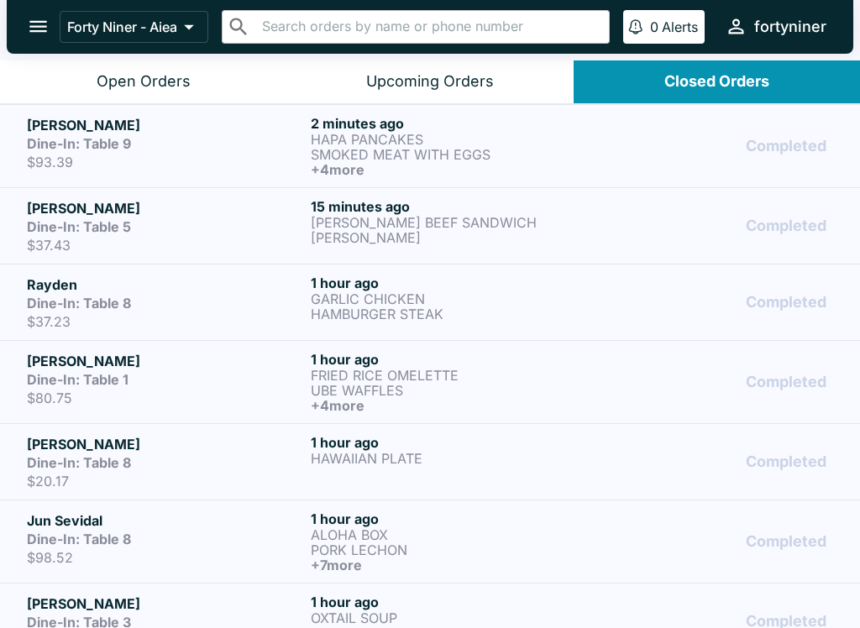
click at [148, 65] on button "Open Orders" at bounding box center [143, 81] width 286 height 43
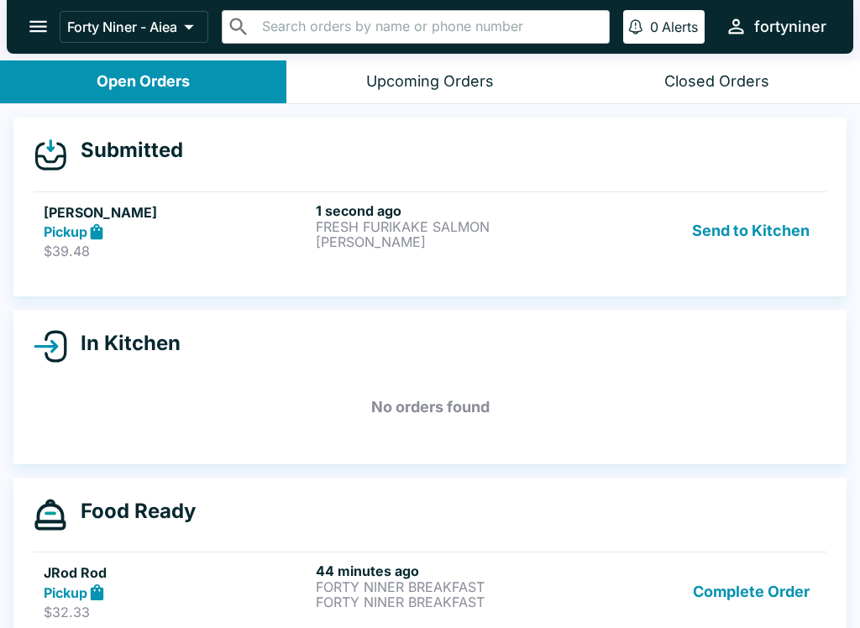
click at [129, 198] on link "[PERSON_NAME] Pickup $39.48 1 second ago FRESH FURIKAKE SALMON [PERSON_NAME] Se…" at bounding box center [430, 230] width 792 height 79
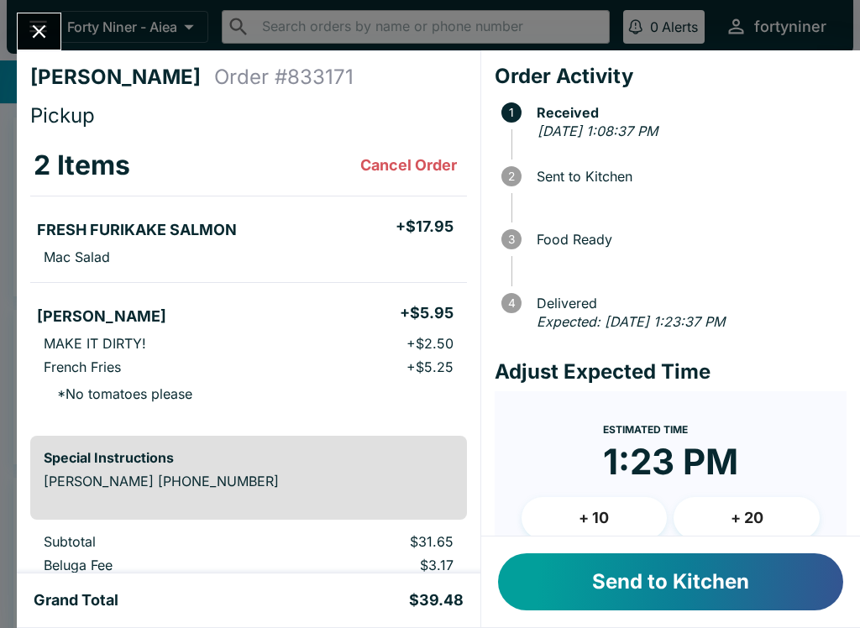
click at [658, 577] on button "Send to Kitchen" at bounding box center [670, 581] width 345 height 57
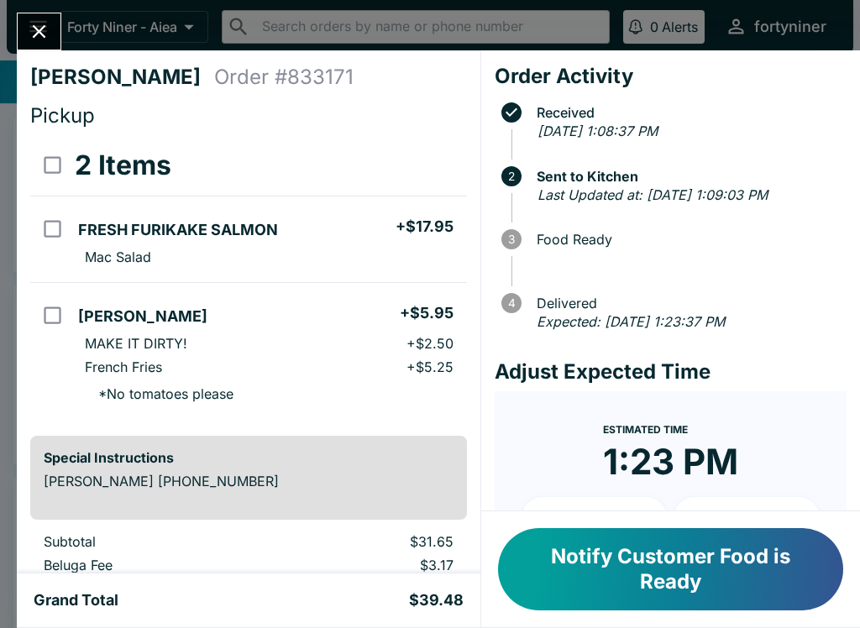
click at [40, 14] on button "Close" at bounding box center [39, 31] width 43 height 36
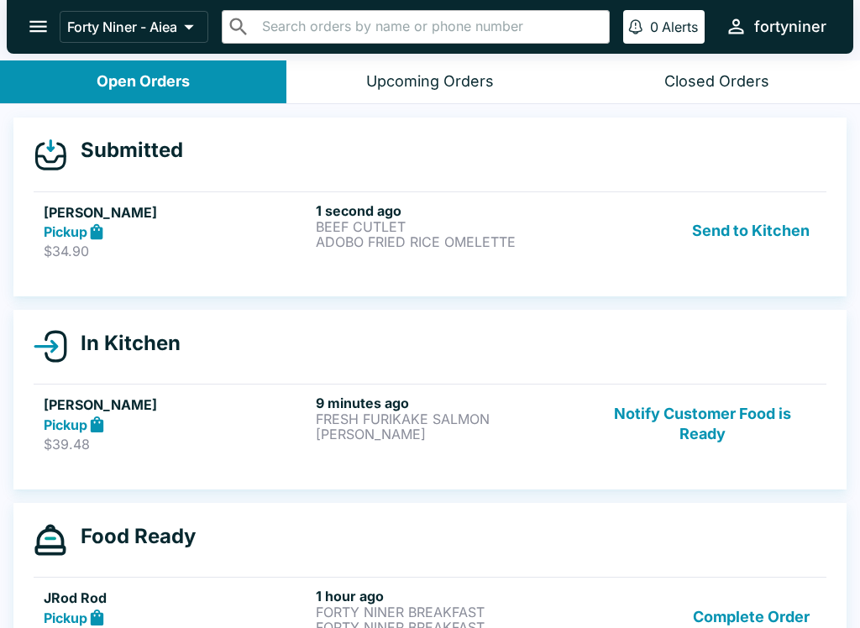
click at [467, 220] on p "BEEF CUTLET" at bounding box center [448, 226] width 265 height 15
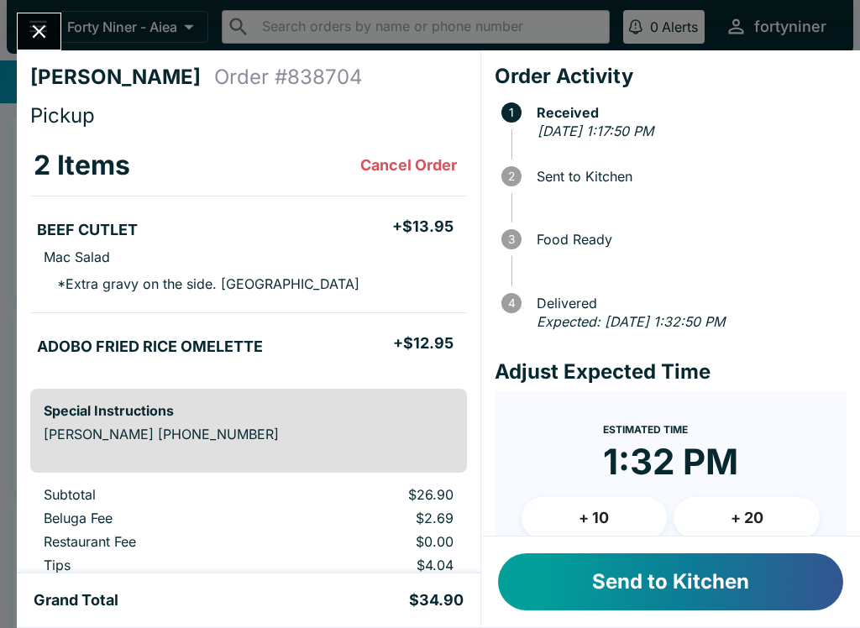
click at [689, 583] on button "Send to Kitchen" at bounding box center [670, 581] width 345 height 57
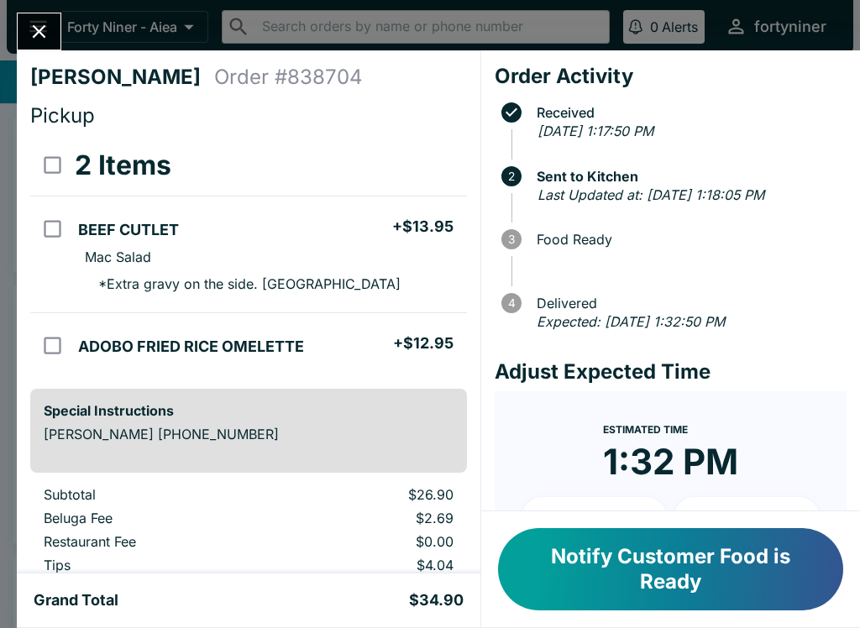
click at [40, 47] on button "Close" at bounding box center [39, 31] width 43 height 36
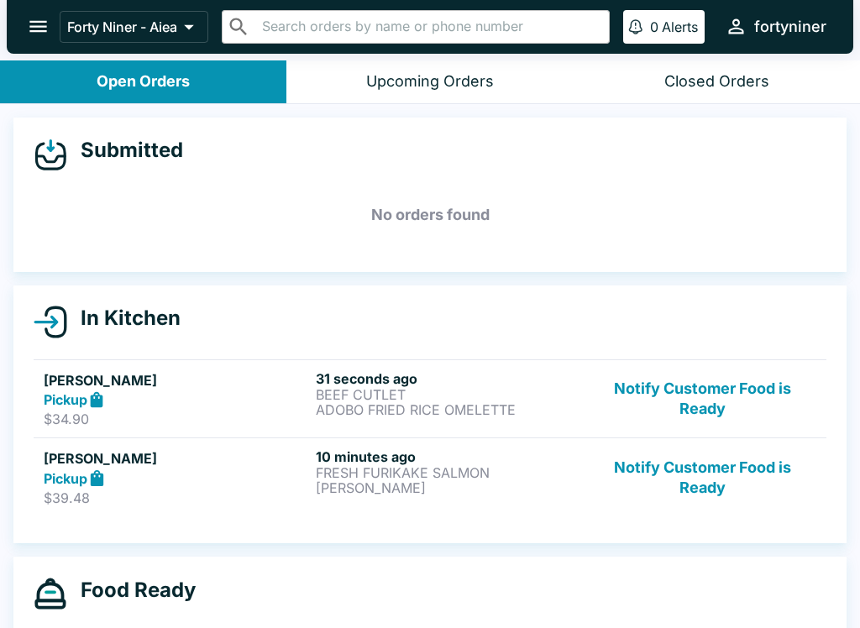
click at [709, 489] on button "Notify Customer Food is Ready" at bounding box center [701, 477] width 227 height 58
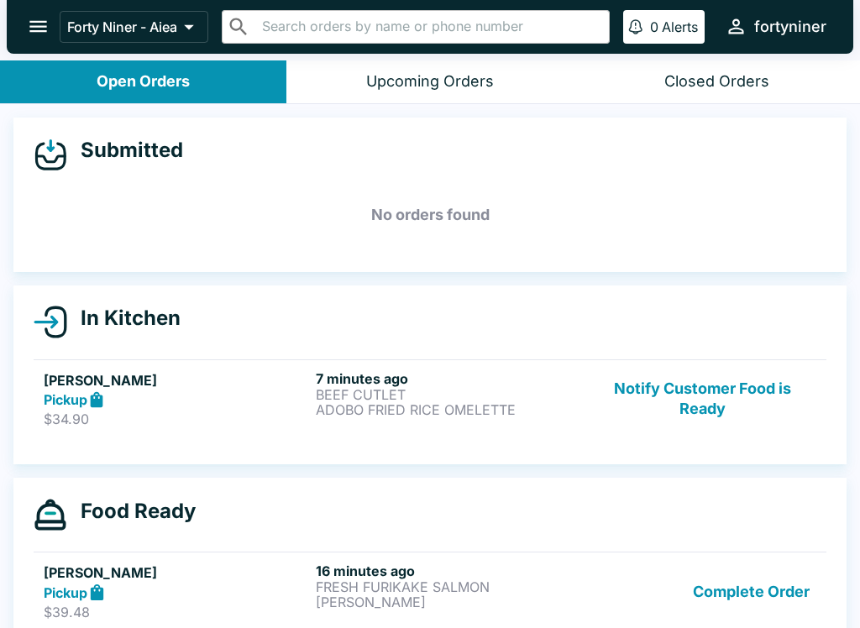
click at [711, 405] on button "Notify Customer Food is Ready" at bounding box center [701, 399] width 227 height 58
